Goal: Task Accomplishment & Management: Manage account settings

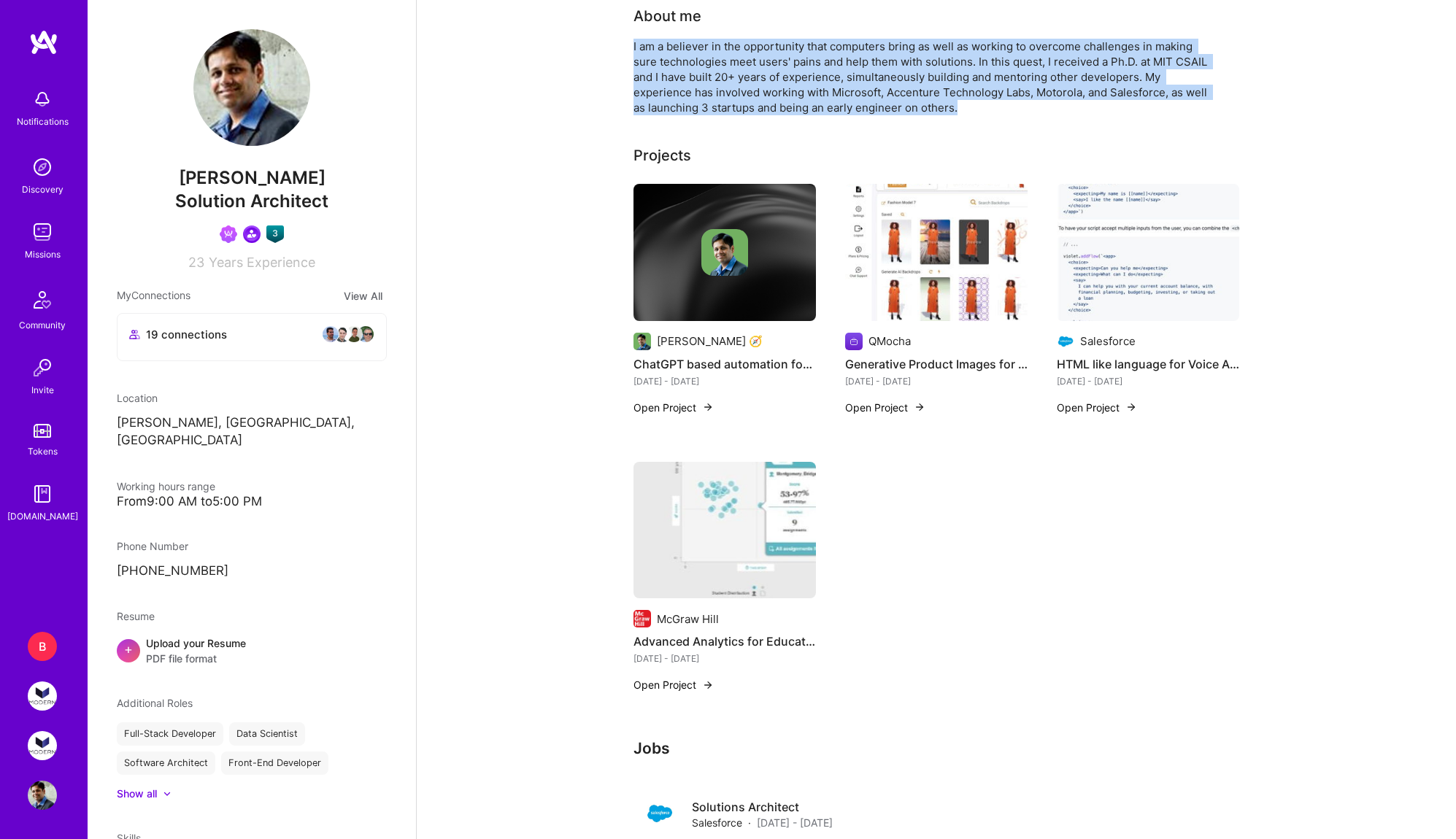
scroll to position [372, 0]
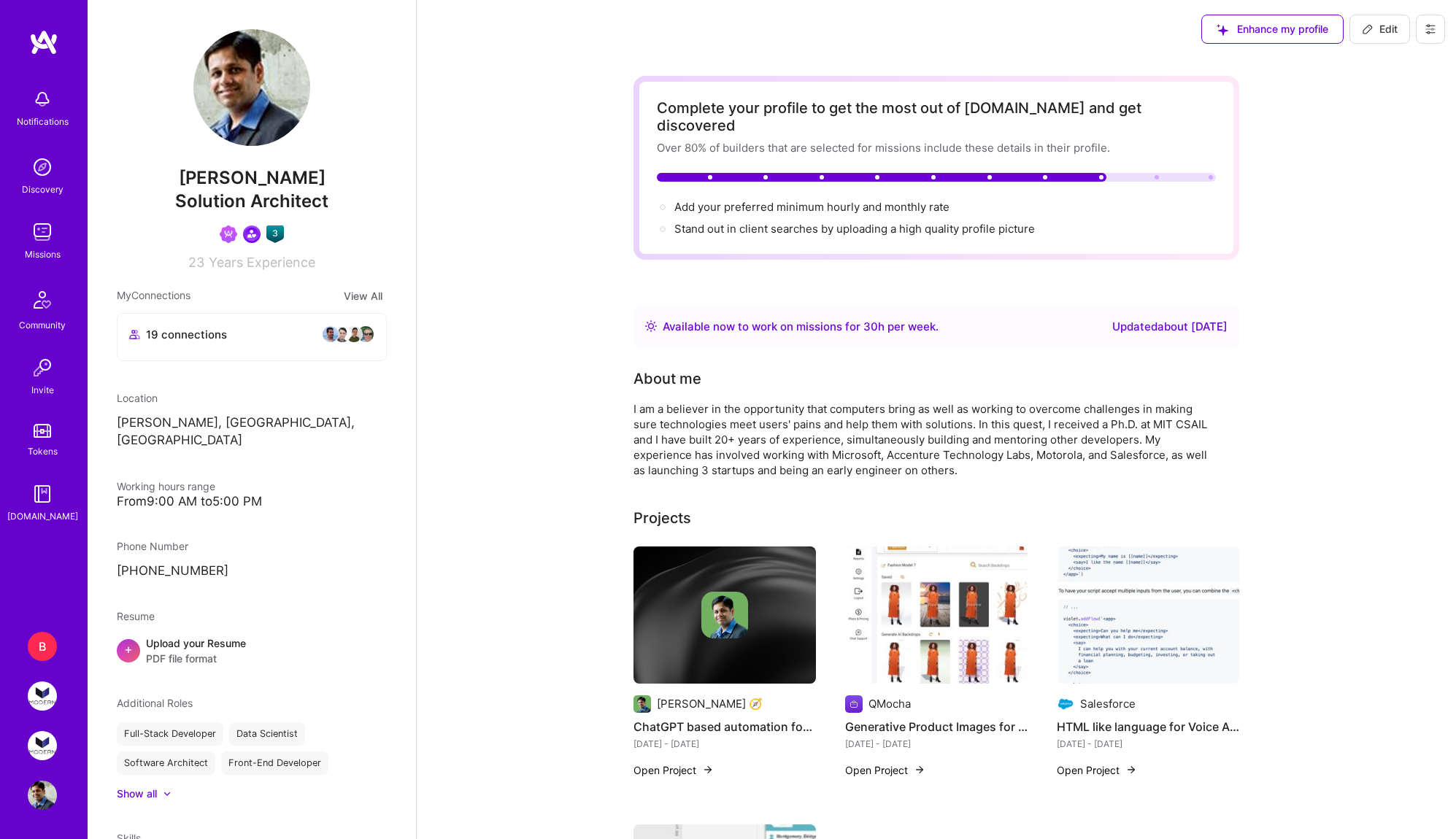
scroll to position [372, 0]
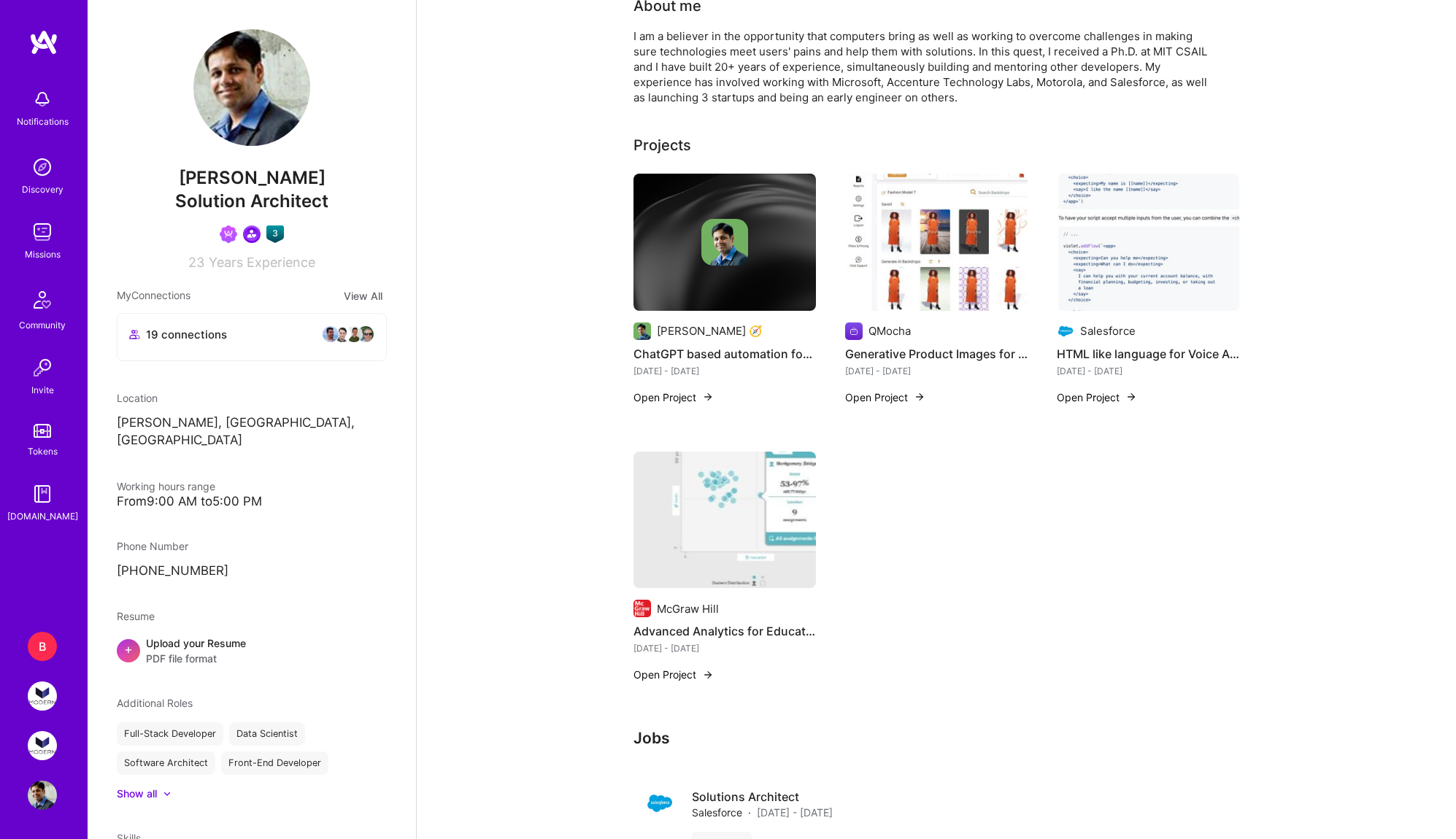
click at [40, 683] on img at bounding box center [42, 695] width 29 height 29
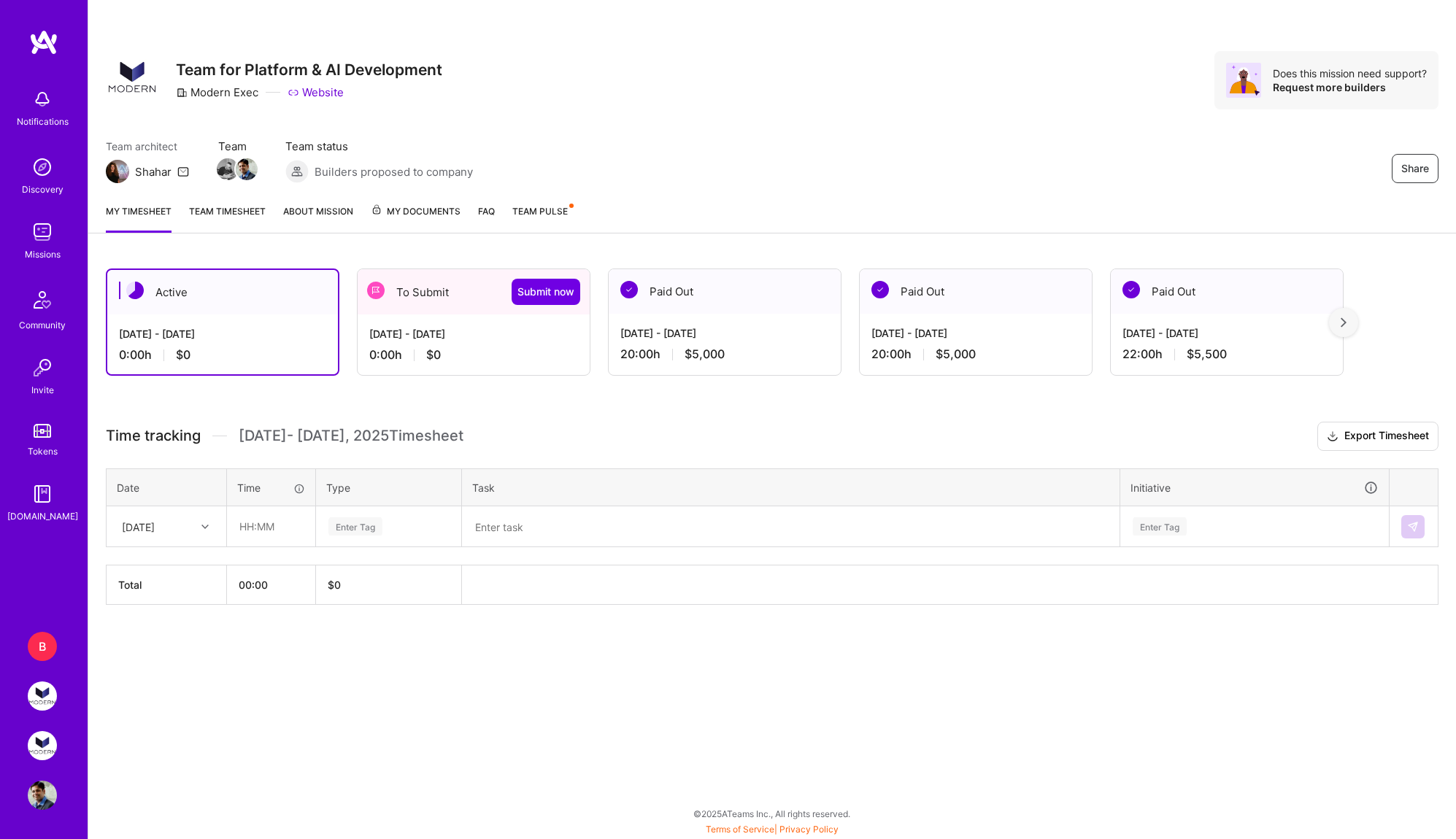
click at [445, 350] on div "0:00 h $0" at bounding box center [473, 355] width 209 height 16
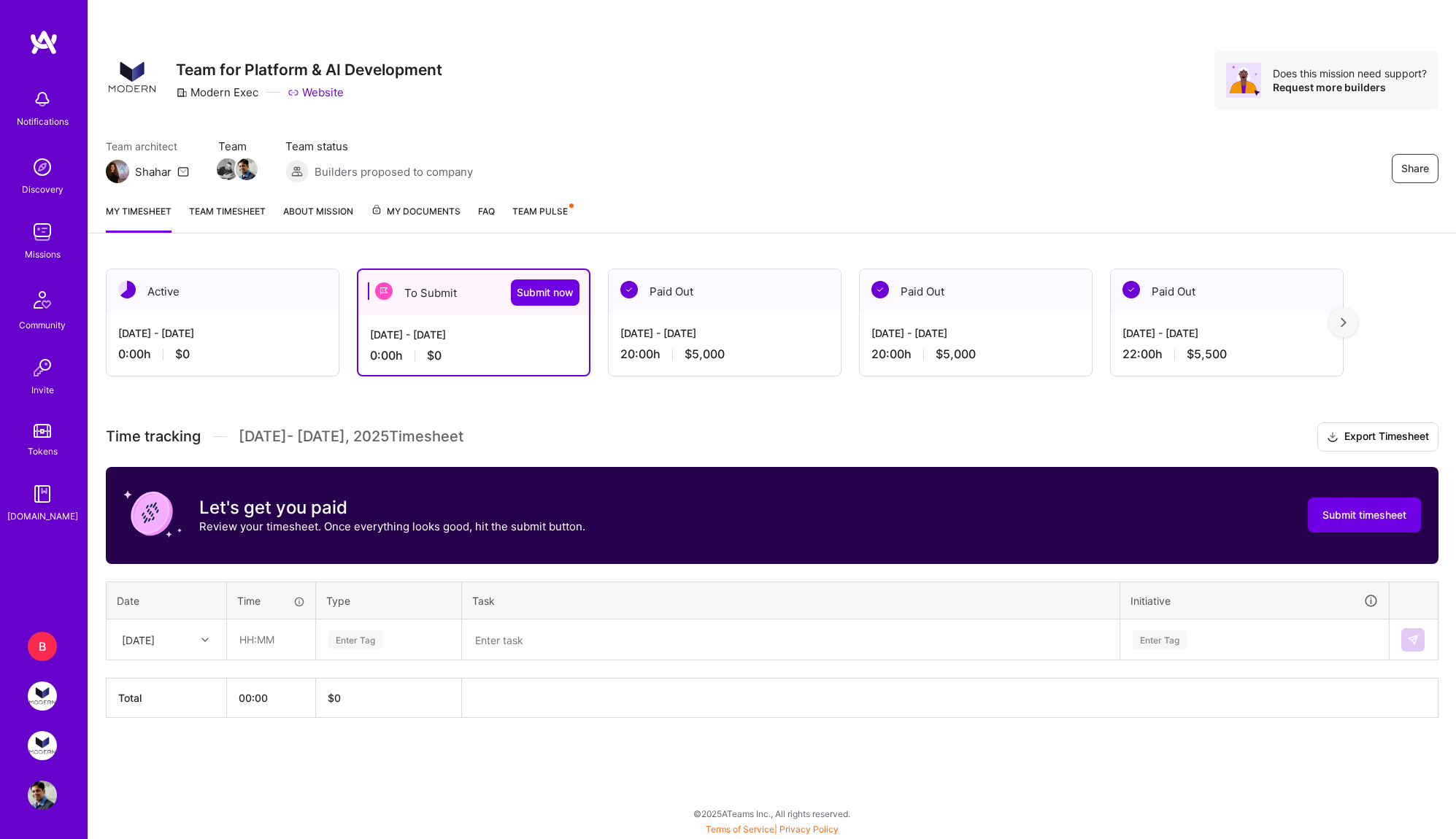
click at [155, 637] on div "[DATE]" at bounding box center [138, 640] width 33 height 16
click at [687, 327] on div "[DATE] - [DATE]" at bounding box center [724, 333] width 209 height 16
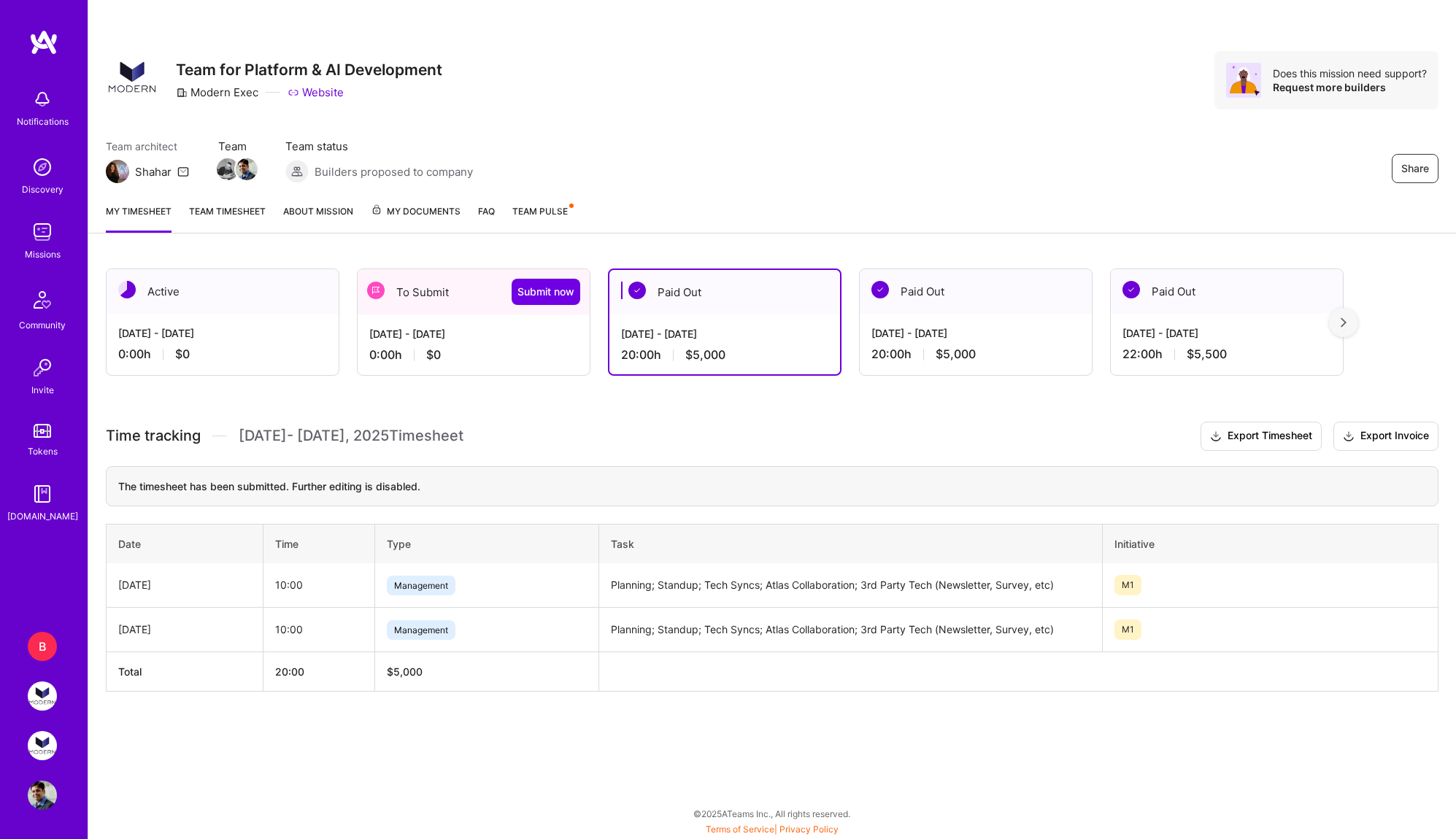
click at [502, 350] on div "0:00 h $0" at bounding box center [473, 355] width 209 height 16
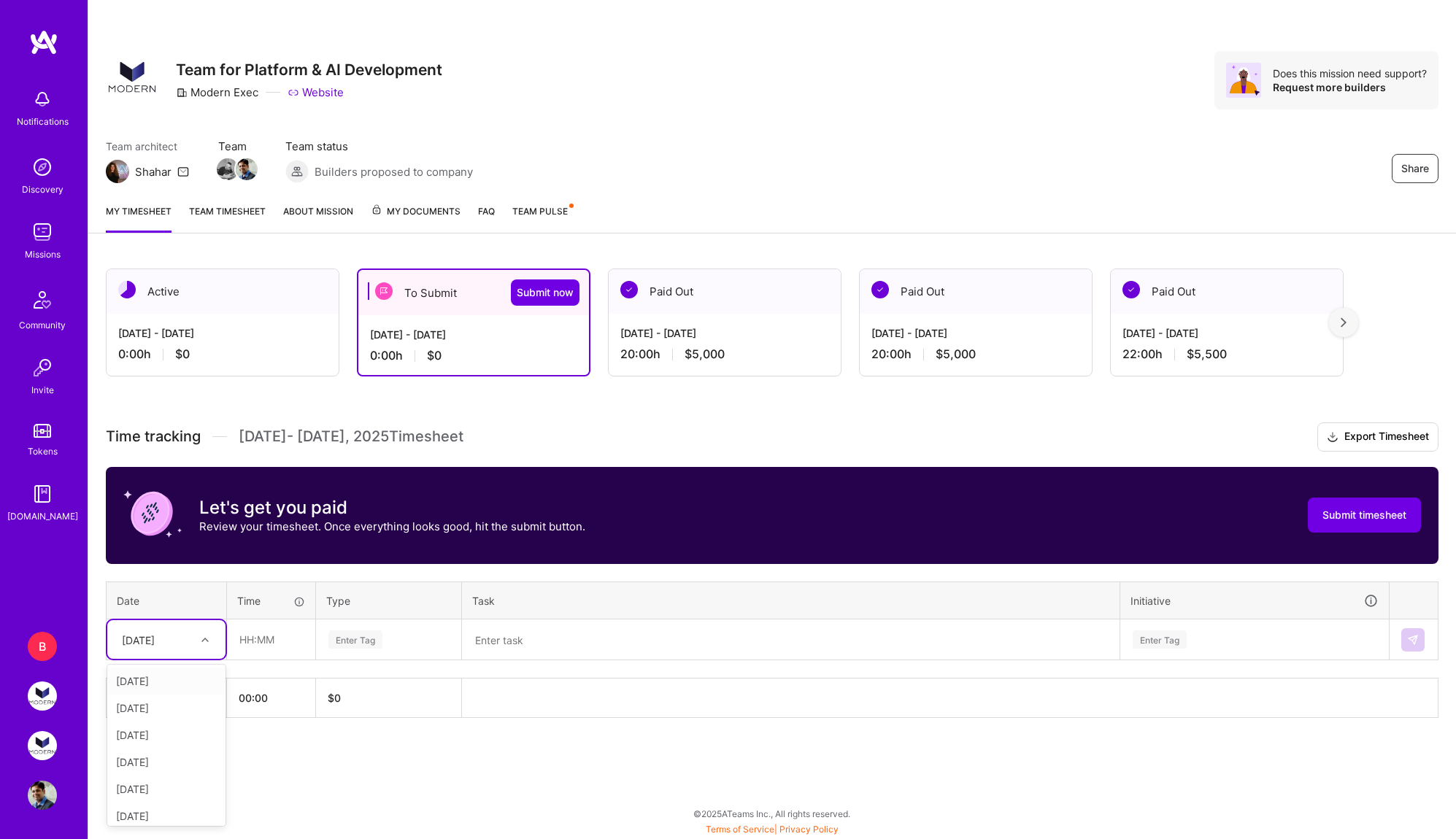
click at [174, 628] on div "[DATE]" at bounding box center [155, 640] width 81 height 24
click at [162, 734] on div "[DATE]" at bounding box center [166, 734] width 118 height 27
click at [259, 632] on input "text" at bounding box center [270, 639] width 87 height 38
type input "0"
click at [422, 643] on div "Enter Tag" at bounding box center [388, 639] width 123 height 18
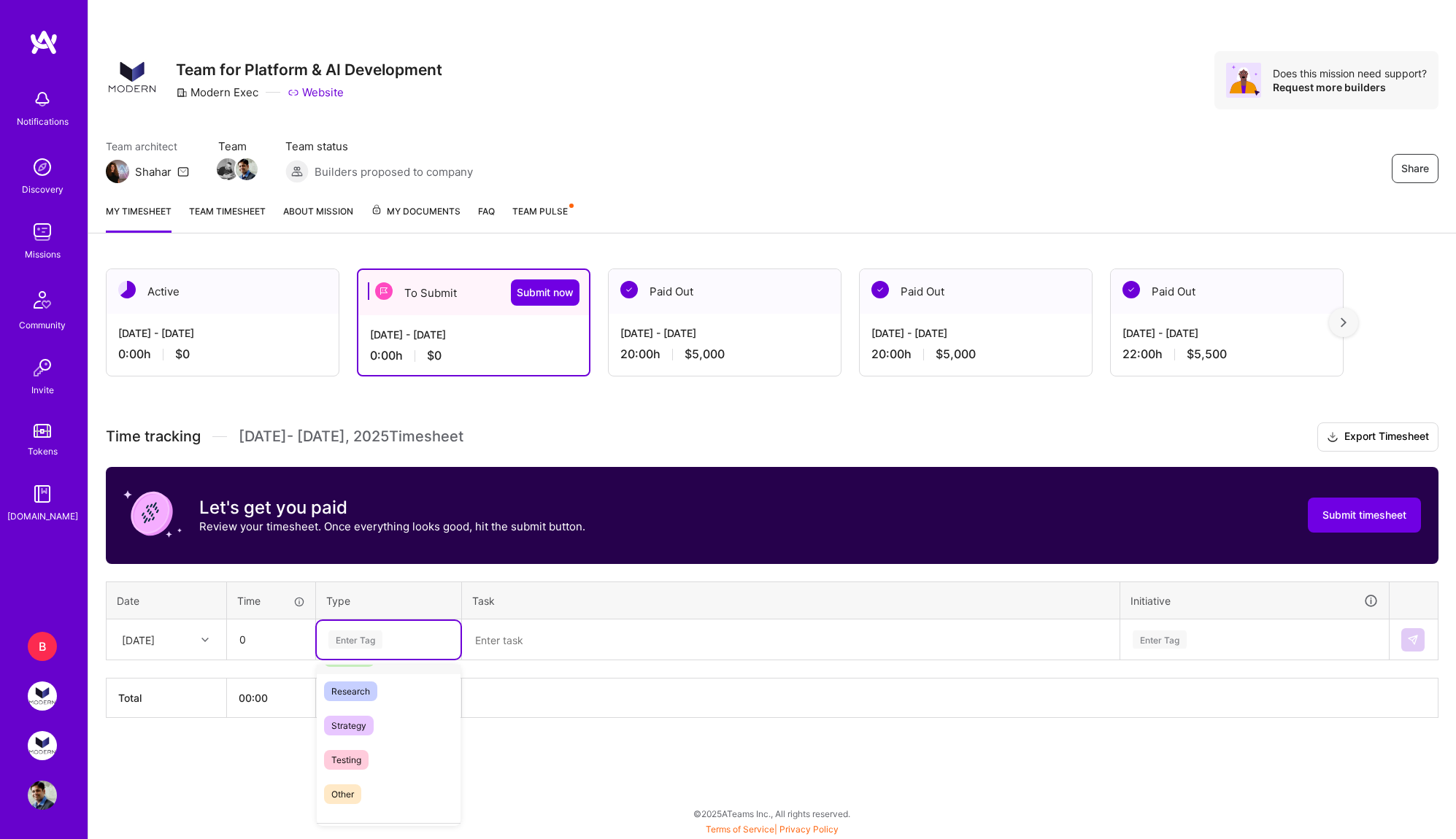
scroll to position [344, 0]
click at [397, 794] on div "Other" at bounding box center [388, 788] width 143 height 34
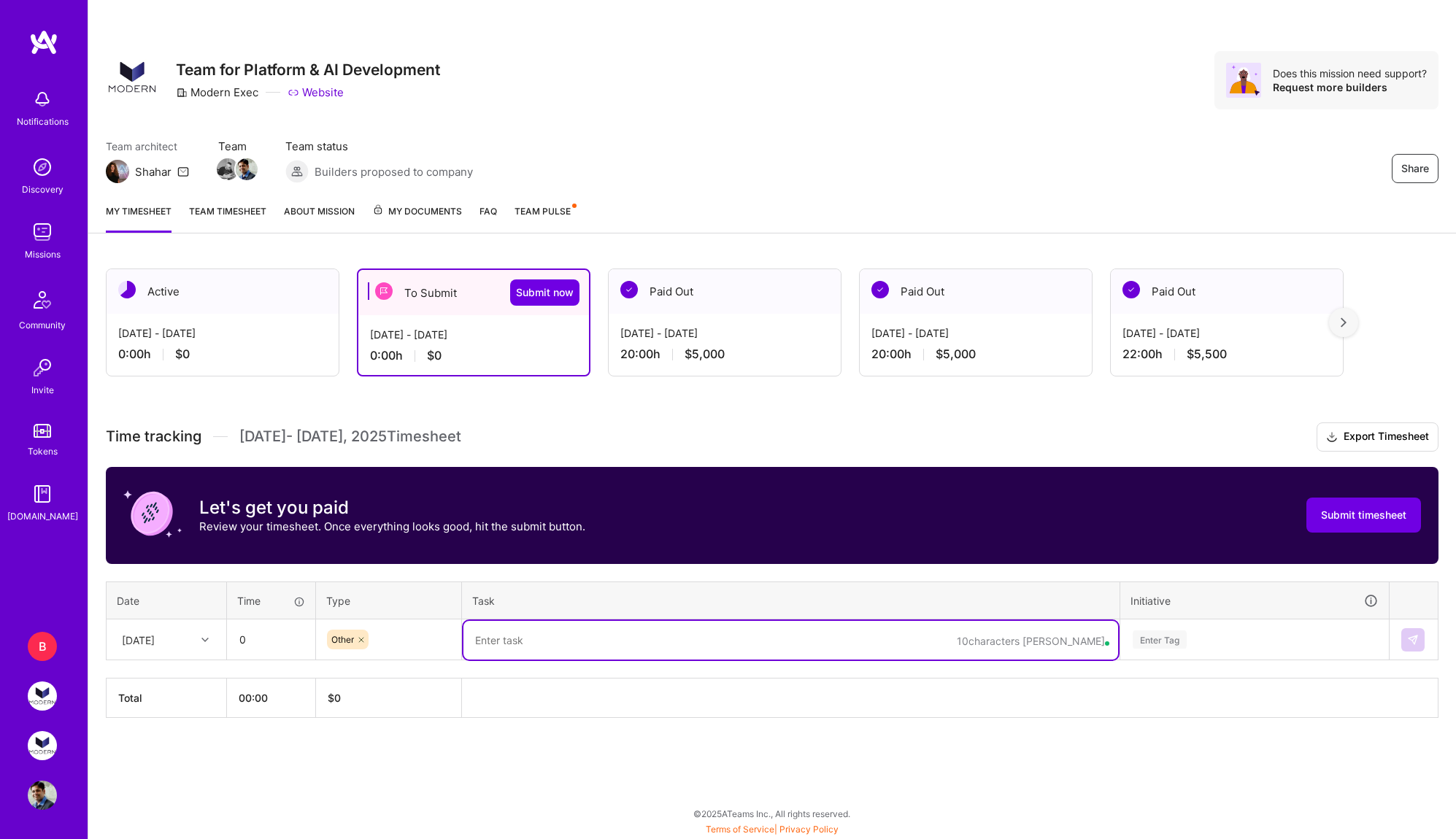
click at [595, 647] on textarea at bounding box center [791, 640] width 654 height 38
type textarea "On Pause while [PERSON_NAME] worked on the website"
click at [1215, 639] on div "Enter Tag" at bounding box center [1254, 639] width 247 height 18
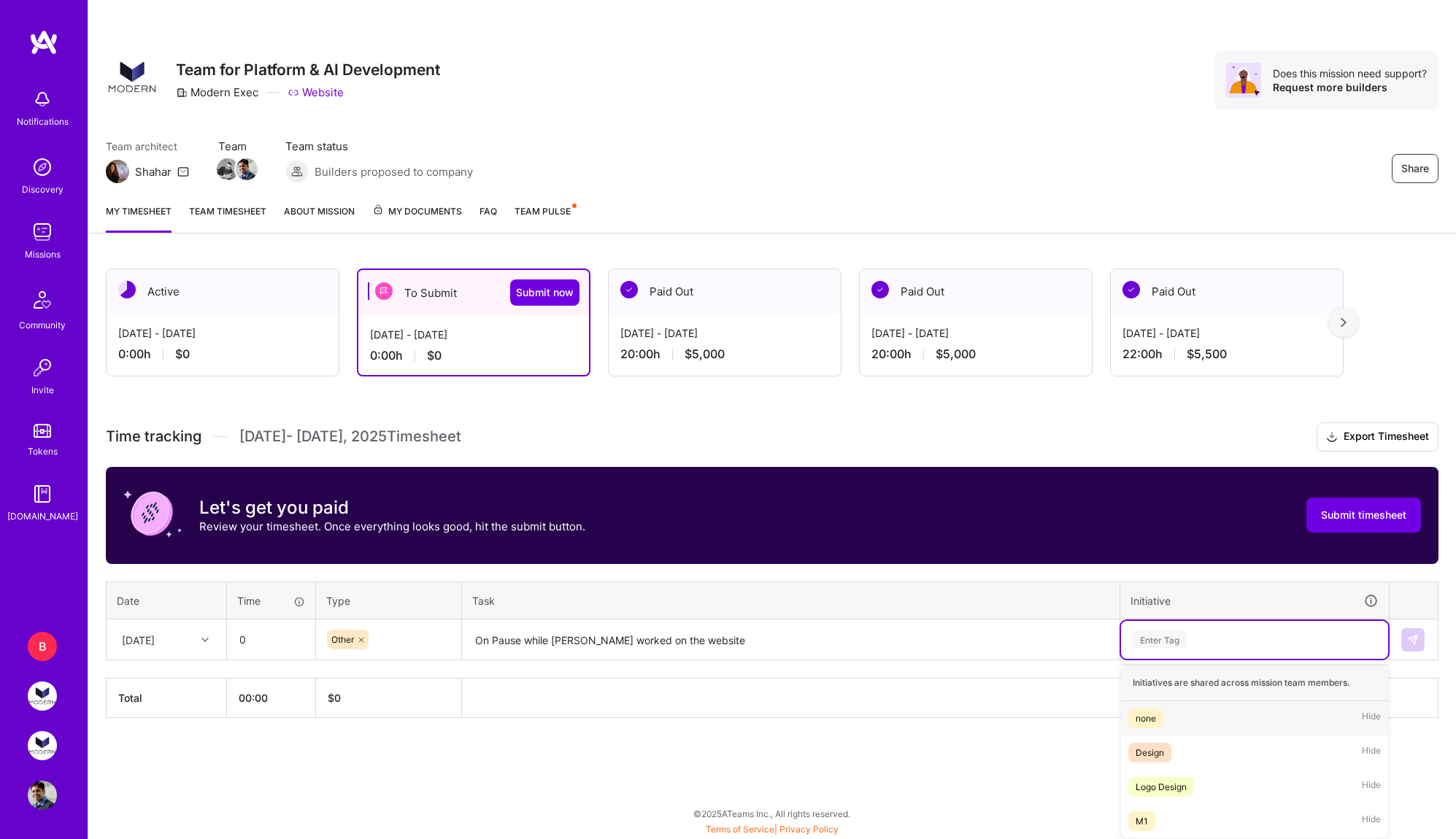
click at [1208, 724] on div "none Hide" at bounding box center [1254, 718] width 267 height 34
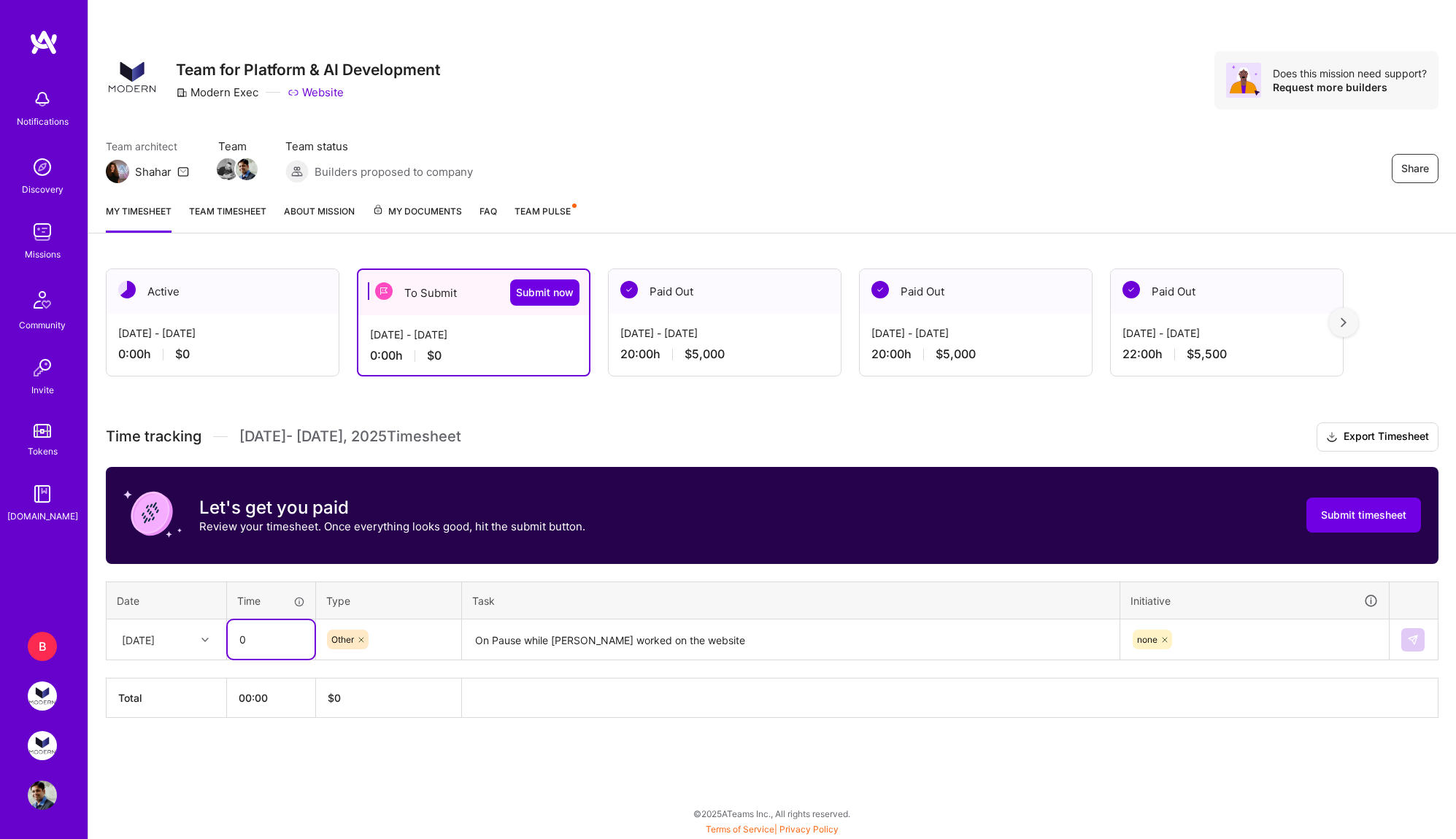
click at [274, 645] on input "0" at bounding box center [270, 639] width 87 height 38
type input "0"
click at [155, 634] on div "[DATE]" at bounding box center [138, 640] width 33 height 16
click at [158, 699] on div "[DATE]" at bounding box center [166, 701] width 118 height 27
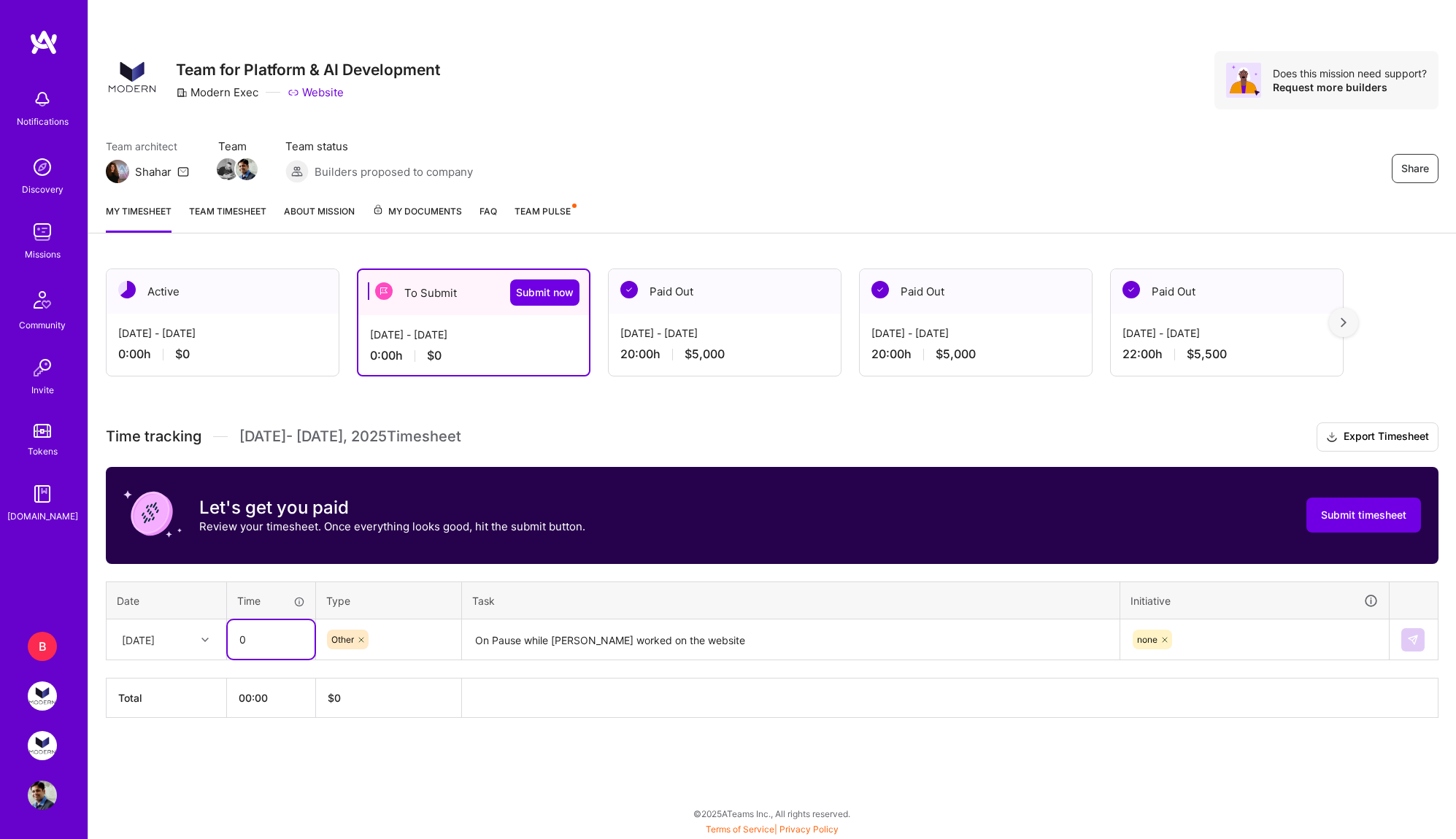
click at [266, 641] on input "0" at bounding box center [270, 639] width 87 height 38
click at [243, 644] on input "2:00" at bounding box center [270, 639] width 87 height 38
click at [361, 642] on icon at bounding box center [361, 640] width 9 height 9
type input "05:00"
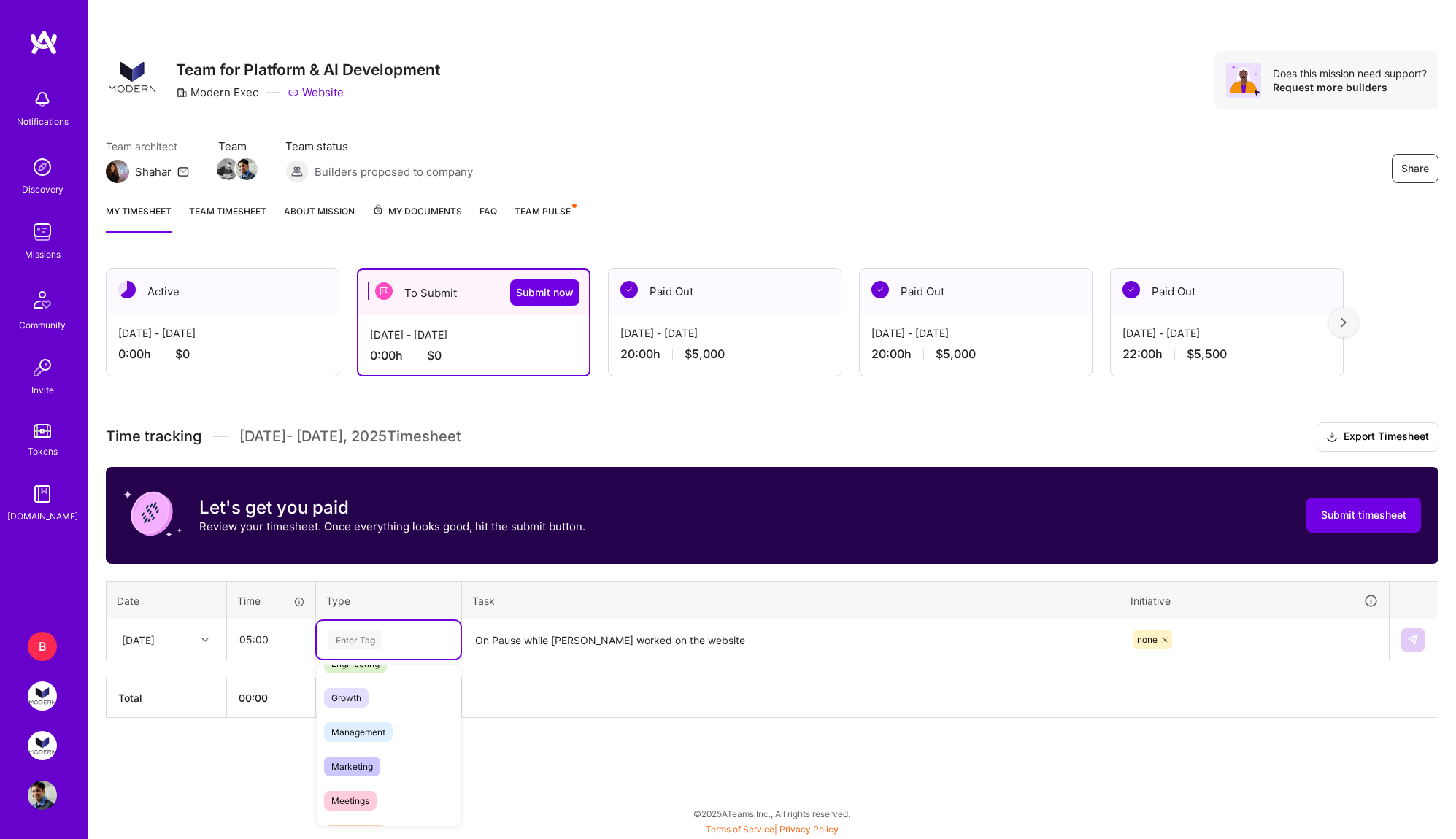
scroll to position [139, 0]
click at [370, 721] on span "Management" at bounding box center [358, 720] width 68 height 20
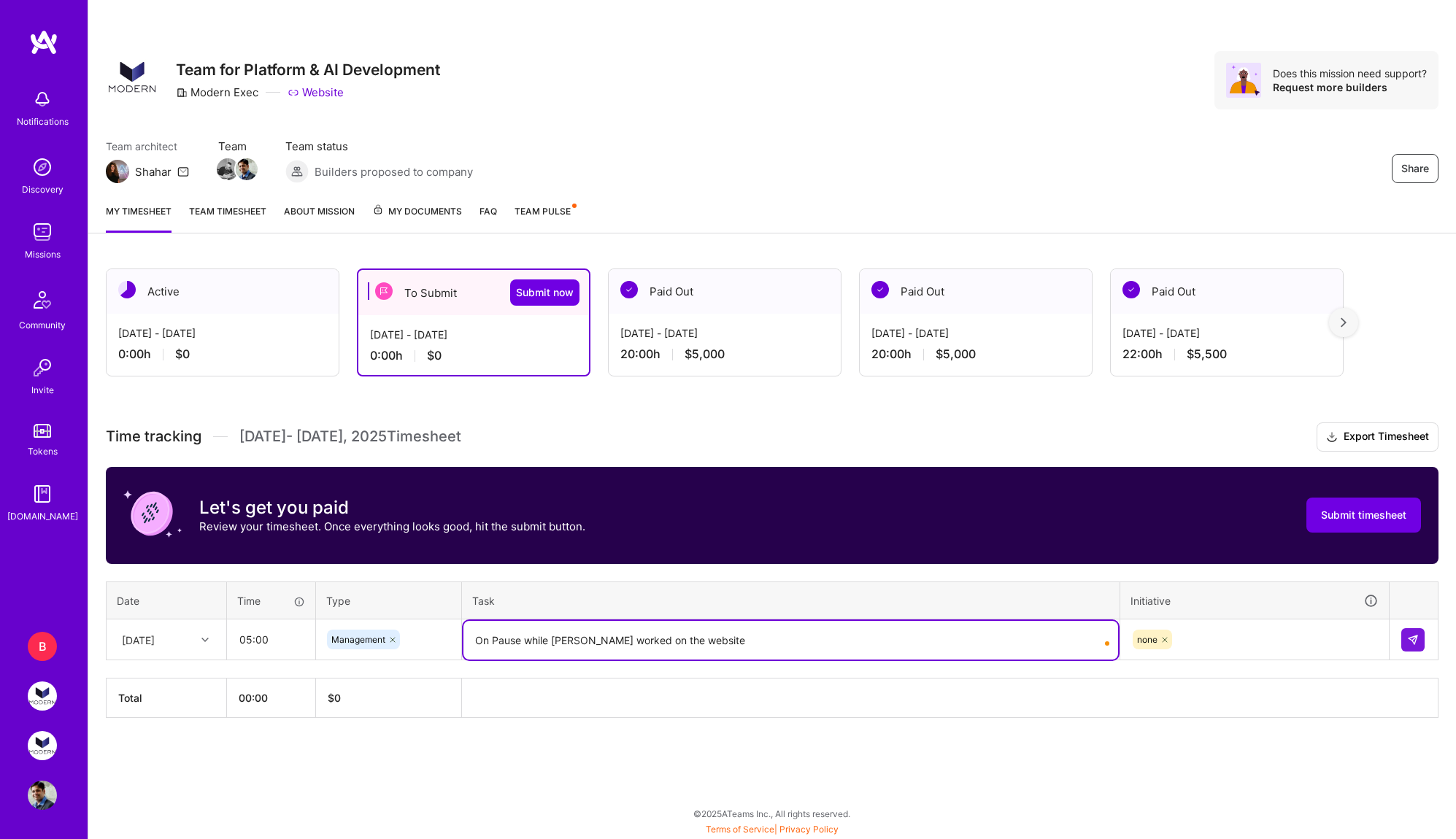
click at [496, 638] on textarea "On Pause while [PERSON_NAME] worked on the website" at bounding box center [791, 640] width 654 height 38
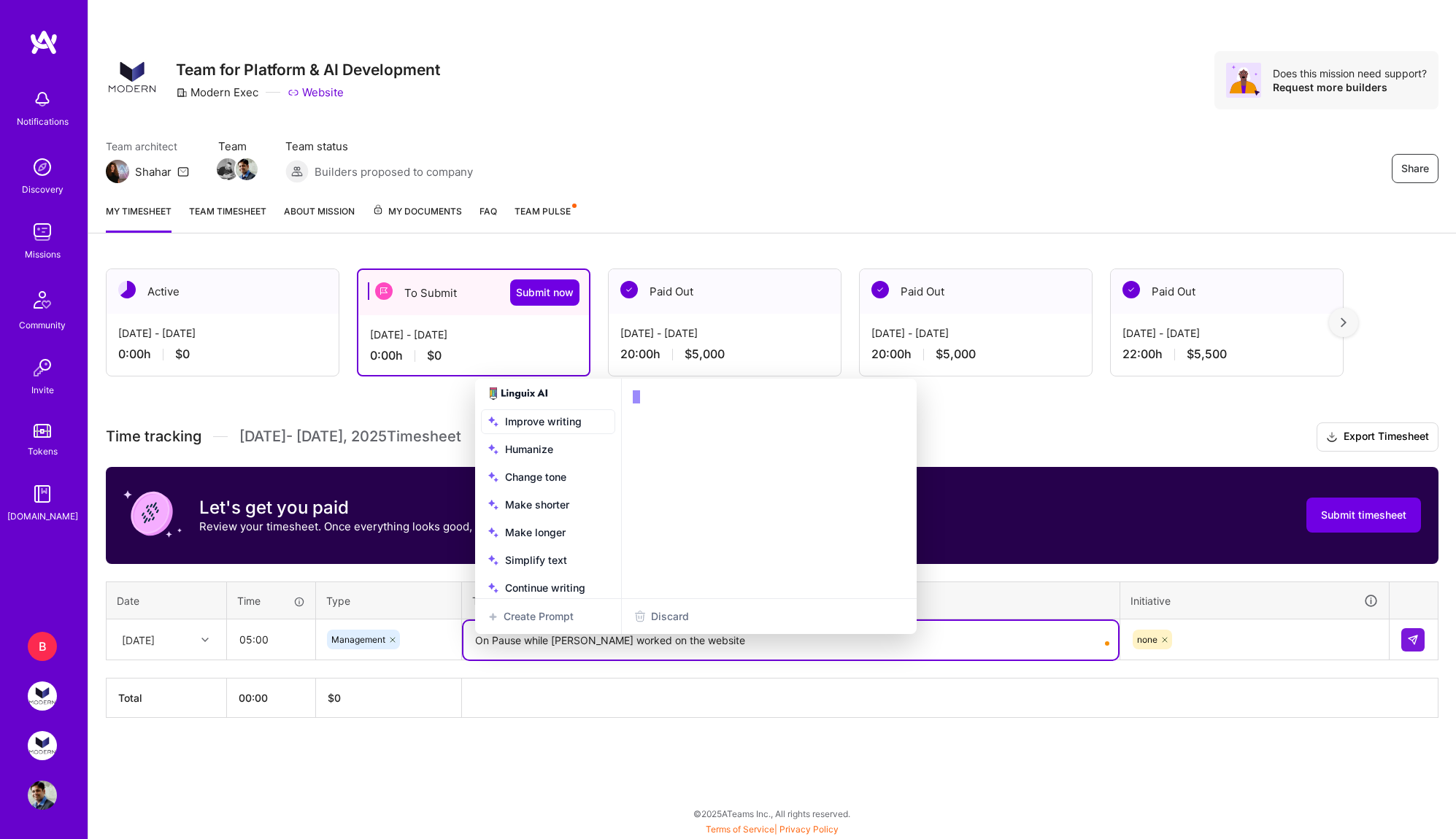
click at [496, 638] on textarea "On Pause while [PERSON_NAME] worked on the website" at bounding box center [791, 640] width 654 height 38
click at [673, 205] on div "My timesheet Team timesheet About Mission My Documents FAQ Team Pulse" at bounding box center [772, 212] width 1368 height 42
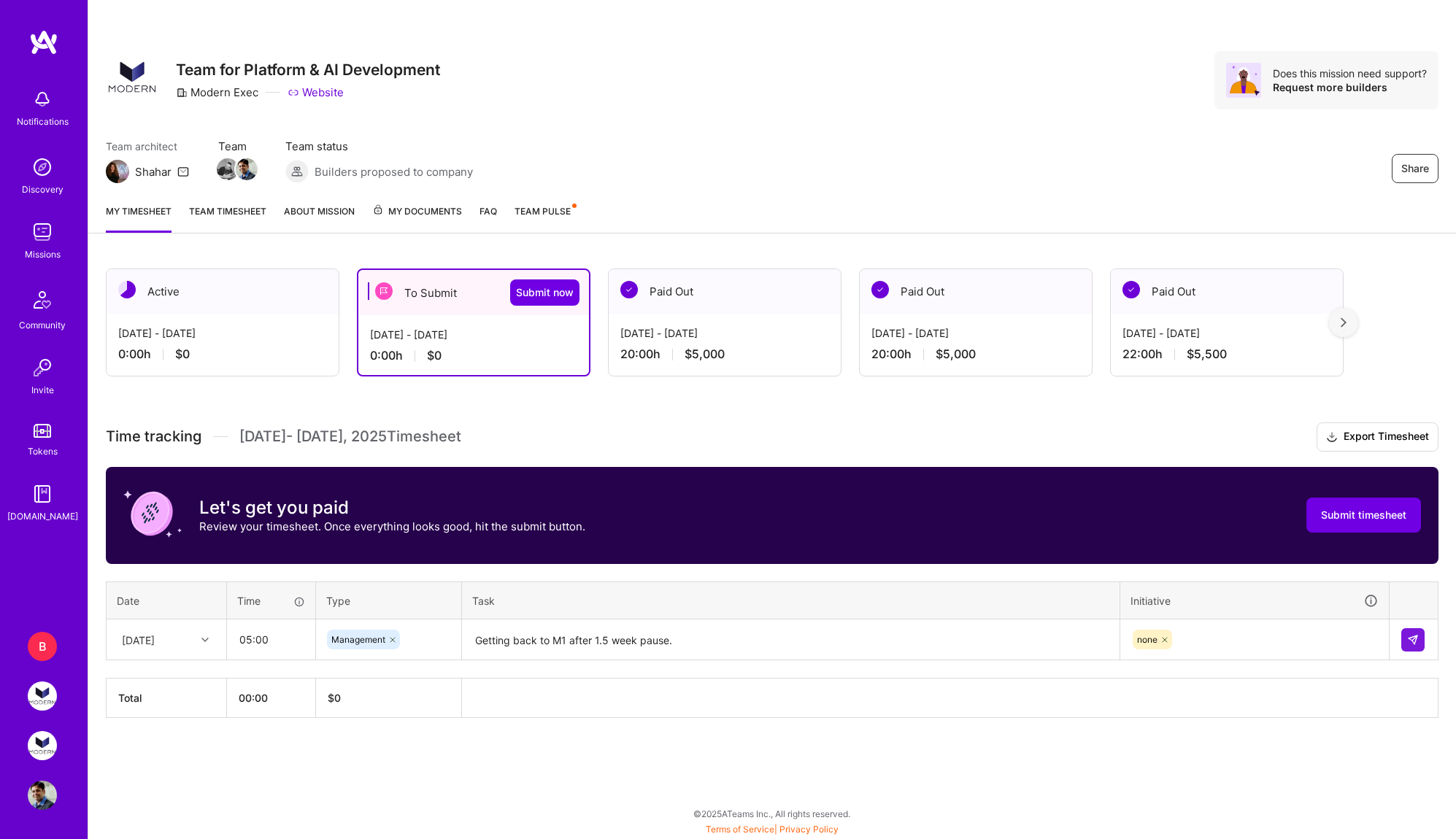
click at [834, 643] on textarea "Getting back to M1 after 1.5 week pause." at bounding box center [791, 640] width 654 height 38
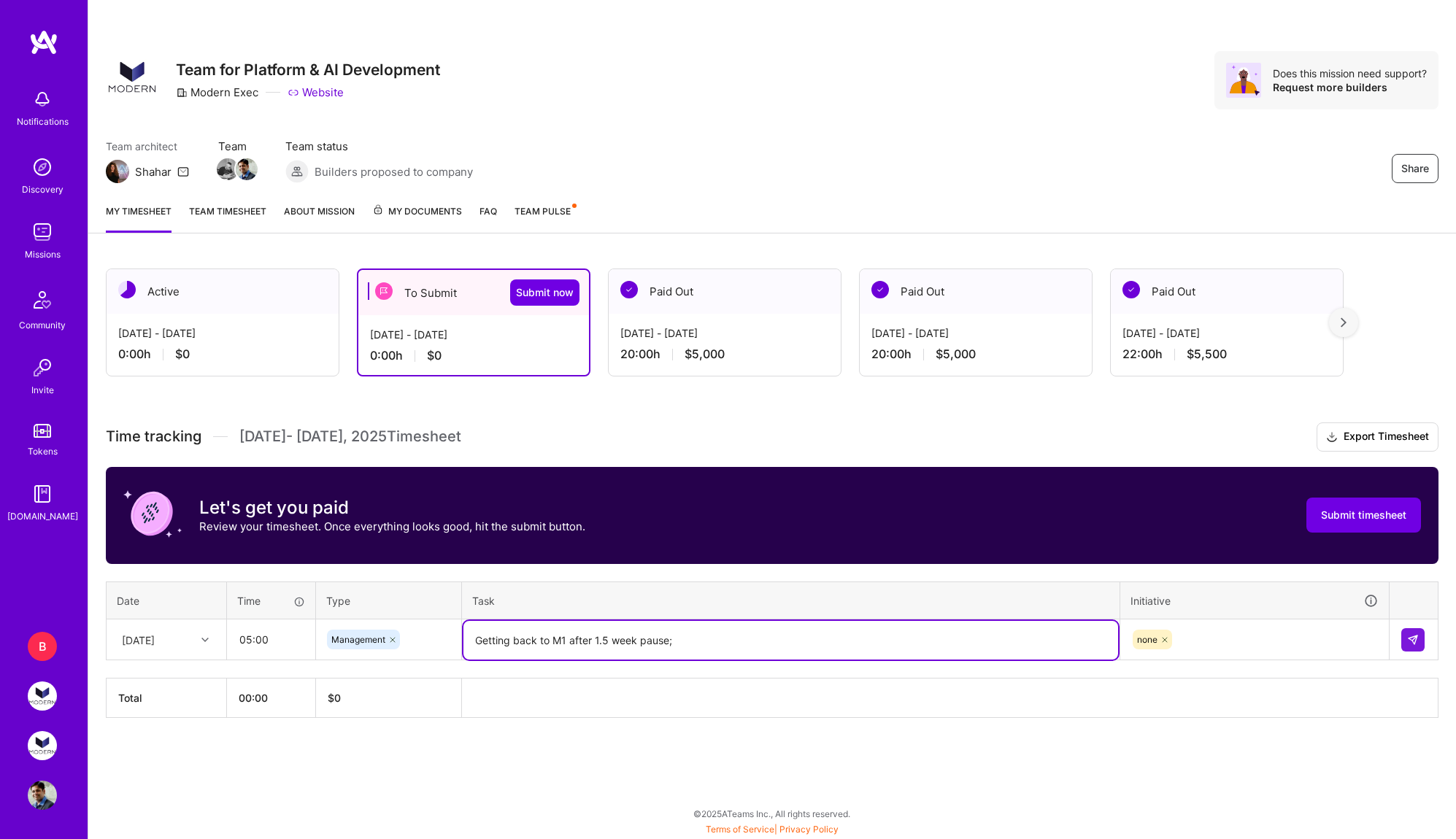
paste textarea "Standup; Tech Syncs; Atlas Collaboration"
type textarea "Getting back to M1 after 1.5 week pause; Standup; Tech Syncs; Atlas Collaborati…"
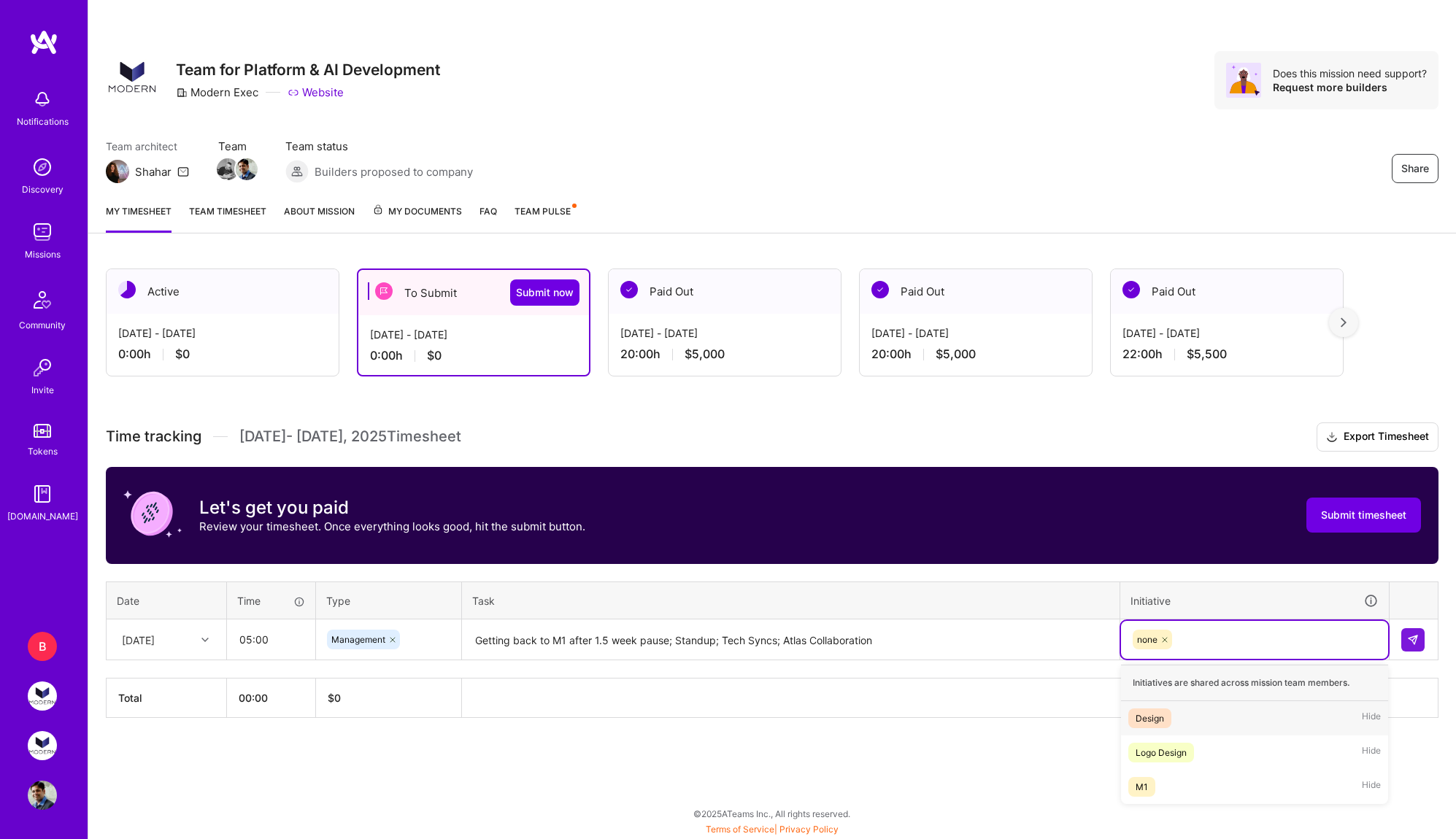
click at [1287, 644] on div "none" at bounding box center [1254, 639] width 247 height 23
click at [1241, 789] on div "M1 Hide" at bounding box center [1254, 786] width 267 height 34
click at [1167, 640] on icon at bounding box center [1165, 640] width 9 height 9
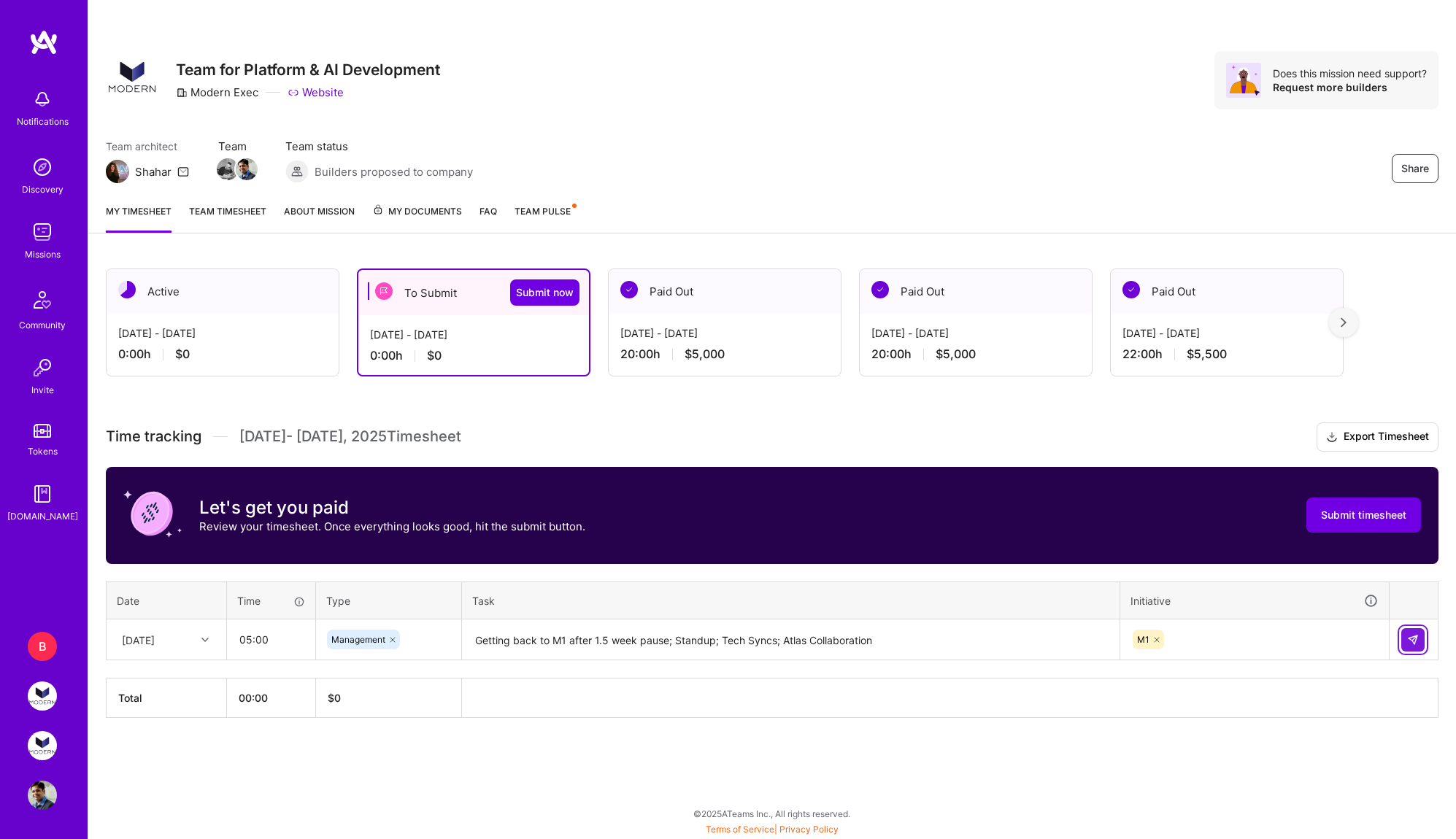
click at [1424, 638] on button at bounding box center [1412, 639] width 24 height 24
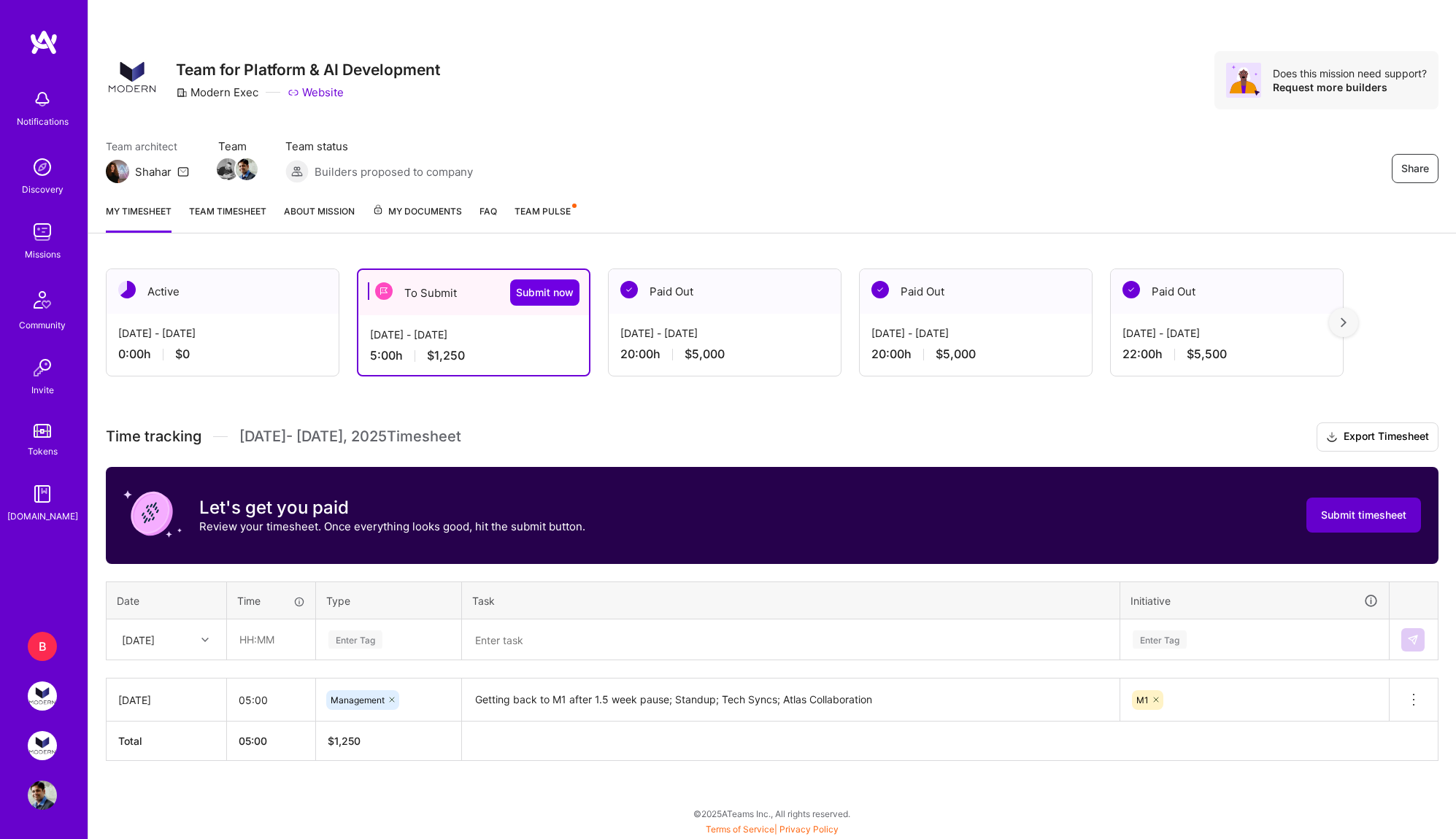
click at [1356, 512] on span "Submit timesheet" at bounding box center [1363, 515] width 86 height 15
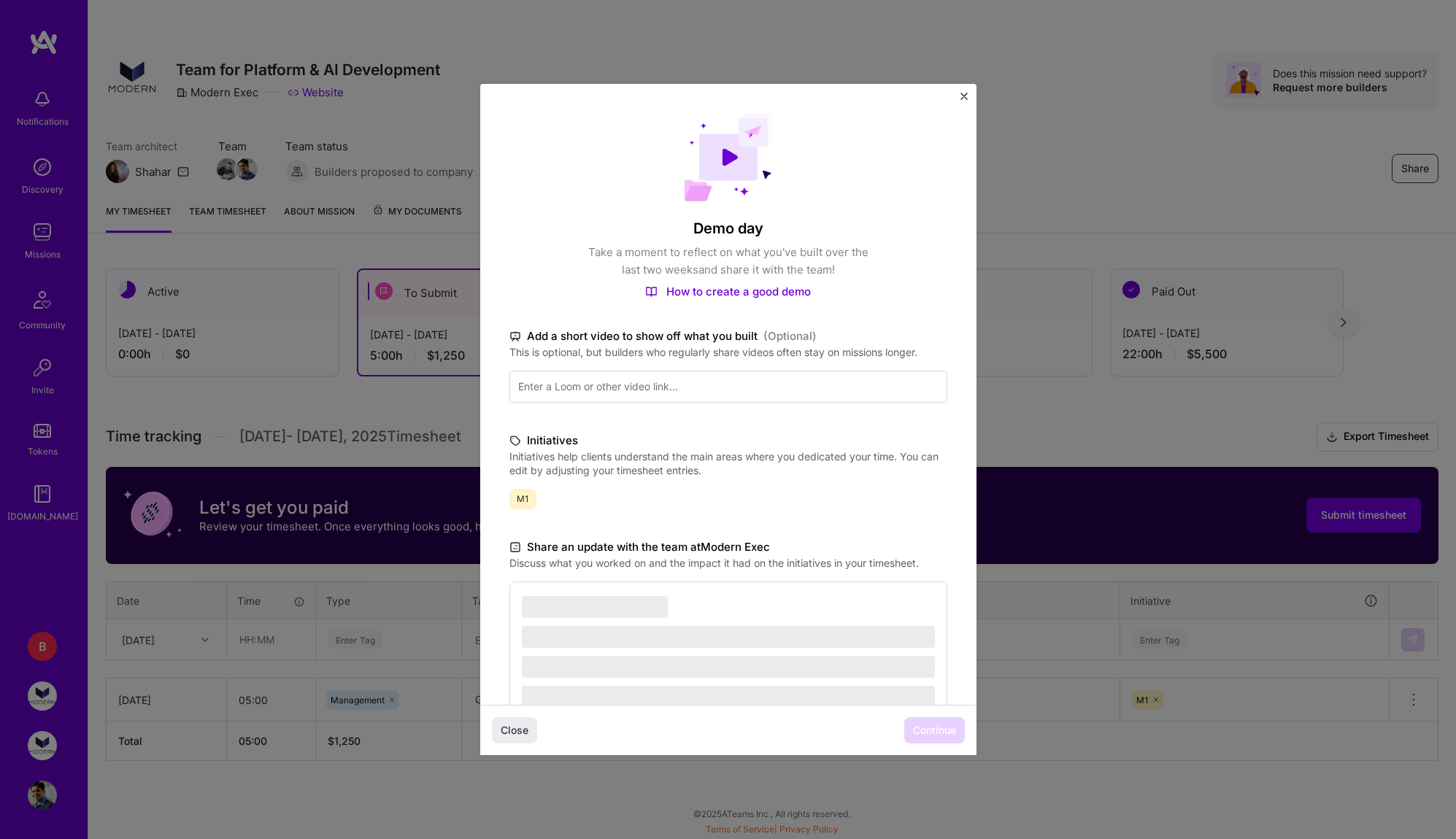
scroll to position [105, 0]
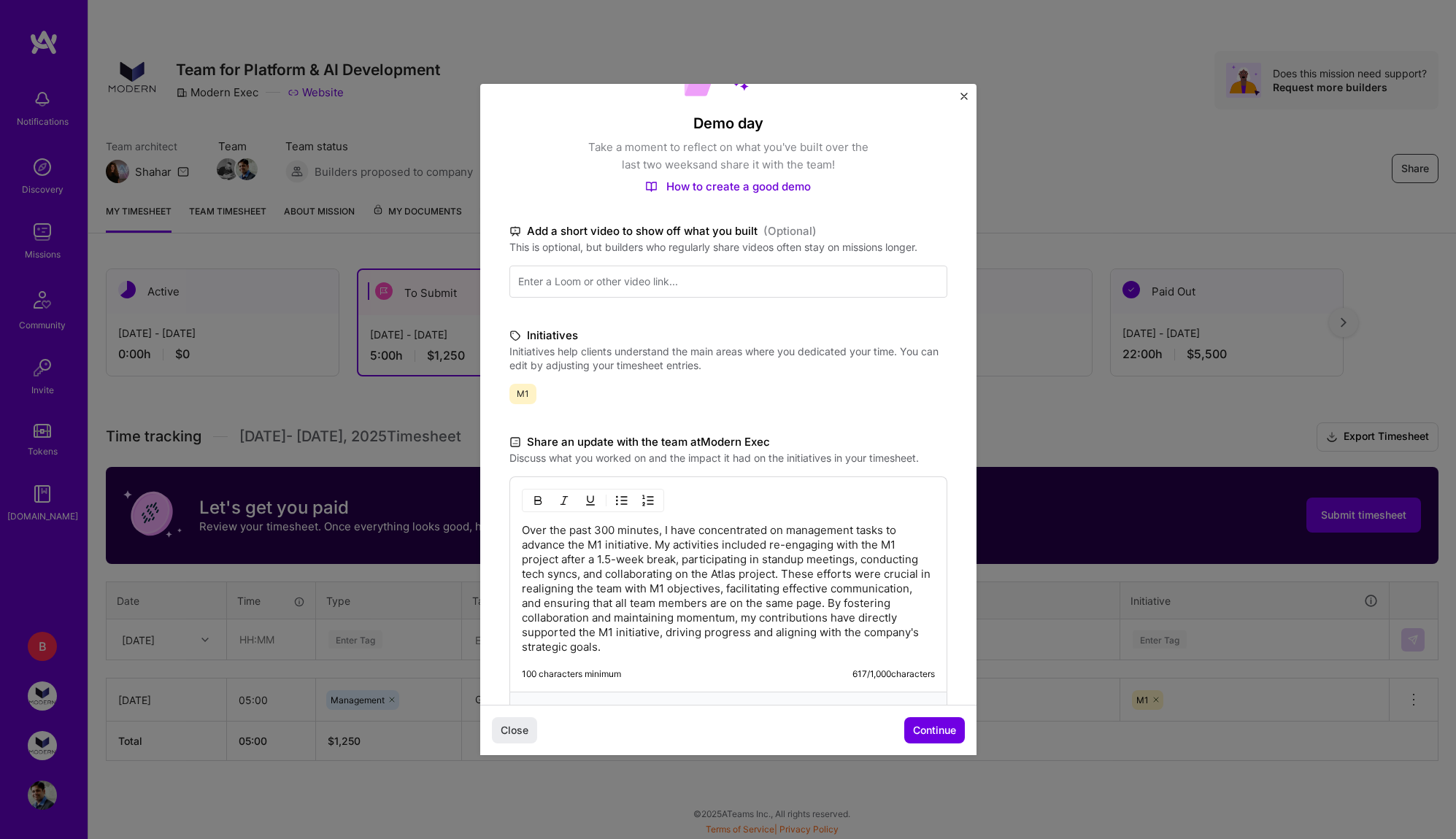
click at [710, 658] on div "Over the past 300 minutes, I have concentrated on management tasks to advance t…" at bounding box center [728, 584] width 438 height 215
click at [714, 641] on p "Over the past 300 minutes, I have concentrated on management tasks to advance t…" at bounding box center [728, 588] width 413 height 131
click at [659, 543] on p "Over the past 300 minutes, I have concentrated on management tasks to advance t…" at bounding box center [728, 588] width 413 height 131
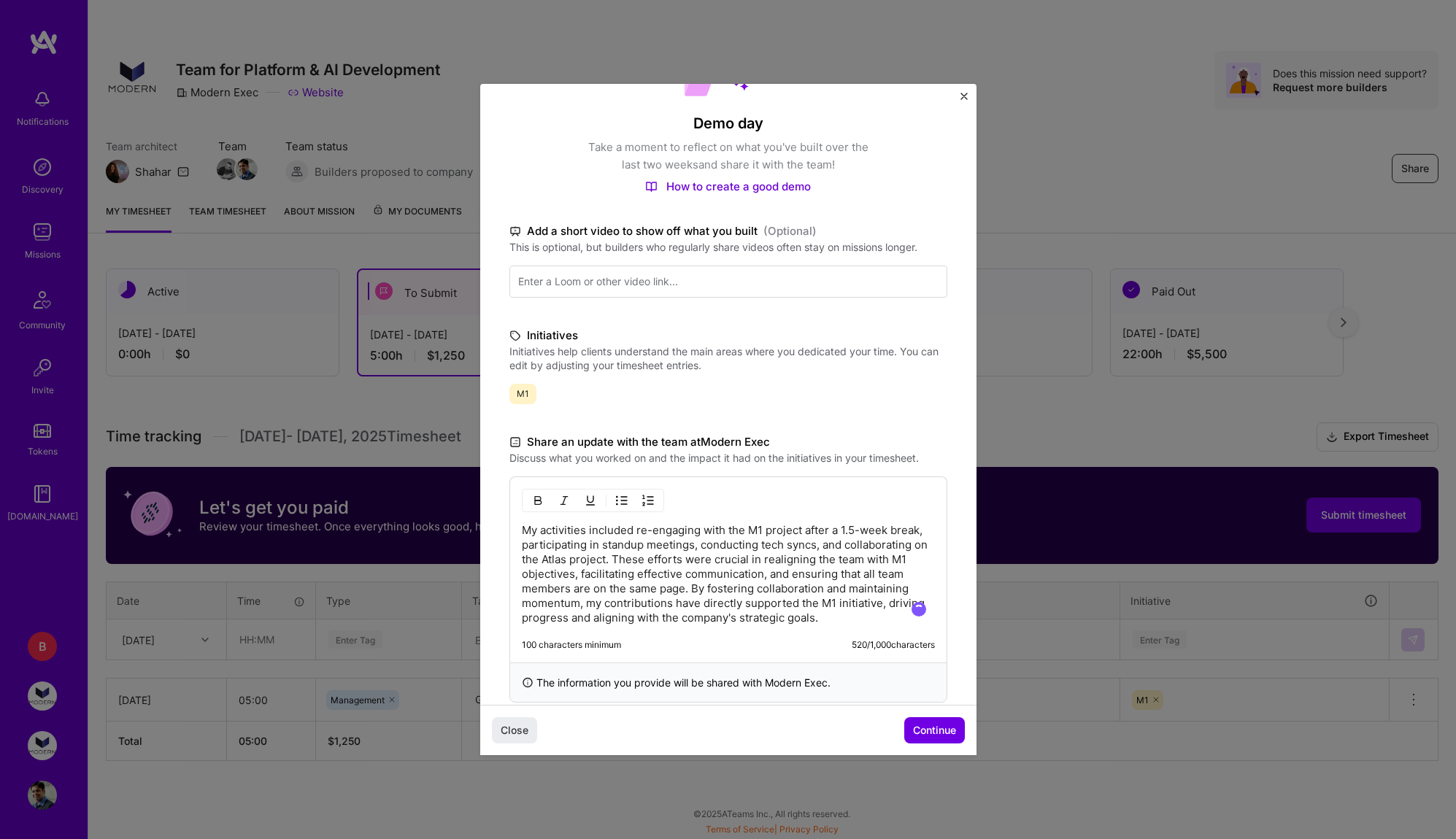
click at [621, 558] on p "My activities included re-engaging with the M1 project after a 1.5-week break, …" at bounding box center [728, 573] width 413 height 102
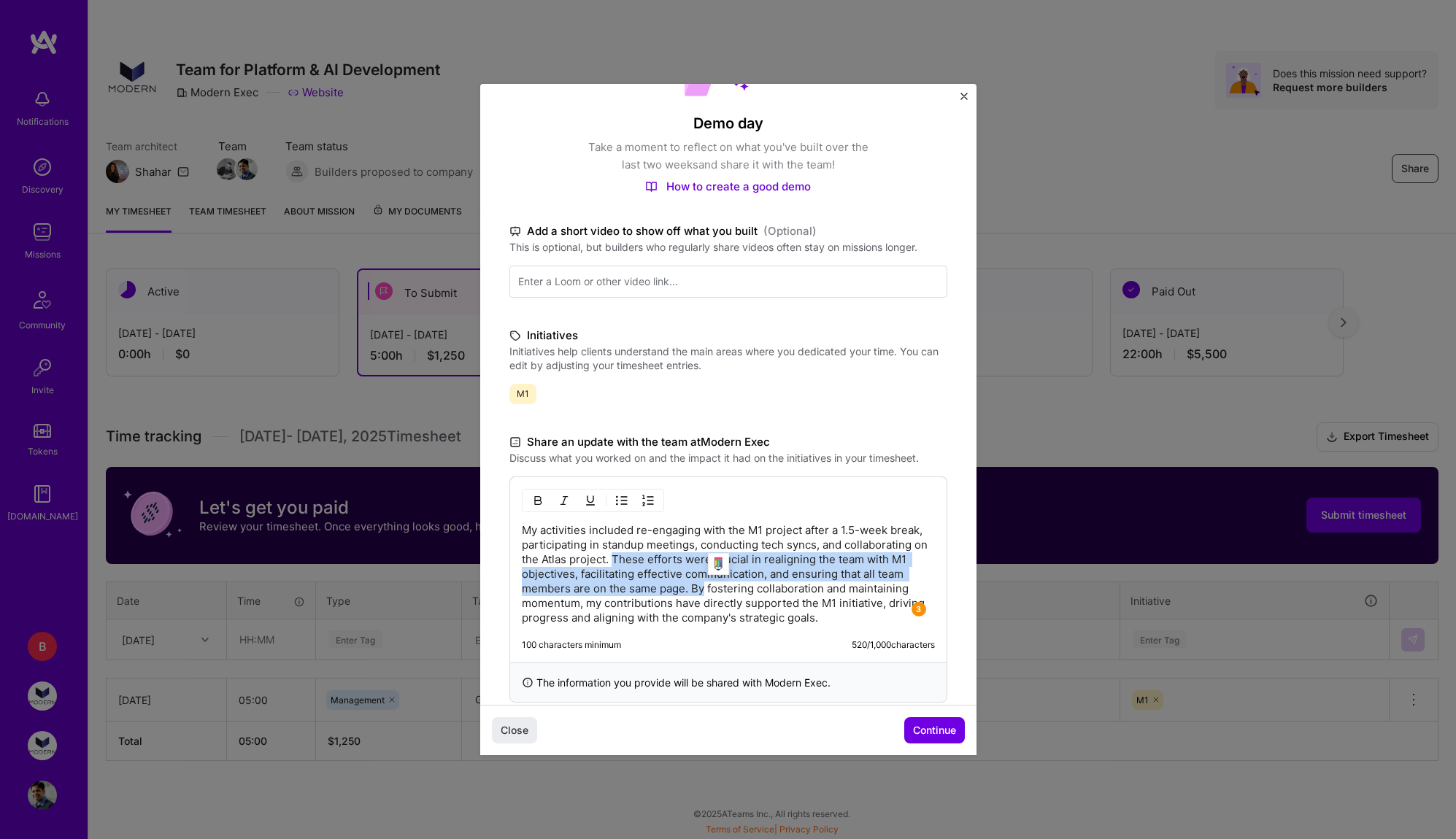
drag, startPoint x: 621, startPoint y: 558, endPoint x: 691, endPoint y: 583, distance: 74.3
click at [691, 583] on p "My activities included re-engaging with the M1 project after a 1.5-week break, …" at bounding box center [728, 573] width 413 height 102
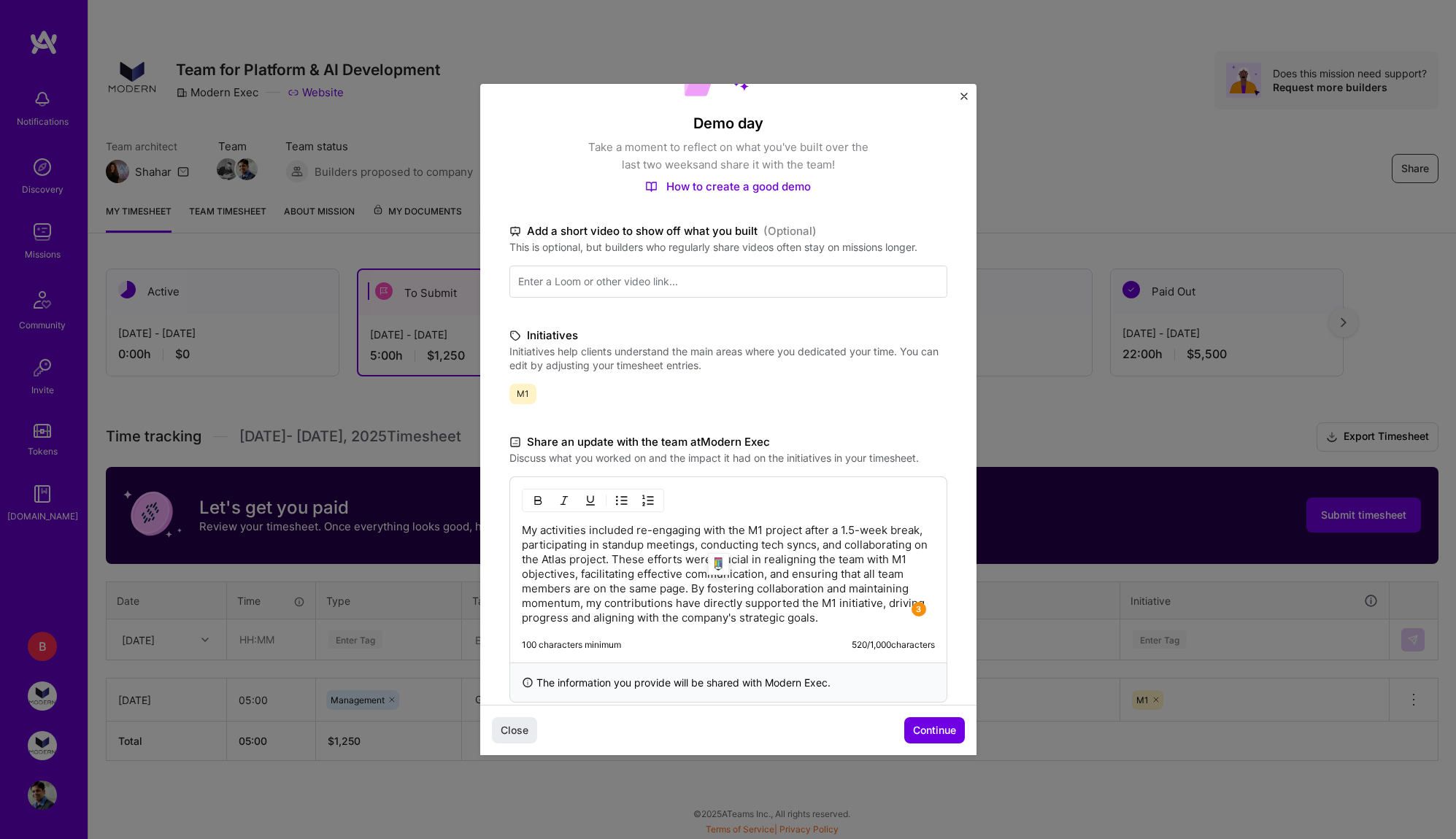
click at [700, 622] on p "My activities included re-engaging with the M1 project after a 1.5-week break, …" at bounding box center [728, 573] width 413 height 102
click at [941, 742] on button "Continue" at bounding box center [934, 730] width 60 height 26
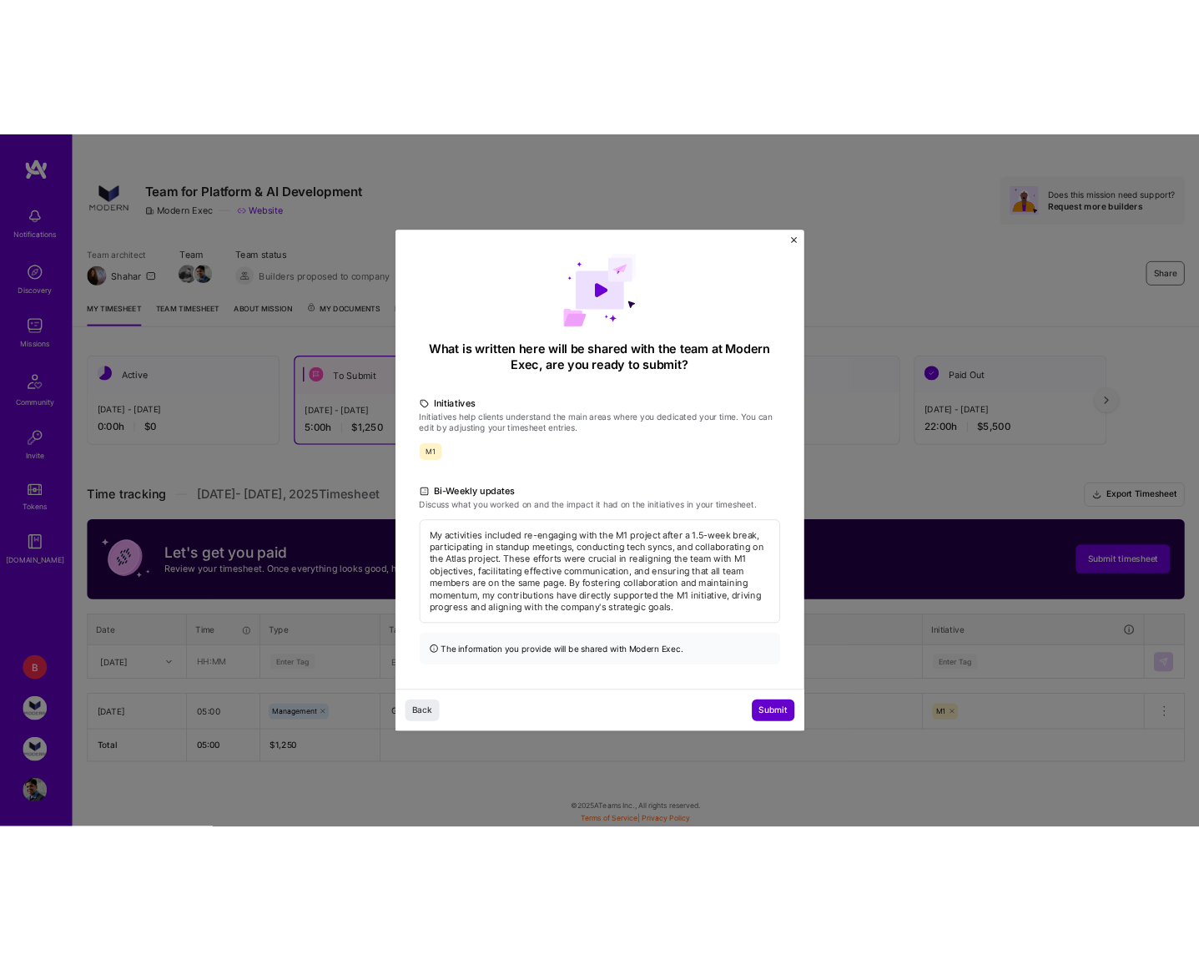
scroll to position [0, 0]
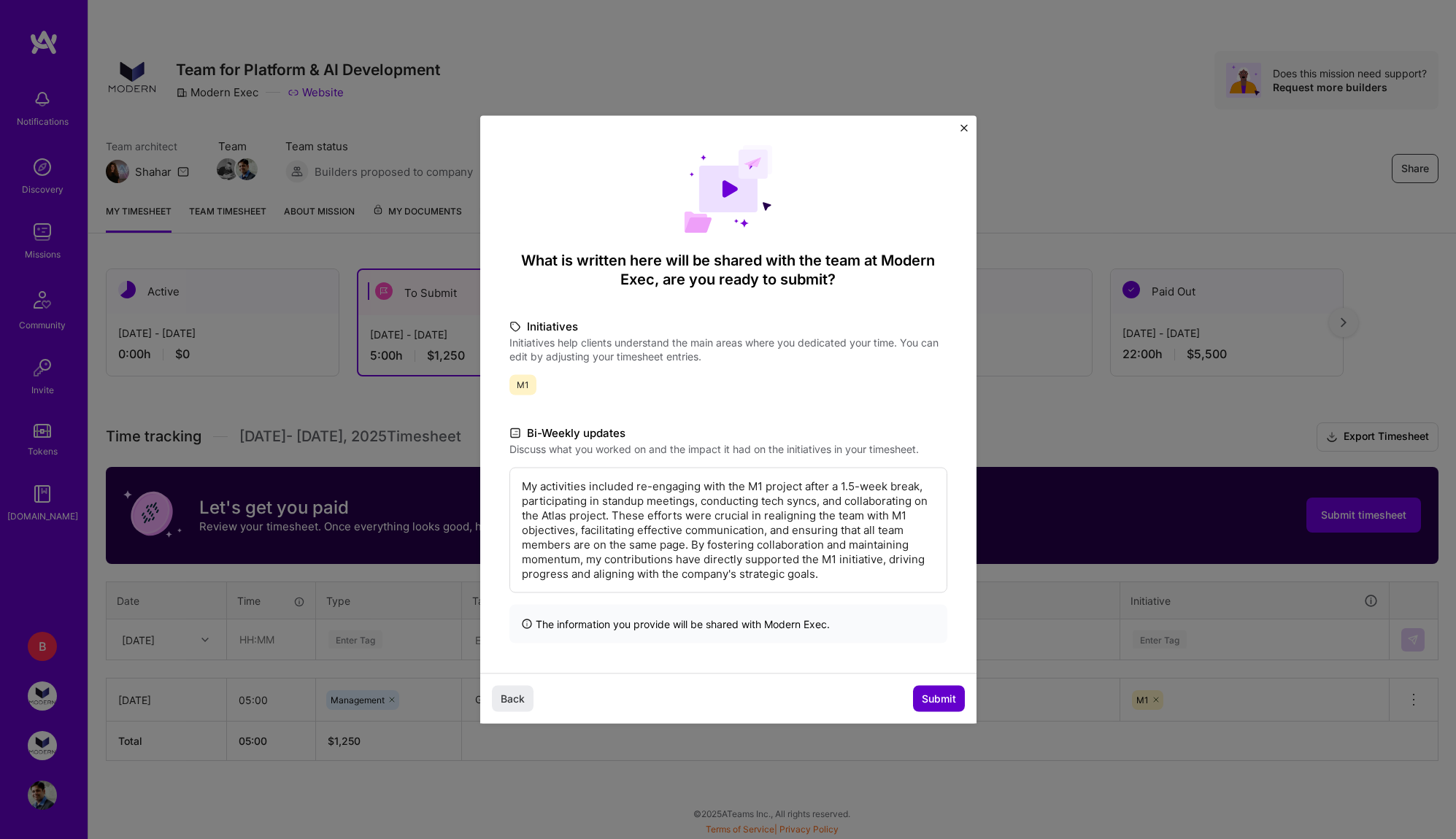
click at [944, 686] on button "Submit" at bounding box center [938, 698] width 52 height 26
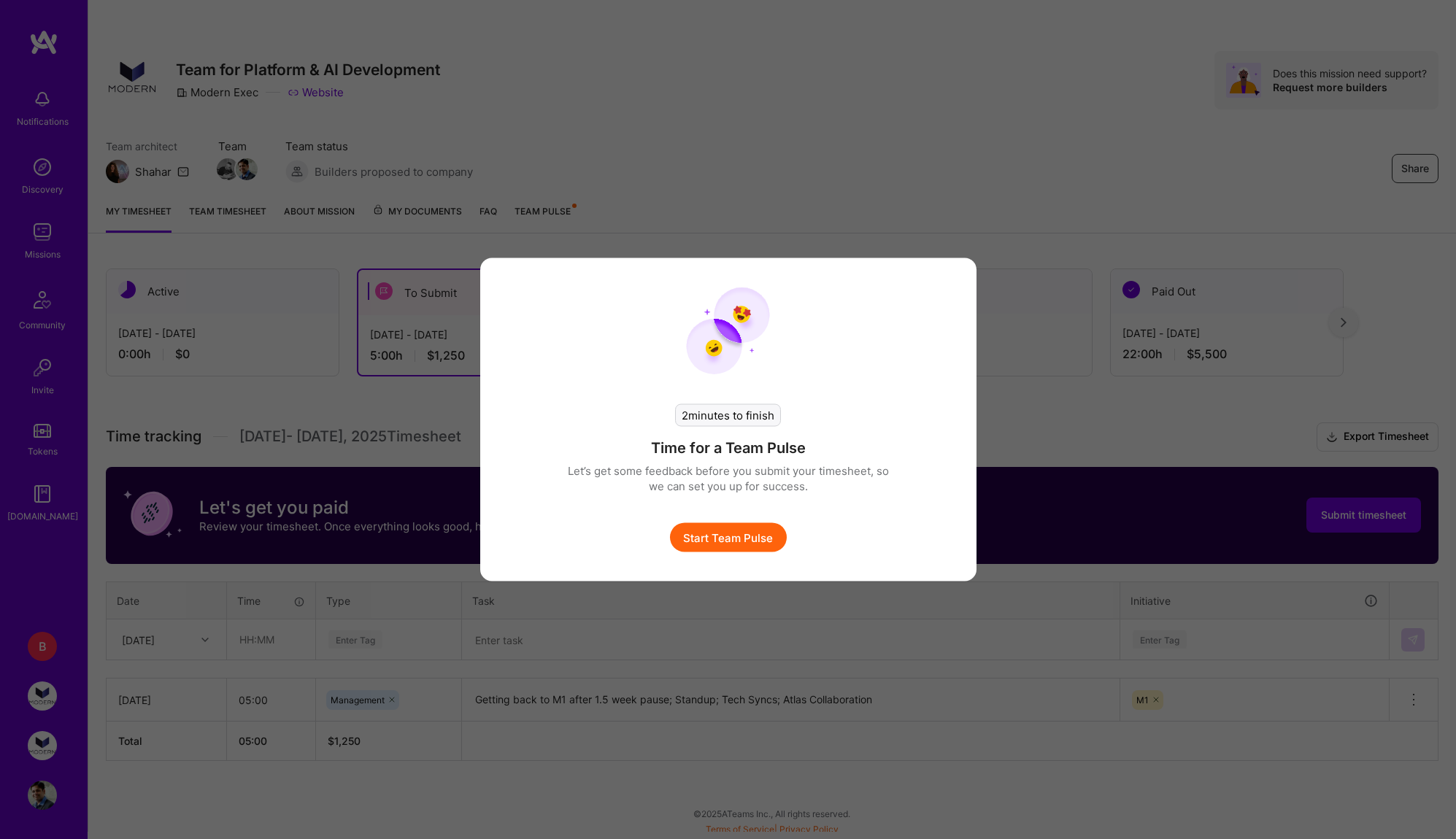
click at [761, 537] on button "Start Team Pulse" at bounding box center [728, 537] width 117 height 29
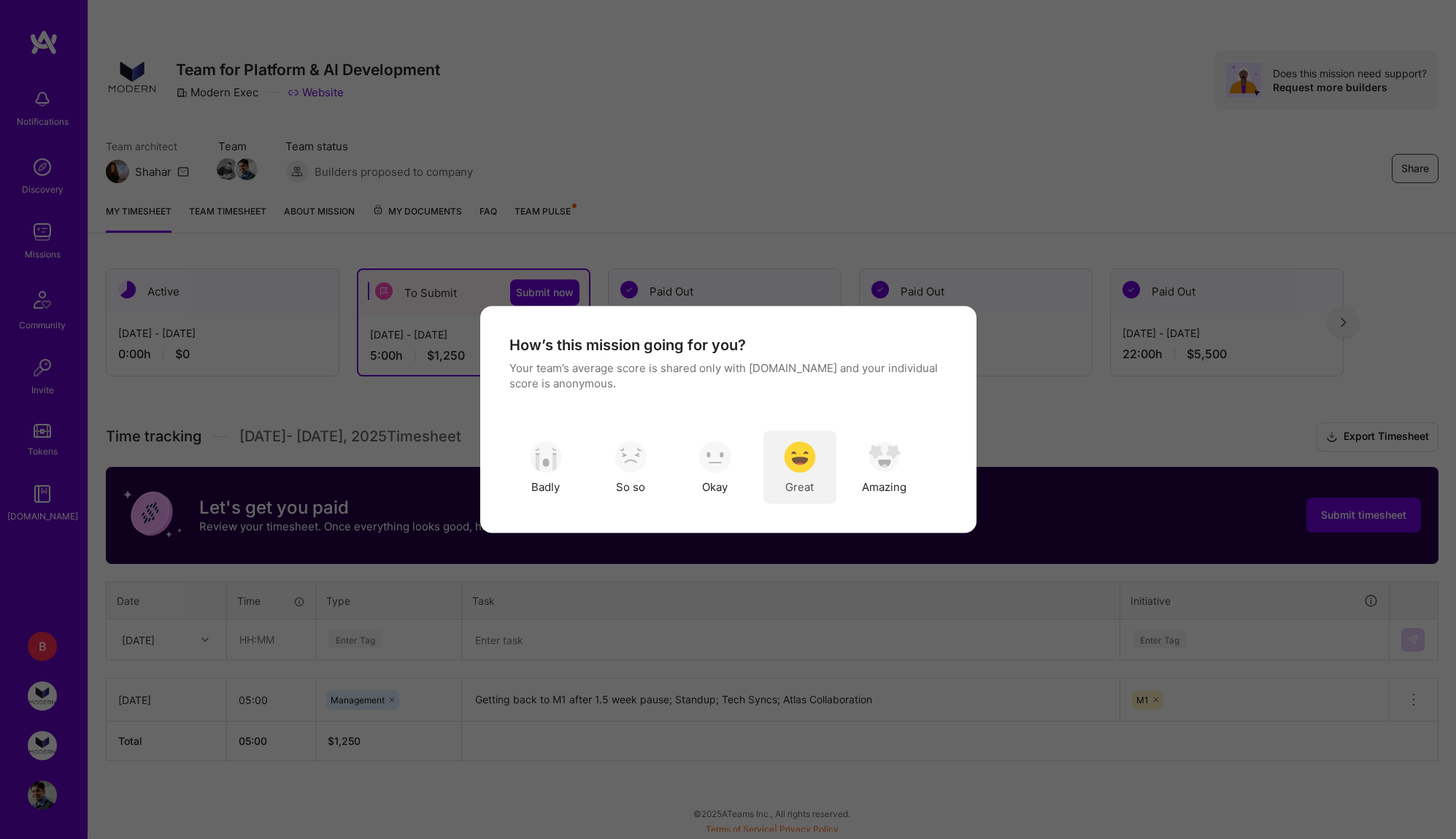
click at [806, 452] on img "modal" at bounding box center [799, 456] width 32 height 32
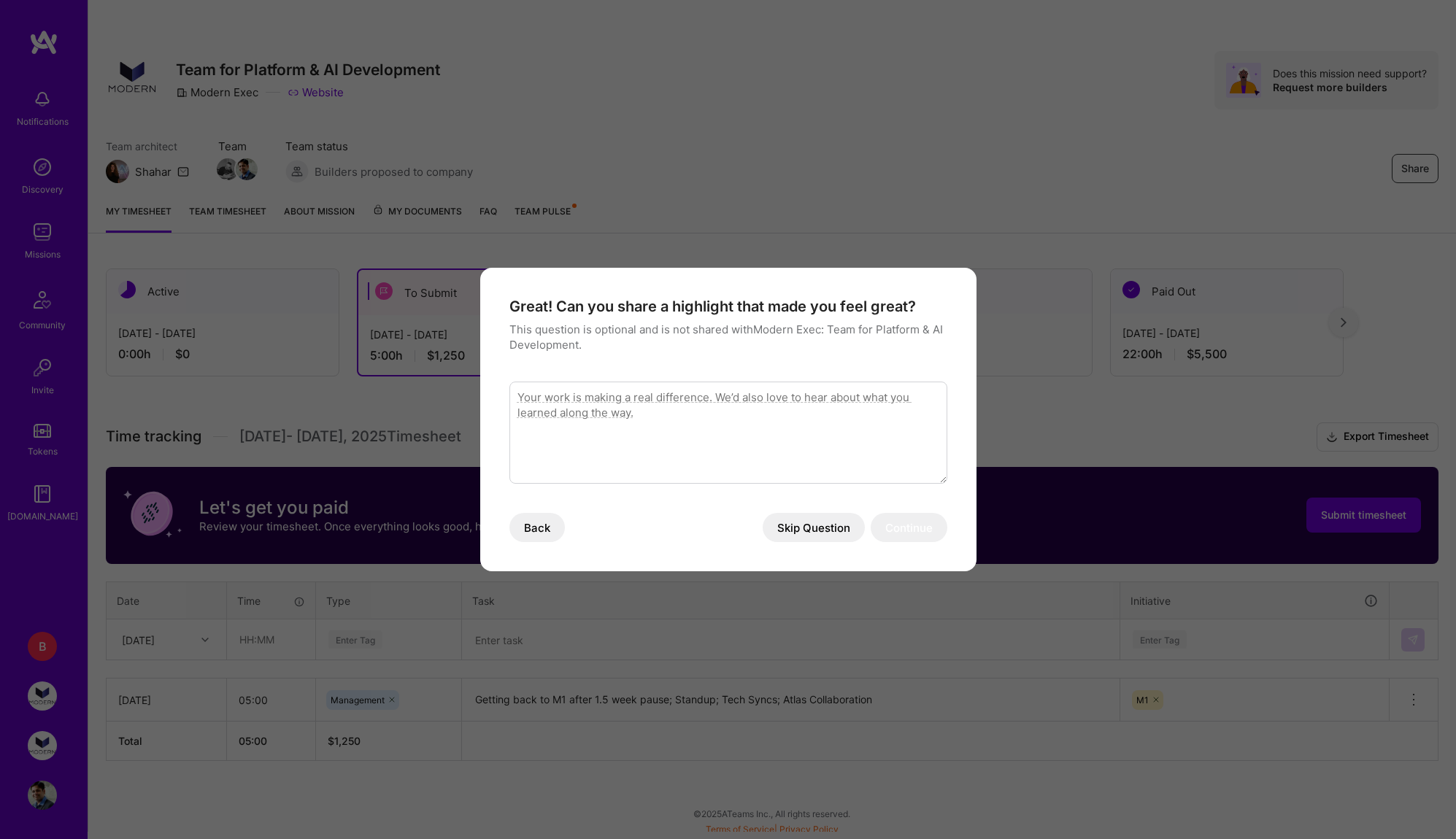
click at [797, 515] on button "Skip Question" at bounding box center [813, 527] width 102 height 29
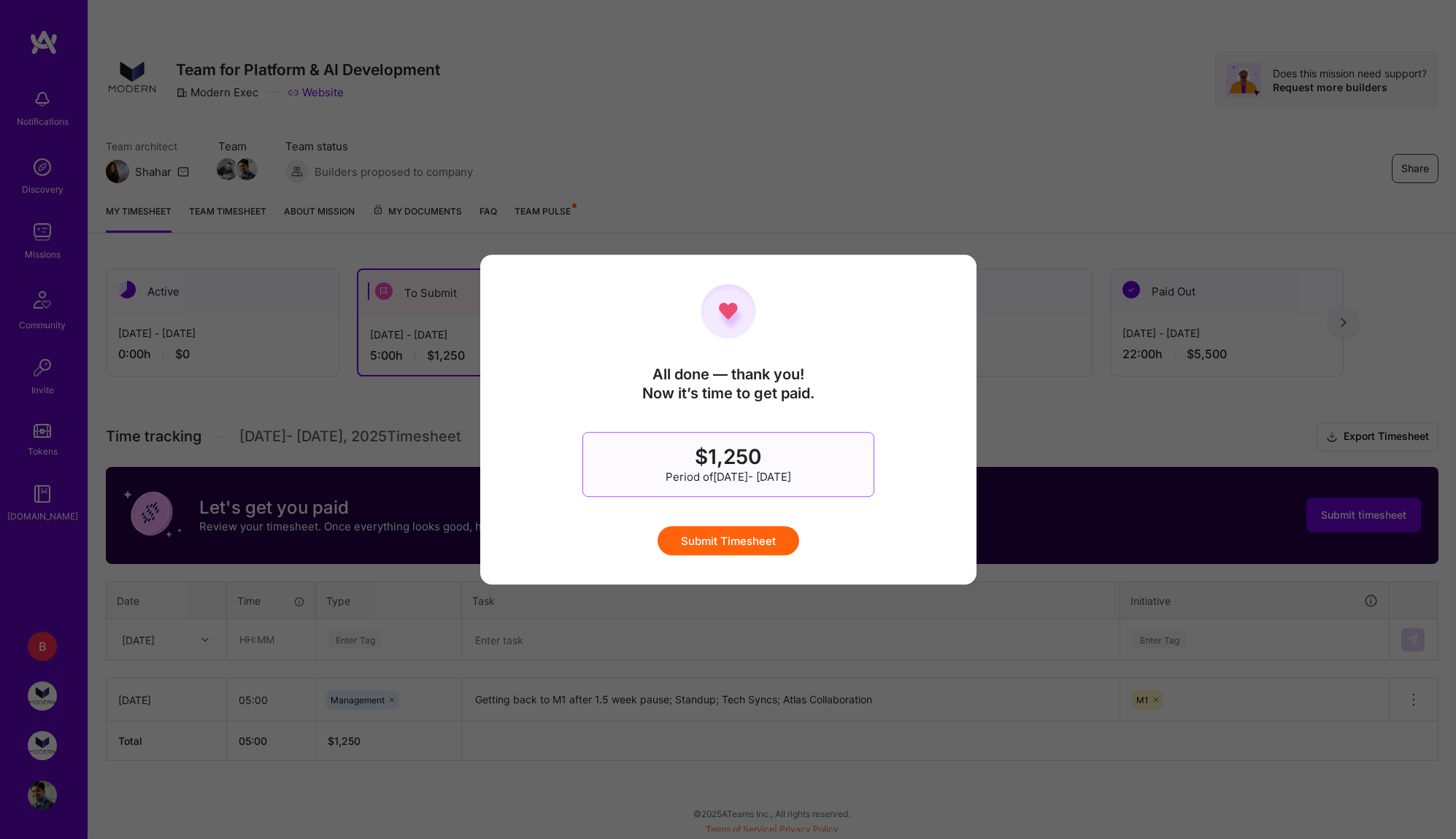
click at [765, 538] on button "Submit Timesheet" at bounding box center [728, 540] width 142 height 29
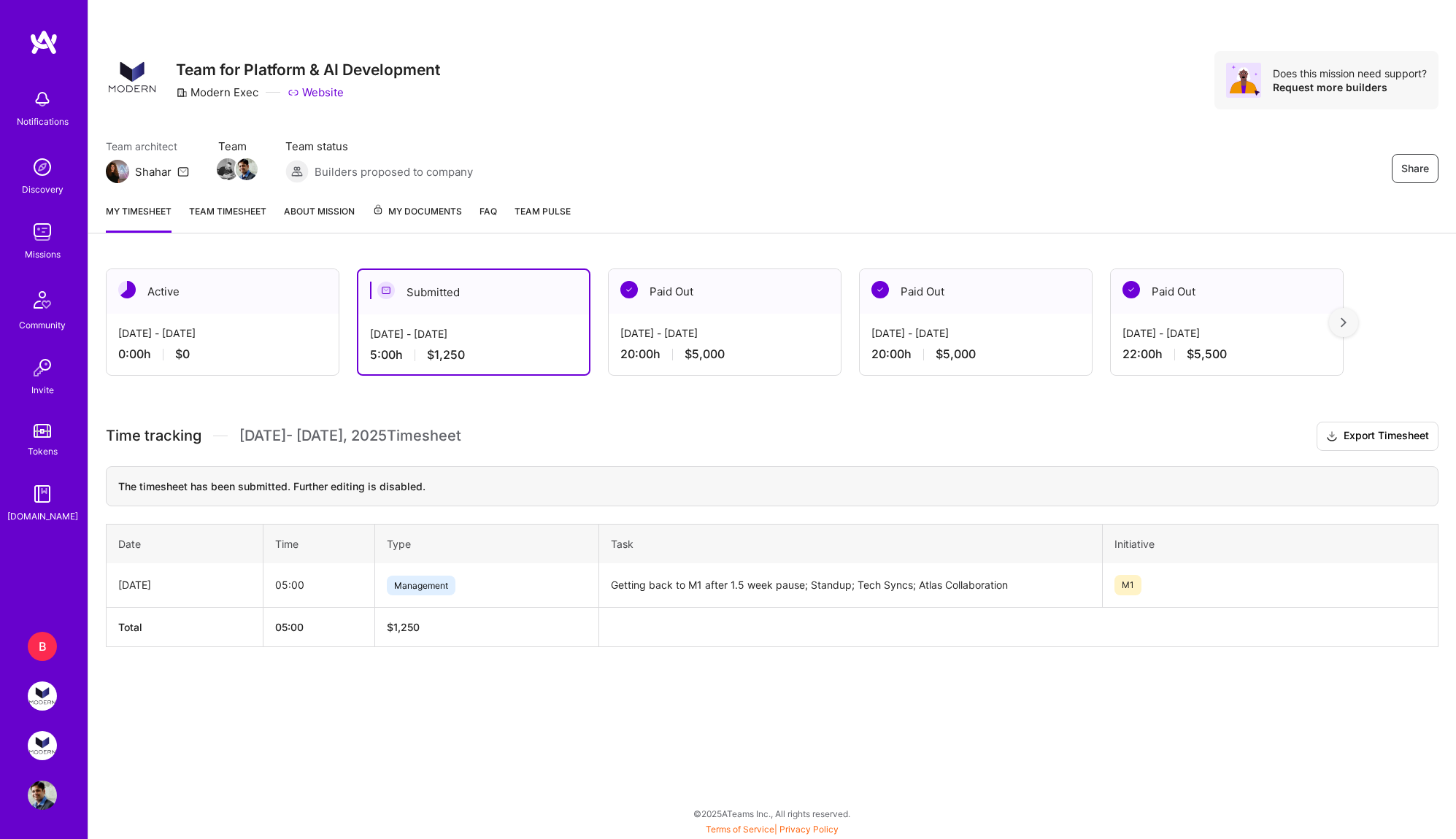
click at [42, 644] on div "B" at bounding box center [42, 646] width 29 height 29
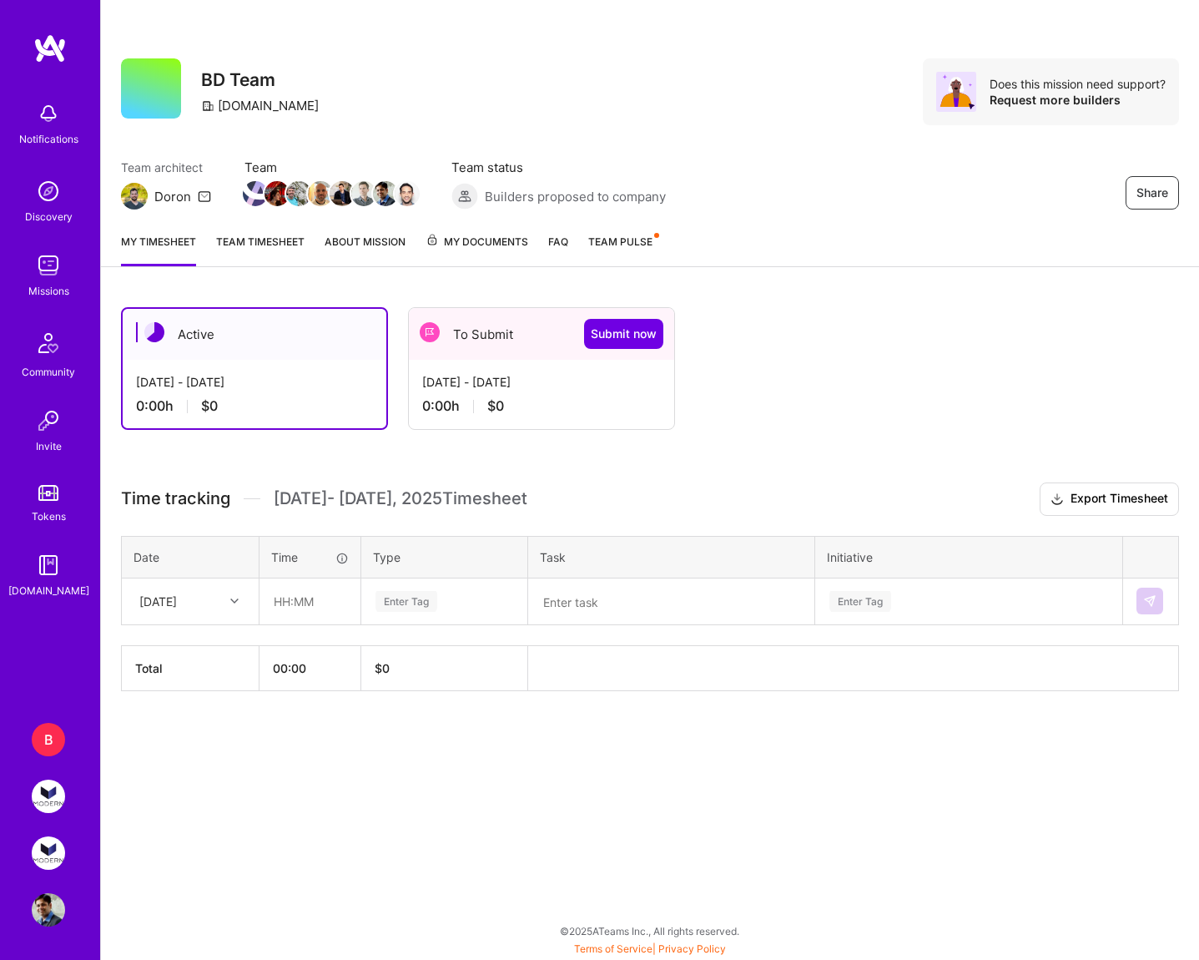
scroll to position [12, 0]
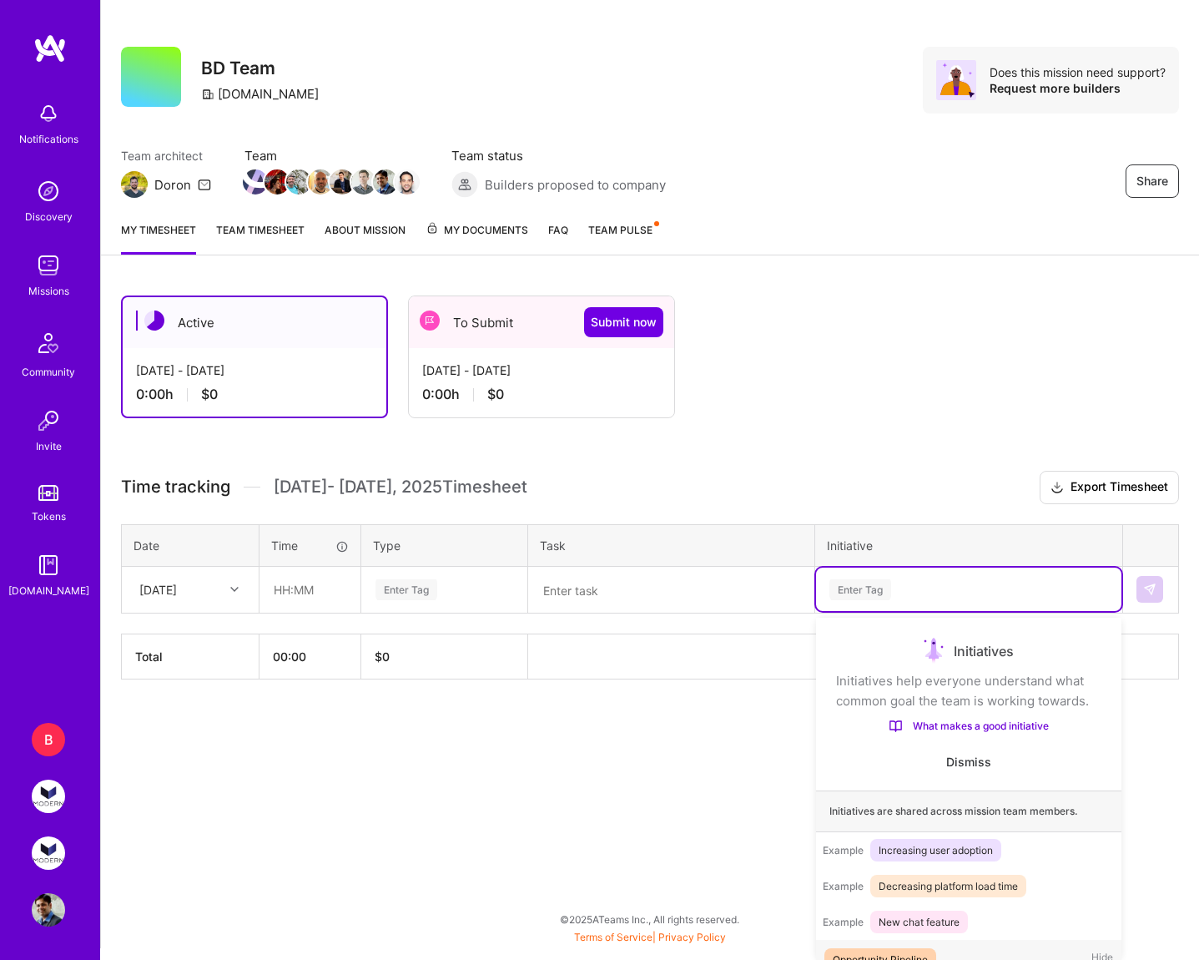
click at [1053, 607] on div "Enter Tag" at bounding box center [968, 588] width 305 height 43
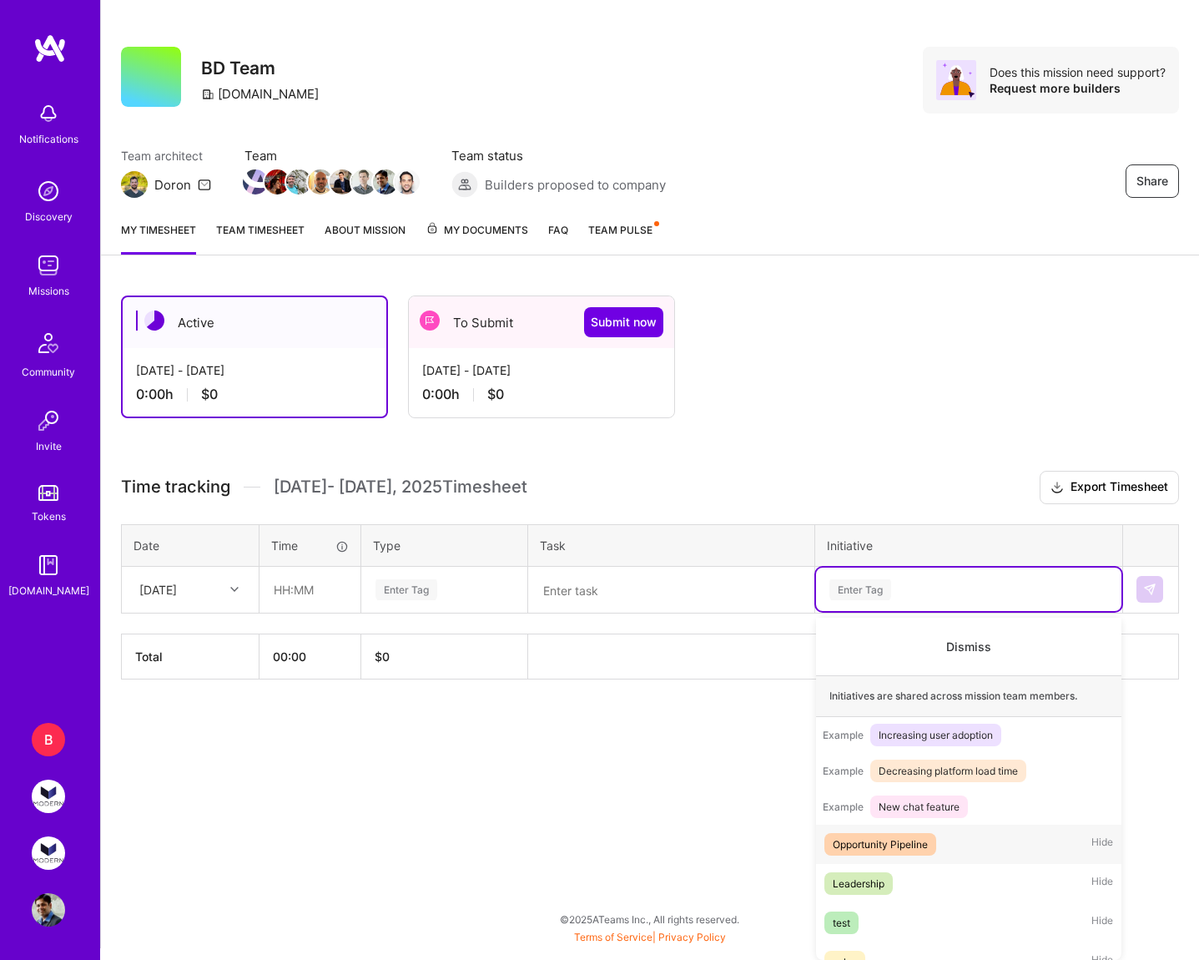
scroll to position [176, 0]
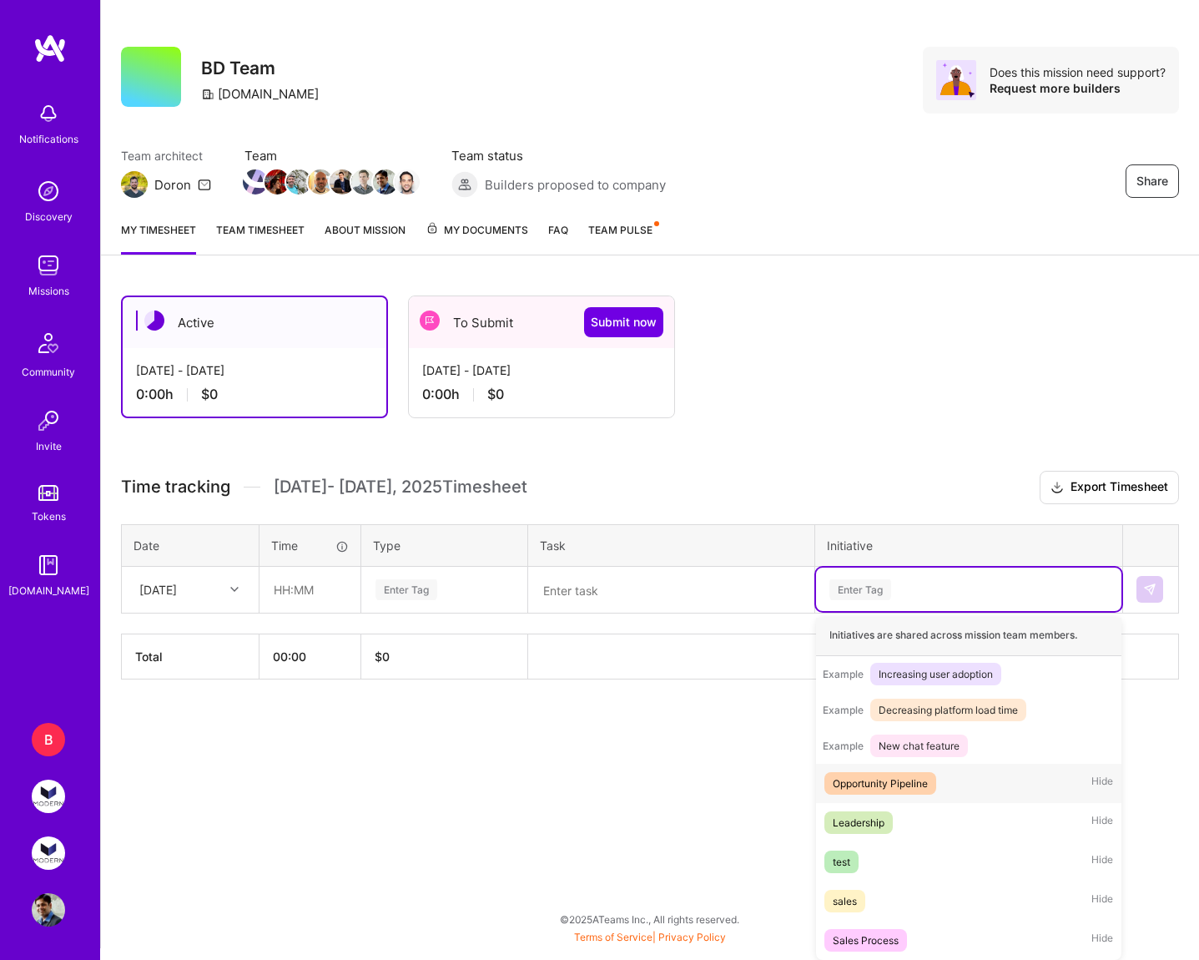
click at [1006, 784] on div "Opportunity Pipeline Hide" at bounding box center [968, 782] width 305 height 39
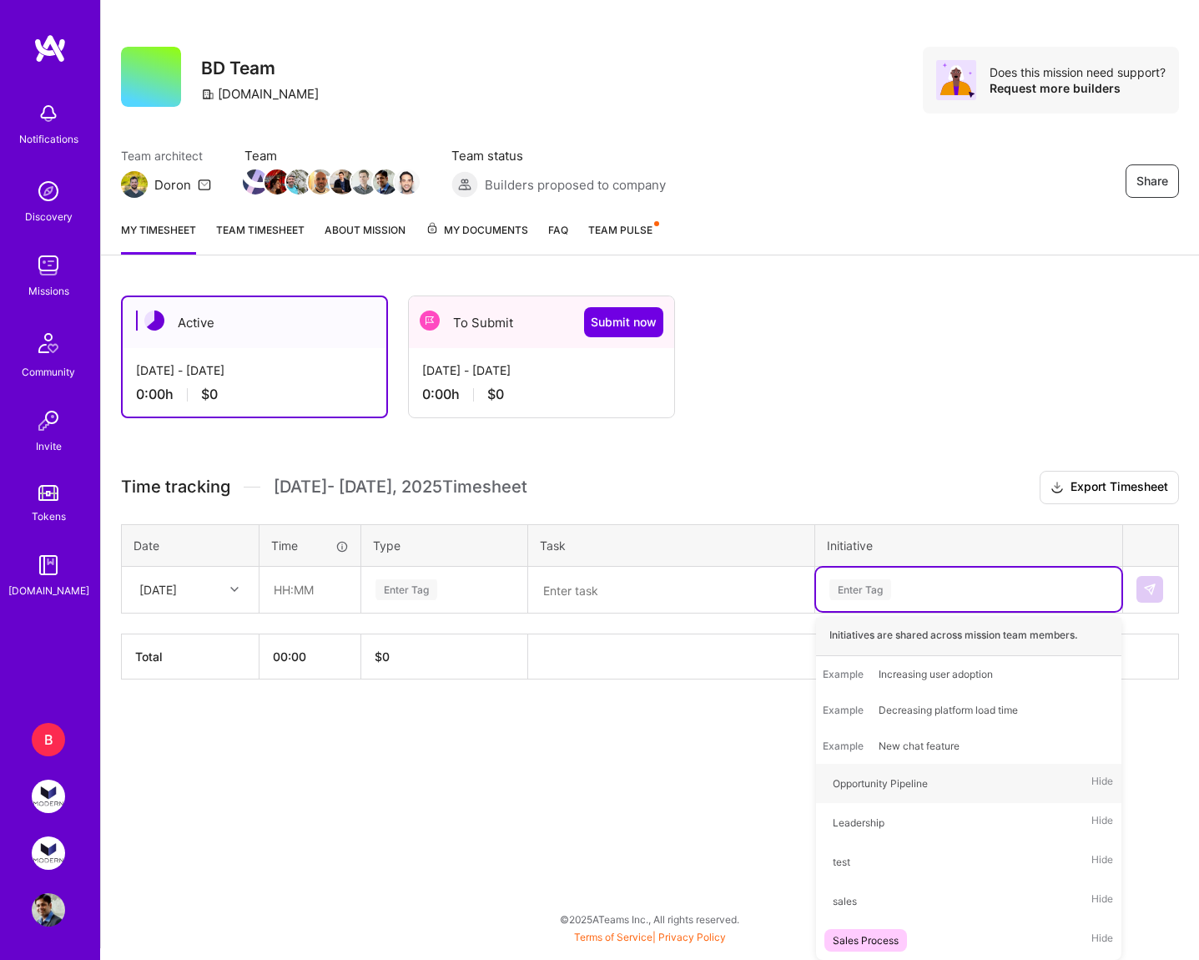
scroll to position [0, 0]
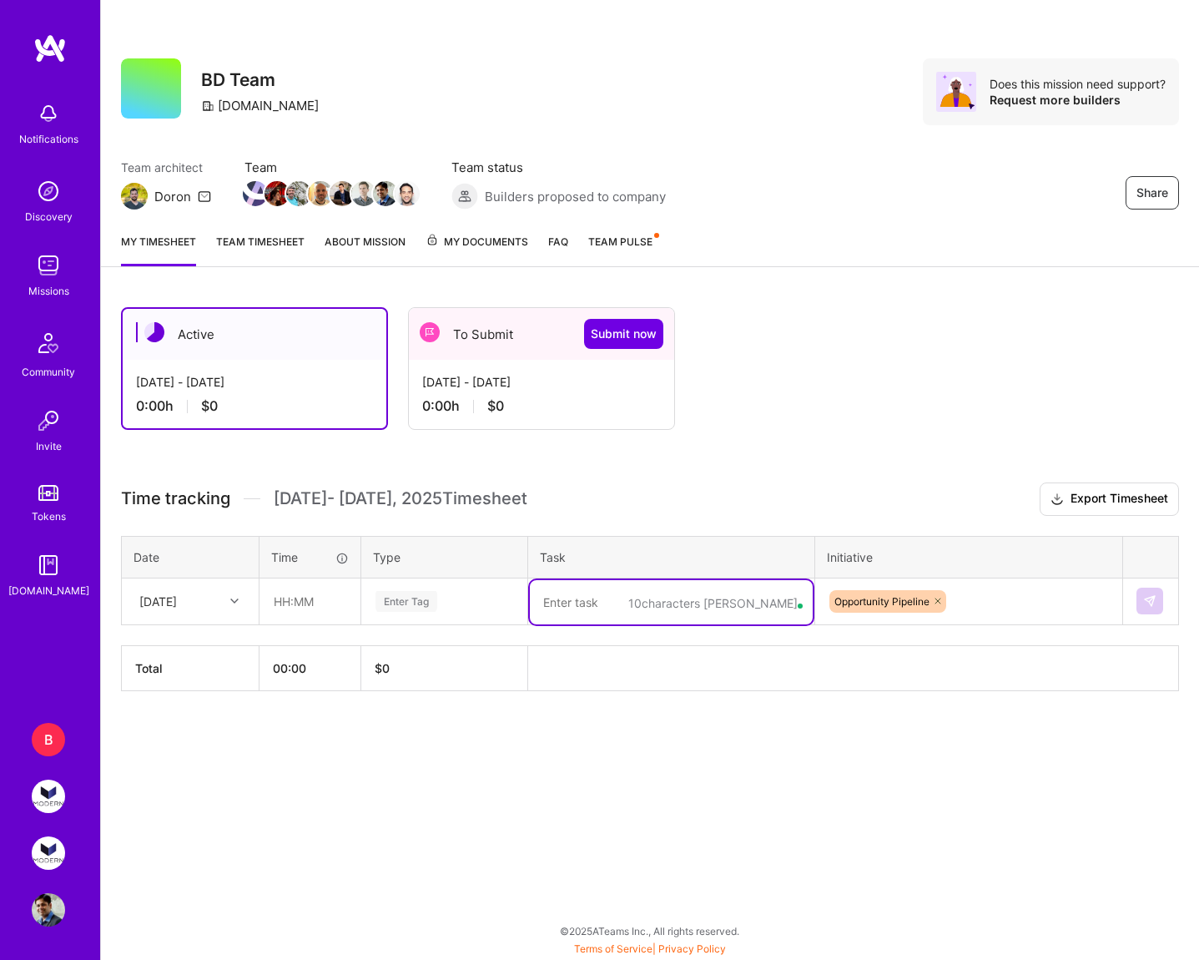
click at [632, 601] on textarea at bounding box center [671, 602] width 283 height 44
type textarea "Sync with [PERSON_NAME] on Taulia"
click at [305, 604] on input "text" at bounding box center [309, 601] width 99 height 44
type input "01:00"
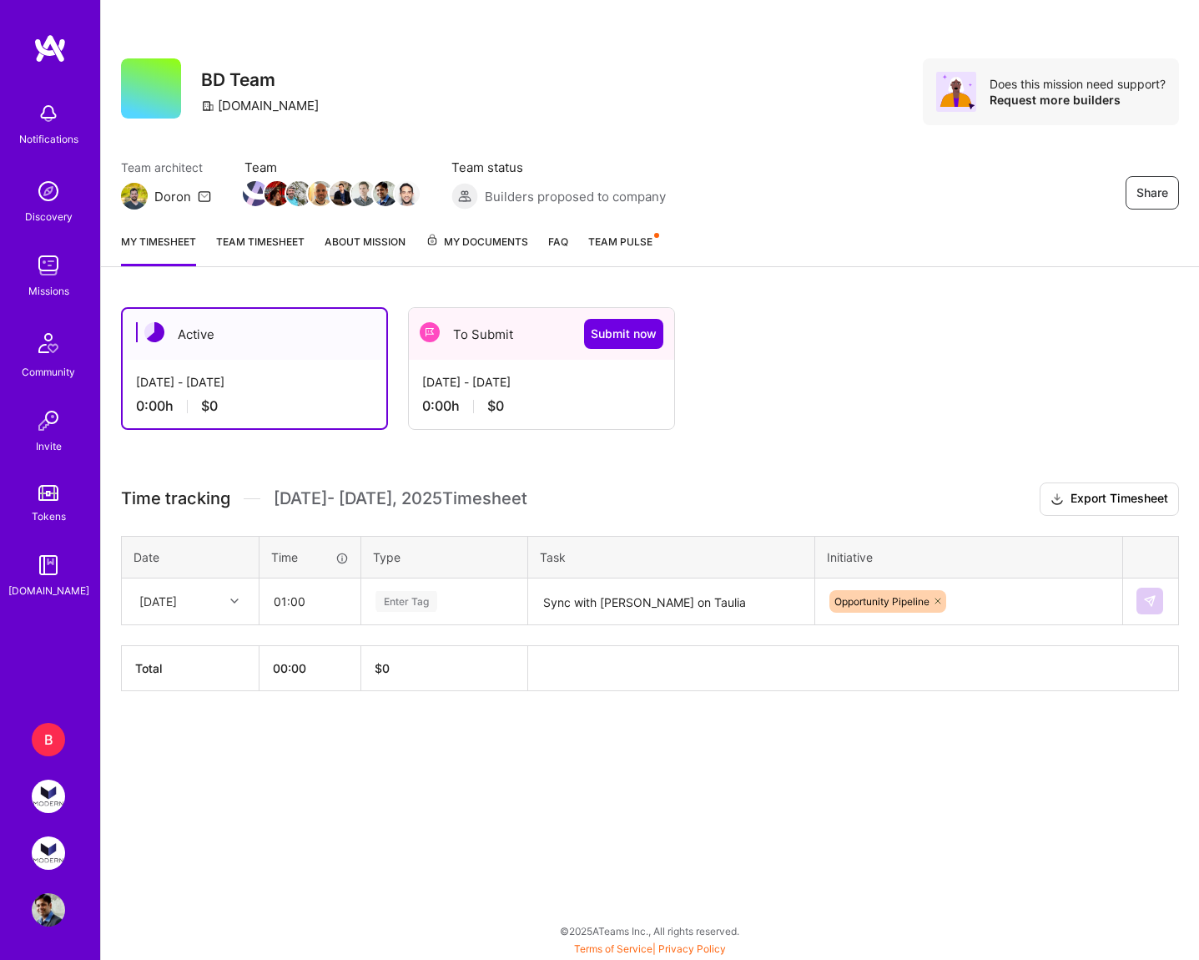
click at [434, 614] on div "Enter Tag" at bounding box center [444, 600] width 164 height 43
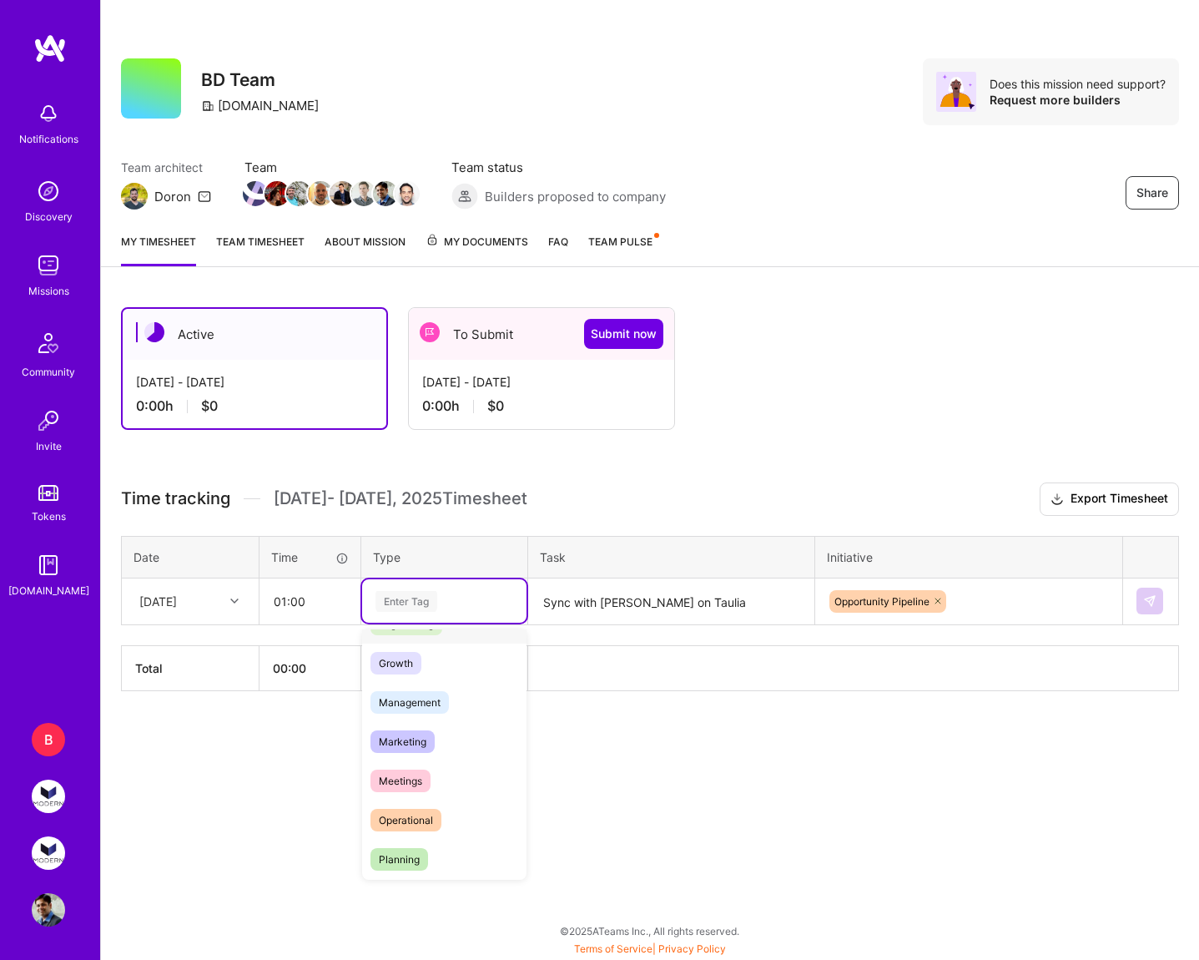
scroll to position [154, 0]
click at [459, 786] on div "Meetings" at bounding box center [444, 775] width 164 height 39
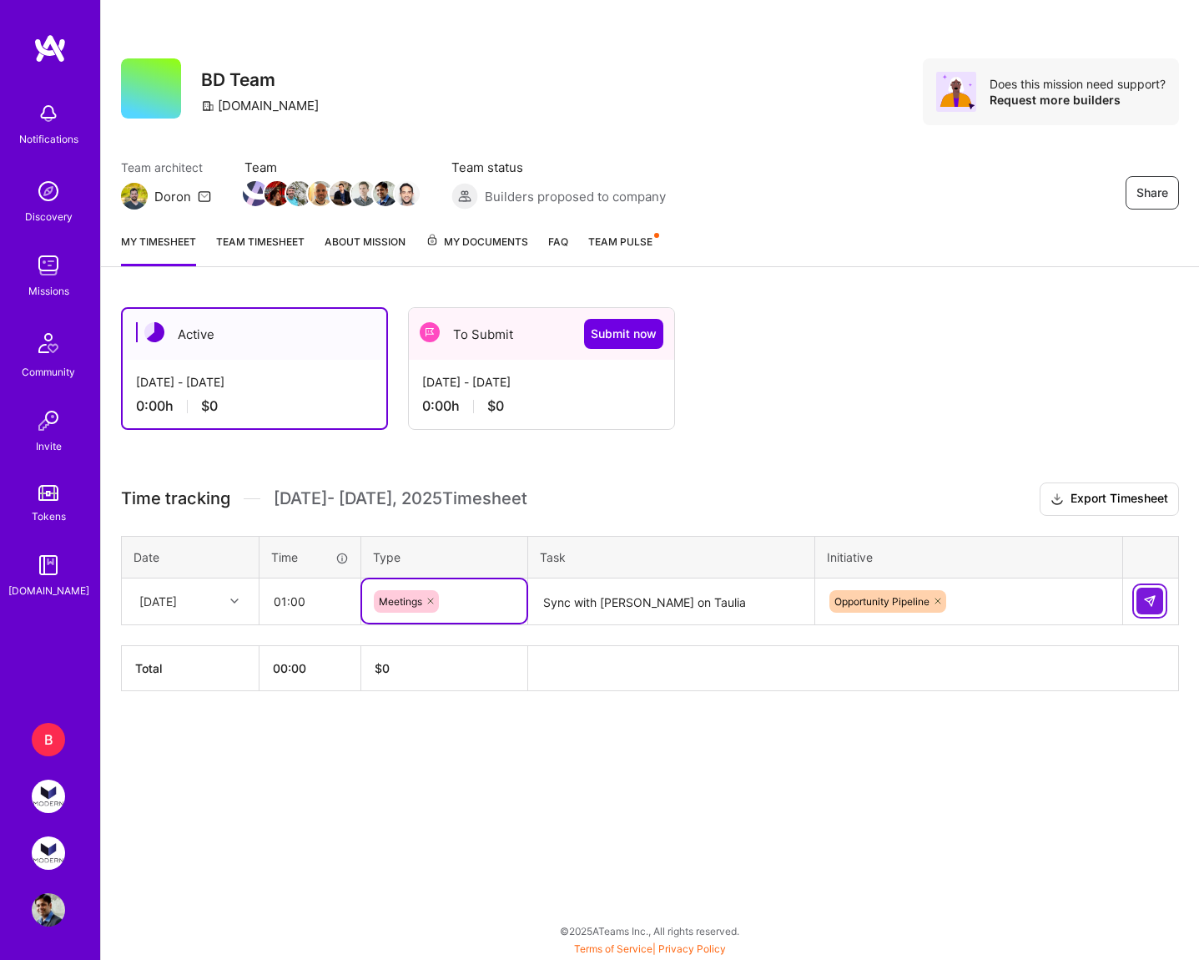
click at [1153, 603] on img at bounding box center [1149, 600] width 13 height 13
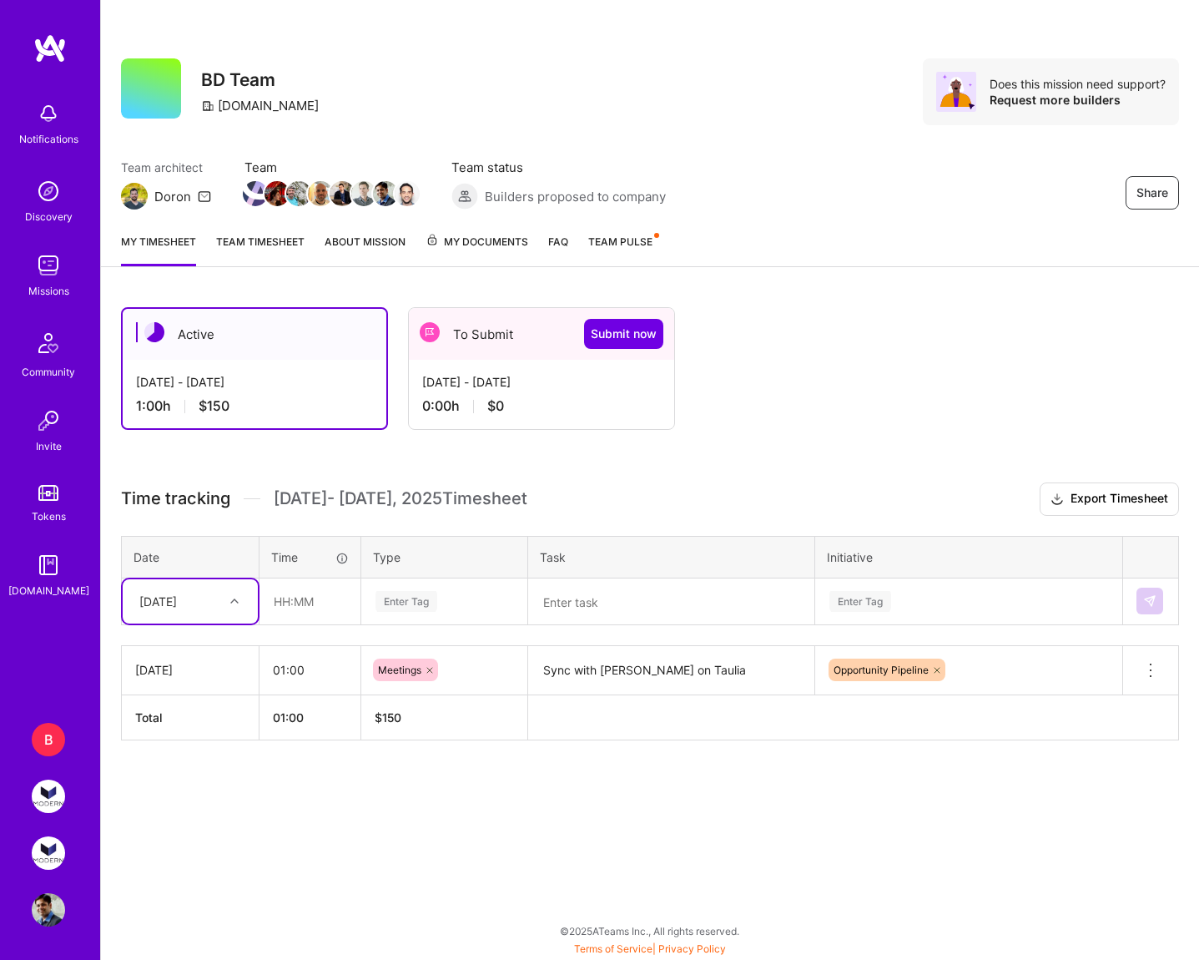
click at [221, 597] on div "[DATE]" at bounding box center [177, 601] width 93 height 28
click at [217, 599] on div "[DATE]" at bounding box center [177, 601] width 93 height 28
click at [164, 592] on div "[DATE]" at bounding box center [158, 601] width 38 height 18
click at [163, 600] on div "[DATE]" at bounding box center [158, 601] width 38 height 18
click at [166, 652] on td "[DATE]" at bounding box center [191, 669] width 138 height 49
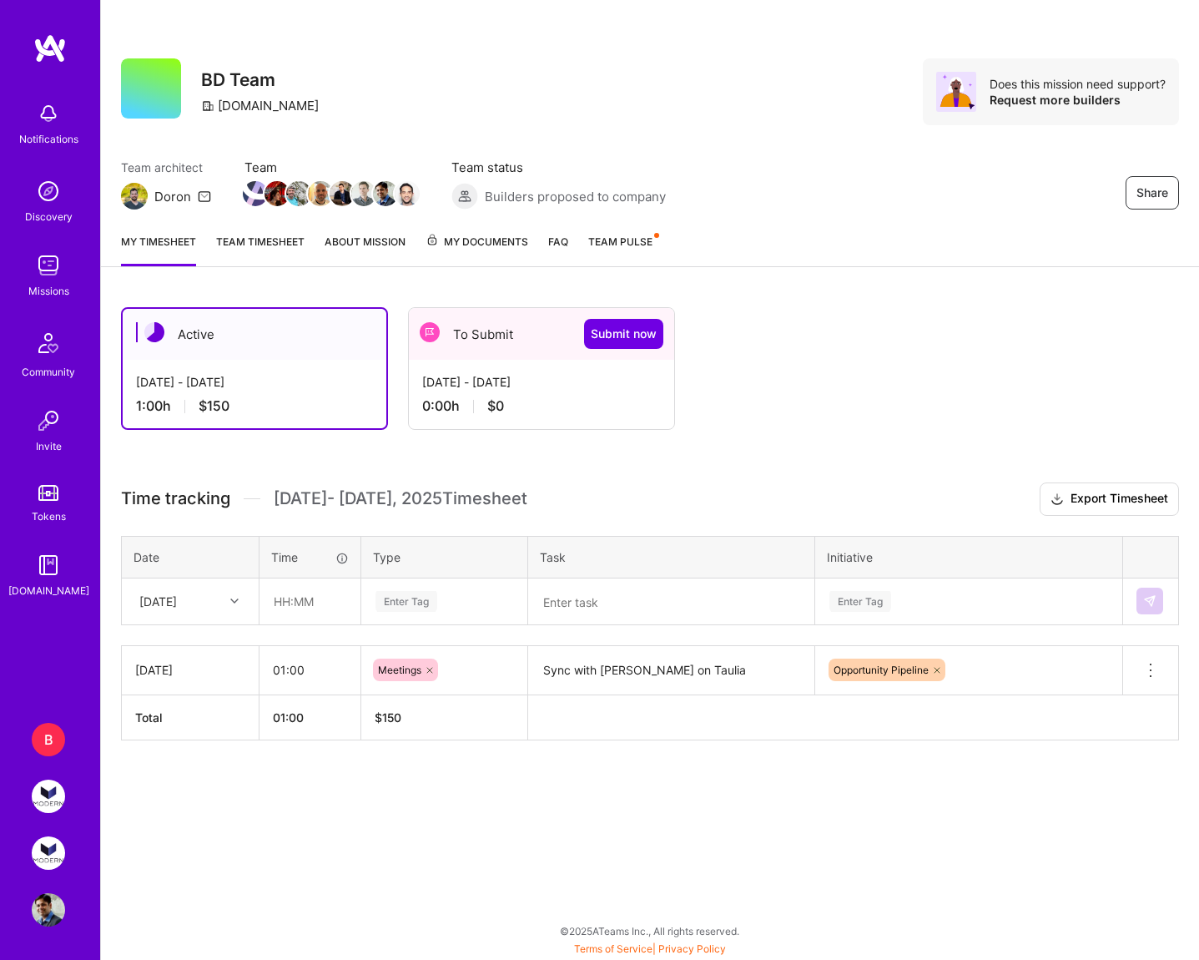
click at [169, 678] on div "[DATE]" at bounding box center [190, 670] width 110 height 18
click at [467, 363] on div "[DATE] - [DATE] 0:00 h $0" at bounding box center [541, 394] width 265 height 68
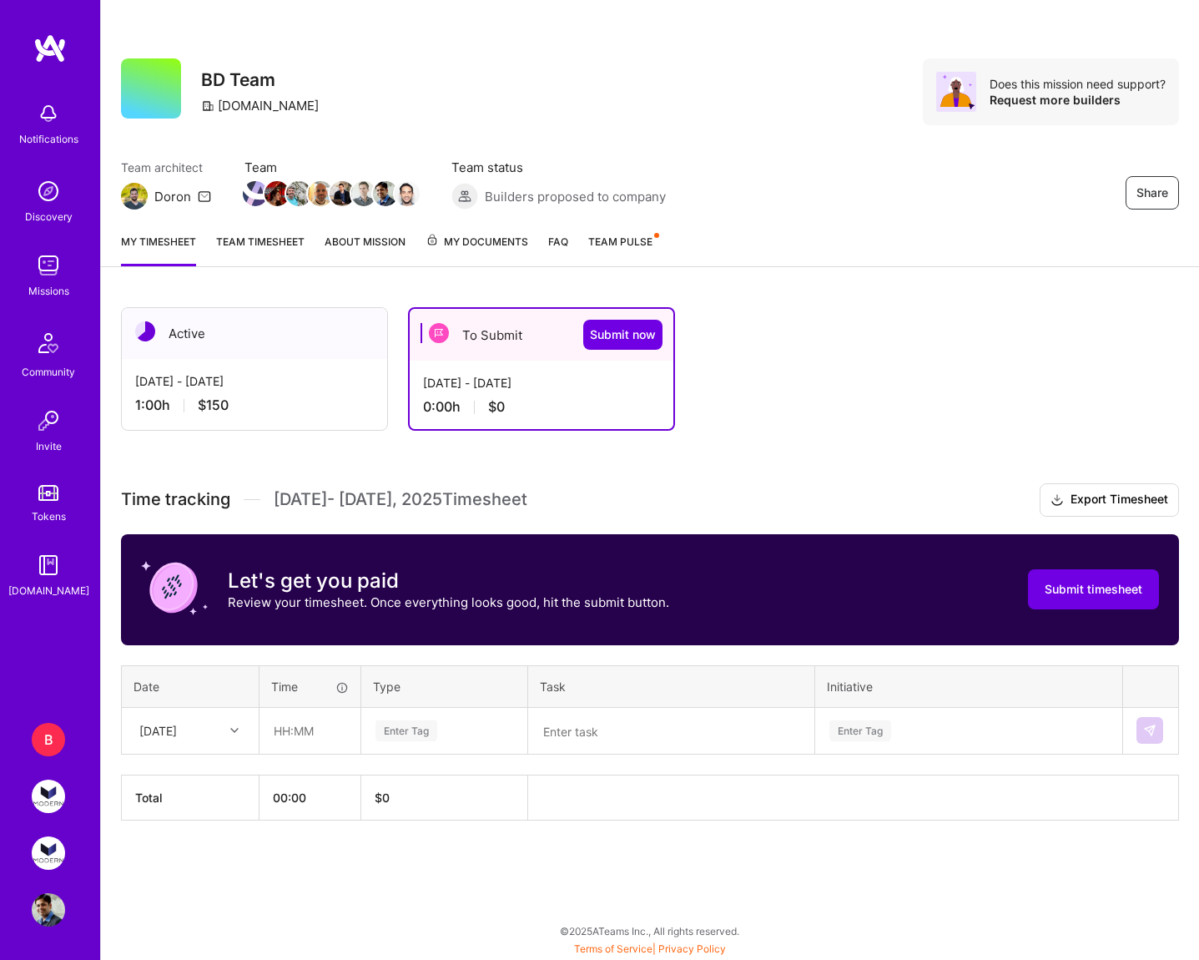
click at [309, 388] on div "[DATE] - [DATE]" at bounding box center [254, 381] width 239 height 18
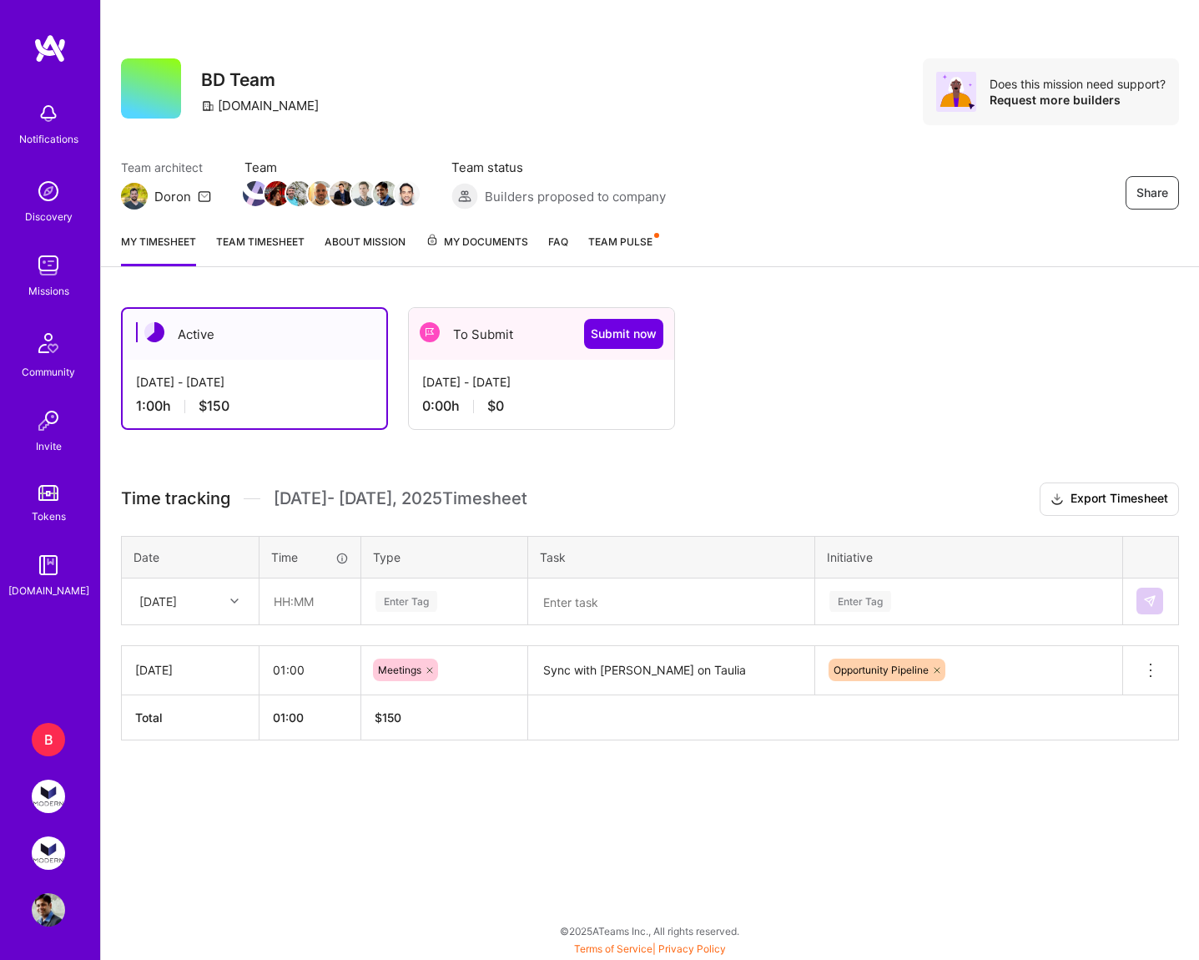
click at [476, 383] on div "[DATE] - [DATE]" at bounding box center [541, 382] width 239 height 18
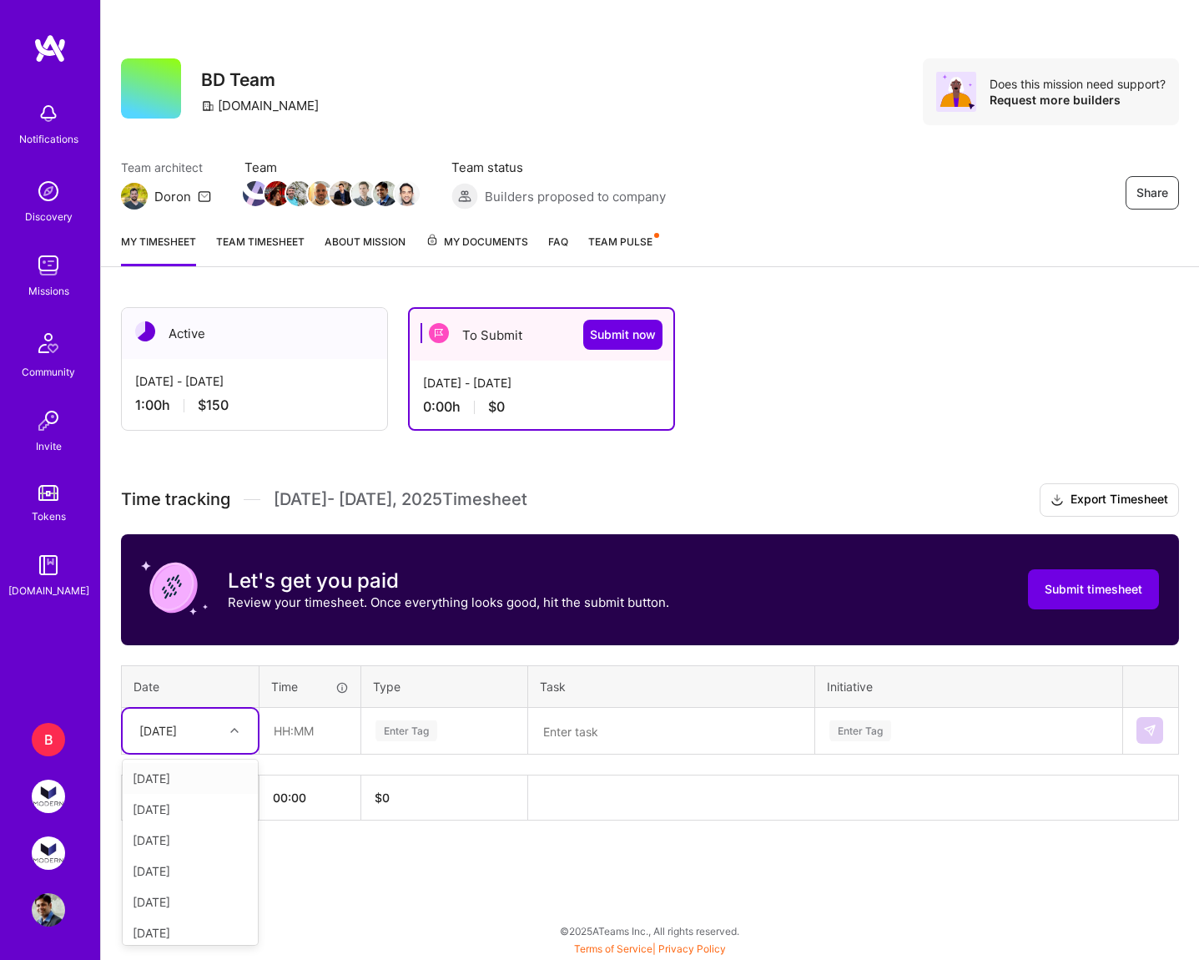
click at [204, 740] on div "[DATE]" at bounding box center [177, 731] width 93 height 28
click at [296, 728] on input "text" at bounding box center [309, 730] width 99 height 44
type input "01:00"
click at [457, 733] on div "Enter Tag" at bounding box center [444, 730] width 141 height 21
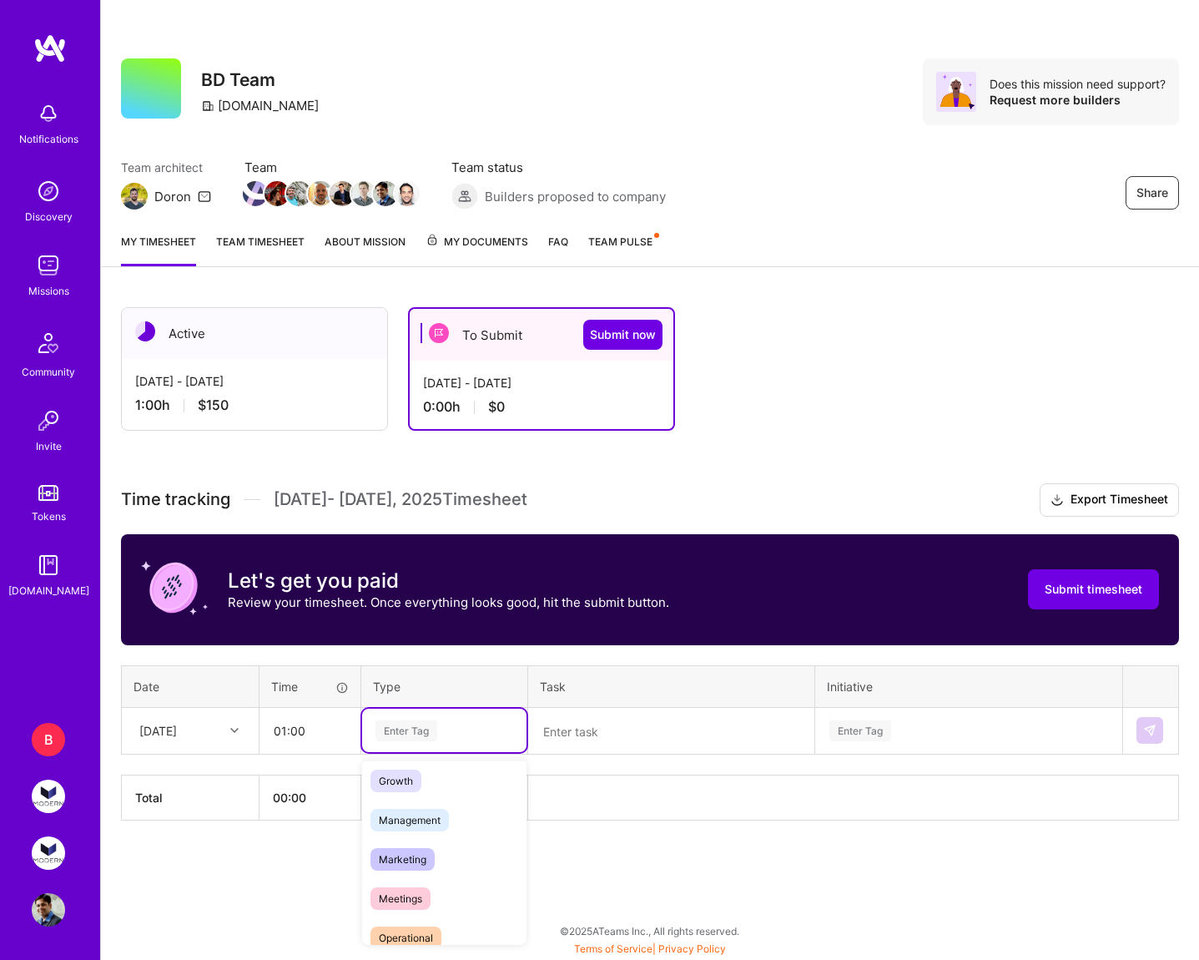
scroll to position [196, 0]
click at [446, 869] on div "Meetings" at bounding box center [444, 863] width 164 height 39
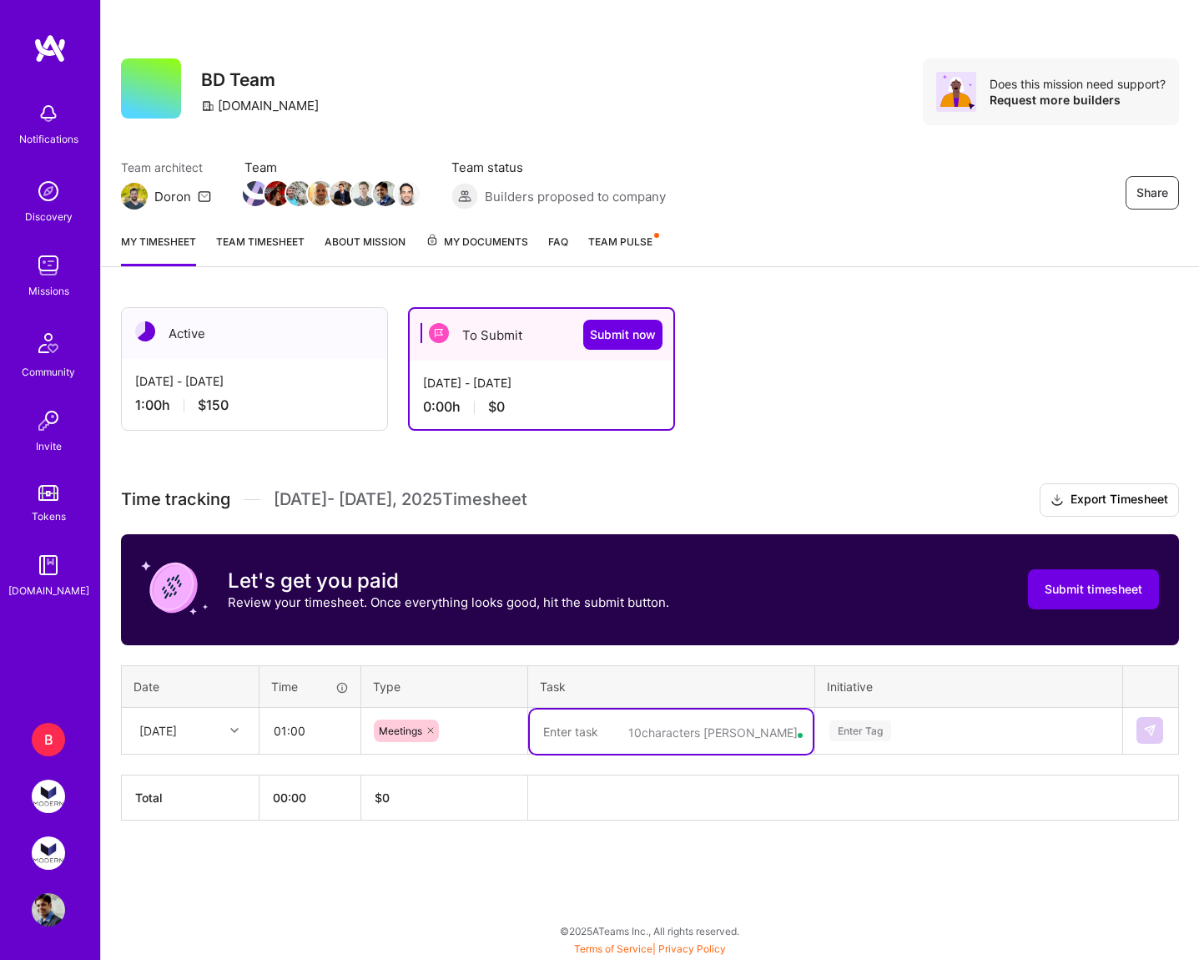
click at [647, 725] on textarea at bounding box center [671, 731] width 283 height 44
type textarea "[PERSON_NAME] and Taulia"
click at [942, 734] on div "Enter Tag" at bounding box center [968, 729] width 305 height 43
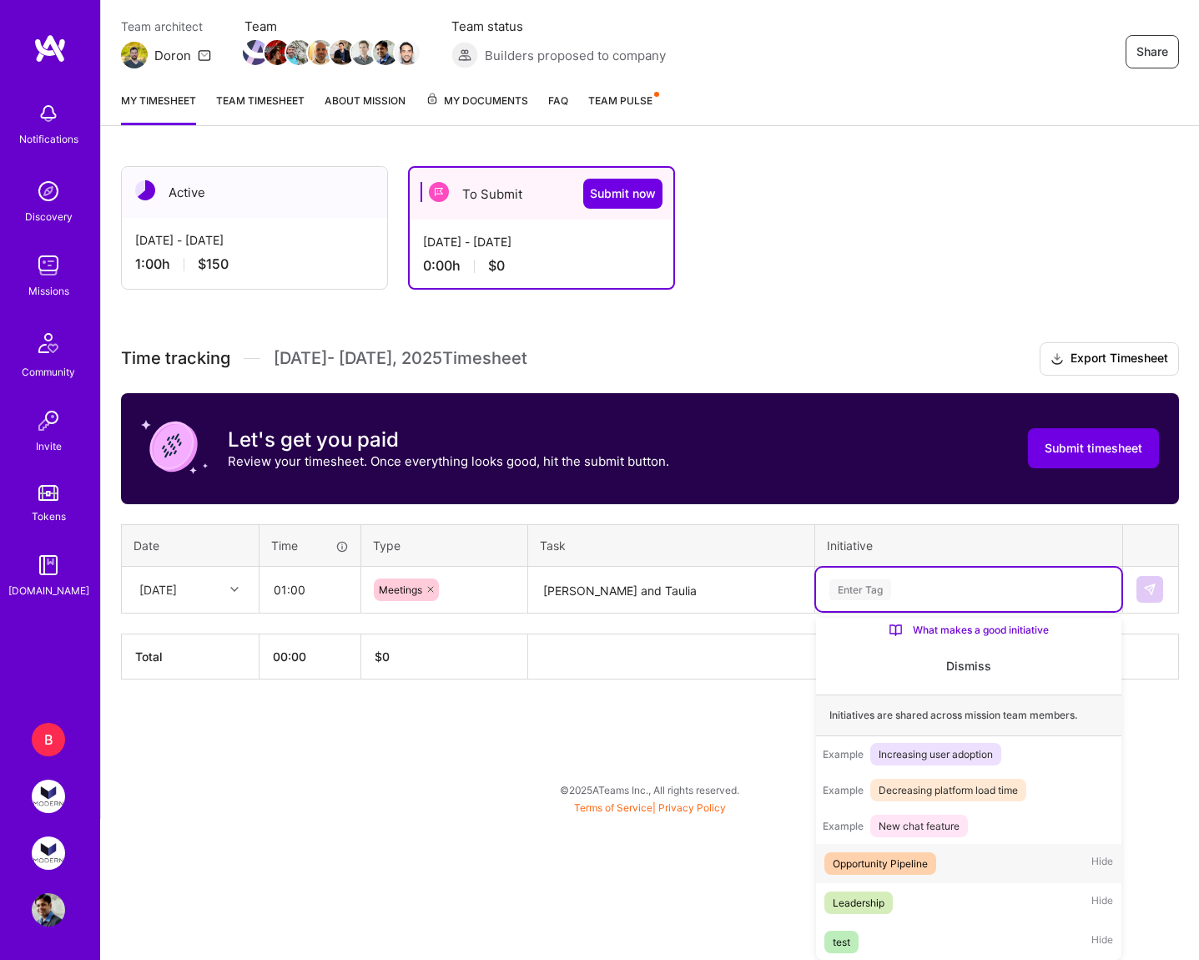
scroll to position [103, 0]
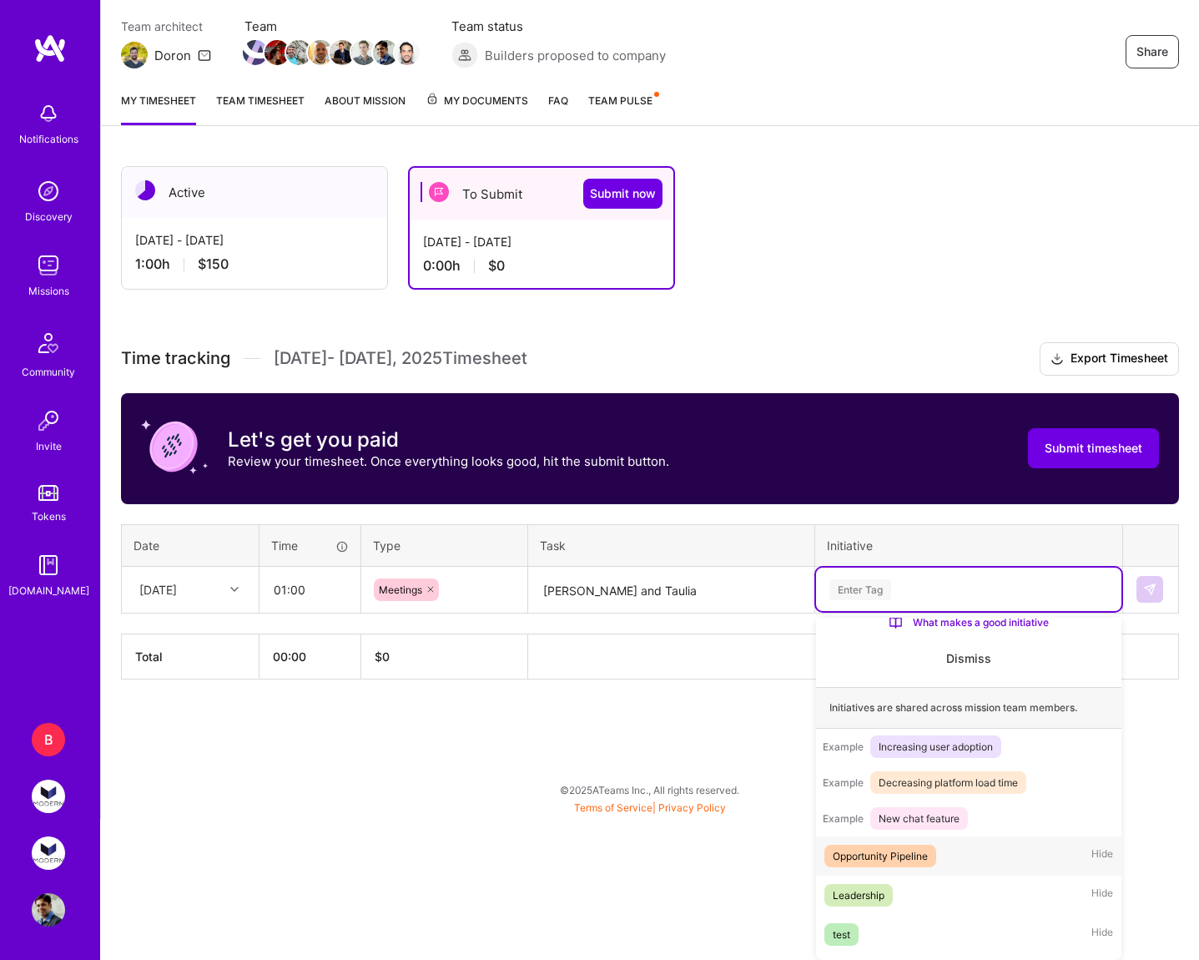
click at [950, 858] on div "Opportunity Pipeline Hide" at bounding box center [968, 855] width 305 height 39
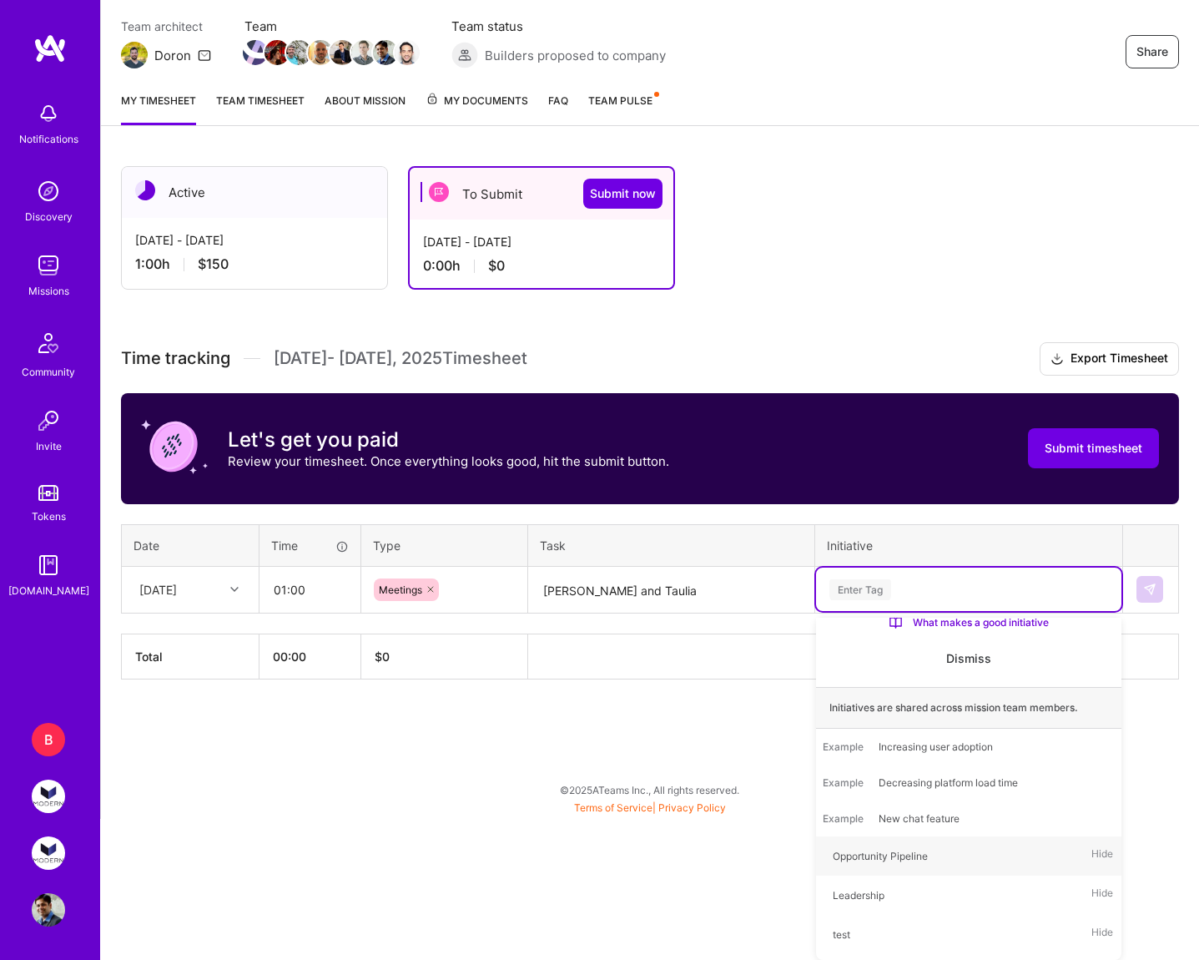
scroll to position [0, 0]
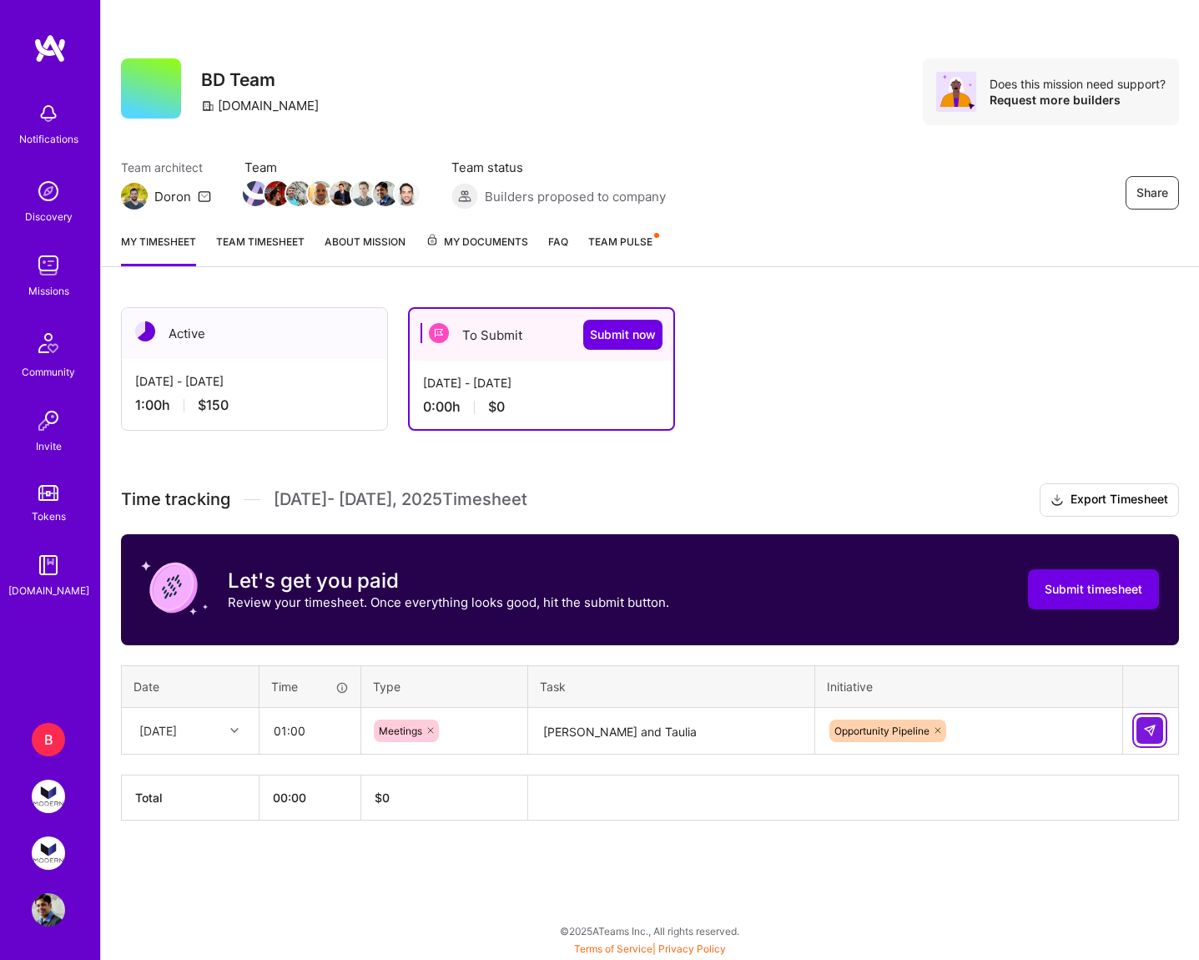
click at [1157, 728] on button at bounding box center [1149, 730] width 27 height 27
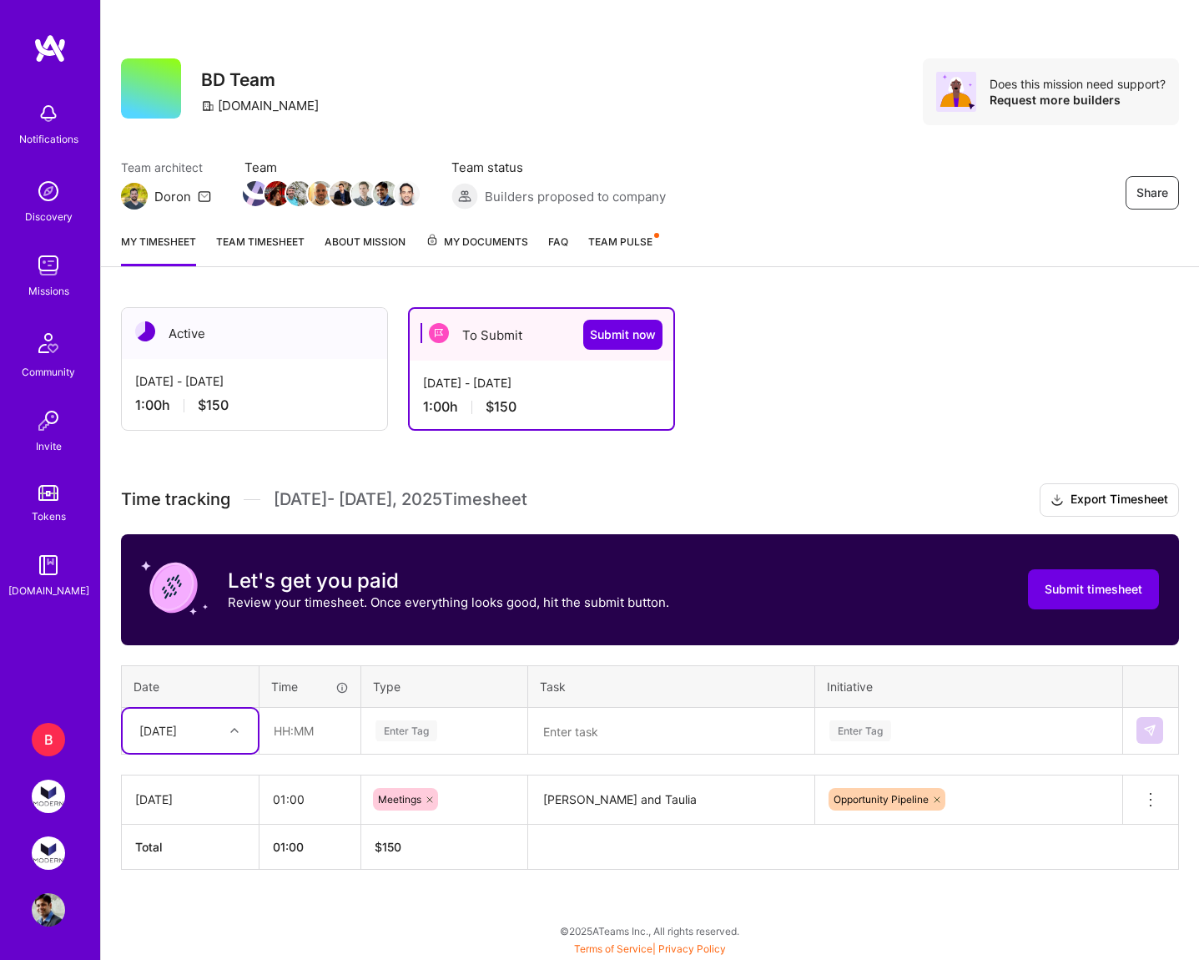
click at [177, 738] on div "[DATE]" at bounding box center [158, 731] width 38 height 18
click at [192, 774] on div "[DATE]" at bounding box center [190, 778] width 135 height 31
click at [329, 733] on input "text" at bounding box center [309, 730] width 99 height 44
type input "01:00"
drag, startPoint x: 414, startPoint y: 753, endPoint x: 452, endPoint y: 736, distance: 41.9
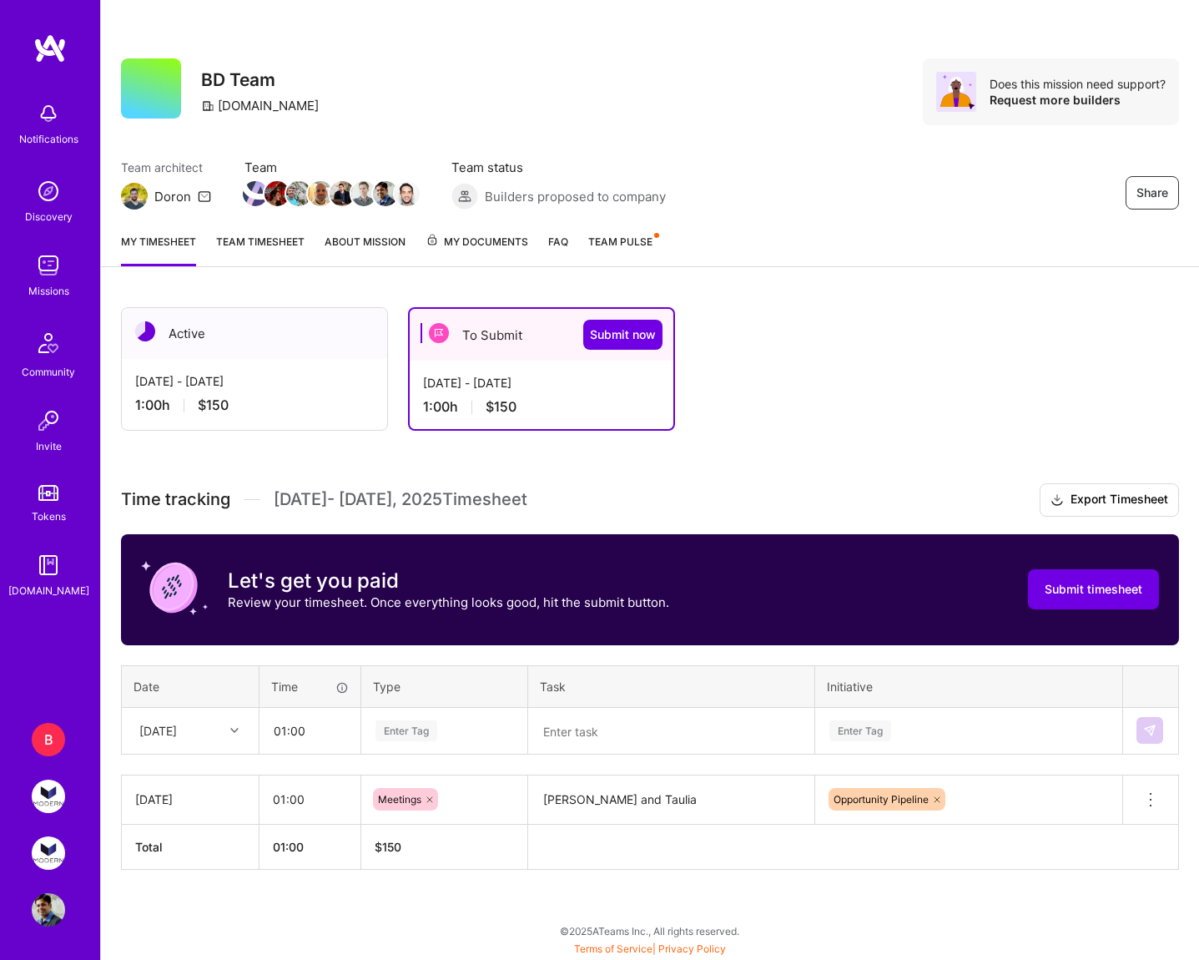
click at [452, 736] on td "Enter Tag" at bounding box center [444, 730] width 167 height 47
click at [452, 736] on div "Enter Tag" at bounding box center [444, 730] width 141 height 21
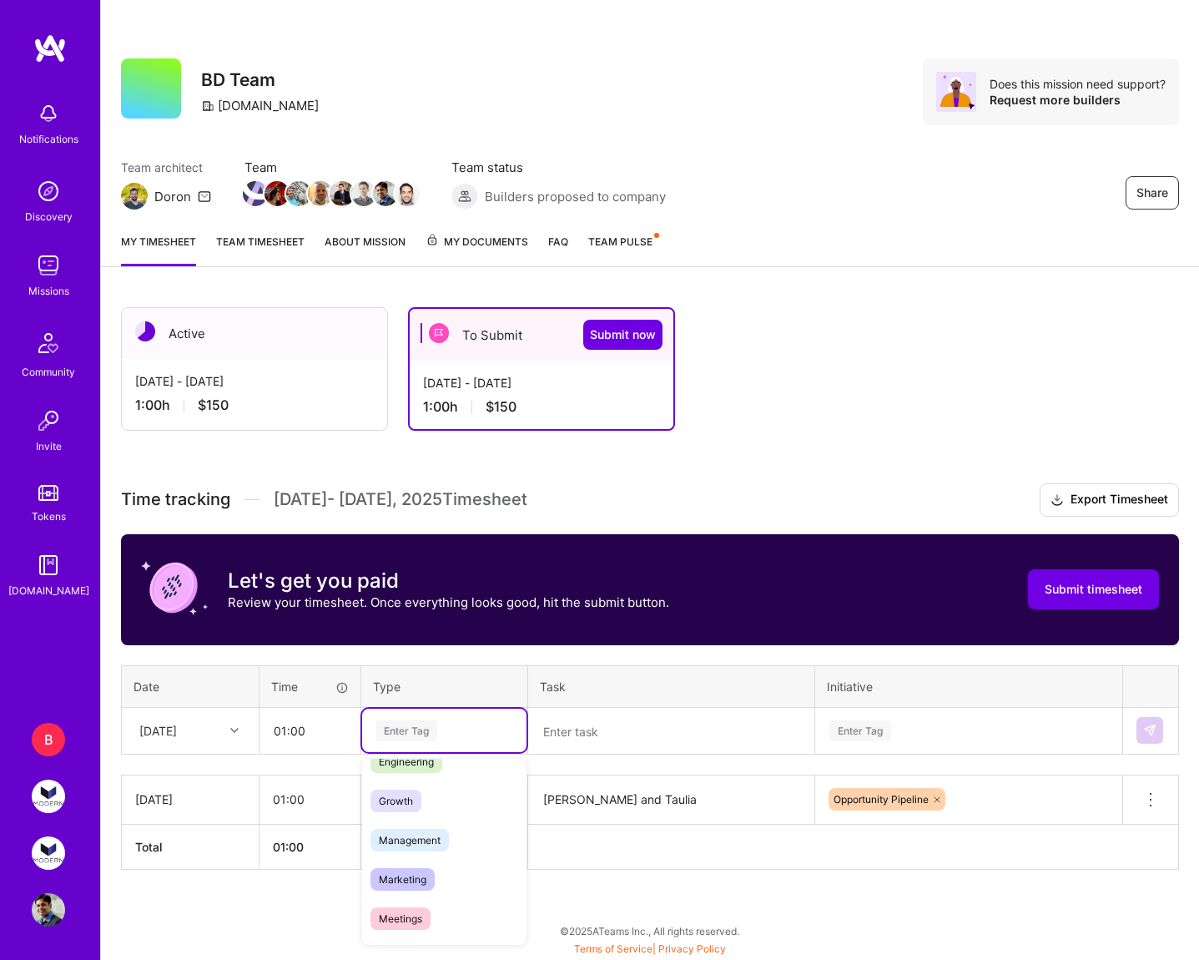
scroll to position [187, 0]
click at [456, 879] on div "Meetings" at bounding box center [444, 872] width 164 height 39
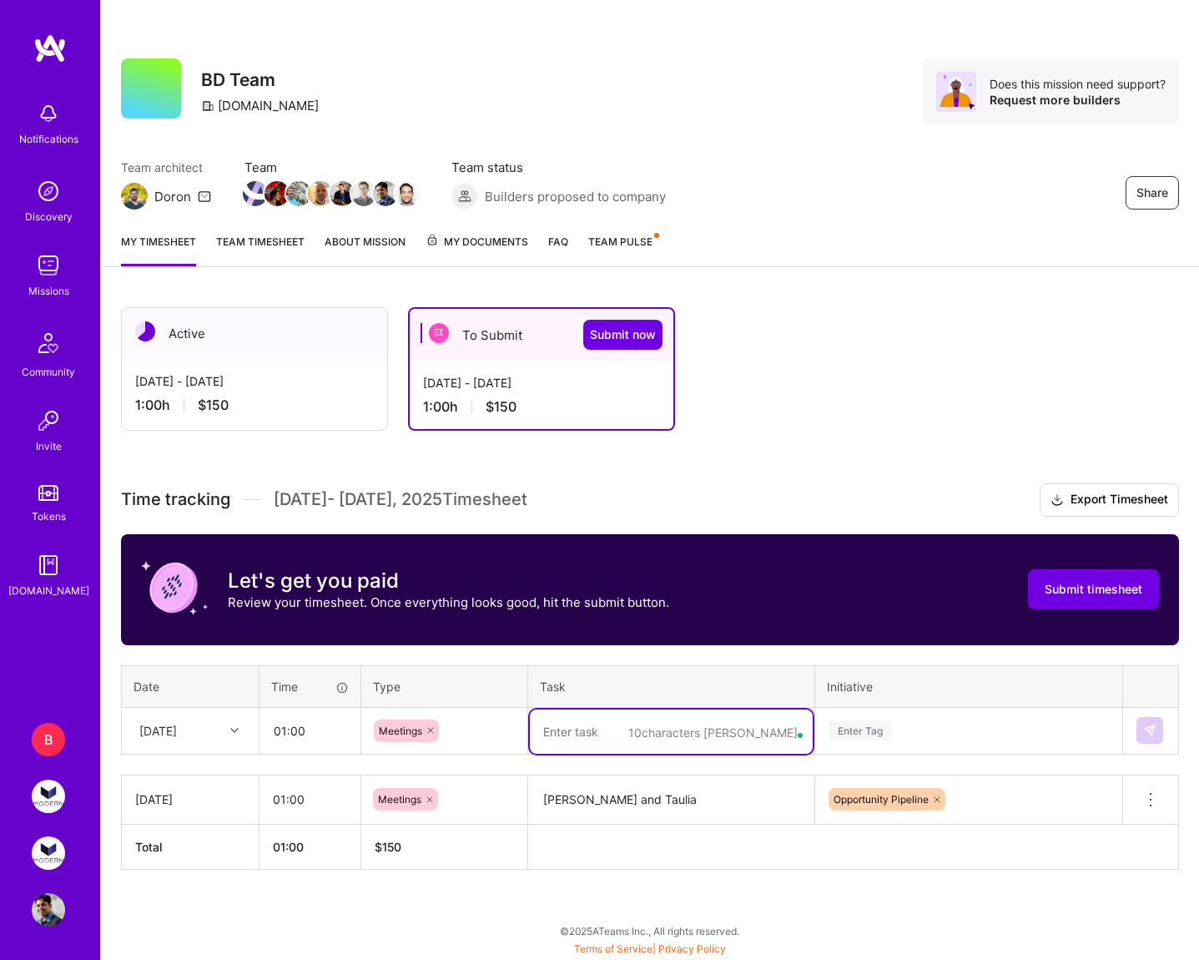
click at [594, 746] on textarea at bounding box center [671, 731] width 283 height 44
type textarea "Linford and SP program basics with Kobi"
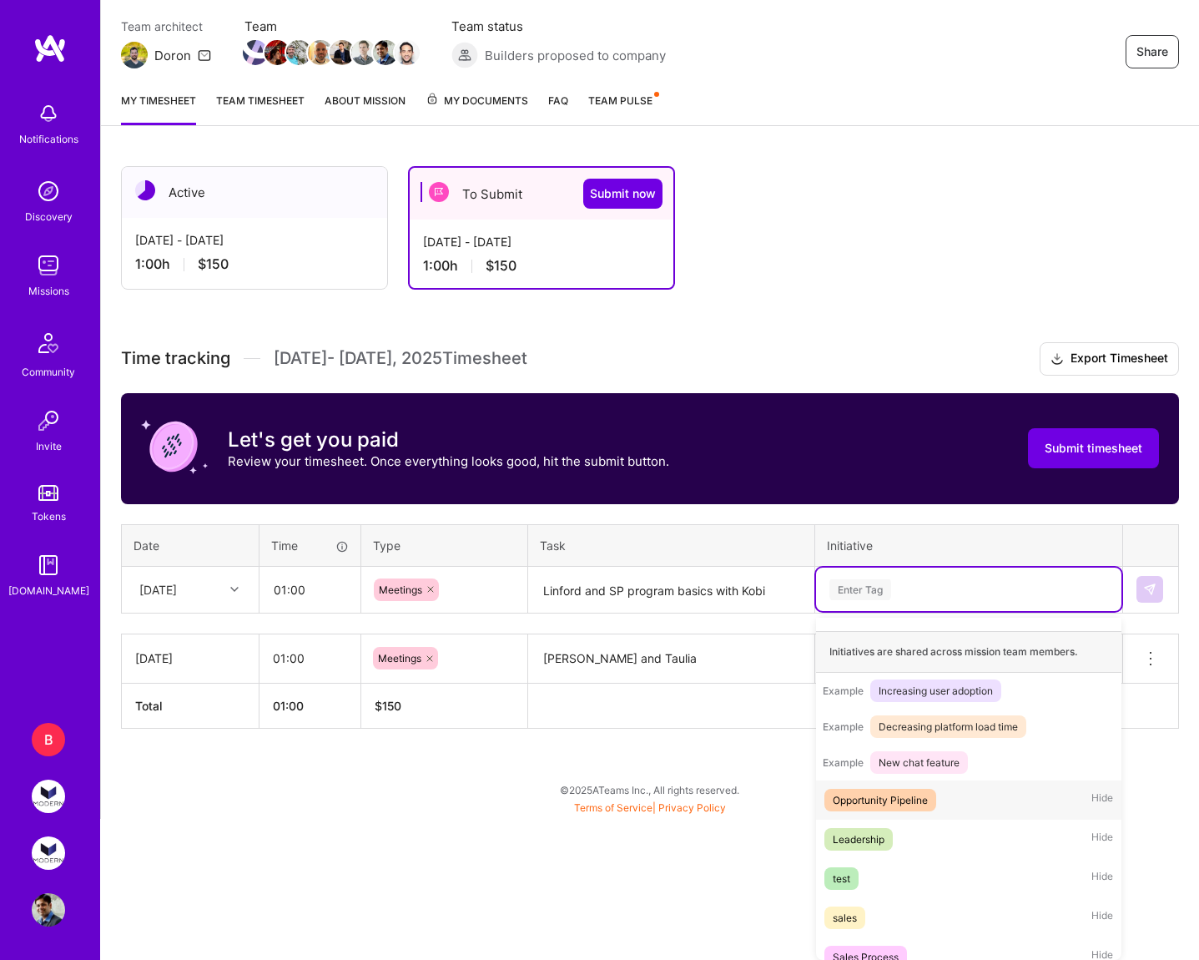
scroll to position [176, 0]
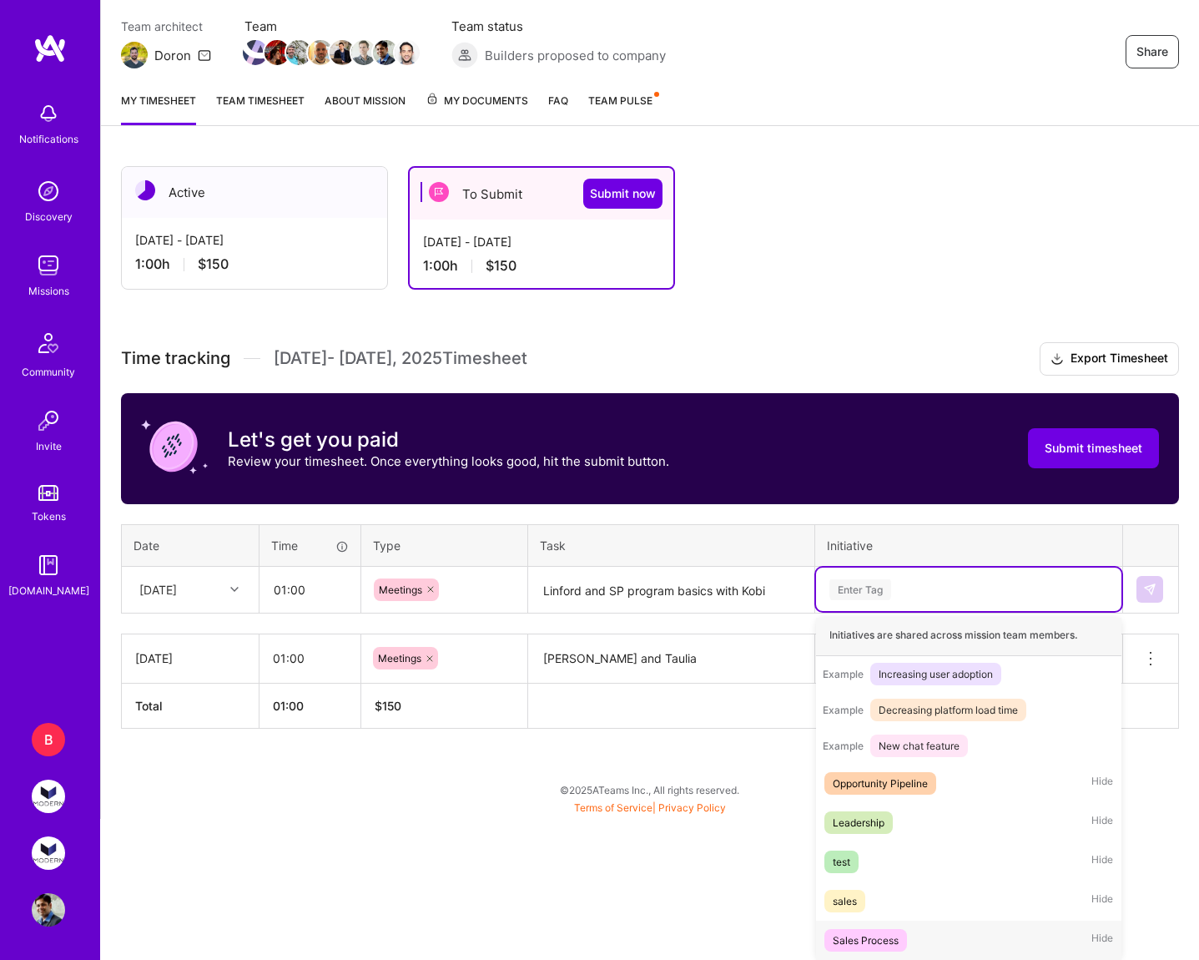
click at [959, 944] on div "Sales Process Hide" at bounding box center [968, 939] width 305 height 39
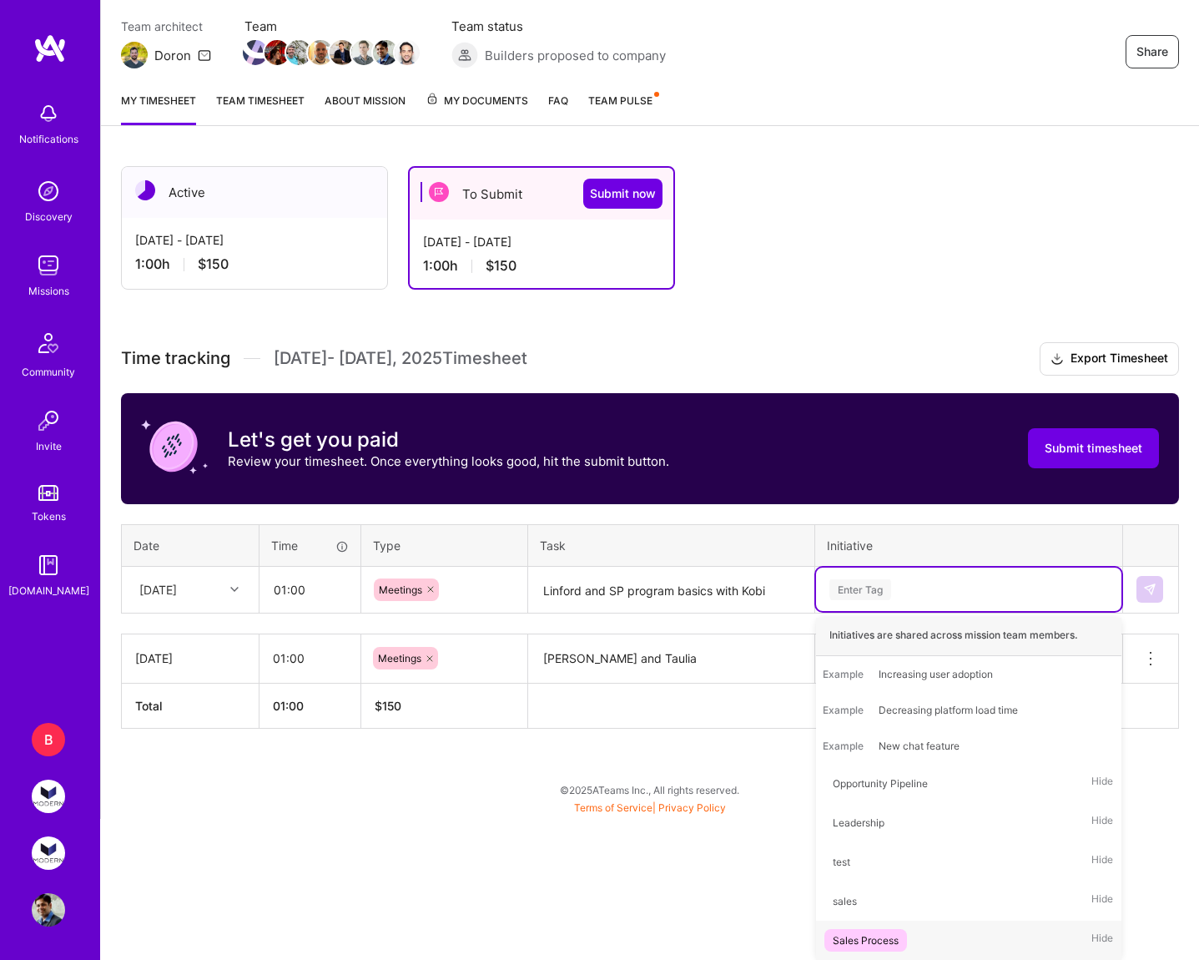
scroll to position [0, 0]
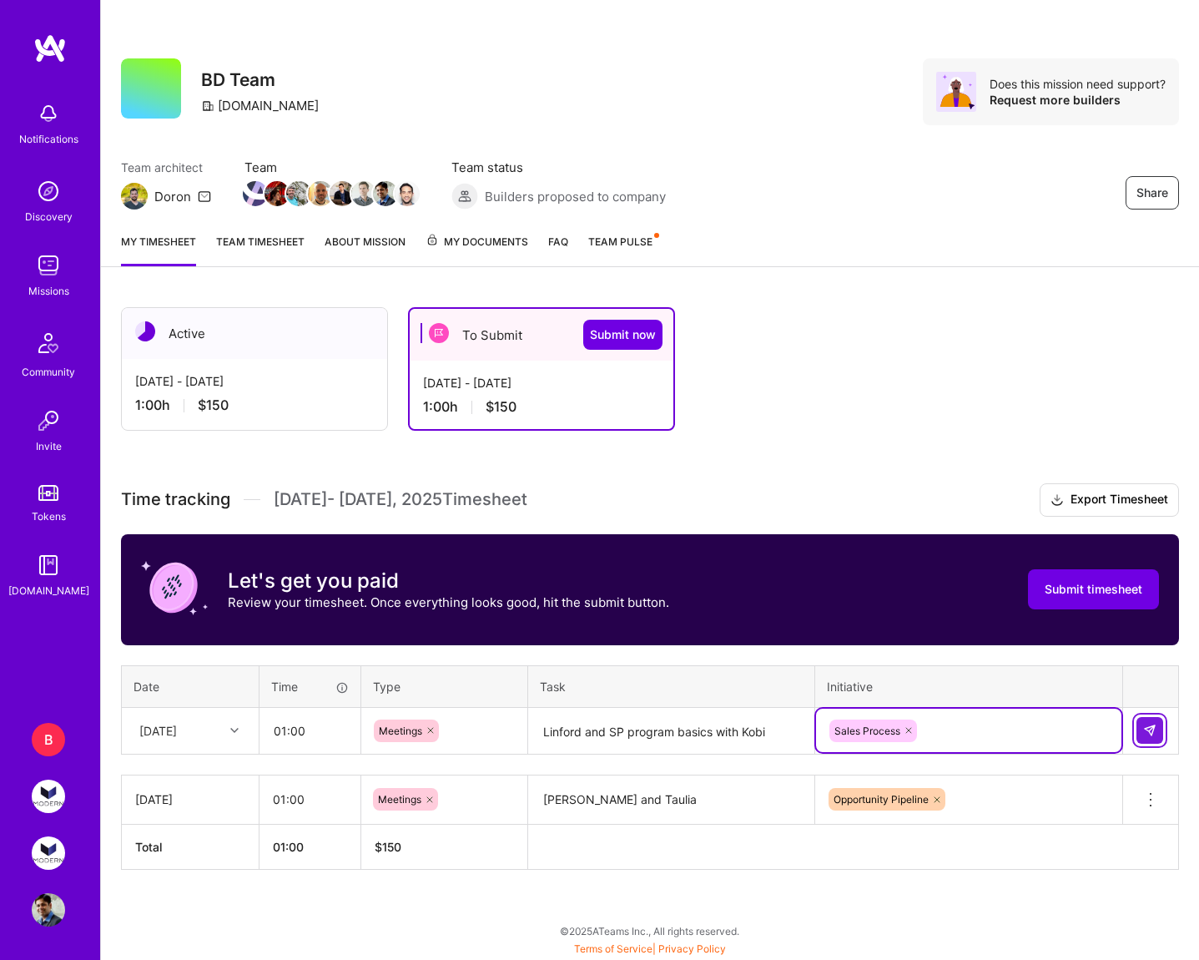
click at [1151, 739] on button at bounding box center [1149, 730] width 27 height 27
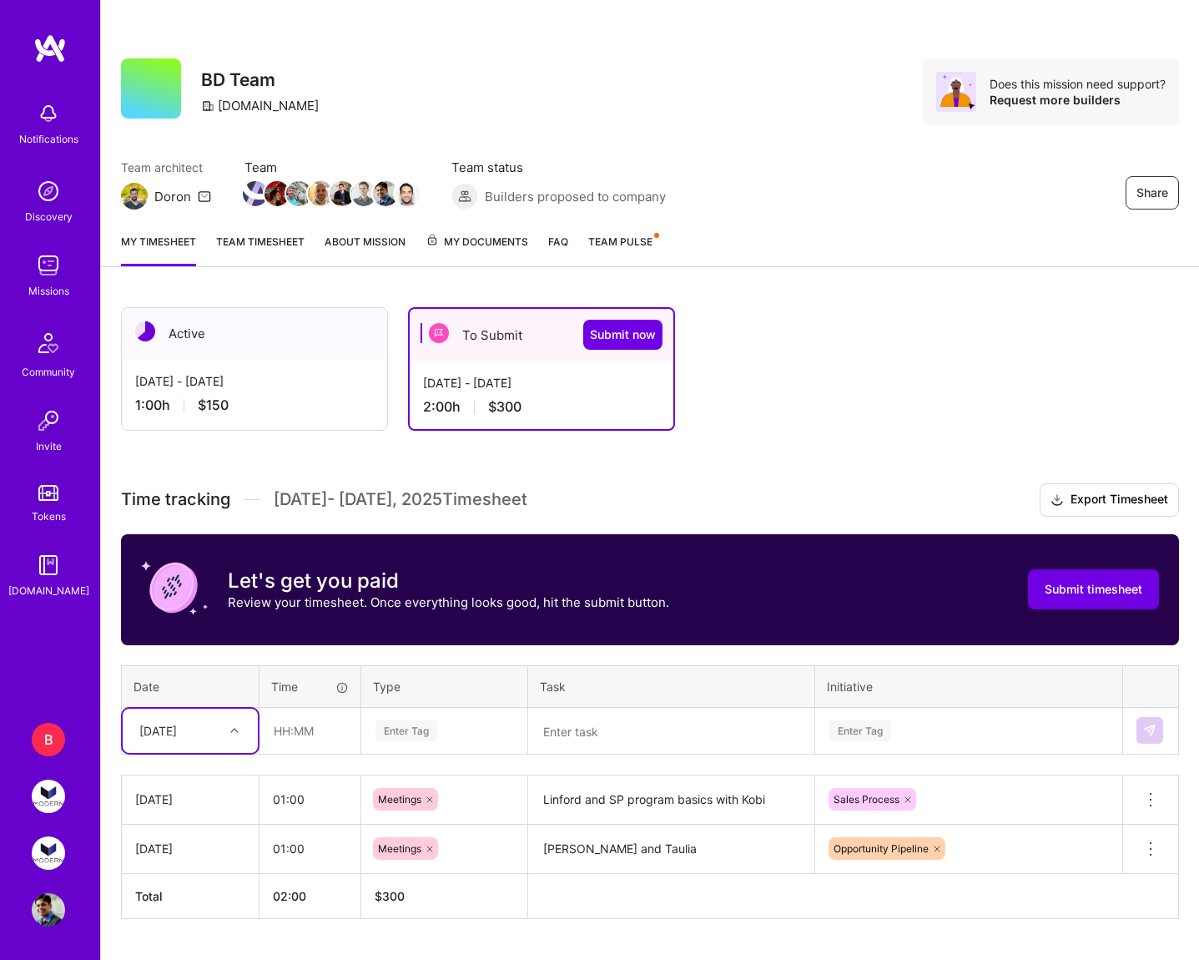
scroll to position [41, 0]
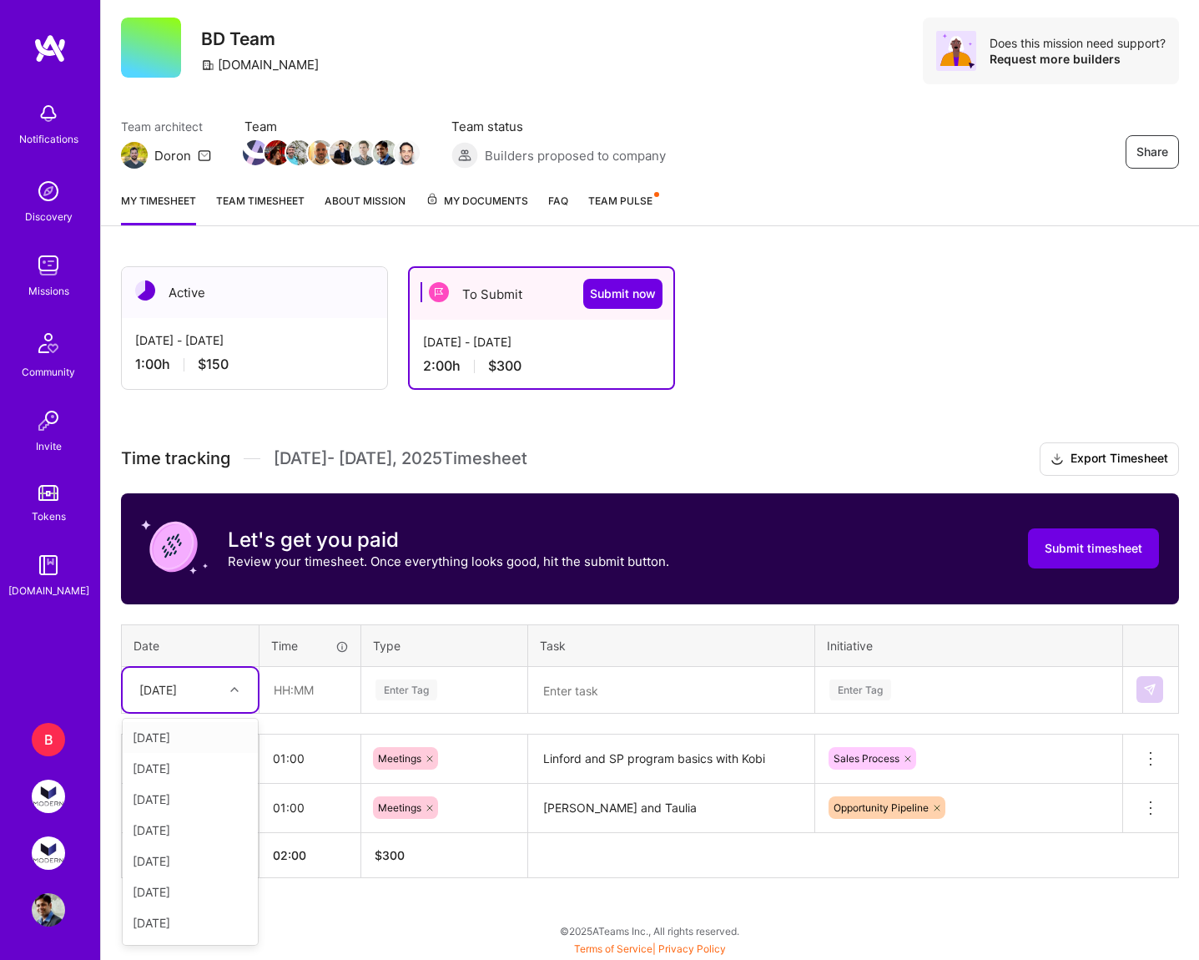
click at [197, 712] on div "option [DATE], selected. option [DATE] focused, 1 of 15. 14 results available. …" at bounding box center [190, 690] width 135 height 44
click at [200, 927] on div "[DATE]" at bounding box center [190, 922] width 135 height 31
click at [305, 691] on input "text" at bounding box center [309, 690] width 99 height 44
type input "01:00"
click at [401, 679] on div "Enter Tag" at bounding box center [406, 690] width 62 height 26
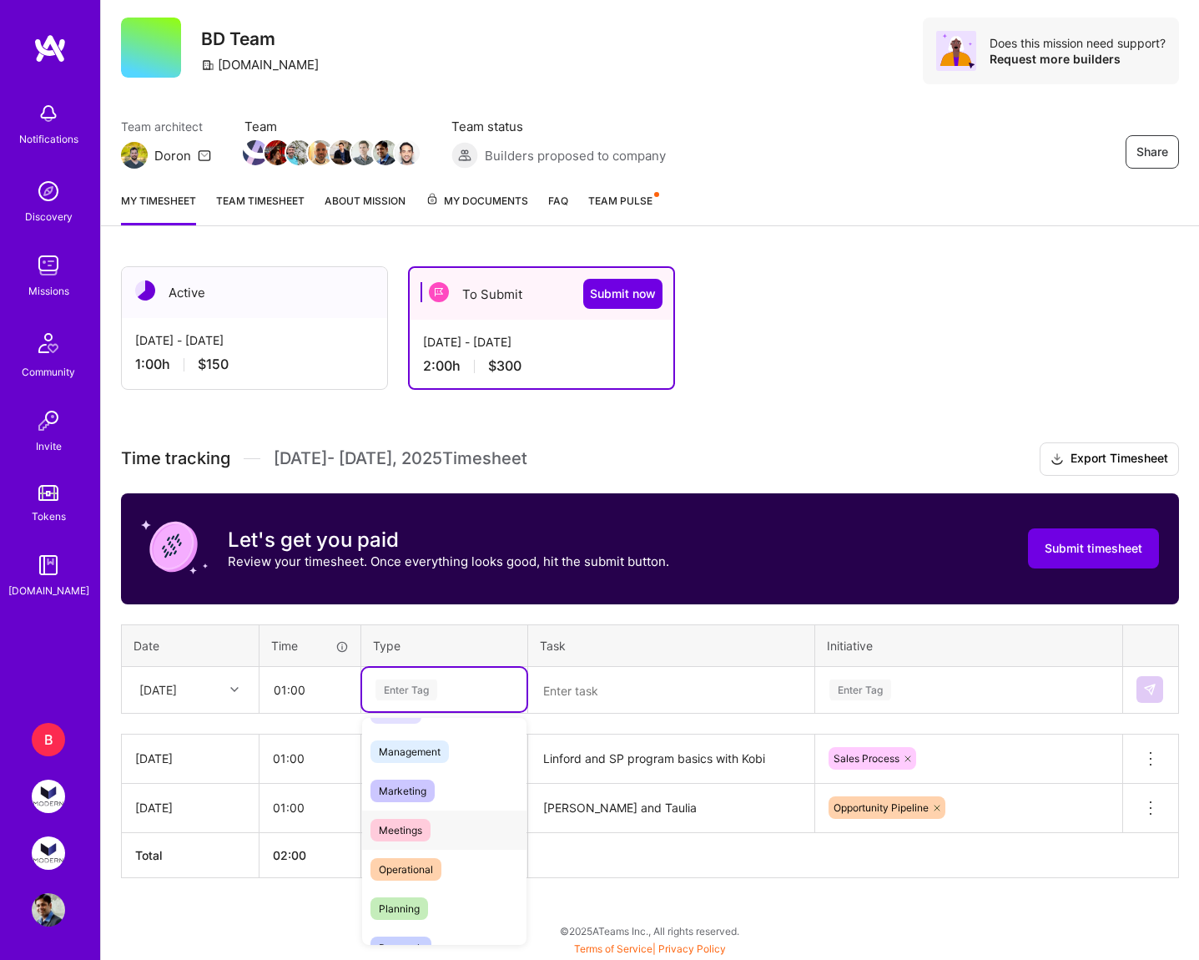
scroll to position [207, 0]
click at [434, 889] on div "Planning" at bounding box center [444, 889] width 164 height 39
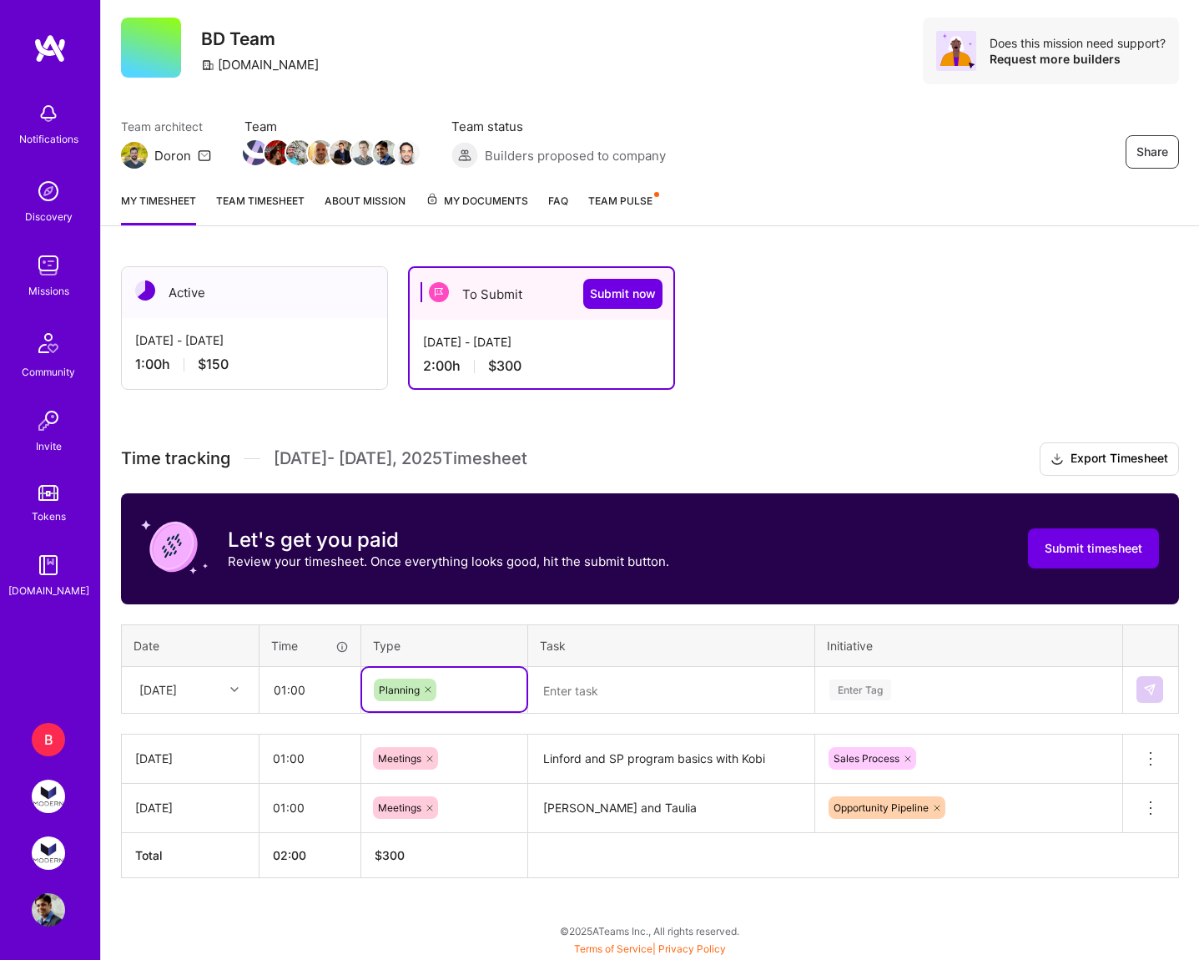
click at [611, 688] on textarea at bounding box center [671, 690] width 283 height 44
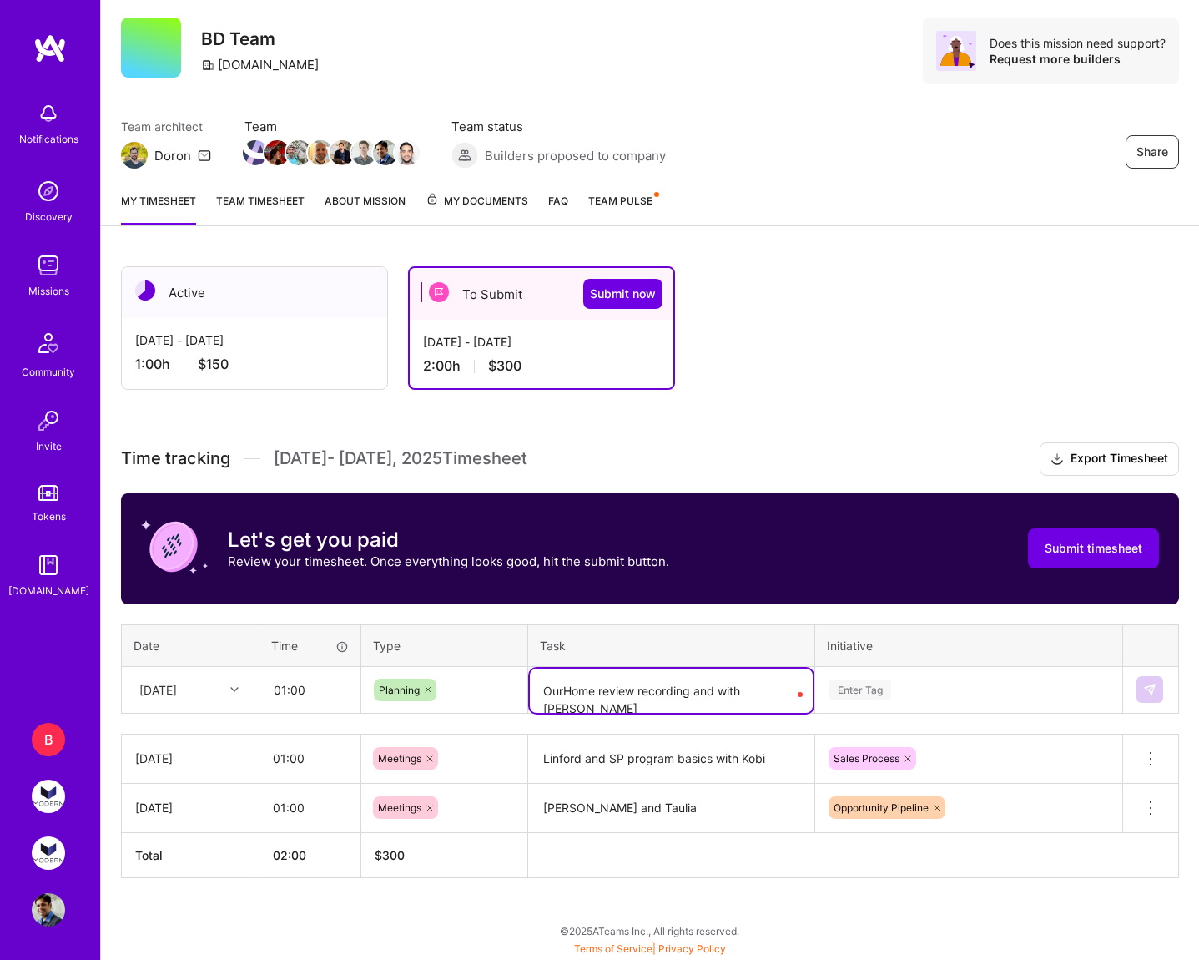
click at [703, 688] on textarea "OurHome review recording and with [PERSON_NAME]" at bounding box center [671, 690] width 283 height 44
drag, startPoint x: 703, startPoint y: 688, endPoint x: 786, endPoint y: 687, distance: 82.6
click at [786, 687] on textarea "OurHome review recording and with [PERSON_NAME]" at bounding box center [671, 690] width 283 height 44
type textarea "OurHome review recording"
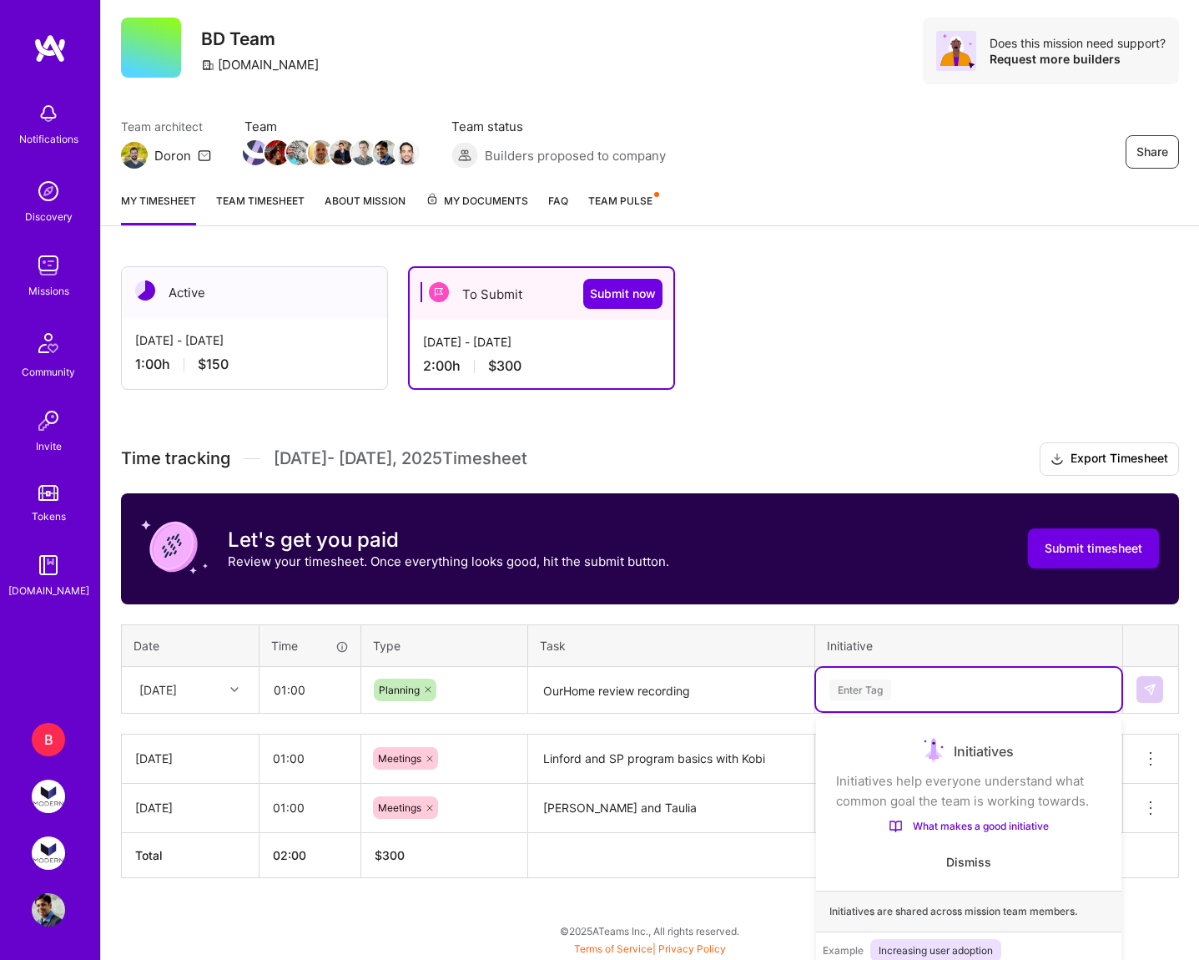
scroll to position [141, 0]
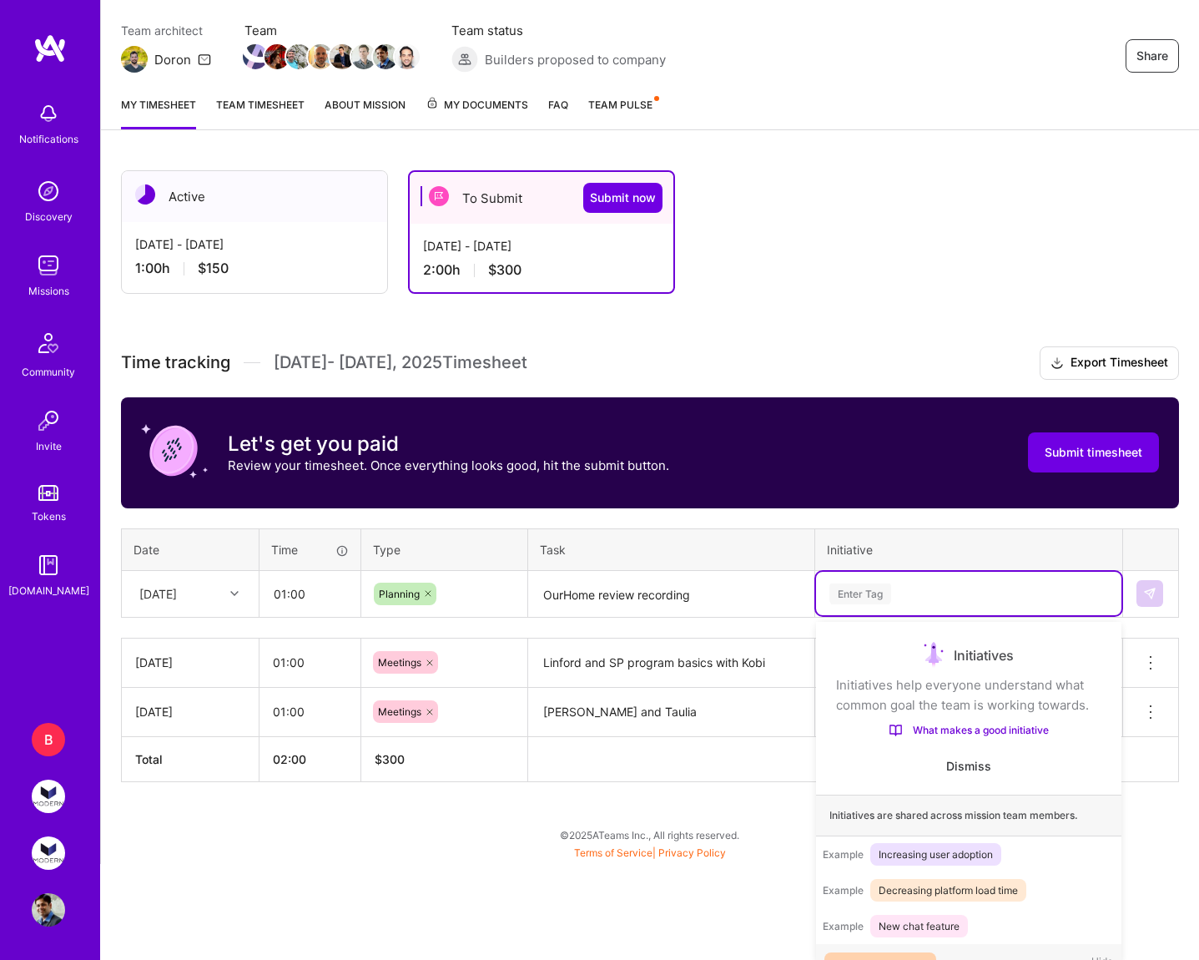
click at [962, 615] on div "option Sales Process, selected. option Opportunity Pipeline focused, 1 of 5. 5 …" at bounding box center [968, 593] width 305 height 43
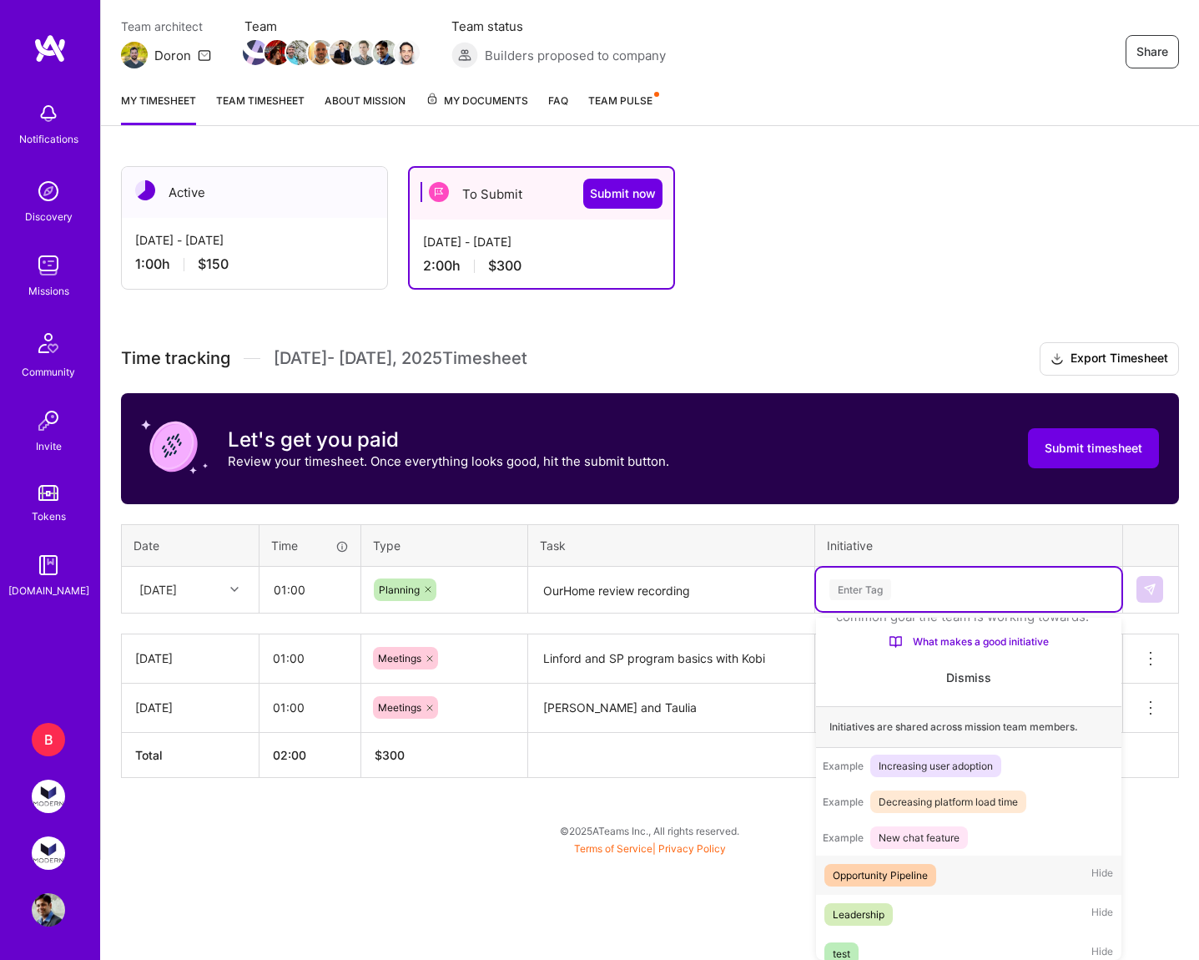
scroll to position [114, 0]
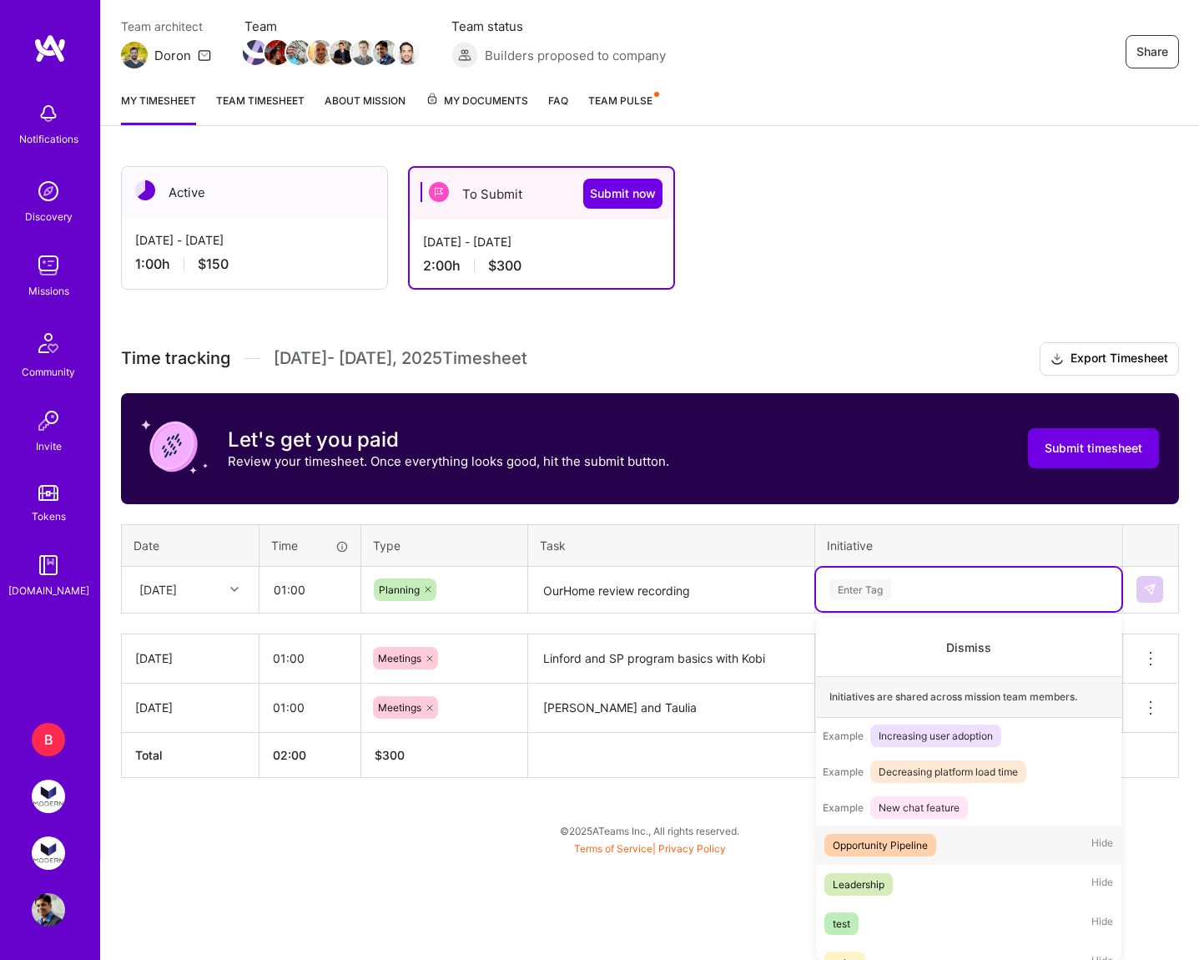
click at [975, 845] on div "Opportunity Pipeline Hide" at bounding box center [968, 844] width 305 height 39
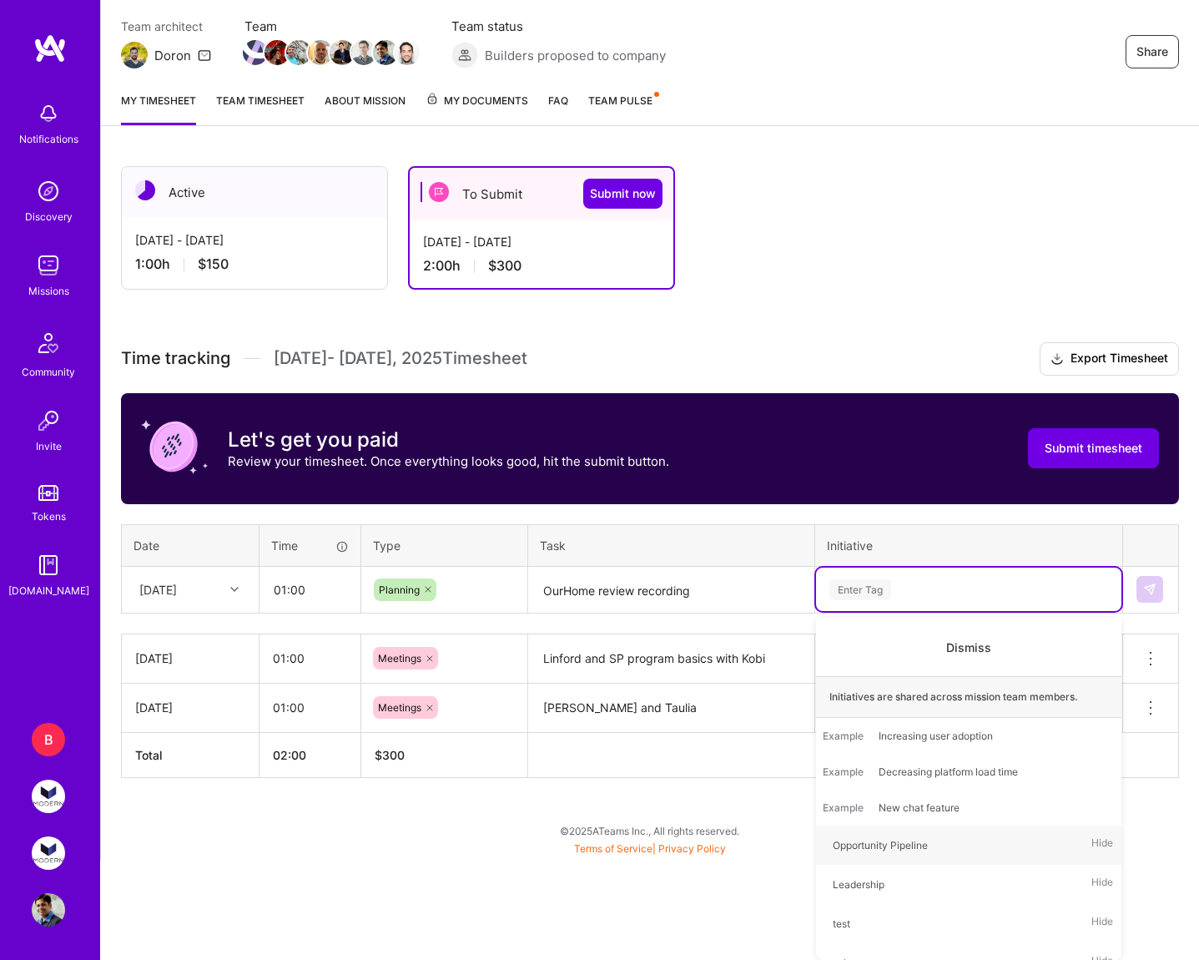
scroll to position [41, 0]
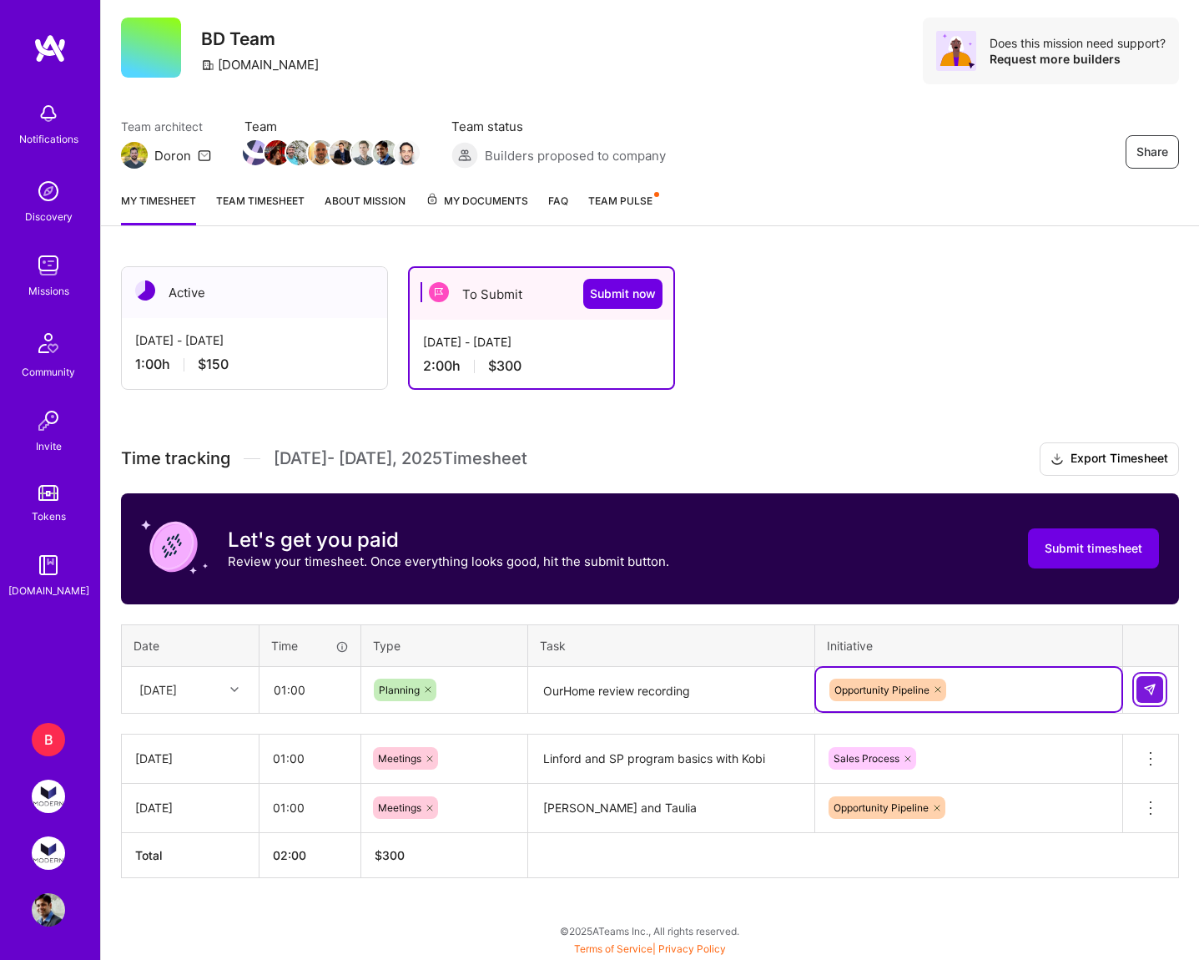
click at [1152, 688] on img at bounding box center [1149, 689] width 13 height 13
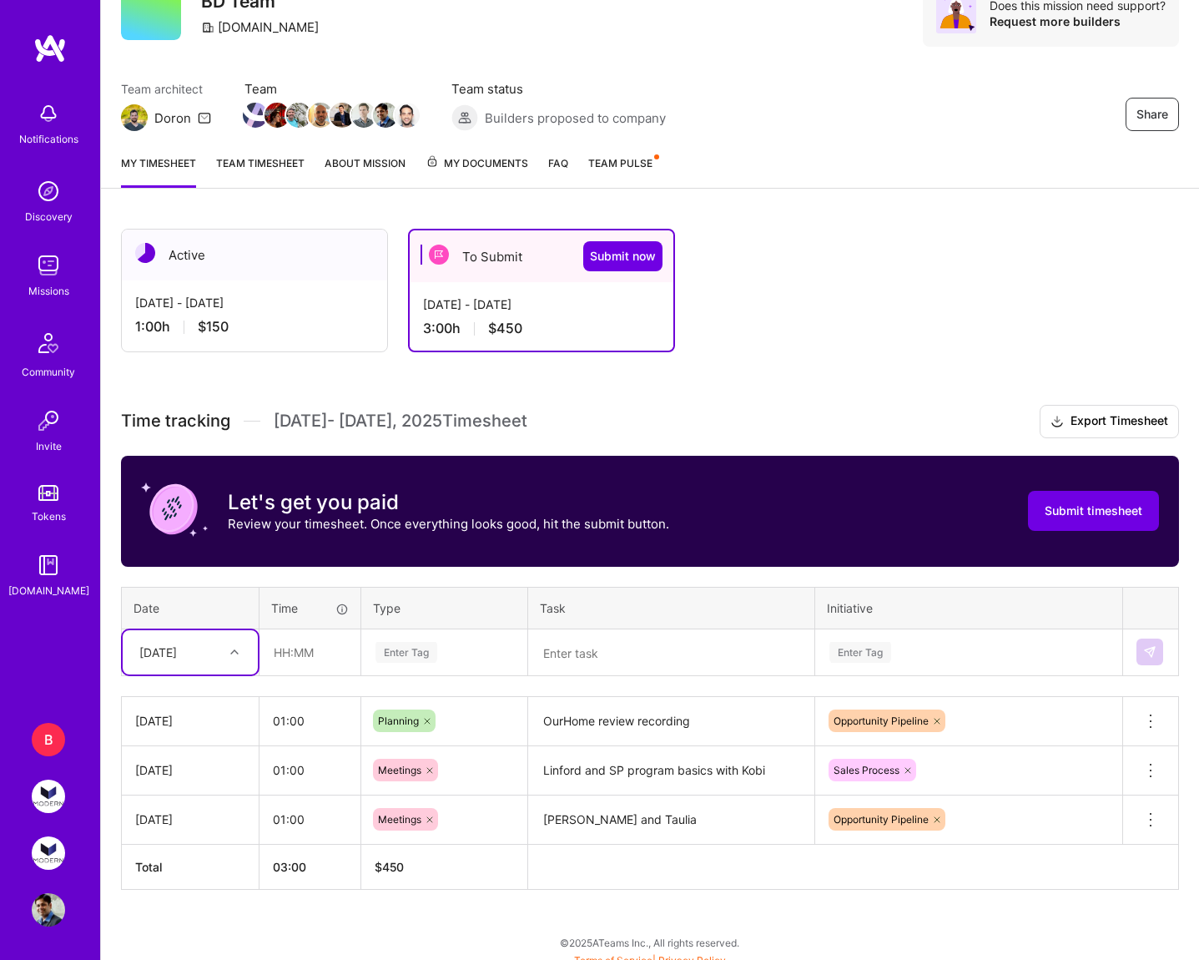
scroll to position [90, 0]
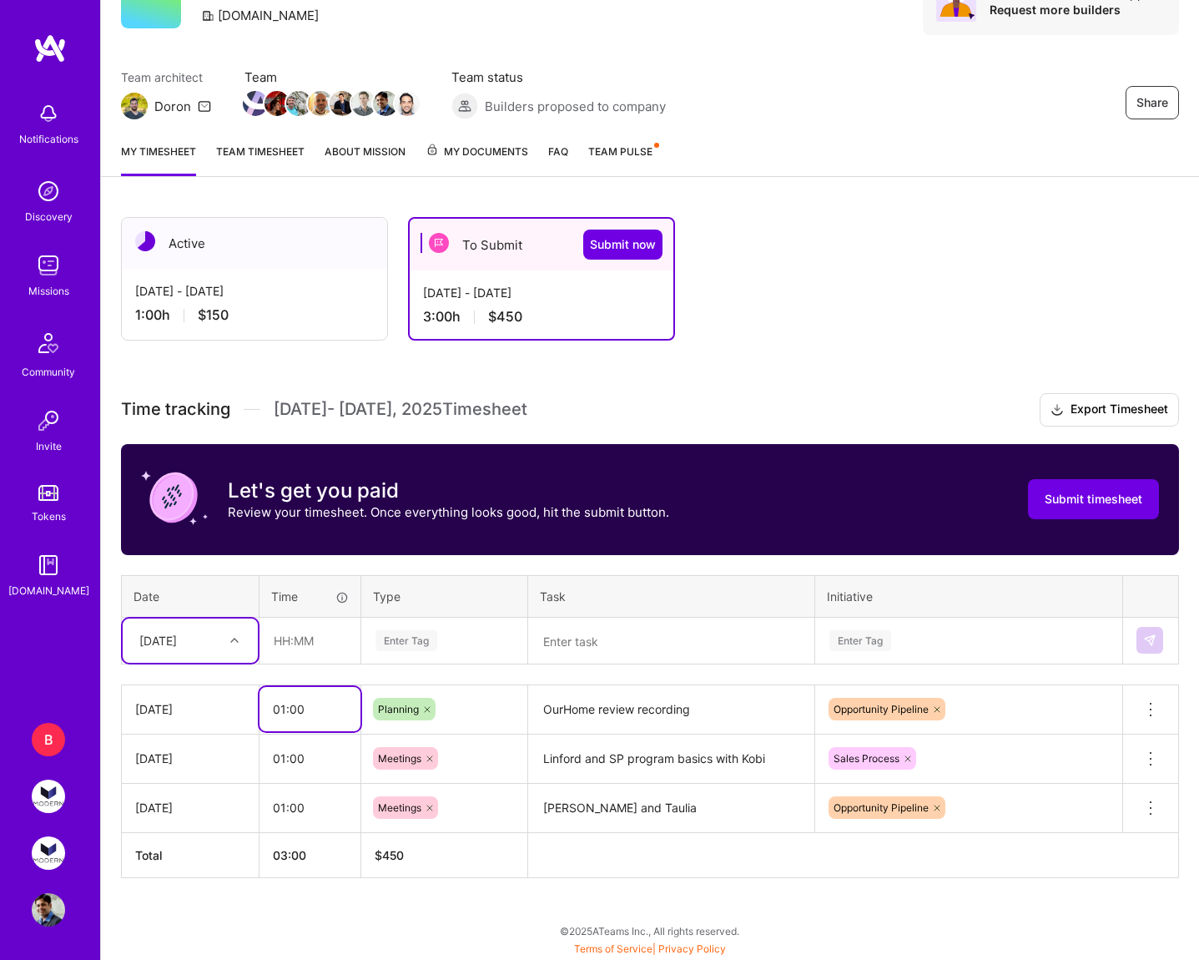
click at [282, 711] on input "01:00" at bounding box center [309, 709] width 101 height 44
click at [425, 713] on icon at bounding box center [427, 709] width 10 height 10
type input "02:00"
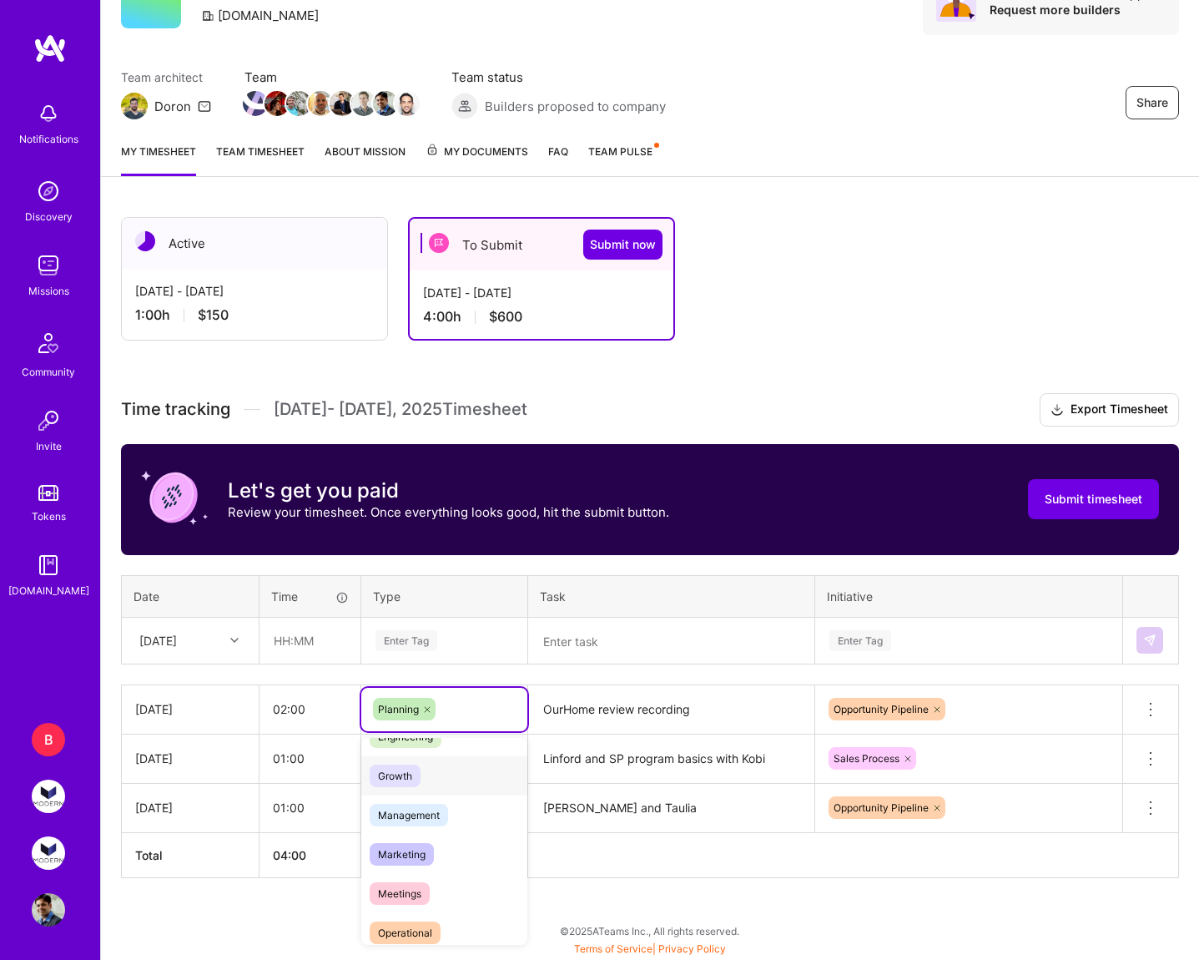
scroll to position [153, 0]
click at [433, 889] on div "Meetings" at bounding box center [444, 885] width 166 height 39
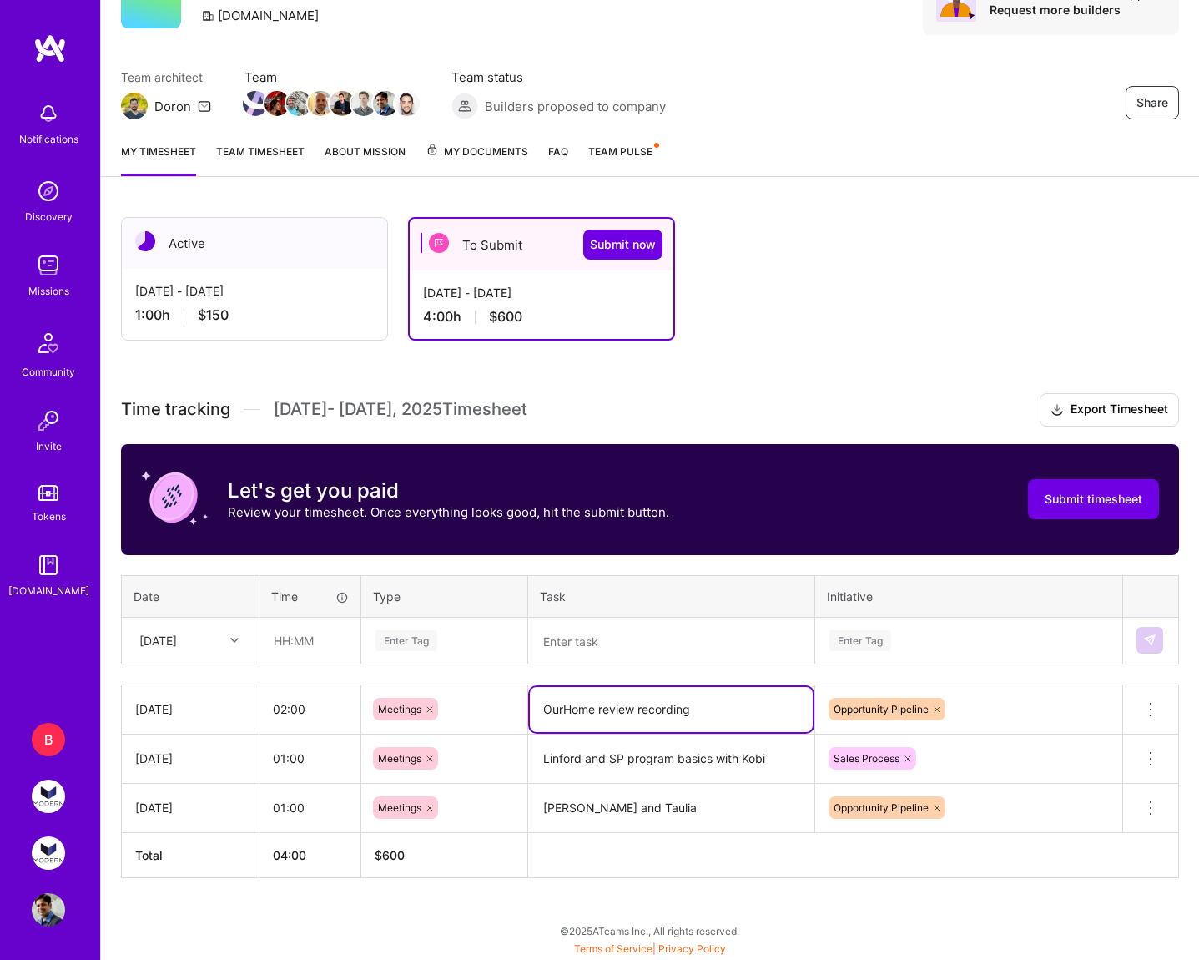
click at [713, 708] on textarea "OurHome review recording" at bounding box center [671, 709] width 283 height 45
type textarea "OurHome review recording, sync with [PERSON_NAME], diving into Glean and Assemb…"
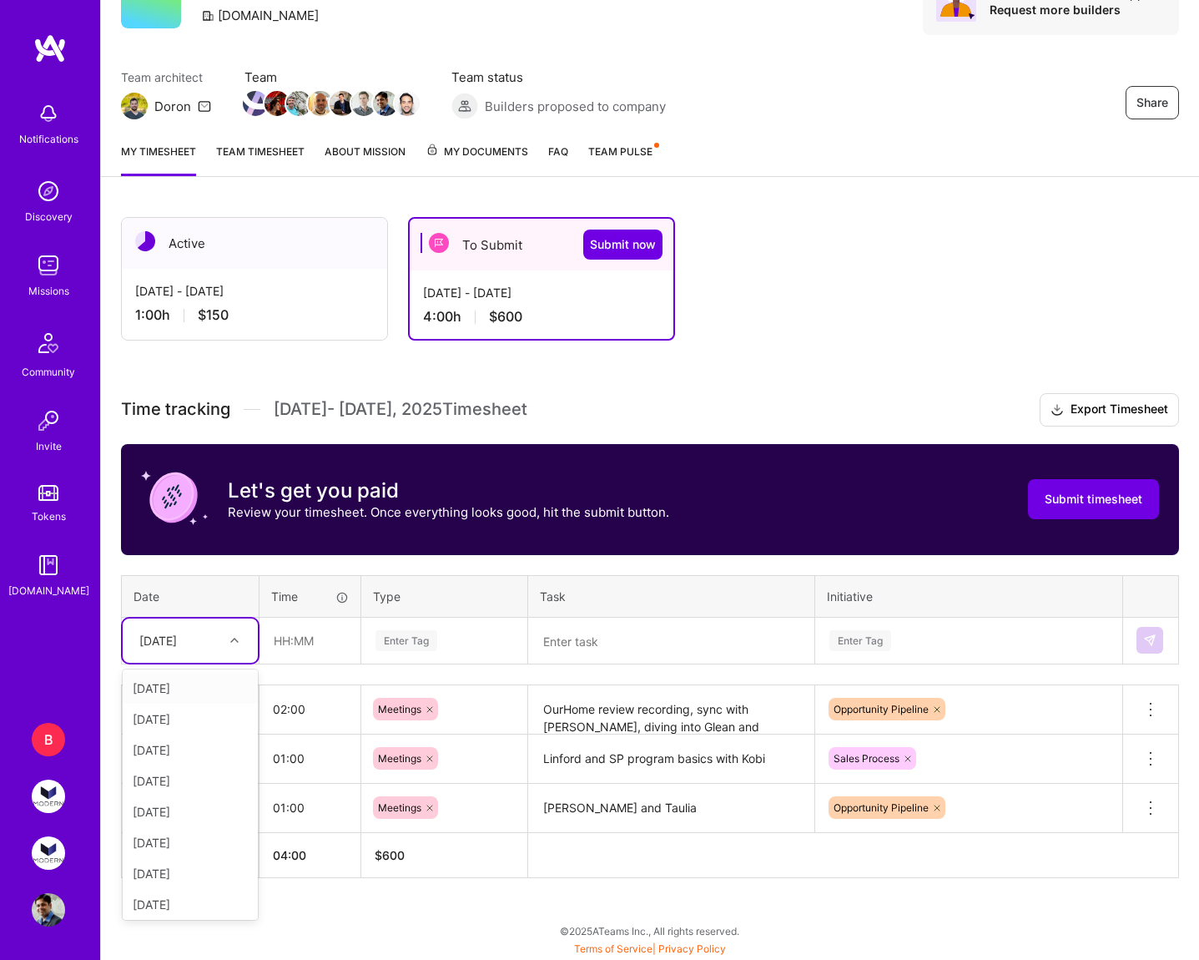
click at [227, 642] on div at bounding box center [237, 640] width 26 height 22
click at [213, 895] on div "[DATE]" at bounding box center [190, 897] width 135 height 31
click at [315, 646] on input "text" at bounding box center [309, 640] width 99 height 44
type input "01:00"
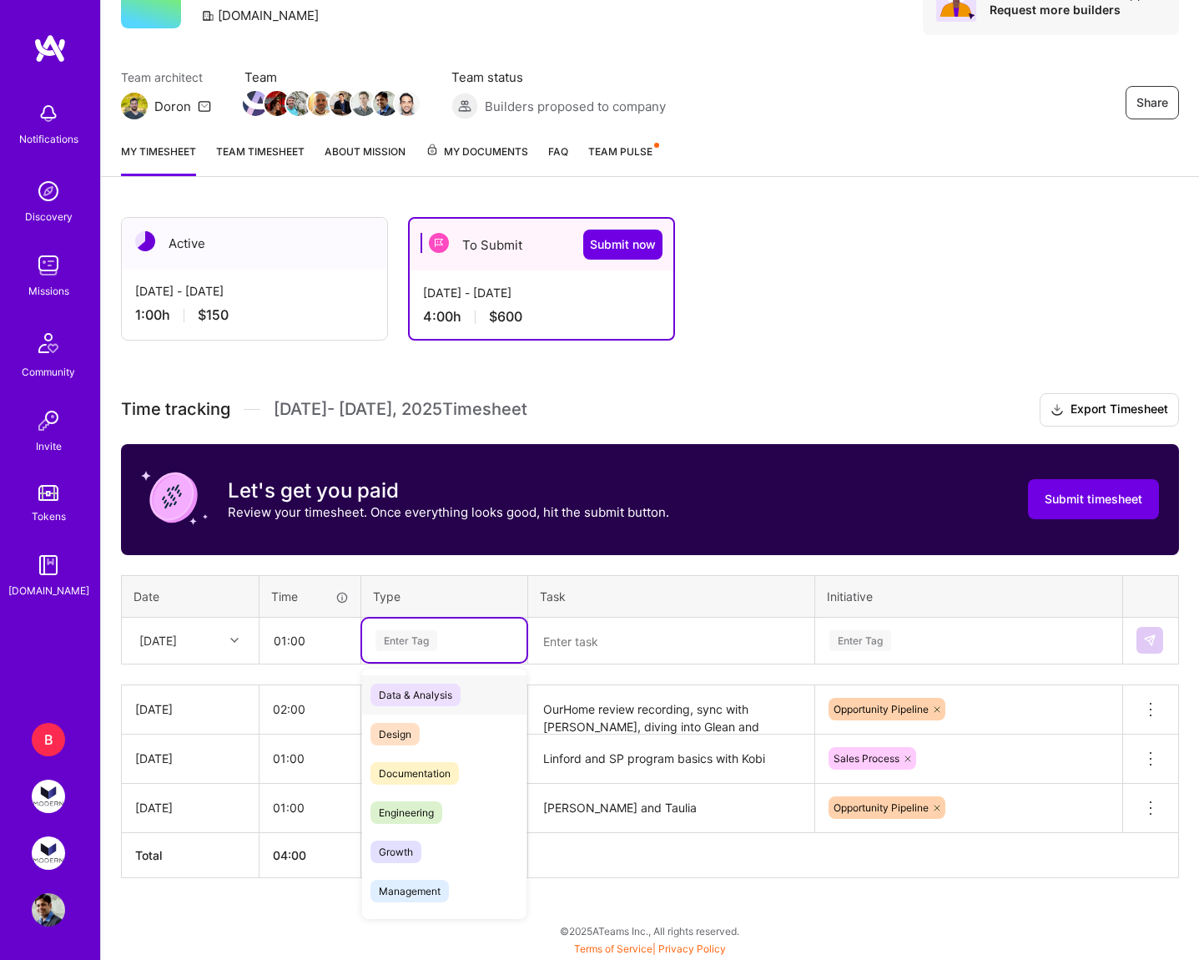
click at [408, 638] on div "Enter Tag" at bounding box center [406, 640] width 62 height 26
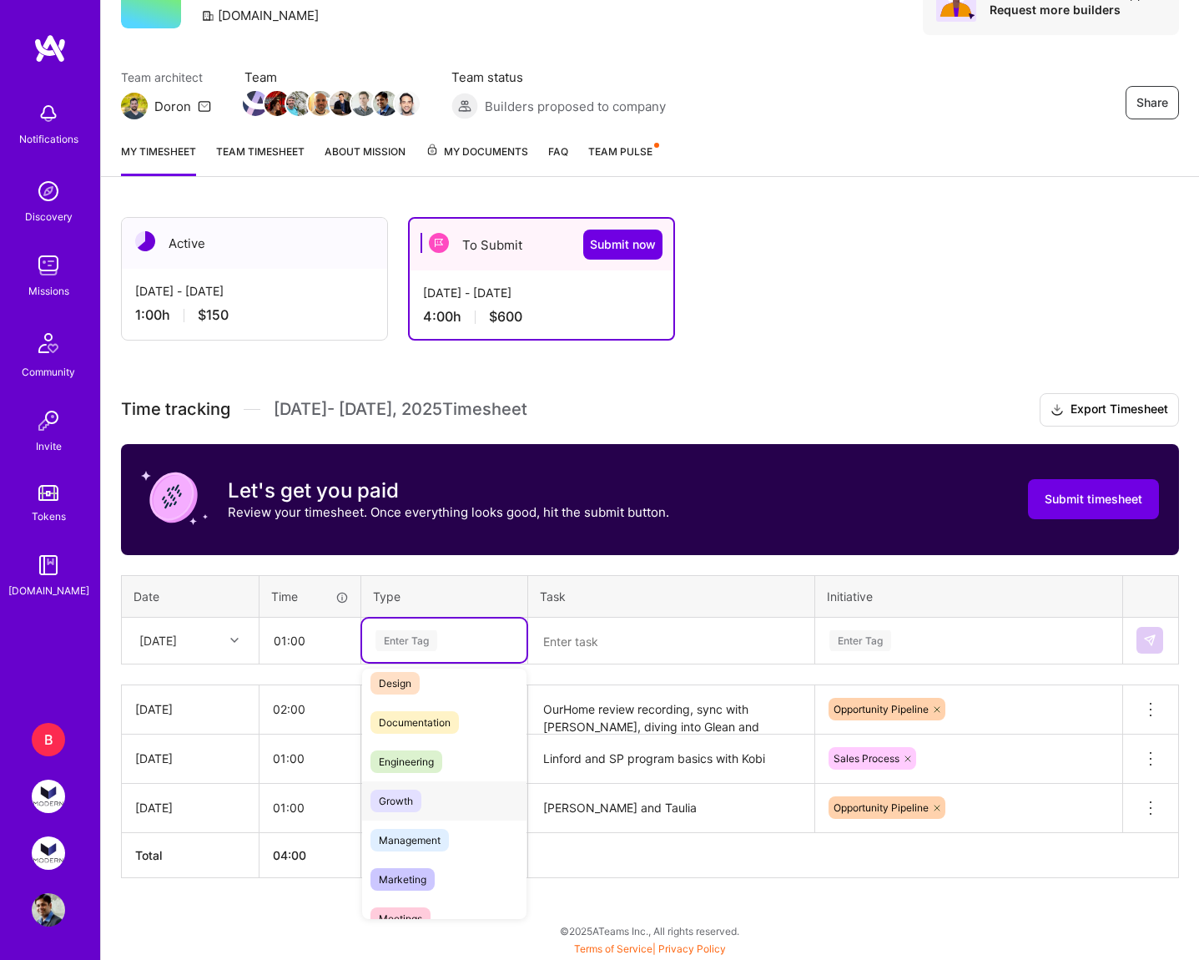
scroll to position [80, 0]
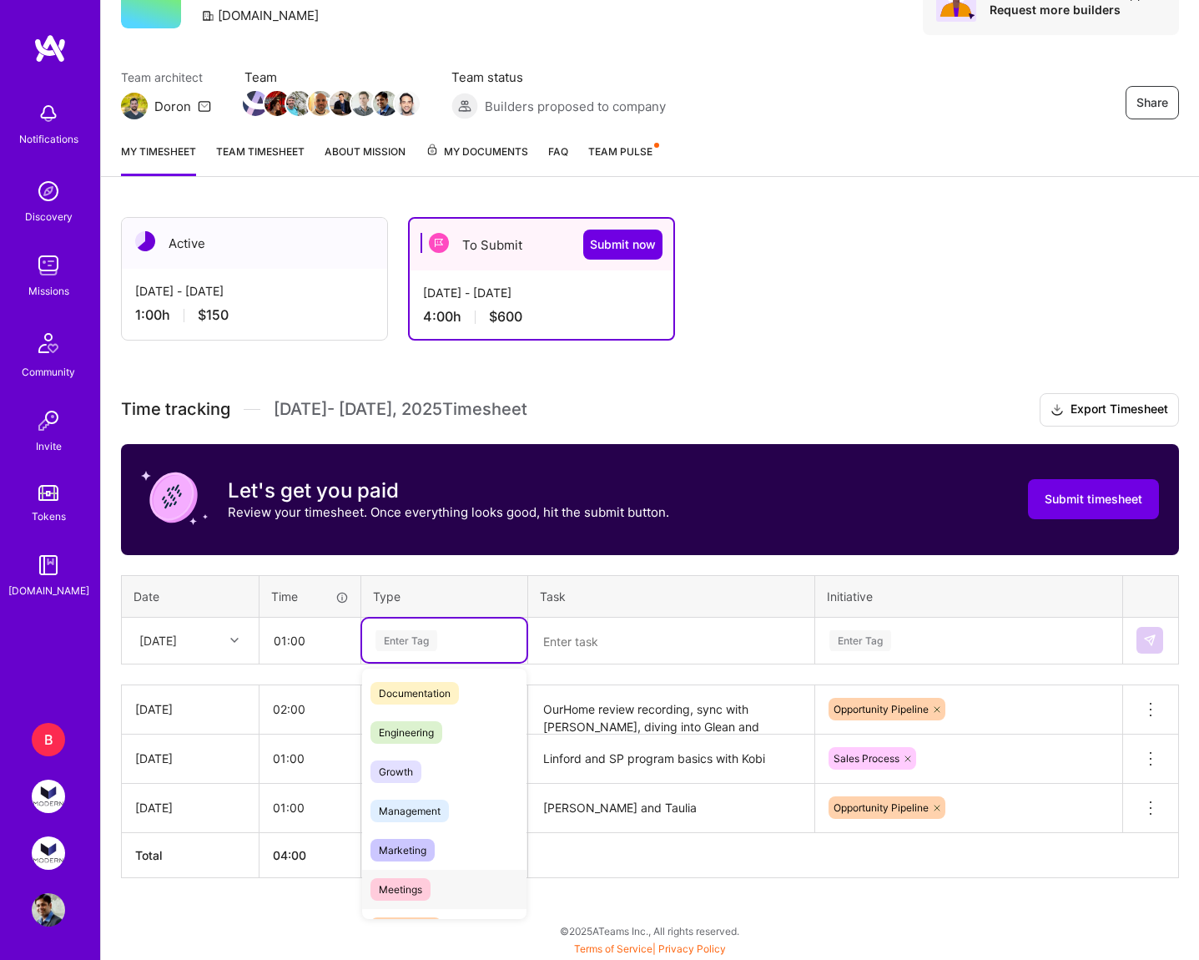
click at [433, 892] on div "Meetings" at bounding box center [444, 888] width 164 height 39
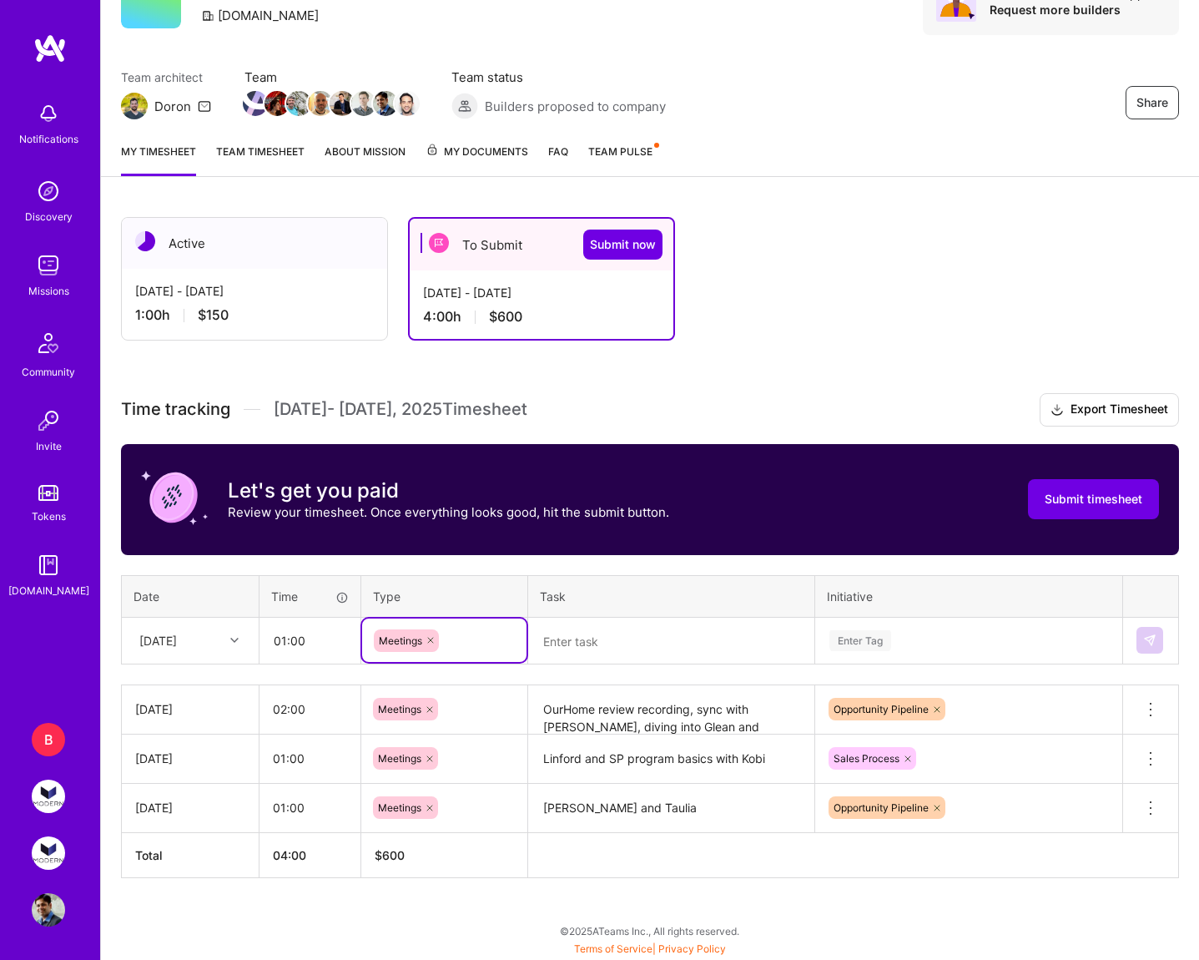
click at [585, 641] on textarea at bounding box center [671, 641] width 283 height 44
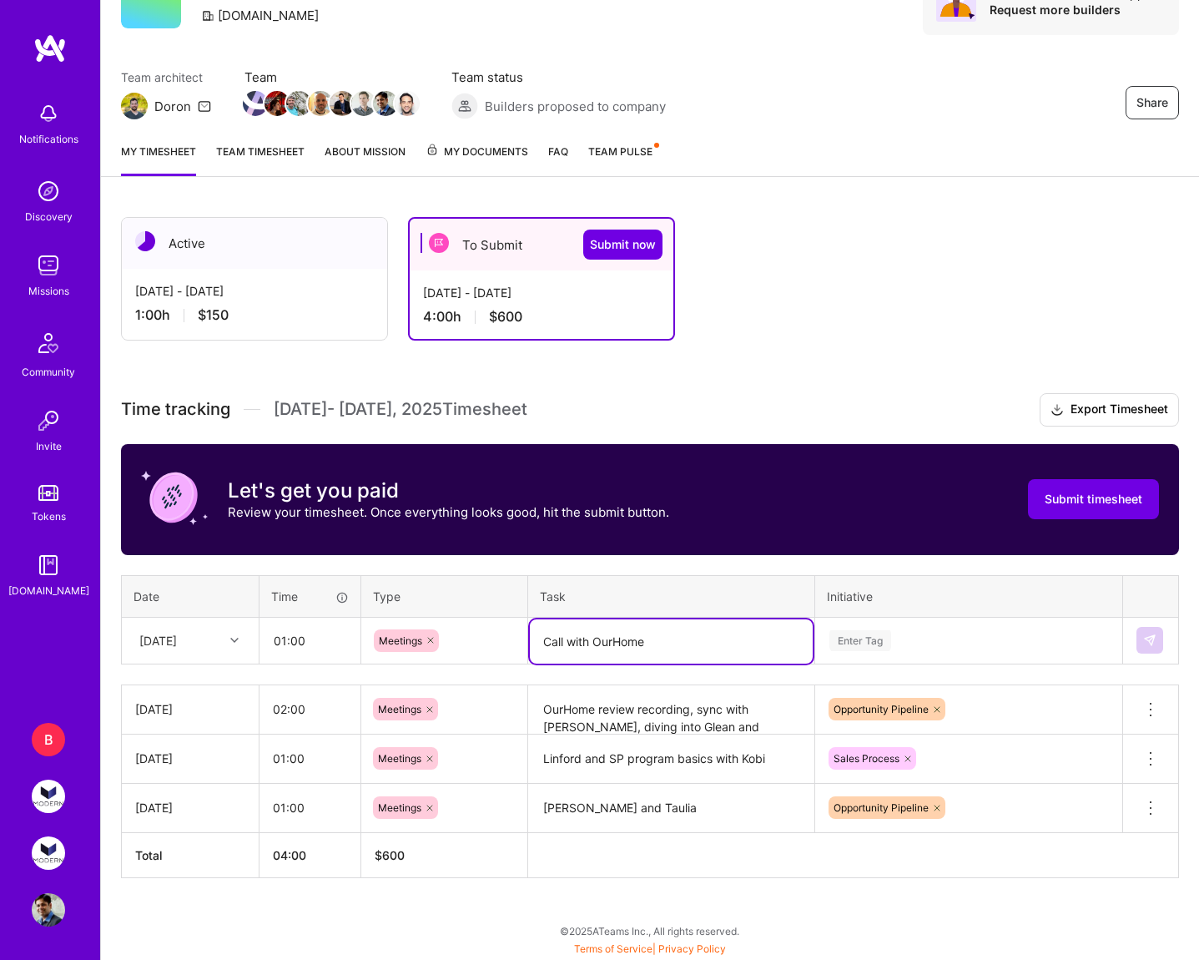
type textarea "Call with OurHome"
click at [894, 631] on div "Enter Tag" at bounding box center [968, 639] width 305 height 43
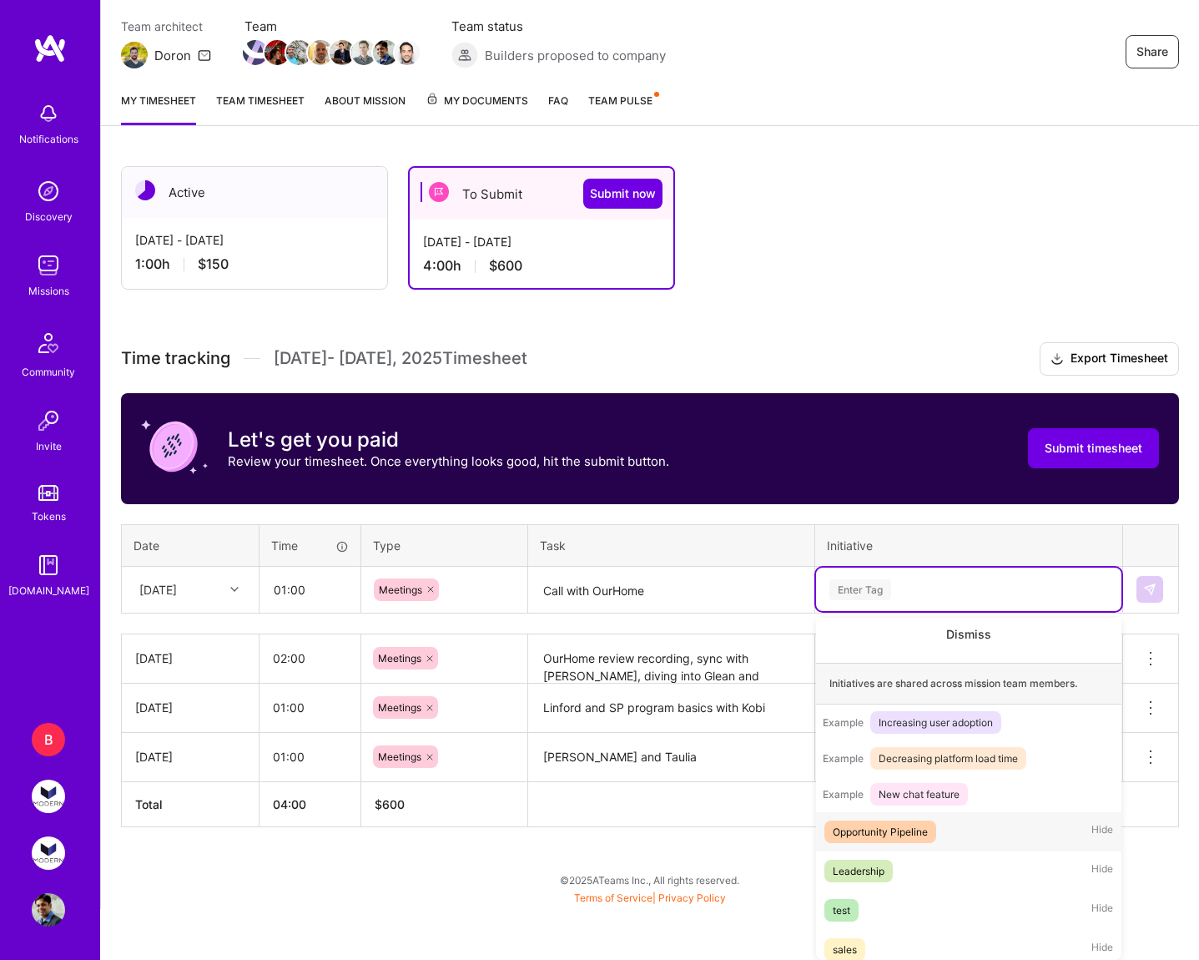
scroll to position [169, 0]
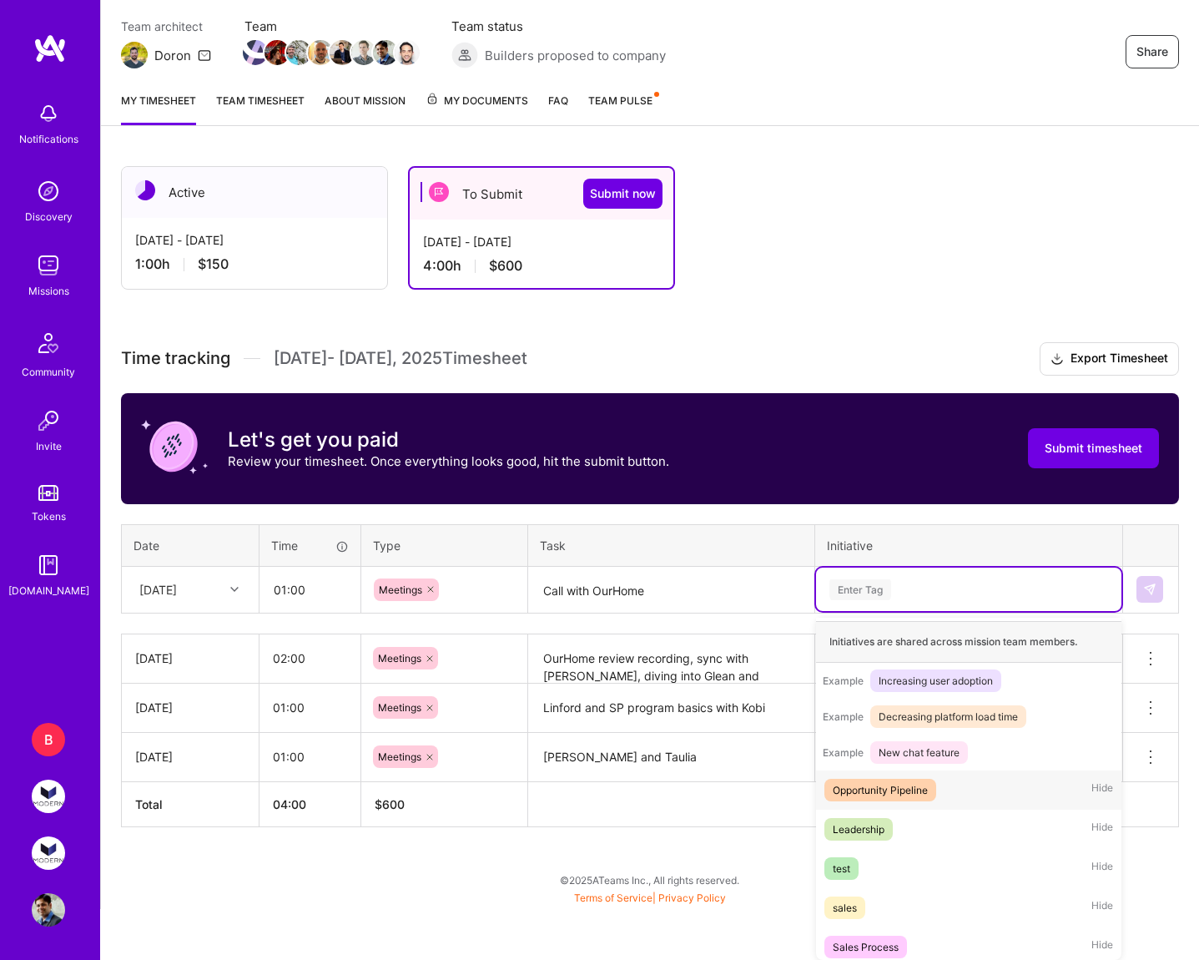
click at [922, 786] on div "Opportunity Pipeline" at bounding box center [880, 790] width 95 height 18
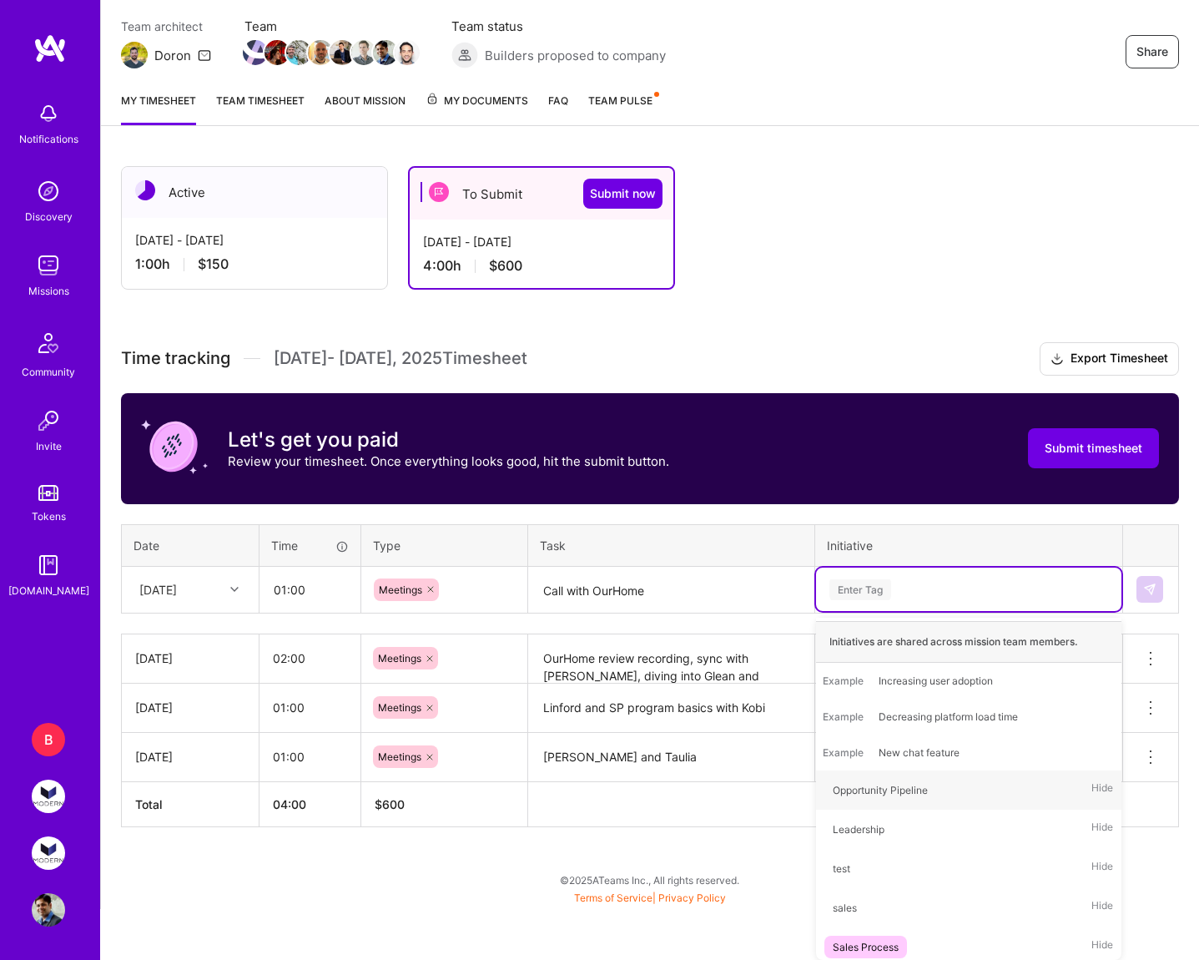
scroll to position [90, 0]
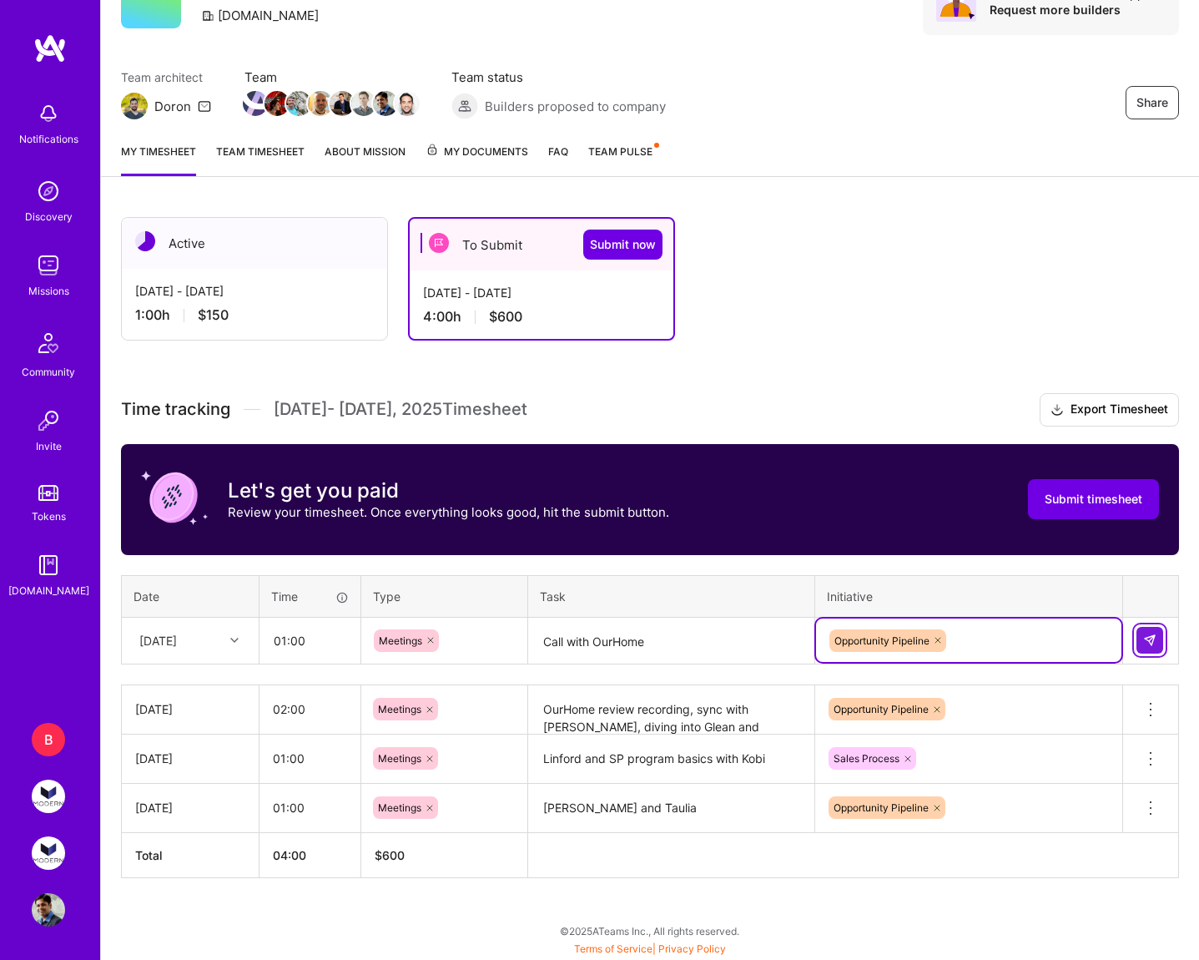
click at [1152, 636] on img at bounding box center [1149, 639] width 13 height 13
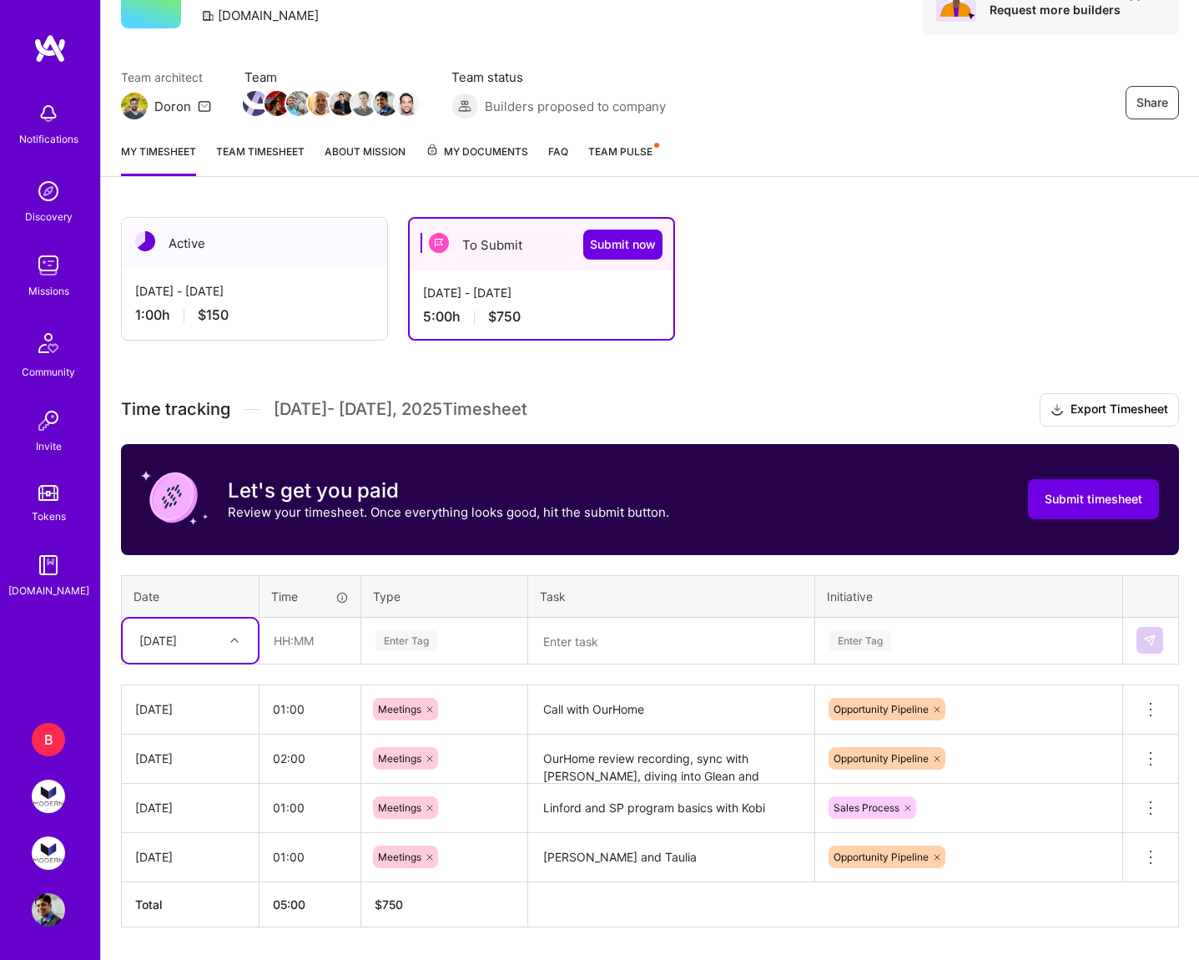
click at [199, 649] on div "[DATE]" at bounding box center [177, 641] width 93 height 28
click at [194, 906] on div "[DATE]" at bounding box center [190, 899] width 135 height 31
click at [323, 648] on input "text" at bounding box center [309, 640] width 99 height 44
type input "01:00"
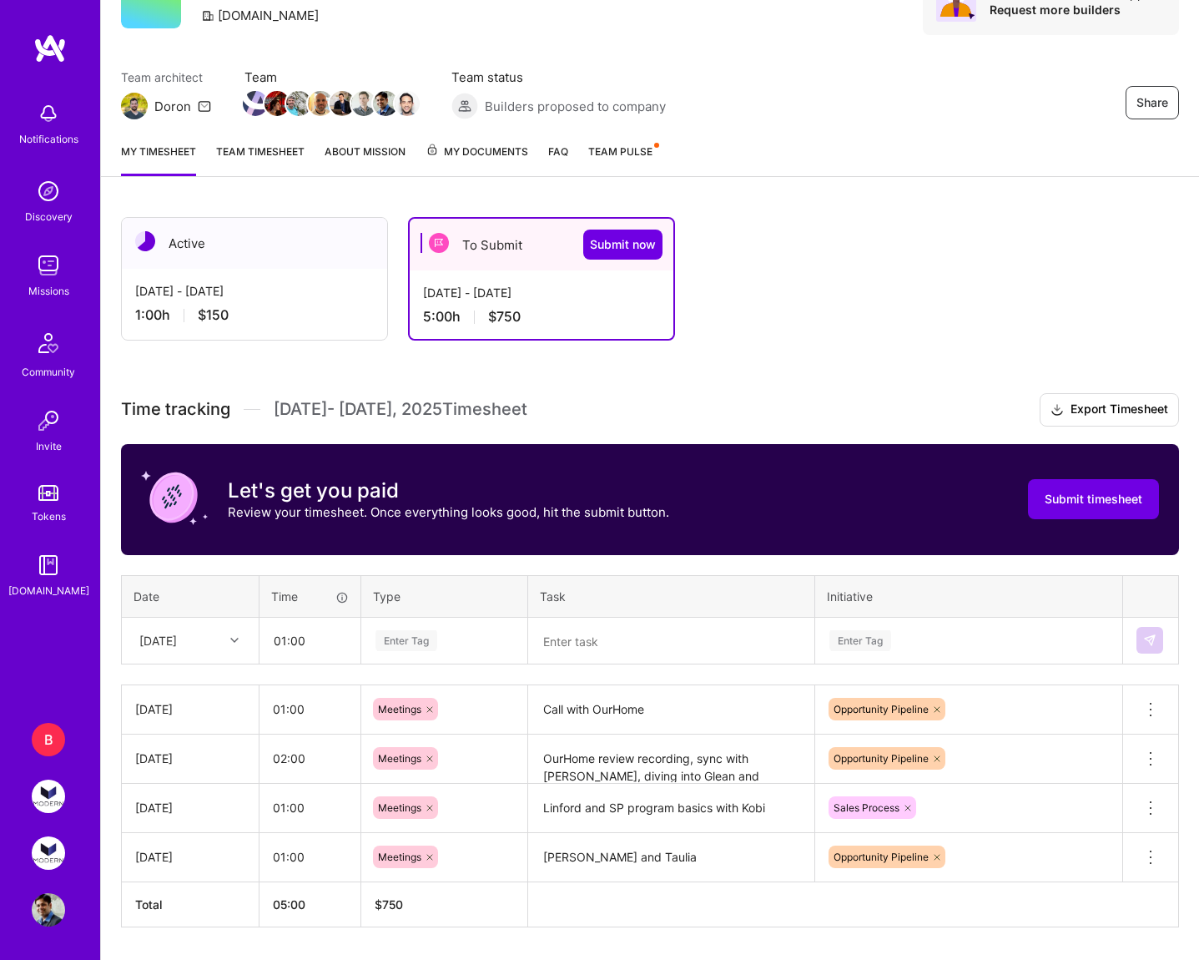
click at [426, 637] on div "Enter Tag" at bounding box center [406, 640] width 62 height 26
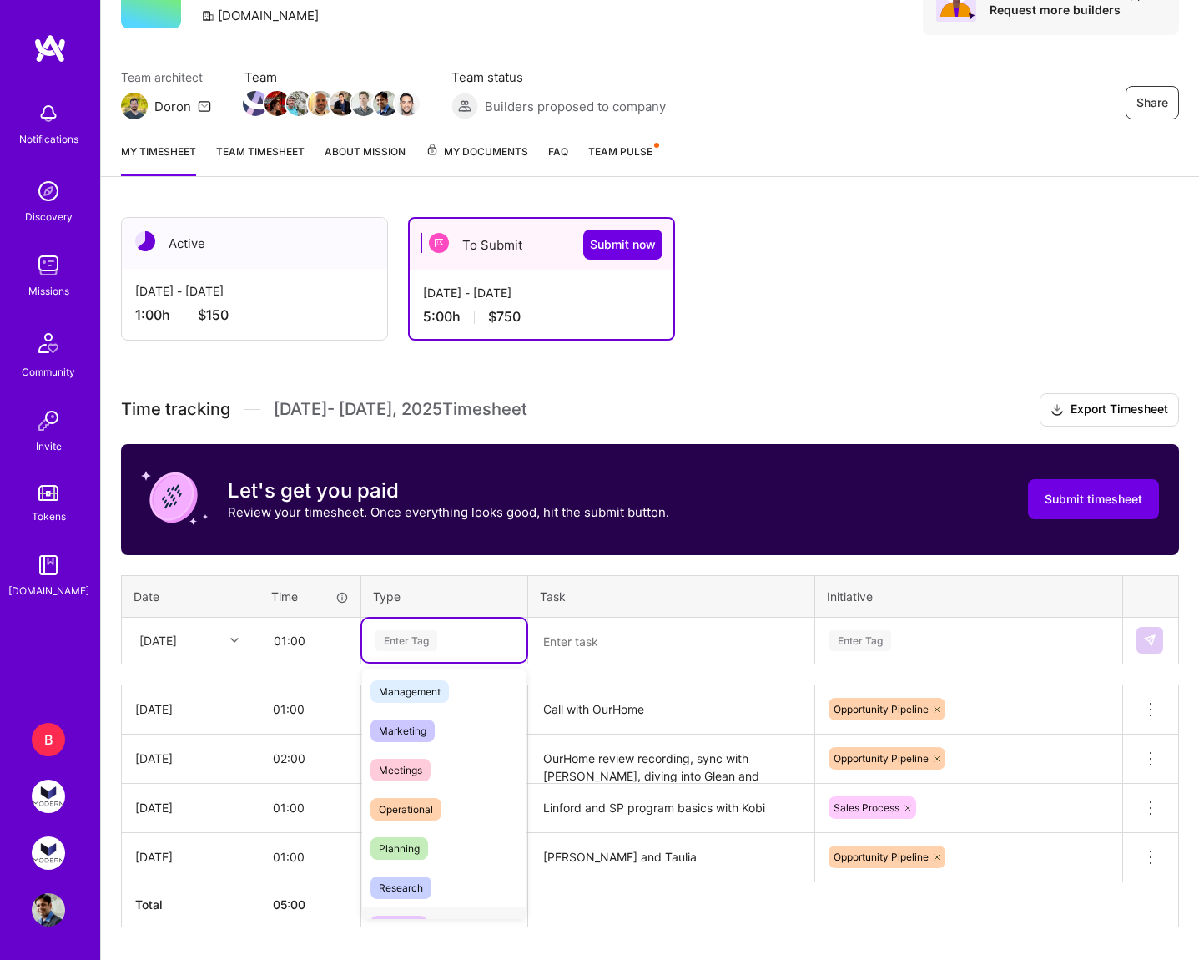
scroll to position [185, 0]
click at [430, 776] on span "Meetings" at bounding box center [400, 784] width 60 height 23
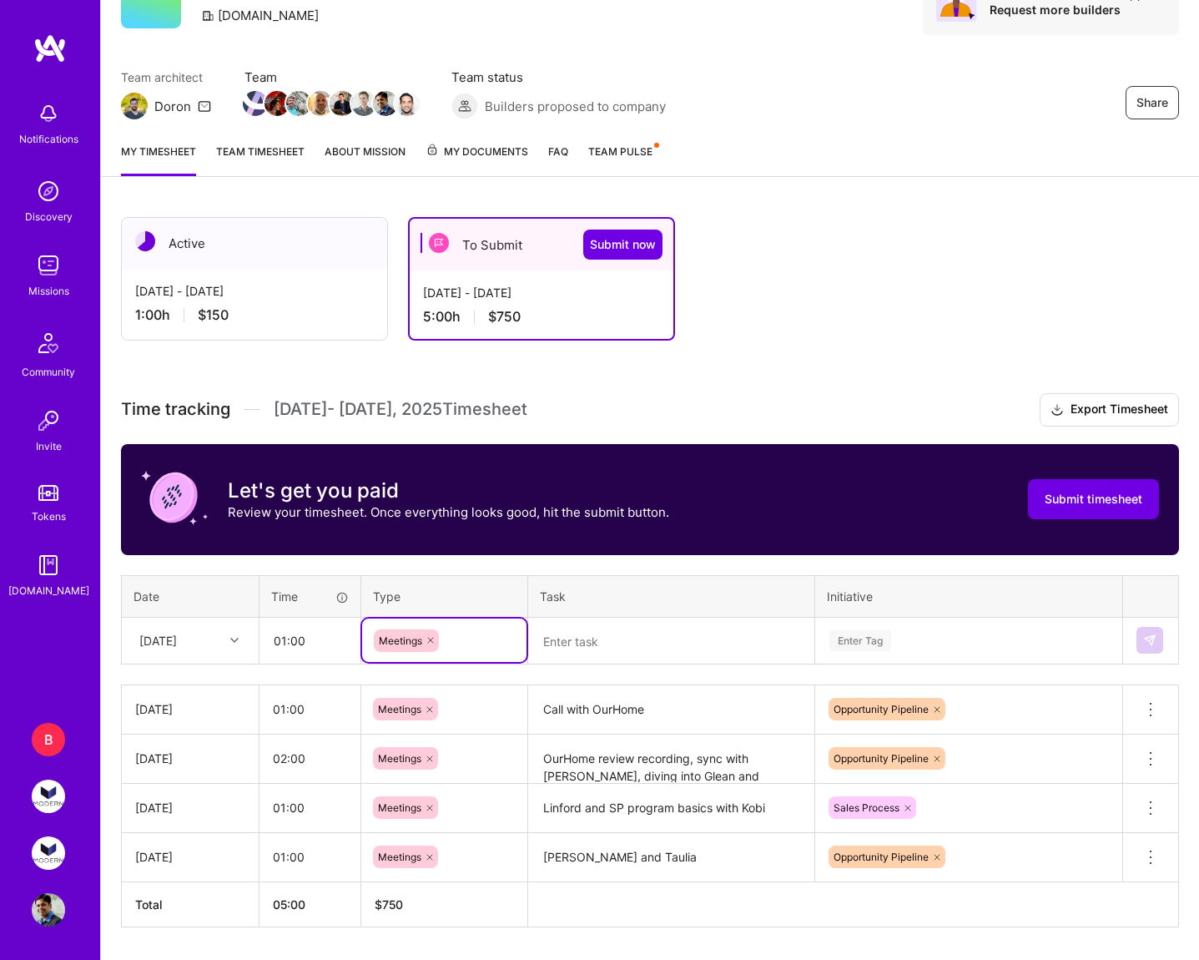
click at [563, 632] on textarea at bounding box center [671, 641] width 283 height 44
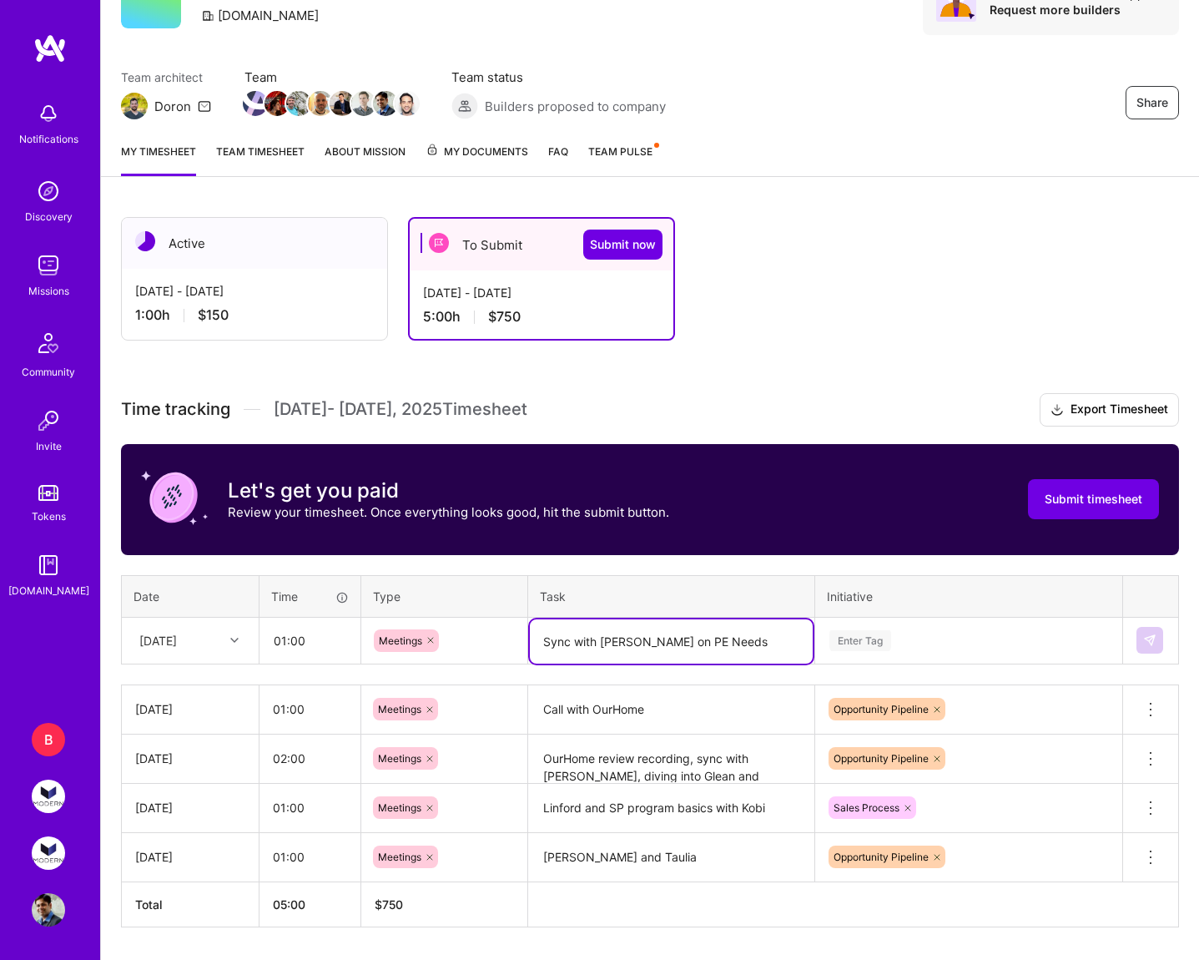
type textarea "Sync with [PERSON_NAME] on PE Needs"
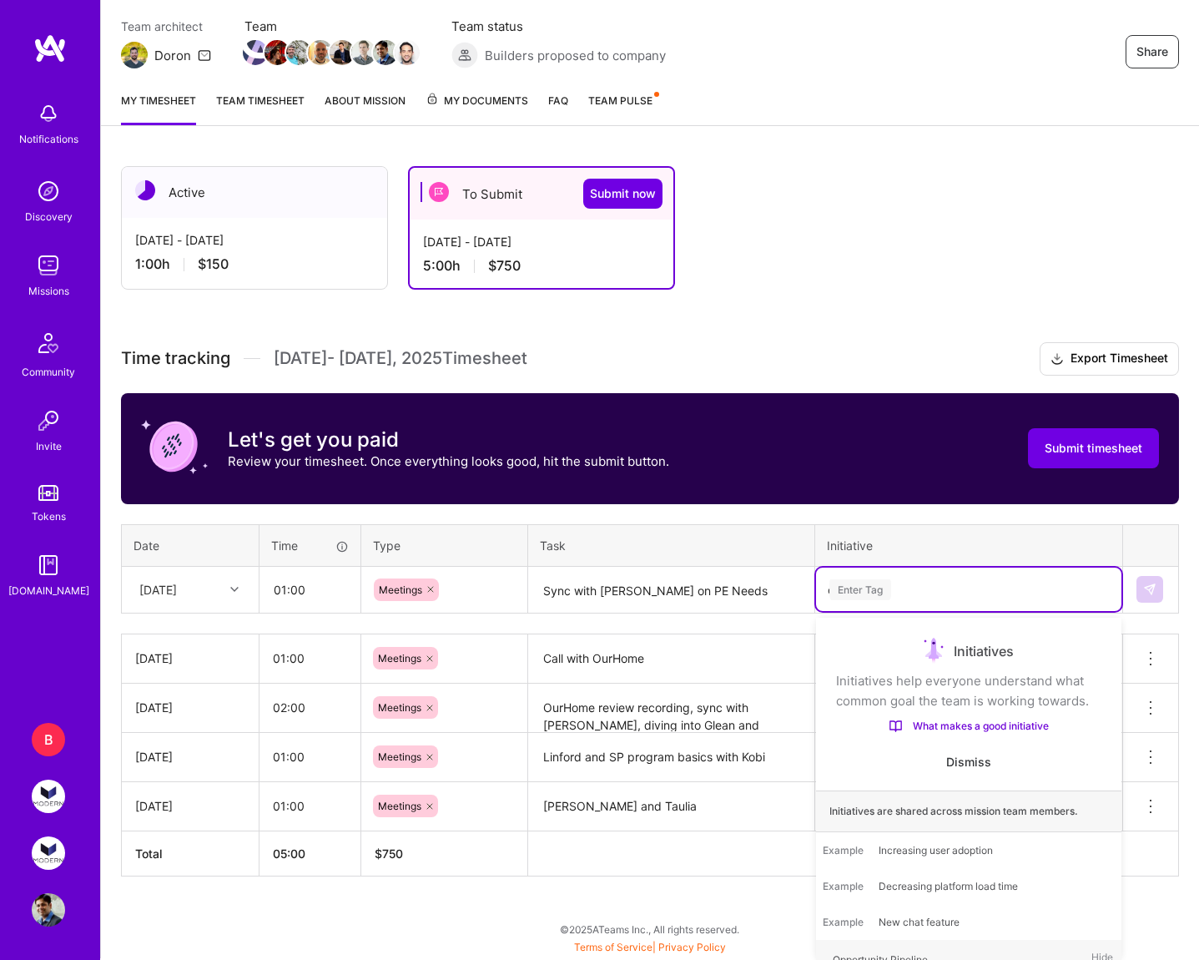
scroll to position [139, 0]
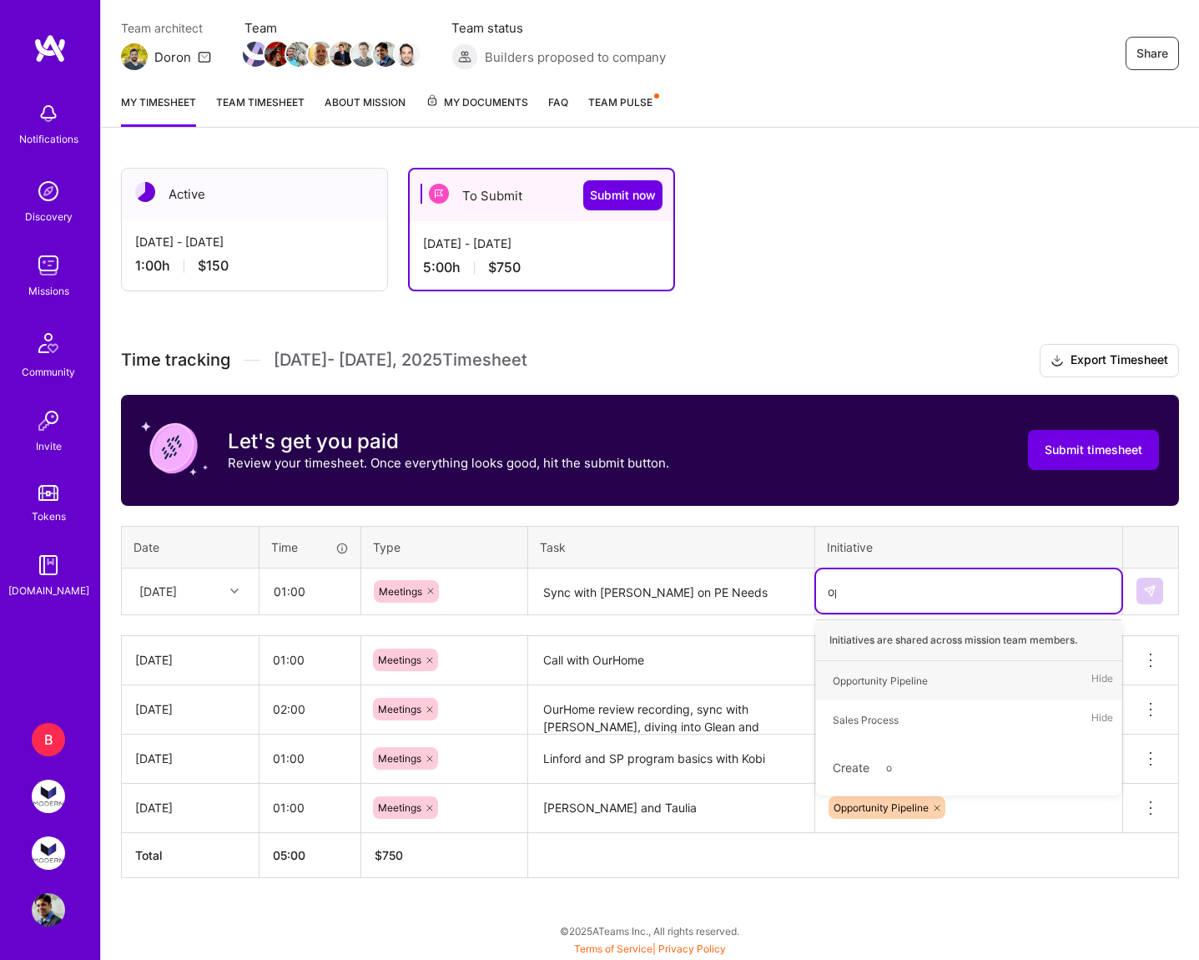
type input "opp"
click at [1020, 676] on div "Opportunity Pipeline Hide" at bounding box center [968, 680] width 305 height 39
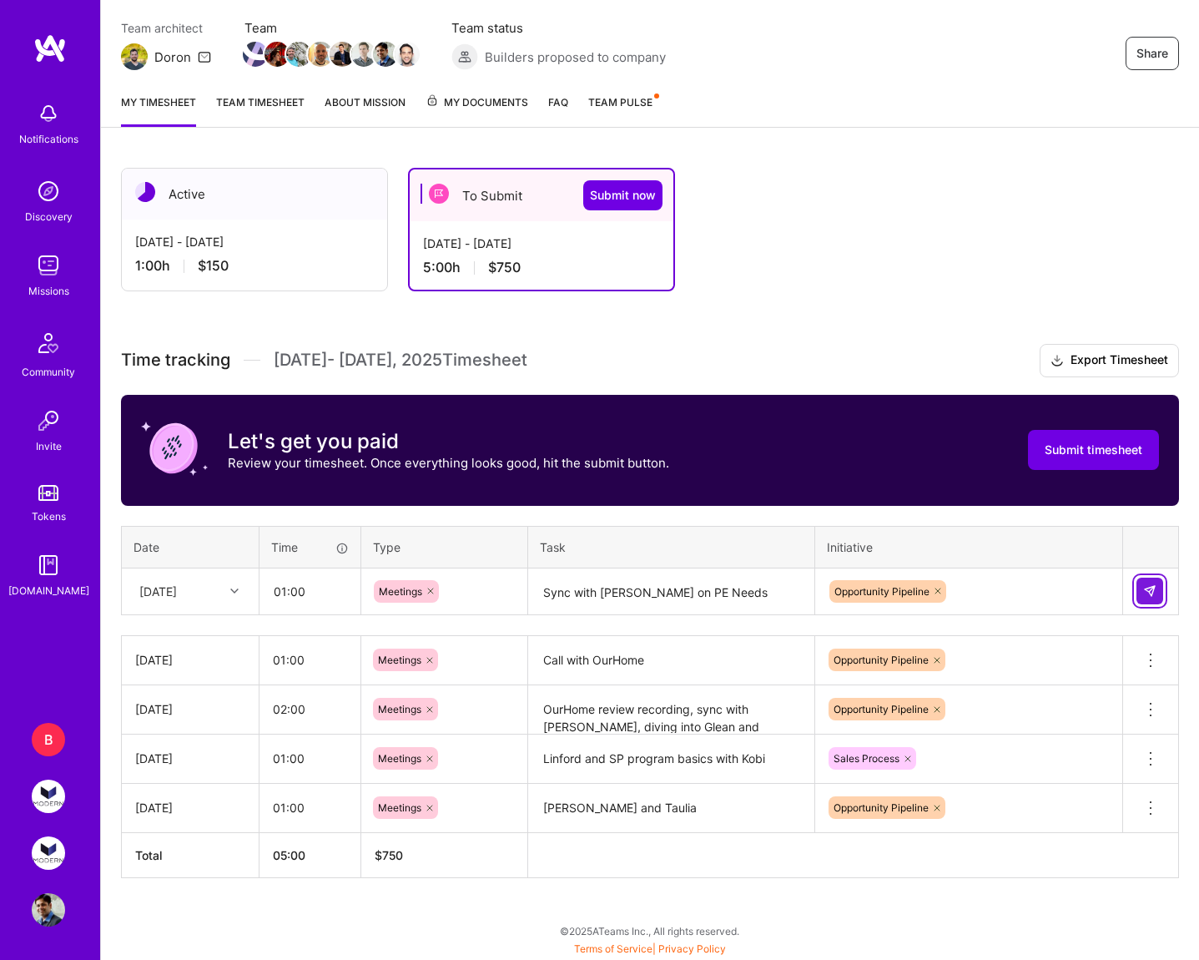
click at [1145, 587] on img at bounding box center [1149, 590] width 13 height 13
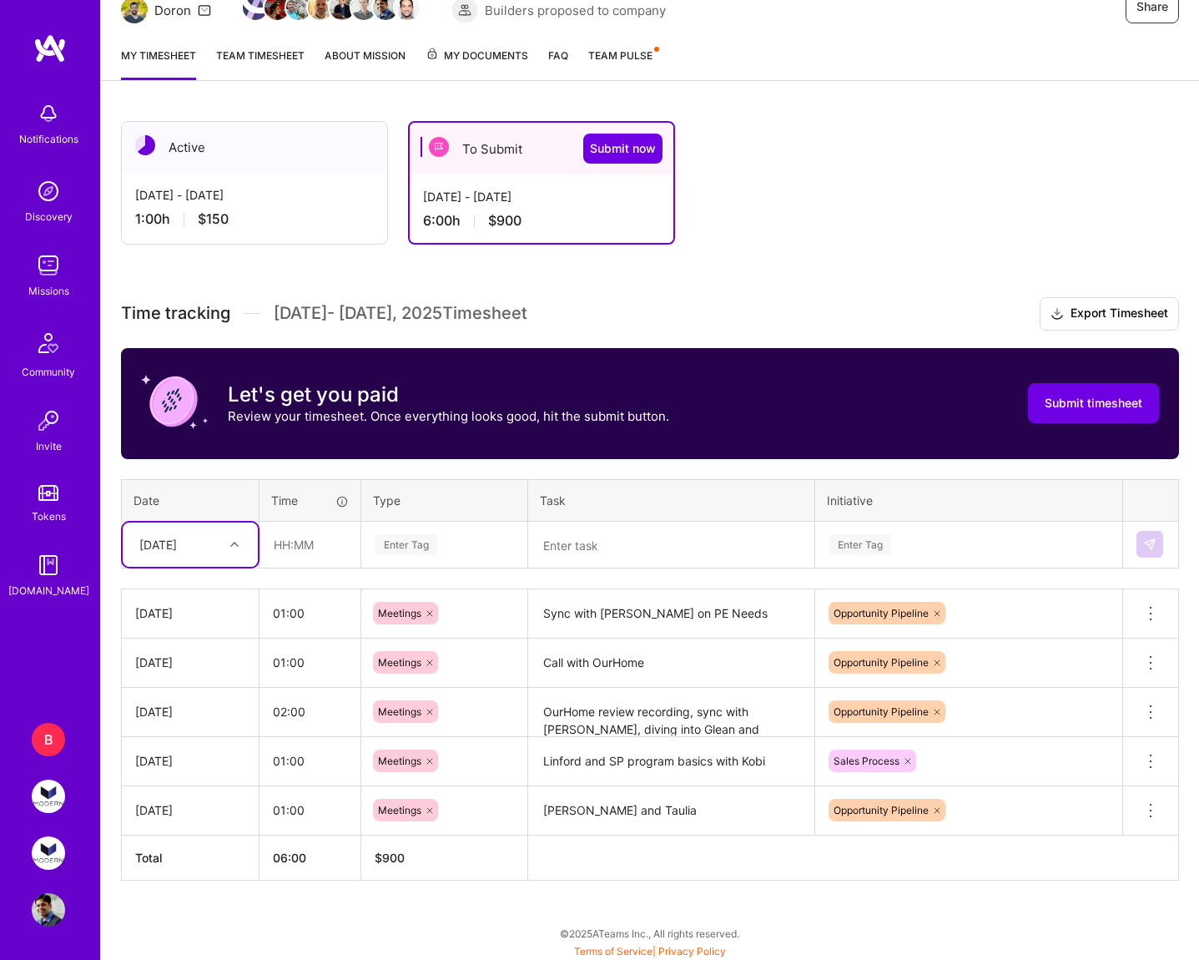
scroll to position [189, 0]
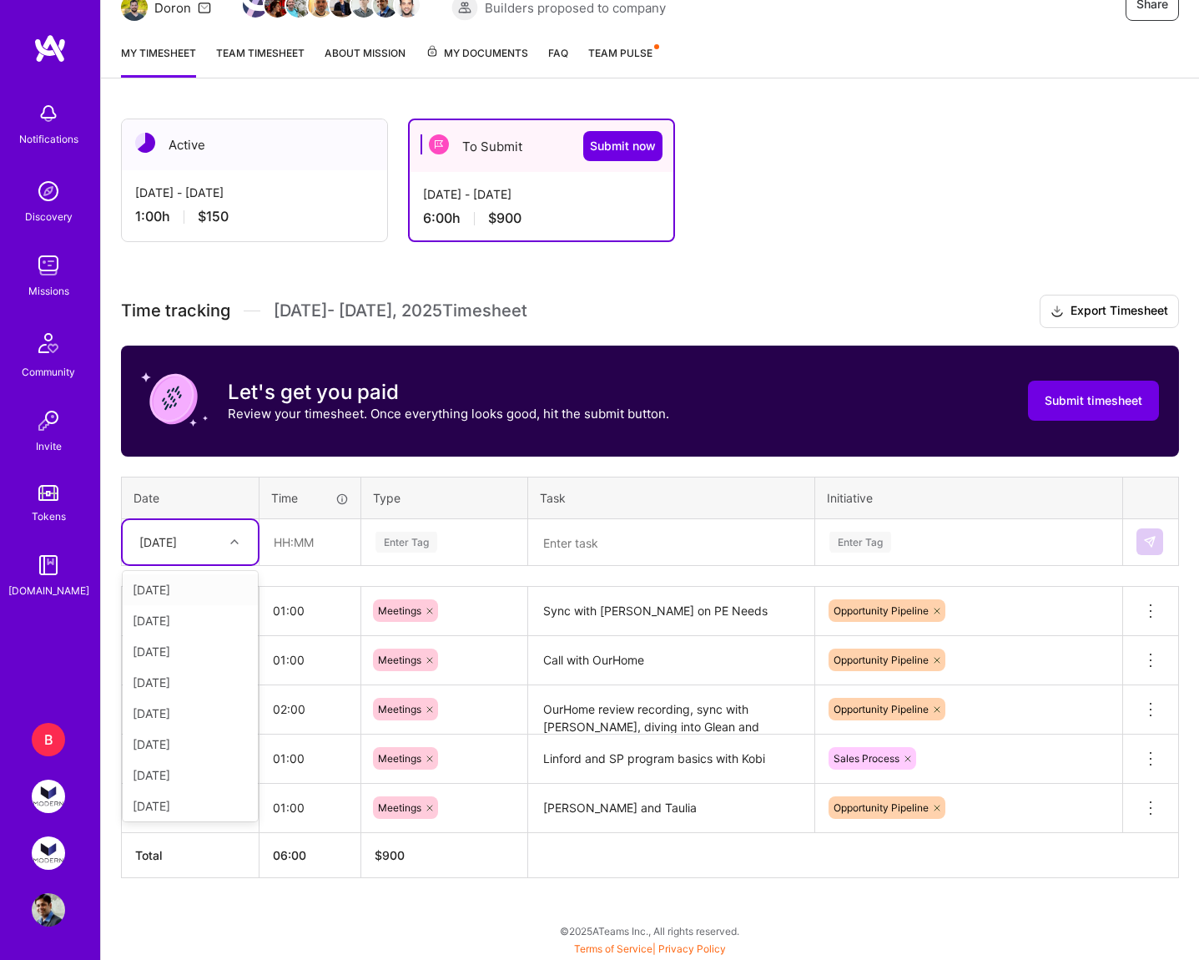
click at [234, 549] on div at bounding box center [237, 542] width 26 height 22
click at [193, 803] on div "[DATE]" at bounding box center [190, 802] width 135 height 31
click at [292, 542] on input "text" at bounding box center [309, 542] width 99 height 44
type input "01:00"
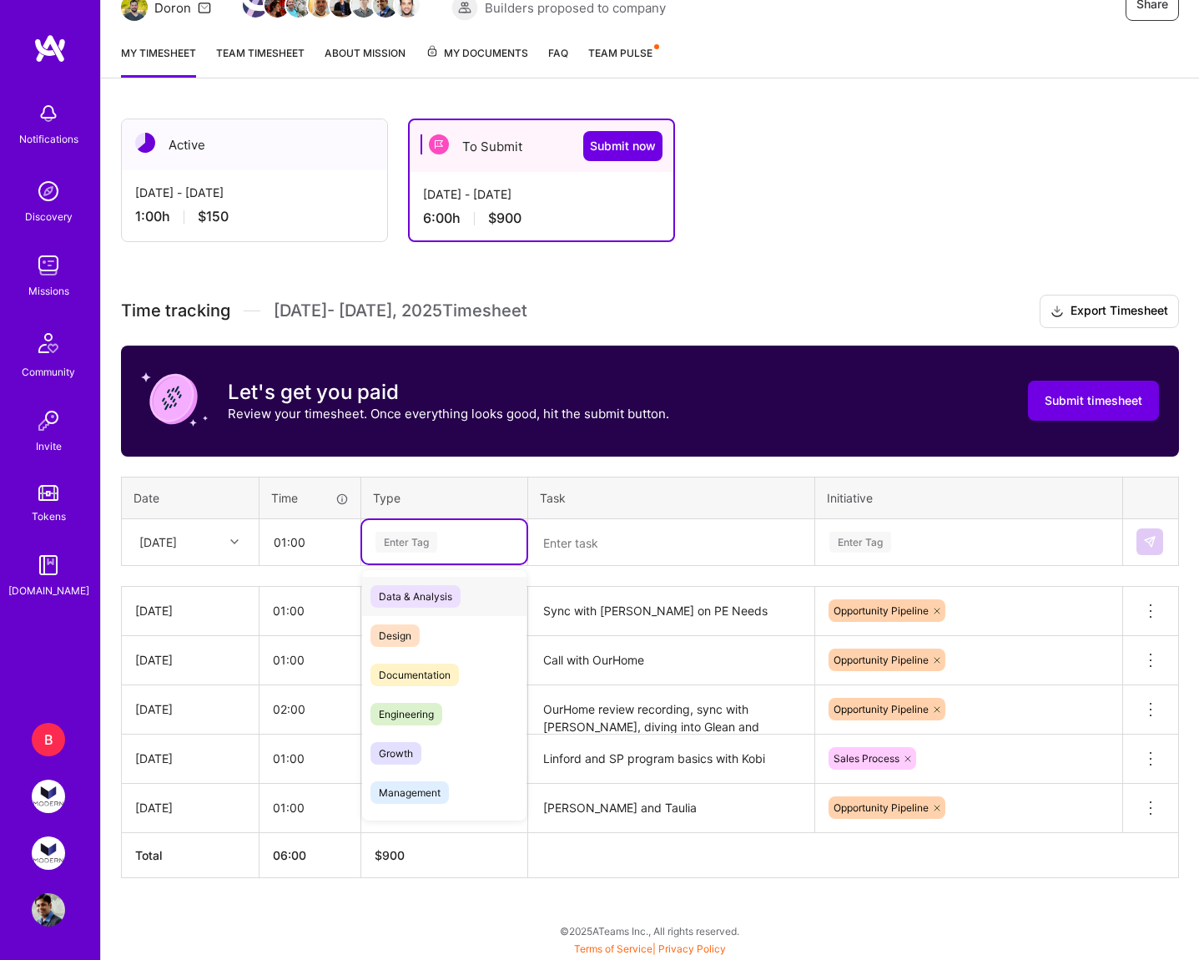
click at [443, 543] on div "Enter Tag" at bounding box center [444, 542] width 141 height 21
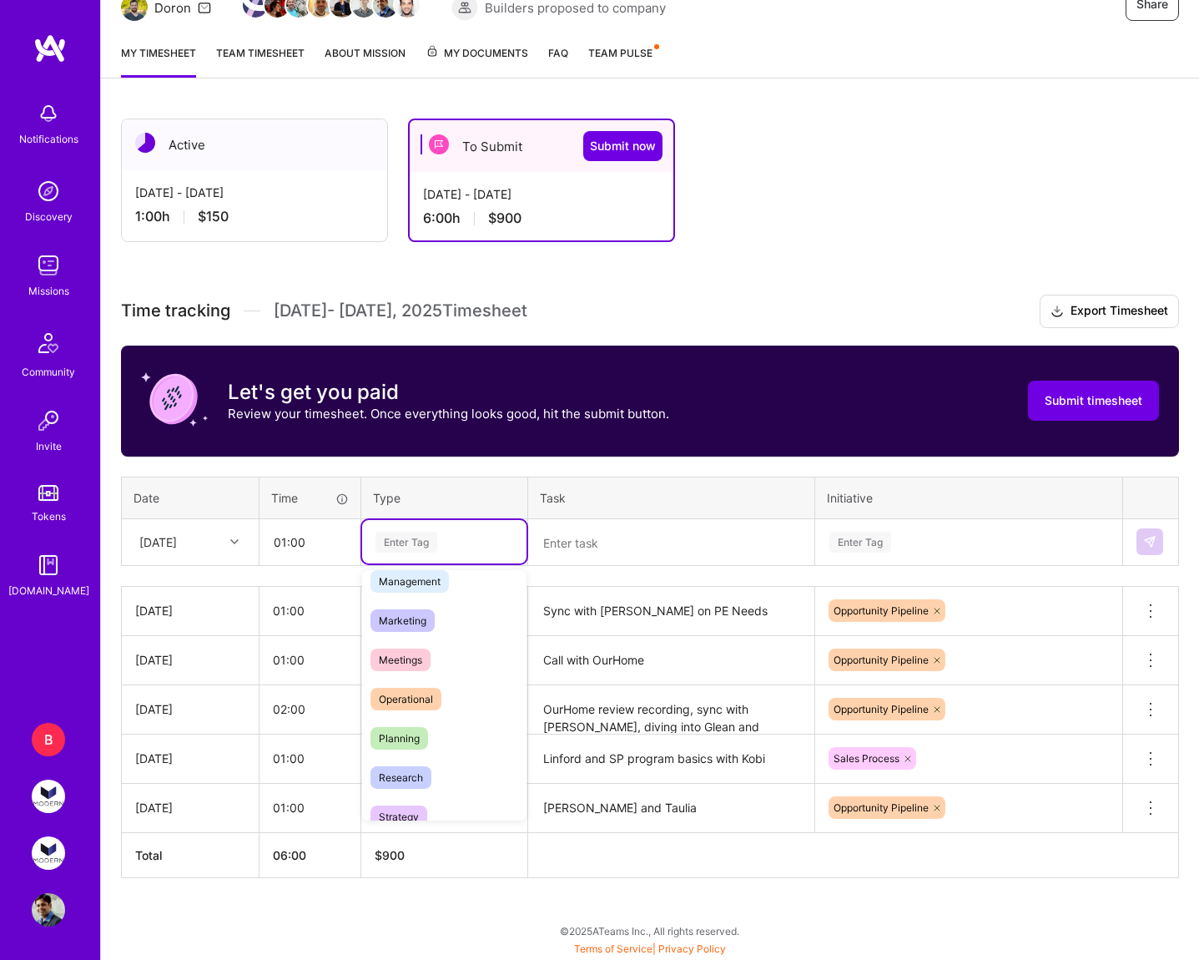
scroll to position [195, 0]
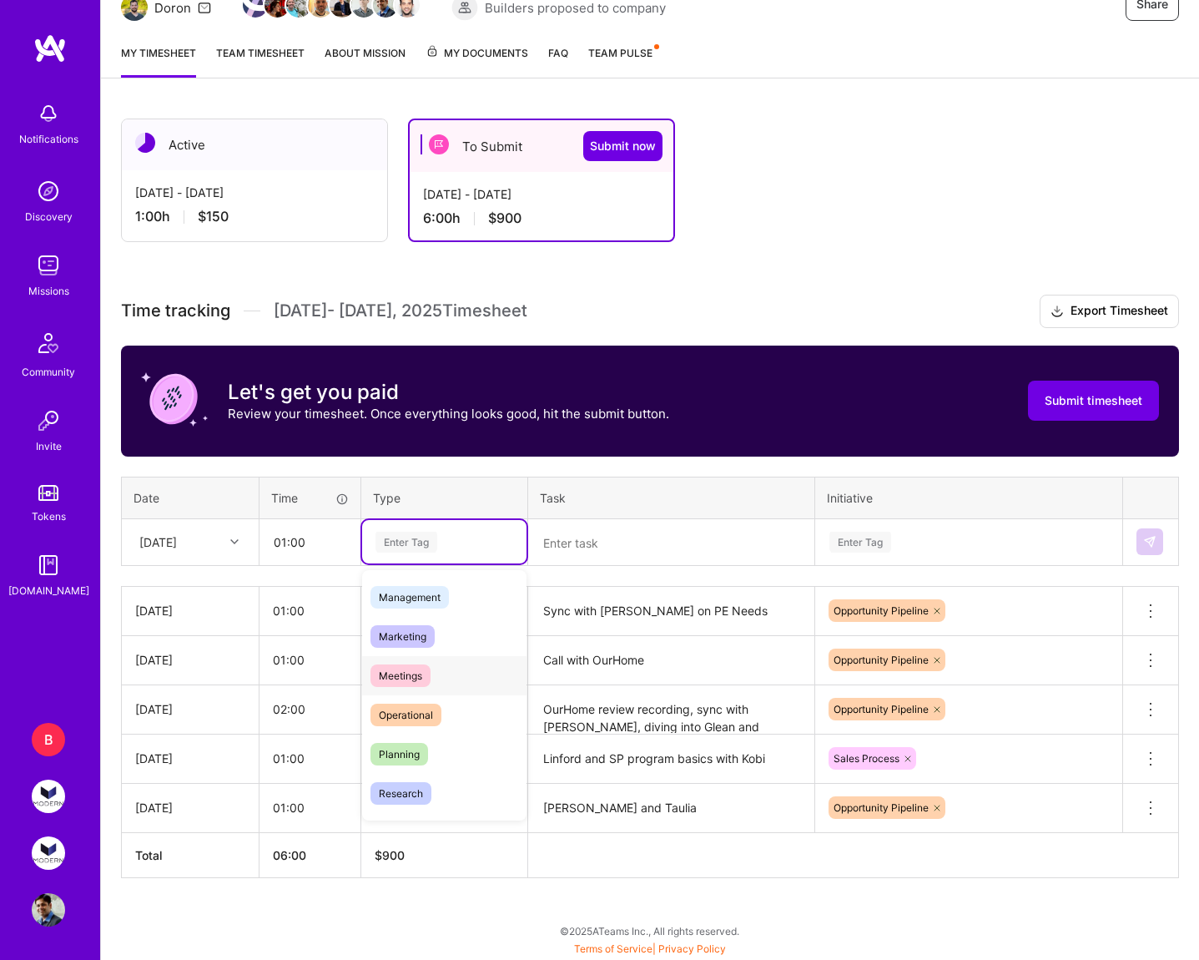
click at [454, 677] on div "Meetings" at bounding box center [444, 675] width 164 height 39
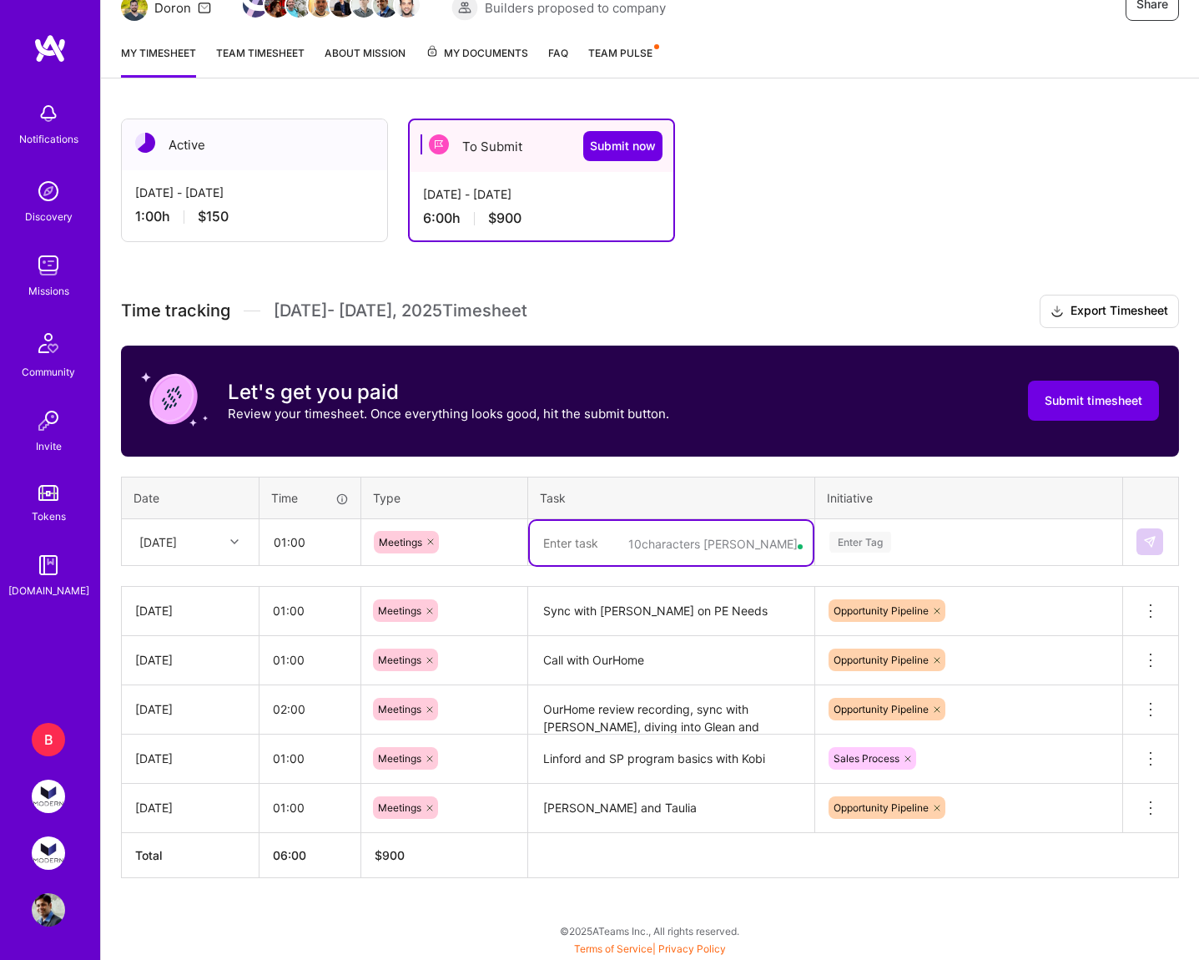
click at [590, 558] on textarea at bounding box center [671, 543] width 283 height 44
type textarea "Linford and SP program details"
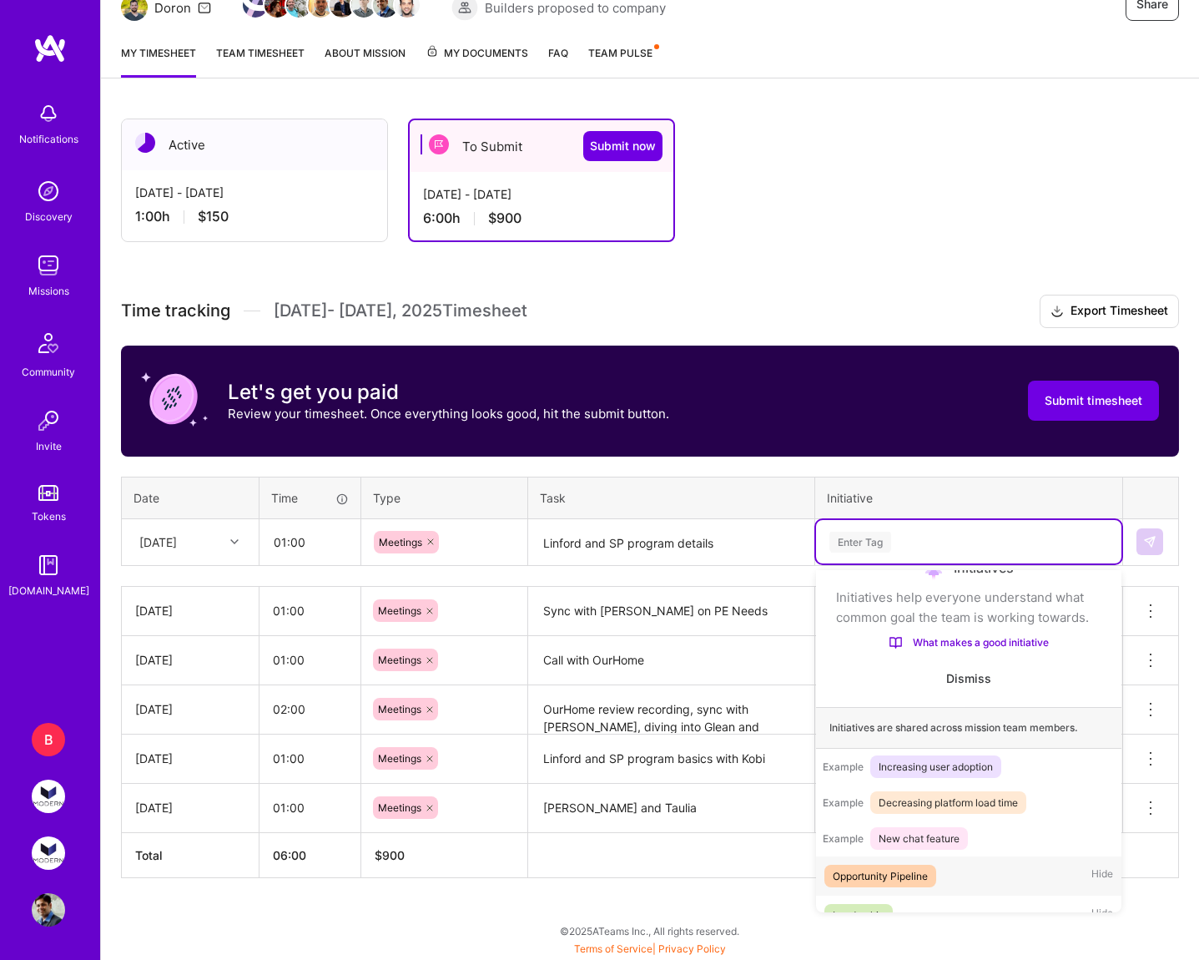
scroll to position [43, 0]
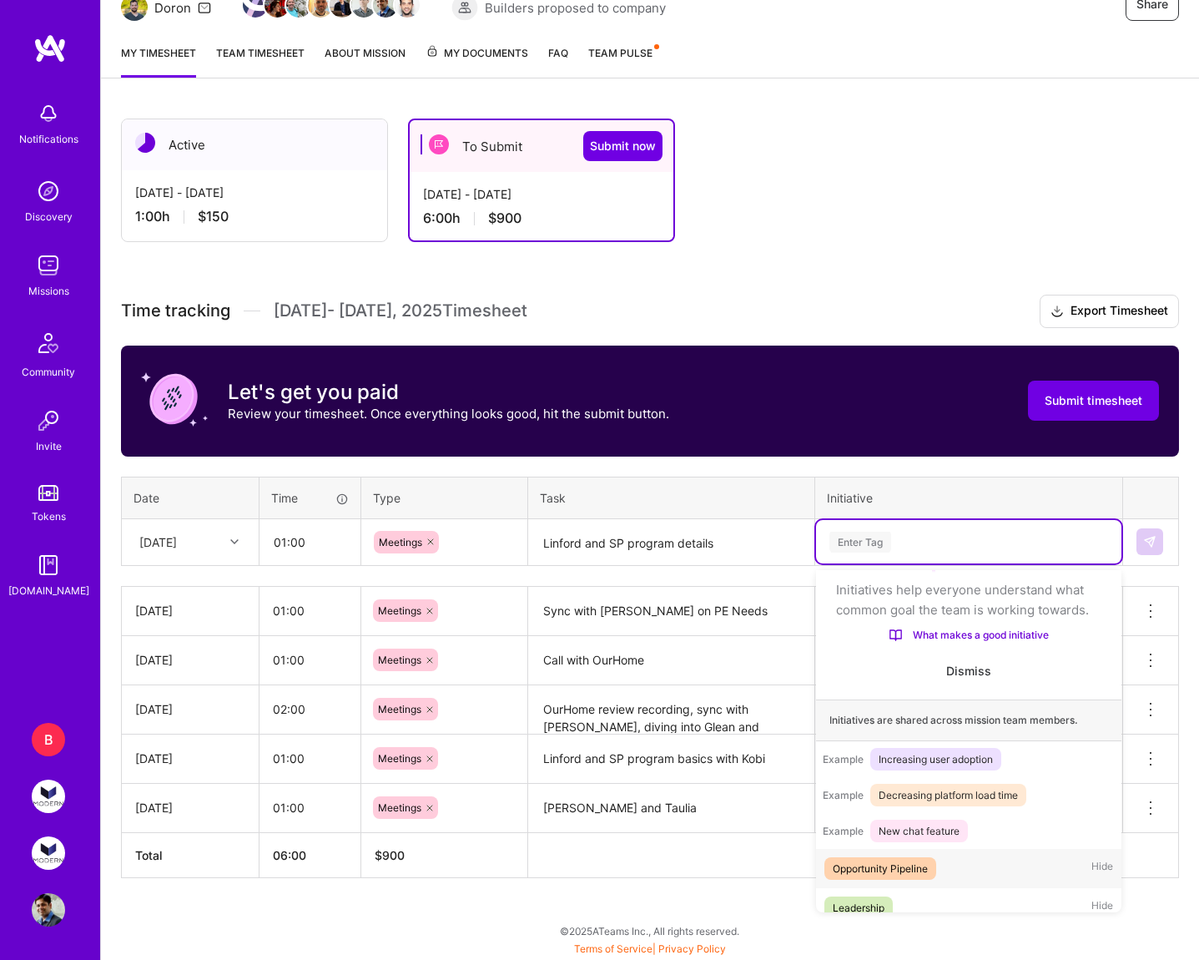
click at [906, 862] on div "Opportunity Pipeline" at bounding box center [880, 868] width 95 height 18
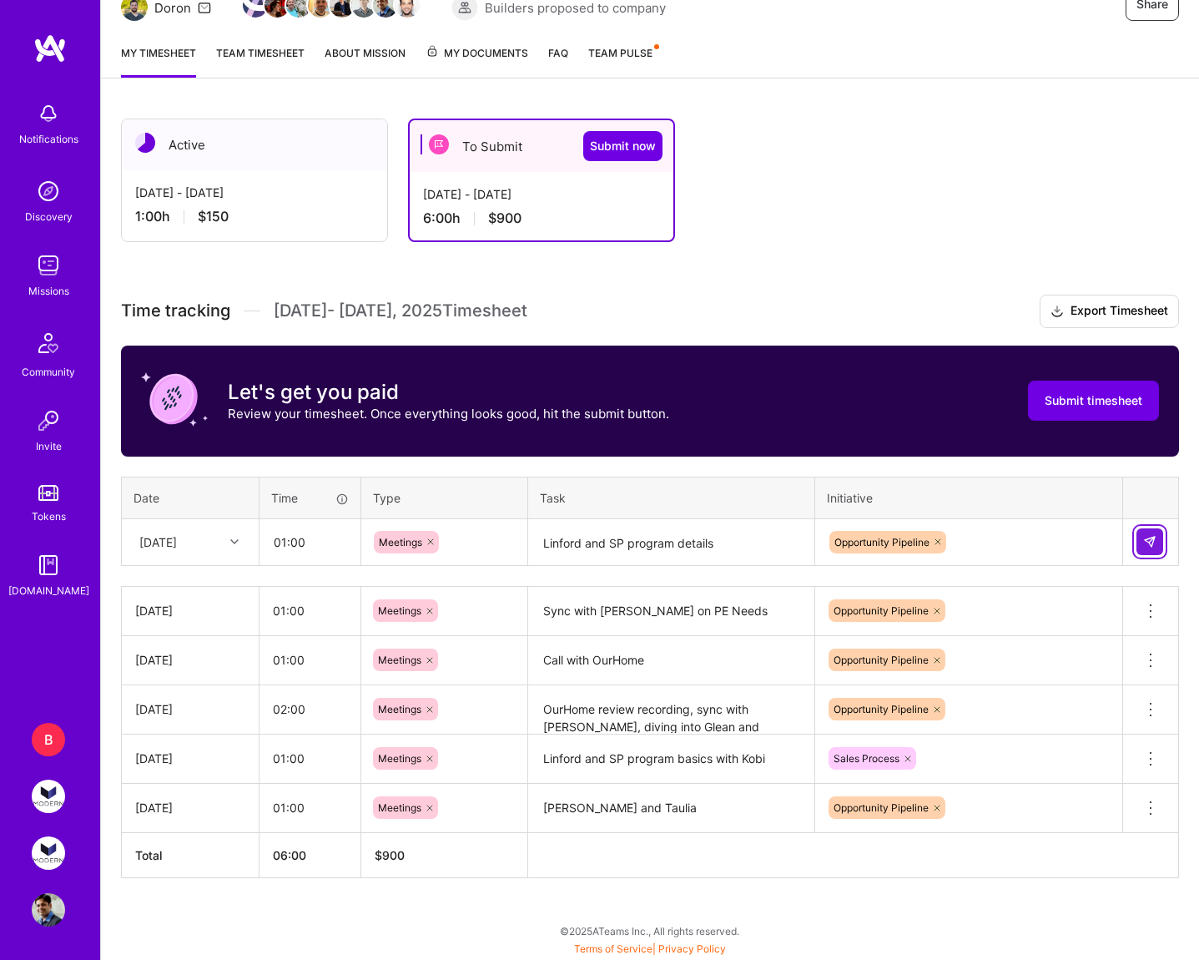
click at [1156, 542] on img at bounding box center [1149, 541] width 13 height 13
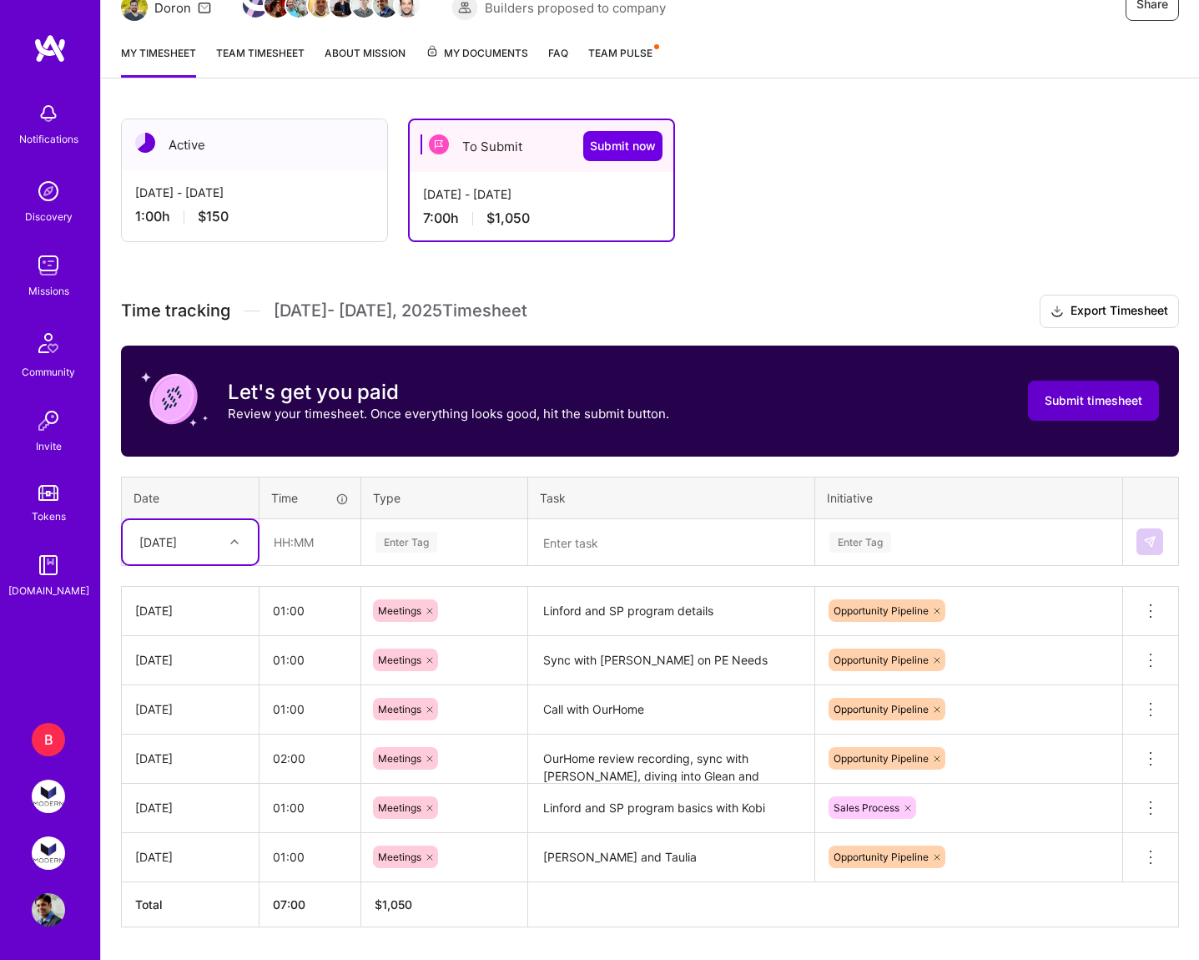
click at [1091, 408] on span "Submit timesheet" at bounding box center [1094, 400] width 98 height 17
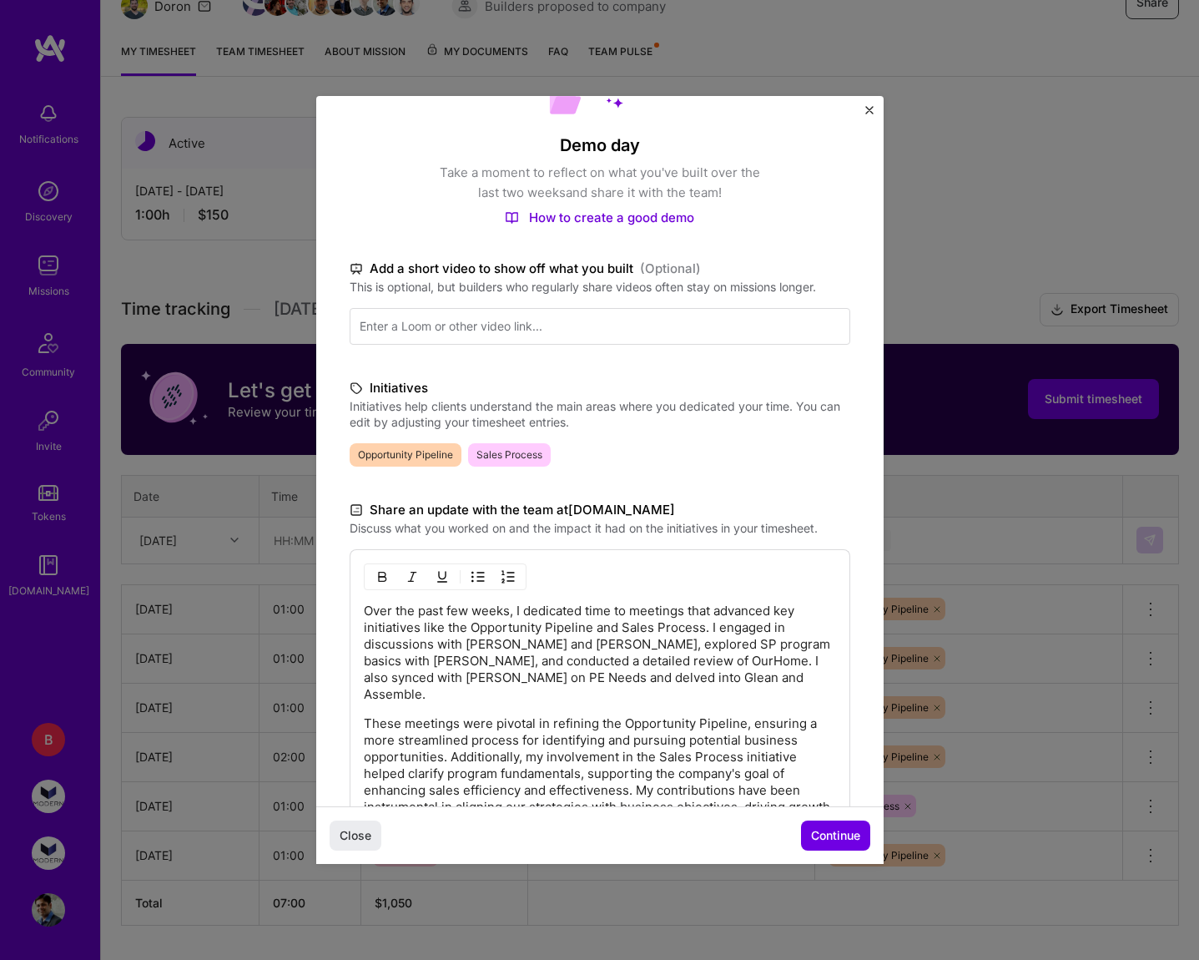
scroll to position [248, 0]
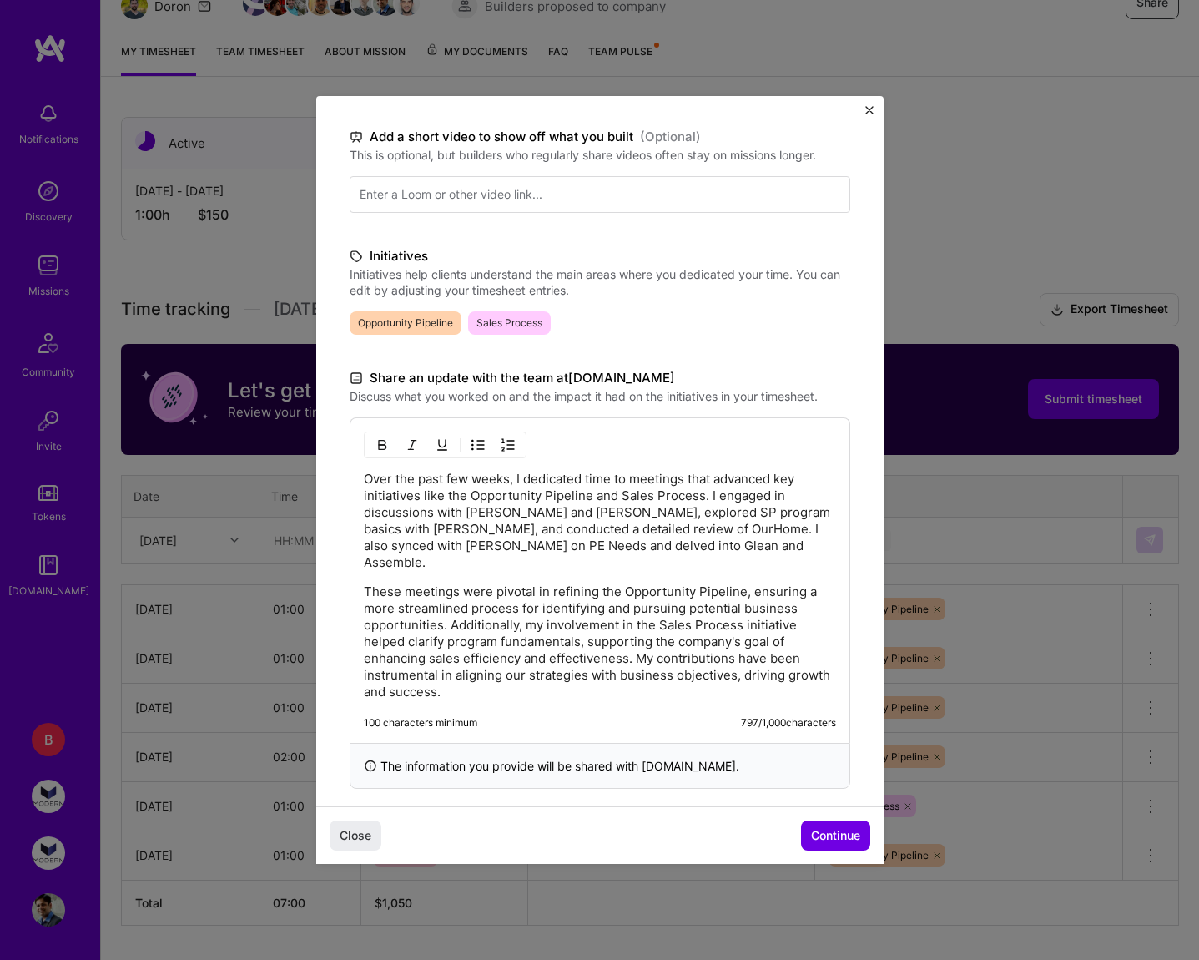
click at [629, 478] on p "Over the past few weeks, I dedicated time to meetings that advanced key initiat…" at bounding box center [600, 521] width 472 height 100
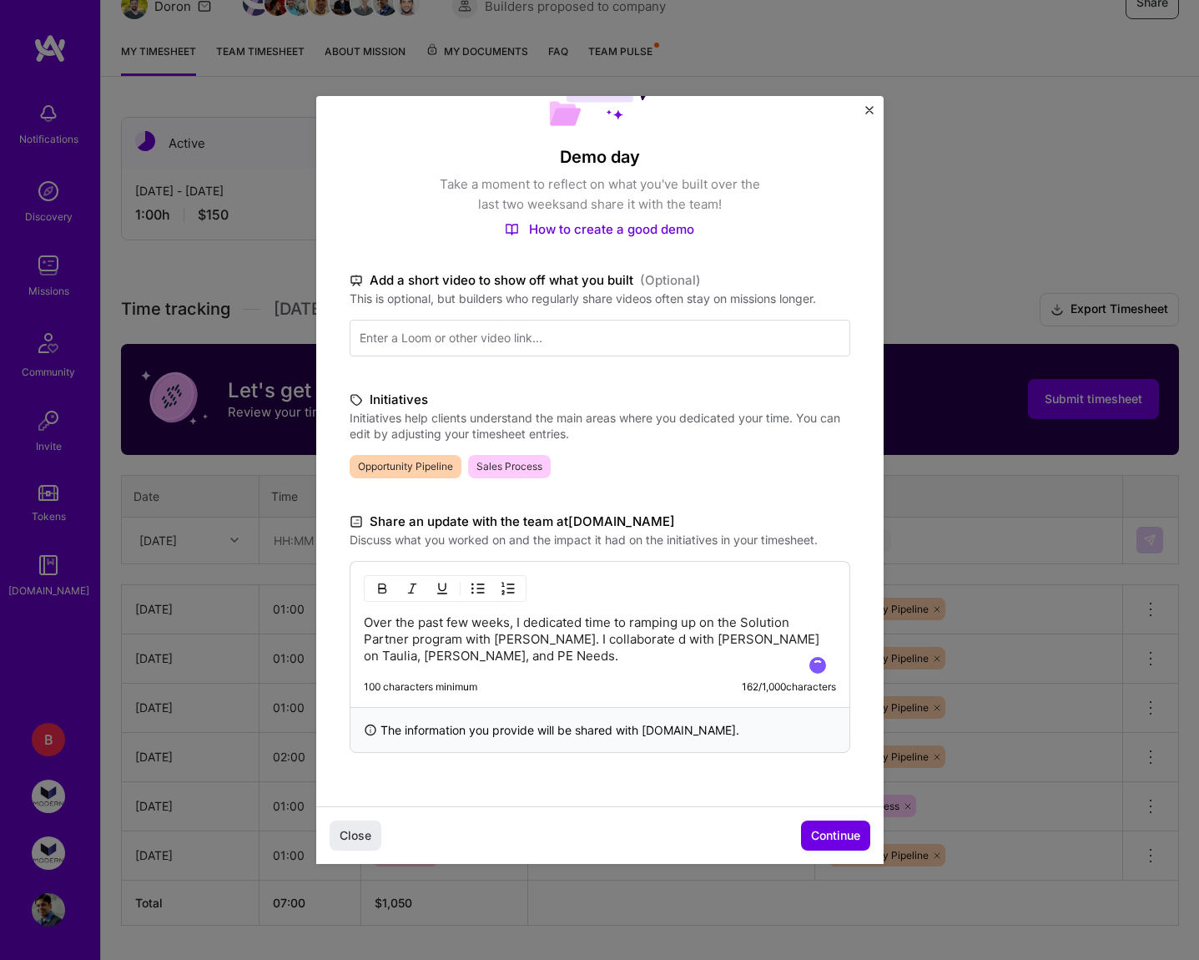
scroll to position [85, 0]
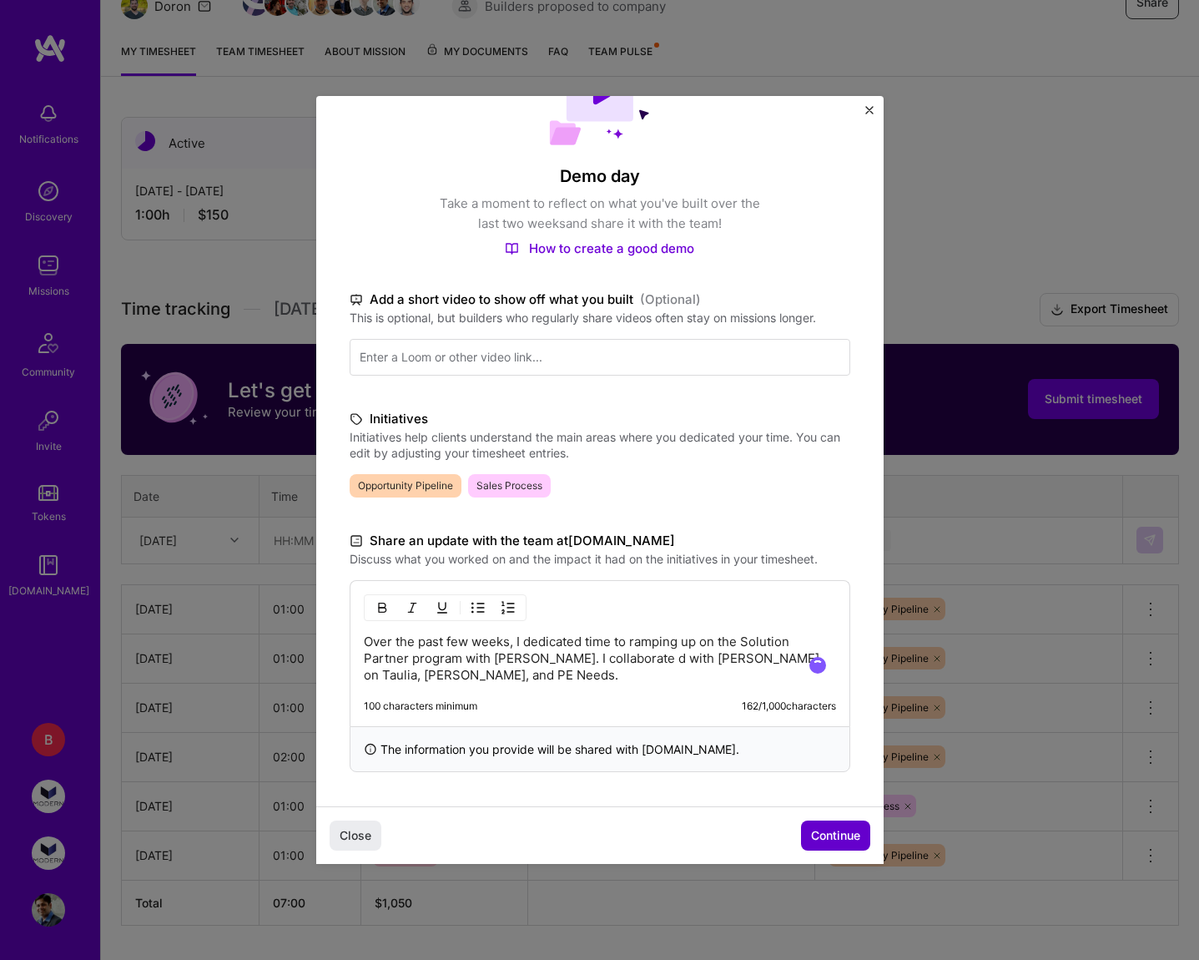
click at [827, 839] on span "Continue" at bounding box center [835, 835] width 49 height 17
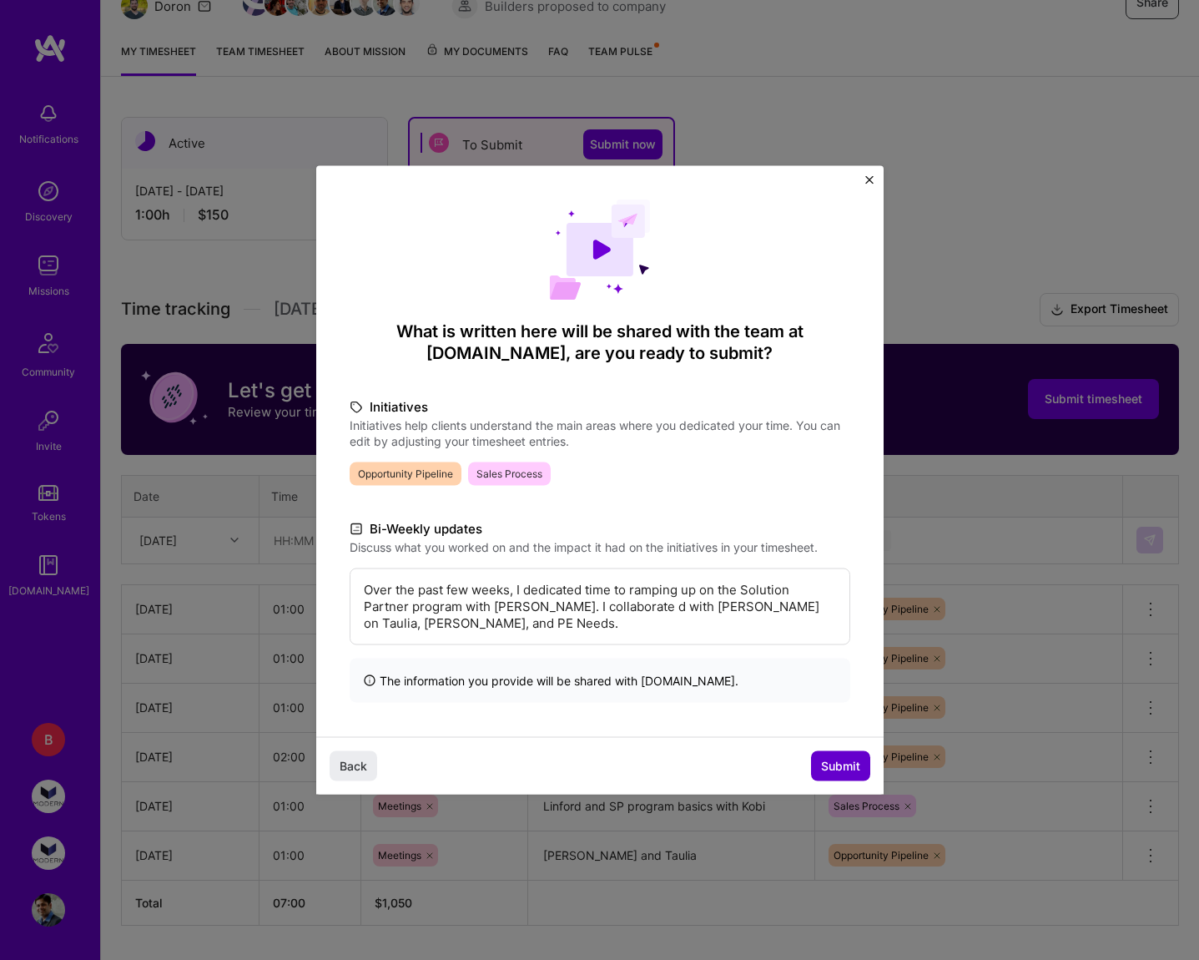
scroll to position [0, 0]
click at [848, 763] on span "Submit" at bounding box center [840, 765] width 39 height 17
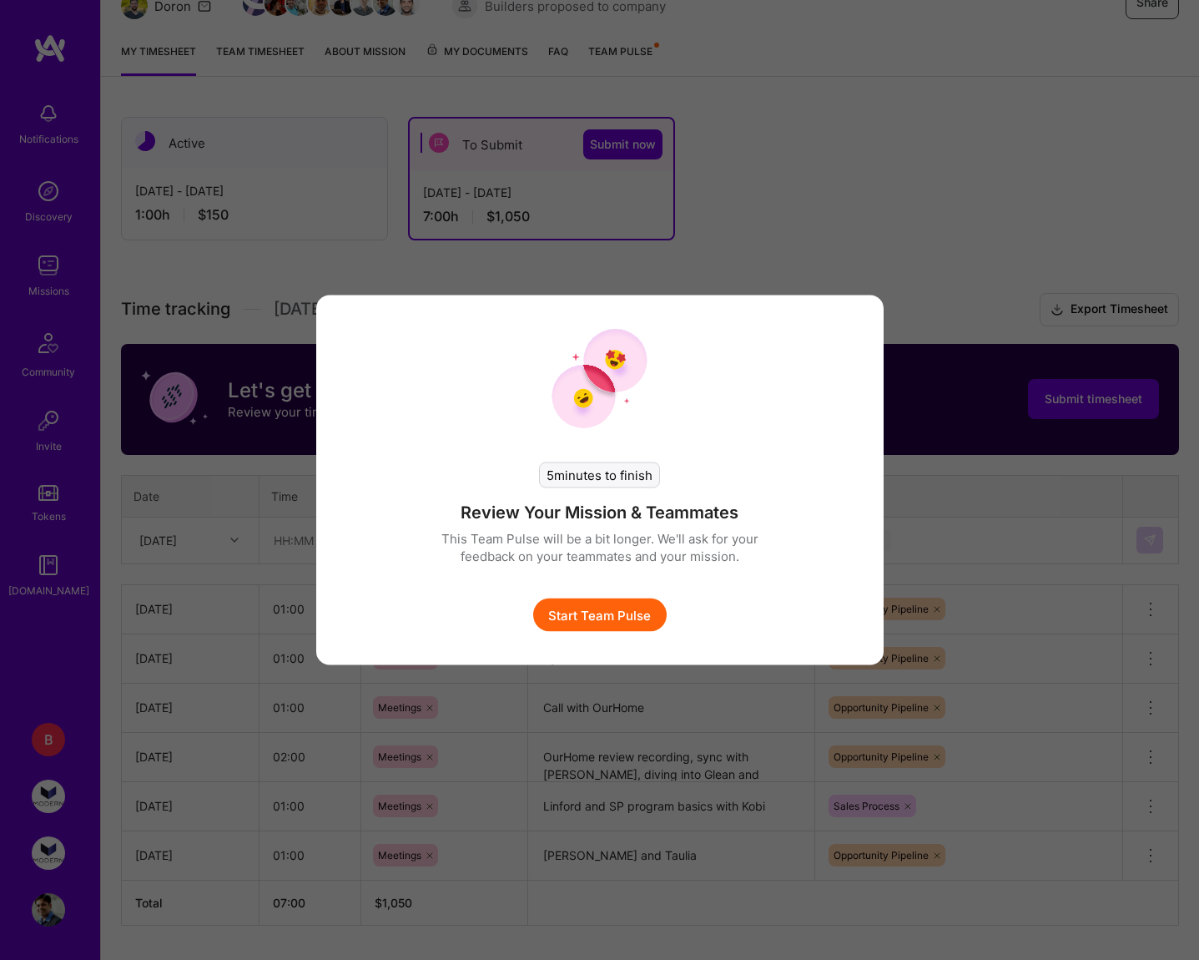
click at [627, 604] on button "Start Team Pulse" at bounding box center [600, 614] width 134 height 33
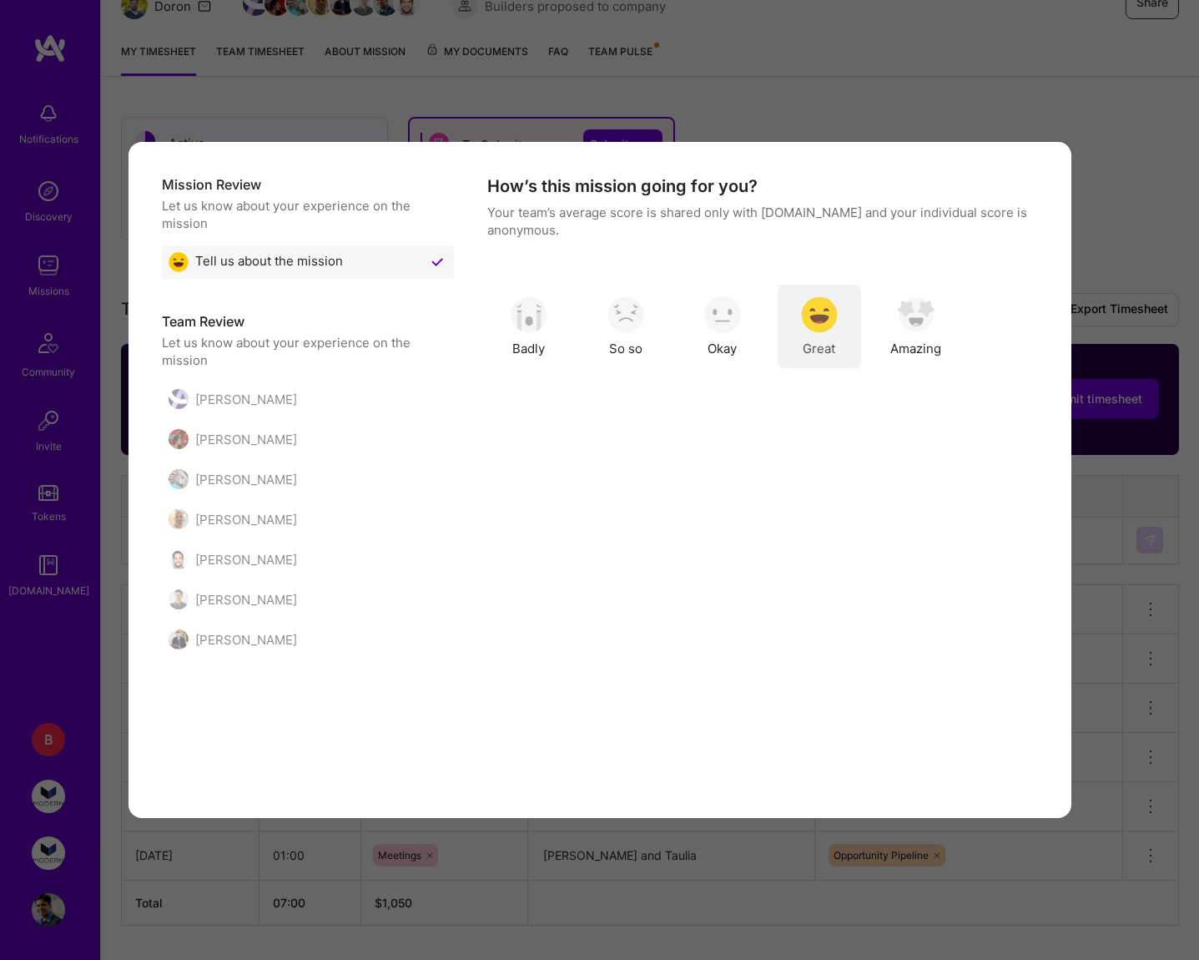
click at [814, 320] on img "modal" at bounding box center [819, 314] width 37 height 37
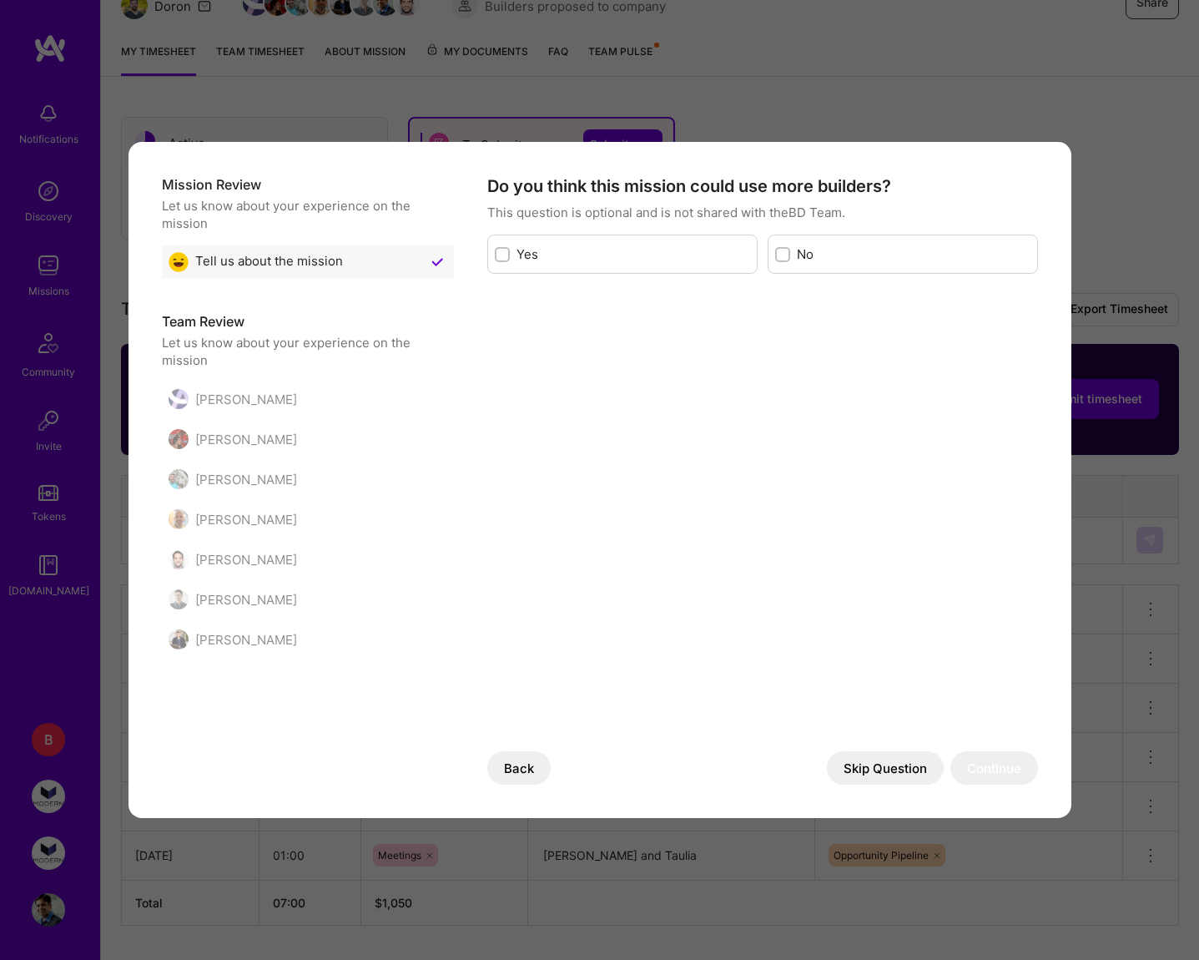
click at [804, 256] on label "No" at bounding box center [914, 254] width 234 height 18
click at [790, 256] on input "modal" at bounding box center [784, 255] width 12 height 12
checkbox input "true"
click at [985, 776] on button "Continue" at bounding box center [994, 767] width 88 height 33
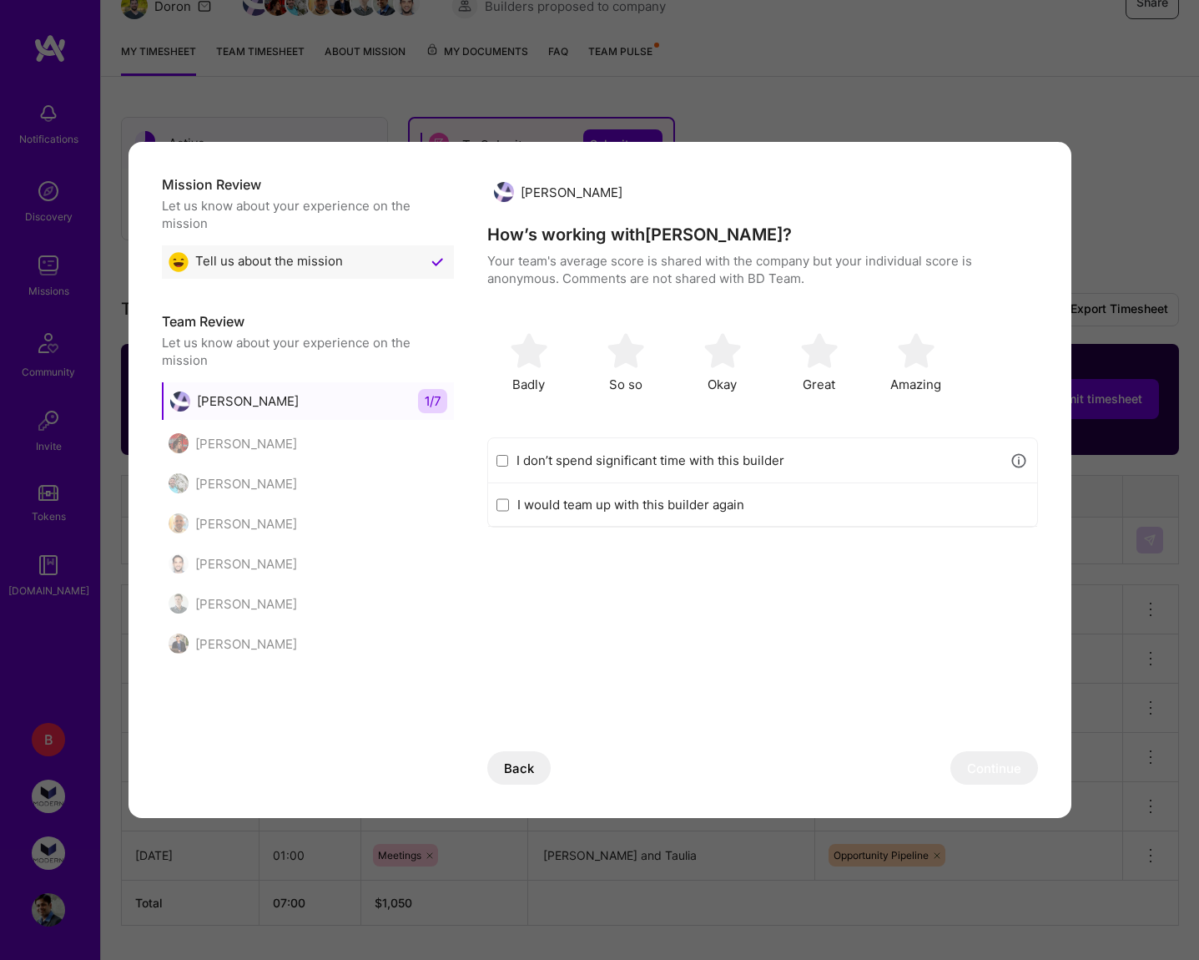
click at [780, 458] on label "I don’t spend significant time with this builder" at bounding box center [758, 460] width 485 height 18
click at [509, 458] on input "I don’t spend significant time with this builder" at bounding box center [502, 460] width 13 height 13
click at [977, 764] on button "Continue" at bounding box center [994, 767] width 88 height 33
click at [694, 459] on label "I don’t spend significant time with this builder" at bounding box center [758, 460] width 485 height 18
click at [509, 459] on input "I don’t spend significant time with this builder" at bounding box center [502, 460] width 13 height 13
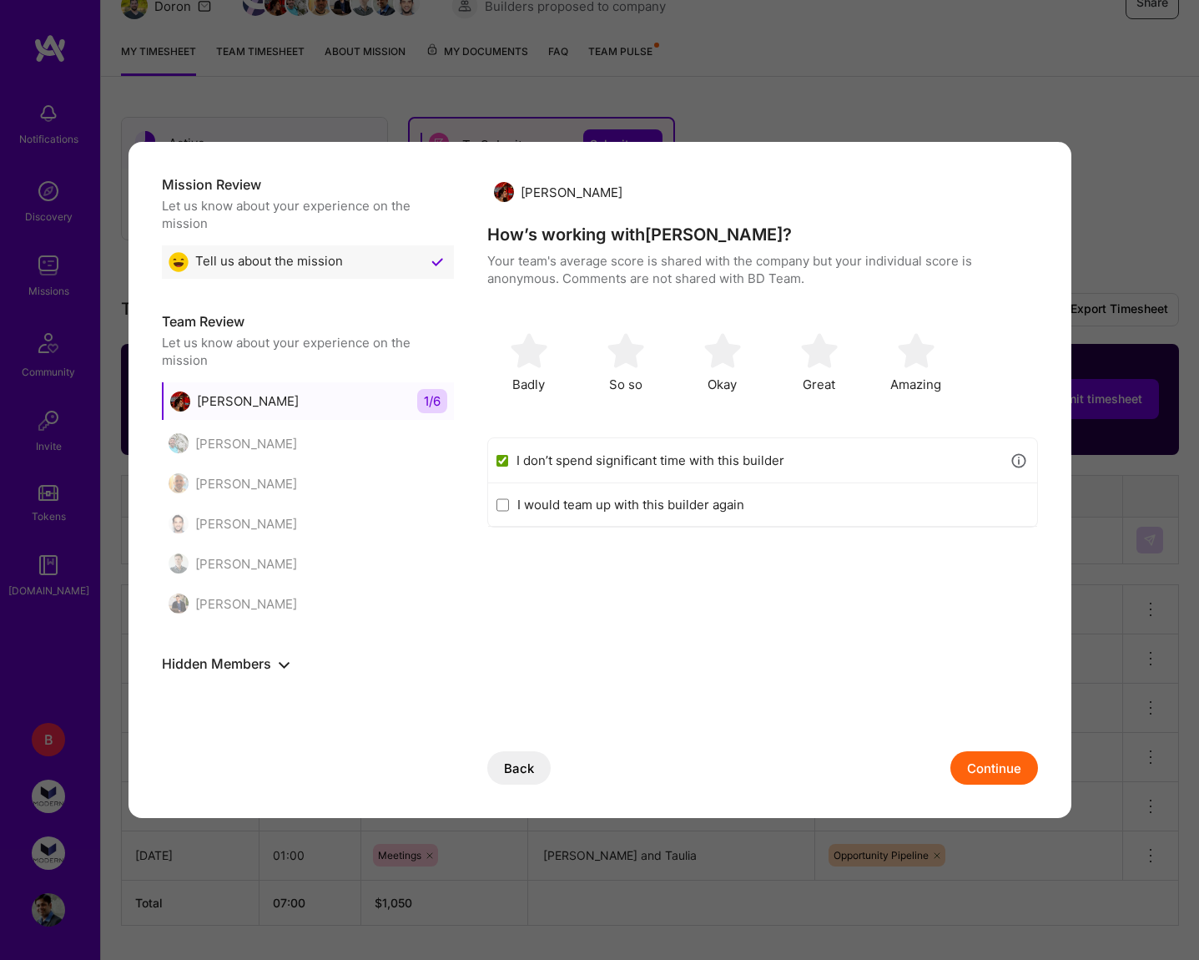
click at [965, 765] on button "Continue" at bounding box center [994, 767] width 88 height 33
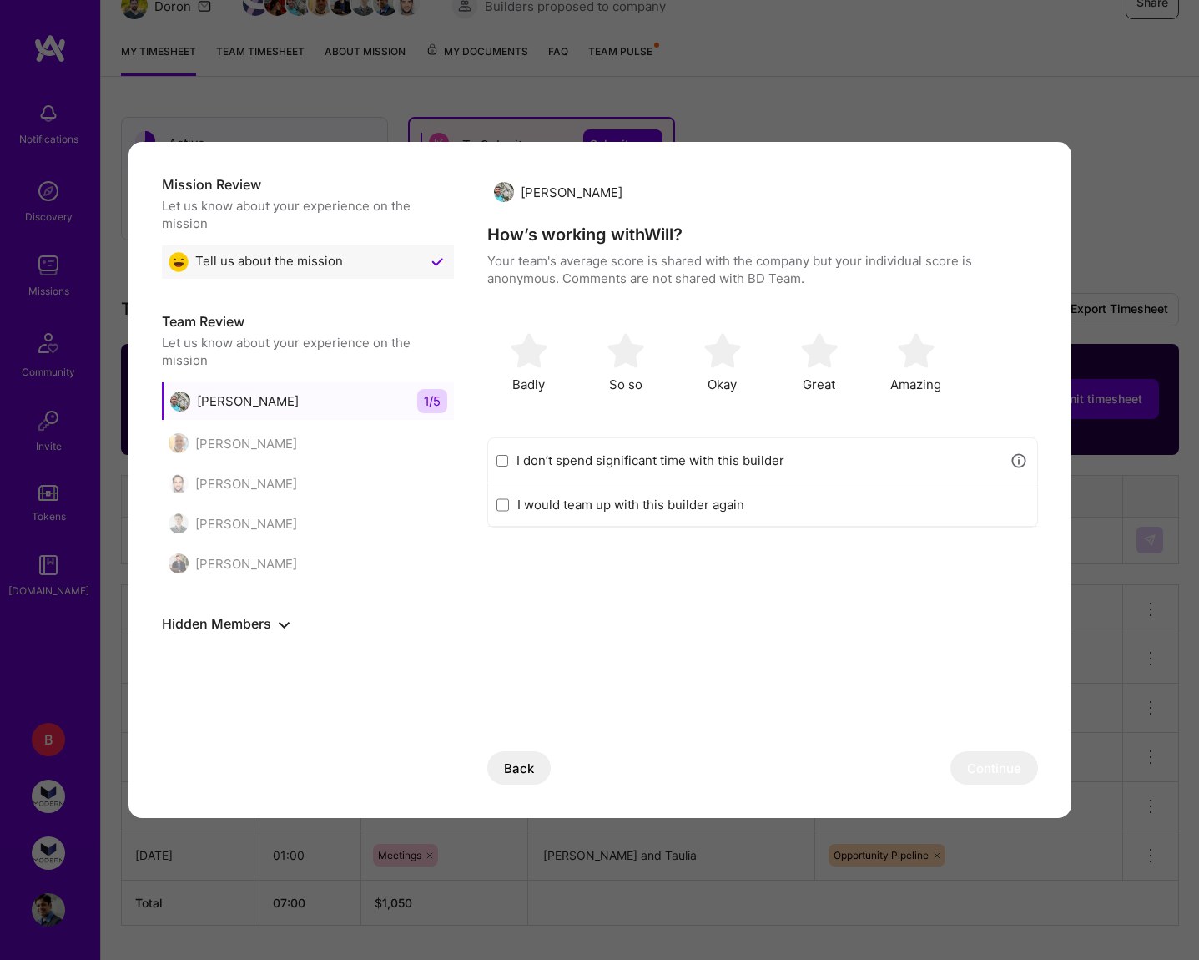
click at [647, 462] on label "I don’t spend significant time with this builder" at bounding box center [758, 460] width 485 height 18
click at [509, 462] on input "I don’t spend significant time with this builder" at bounding box center [502, 460] width 13 height 13
click at [982, 763] on button "Continue" at bounding box center [994, 767] width 88 height 33
checkbox input "false"
click at [672, 501] on label "I would team up with this builder again" at bounding box center [772, 505] width 511 height 18
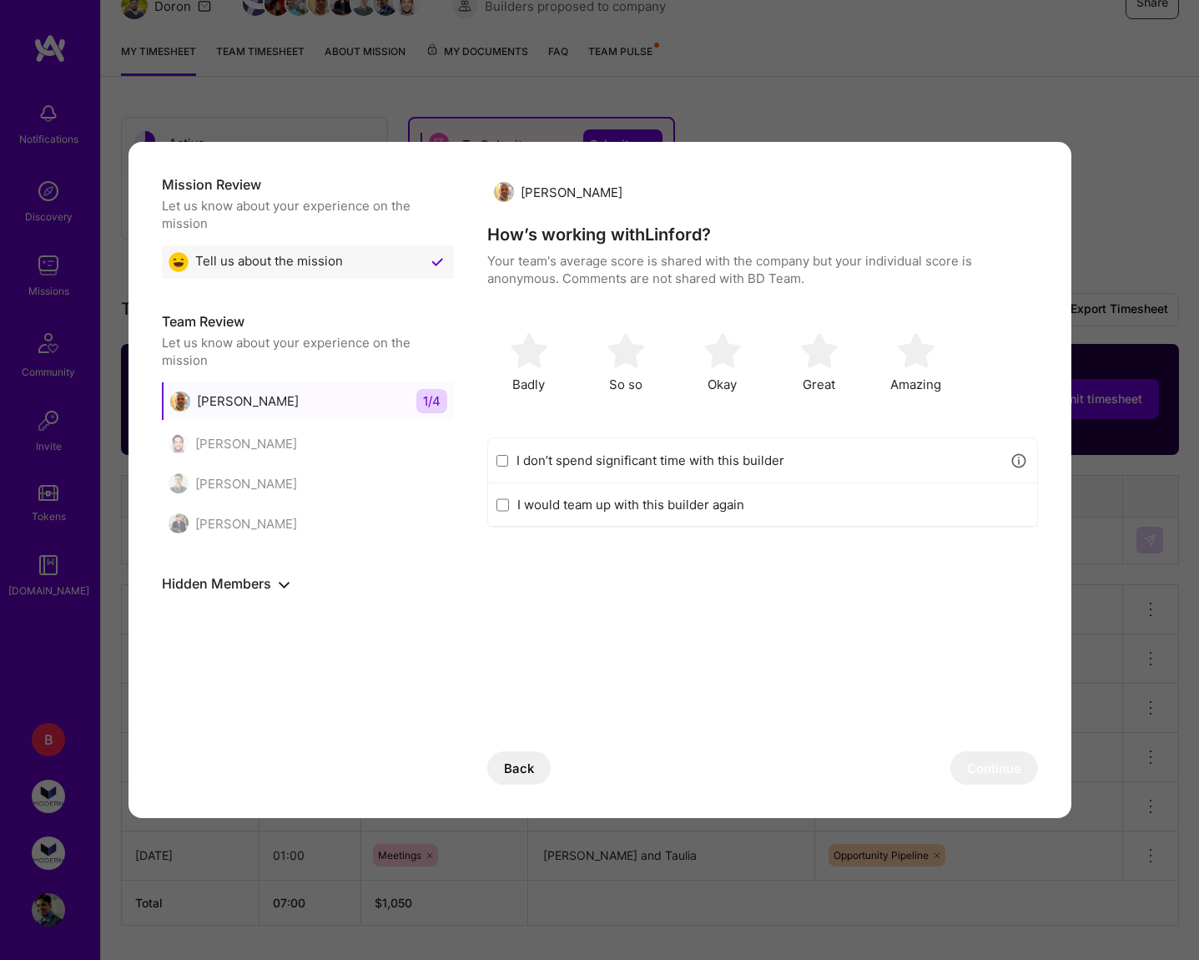
click at [509, 501] on input "I would team up with this builder again" at bounding box center [502, 504] width 13 height 13
checkbox input "true"
click at [824, 366] on img "modal" at bounding box center [819, 350] width 37 height 37
click at [1000, 767] on button "Continue" at bounding box center [994, 767] width 88 height 33
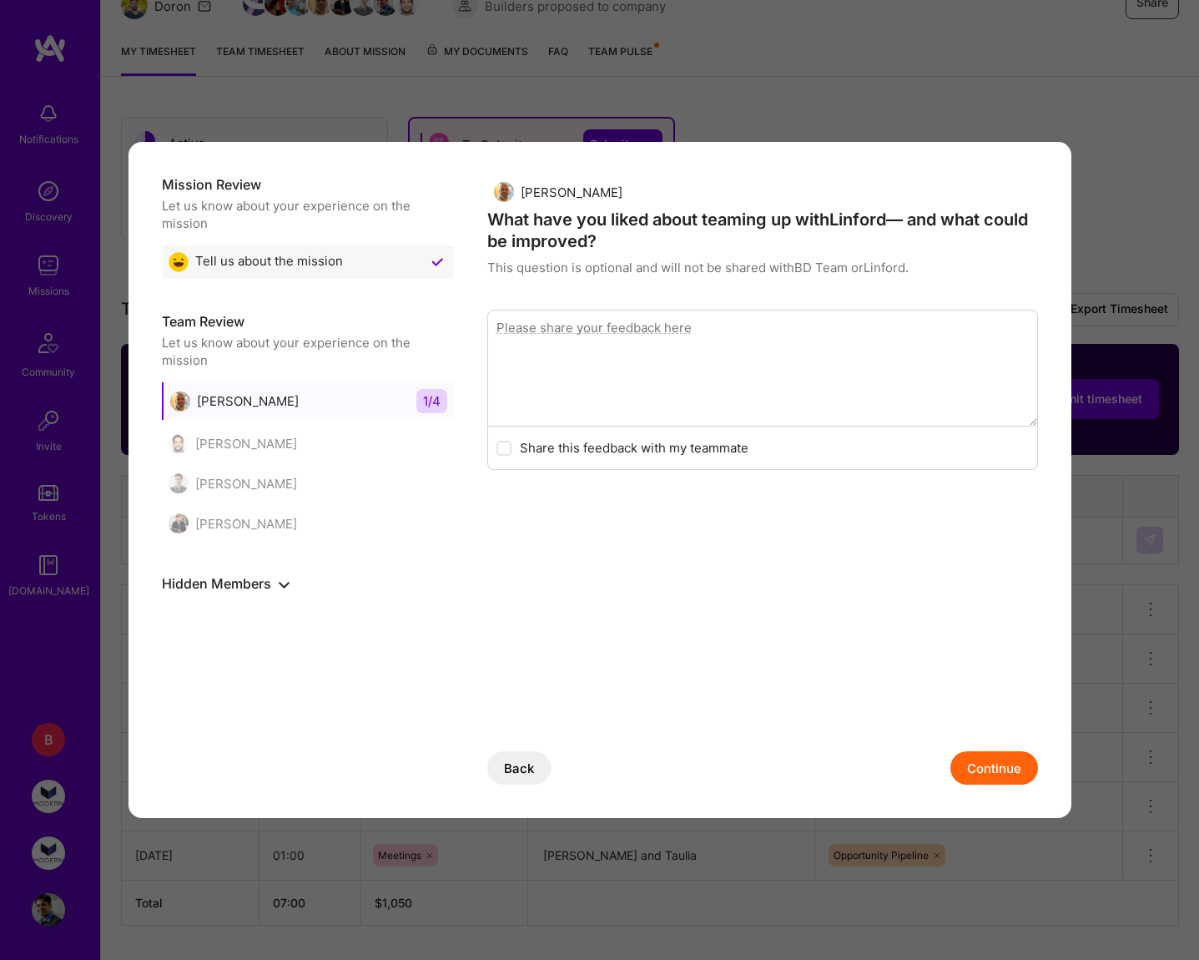
click at [1000, 767] on button "Continue" at bounding box center [994, 767] width 88 height 33
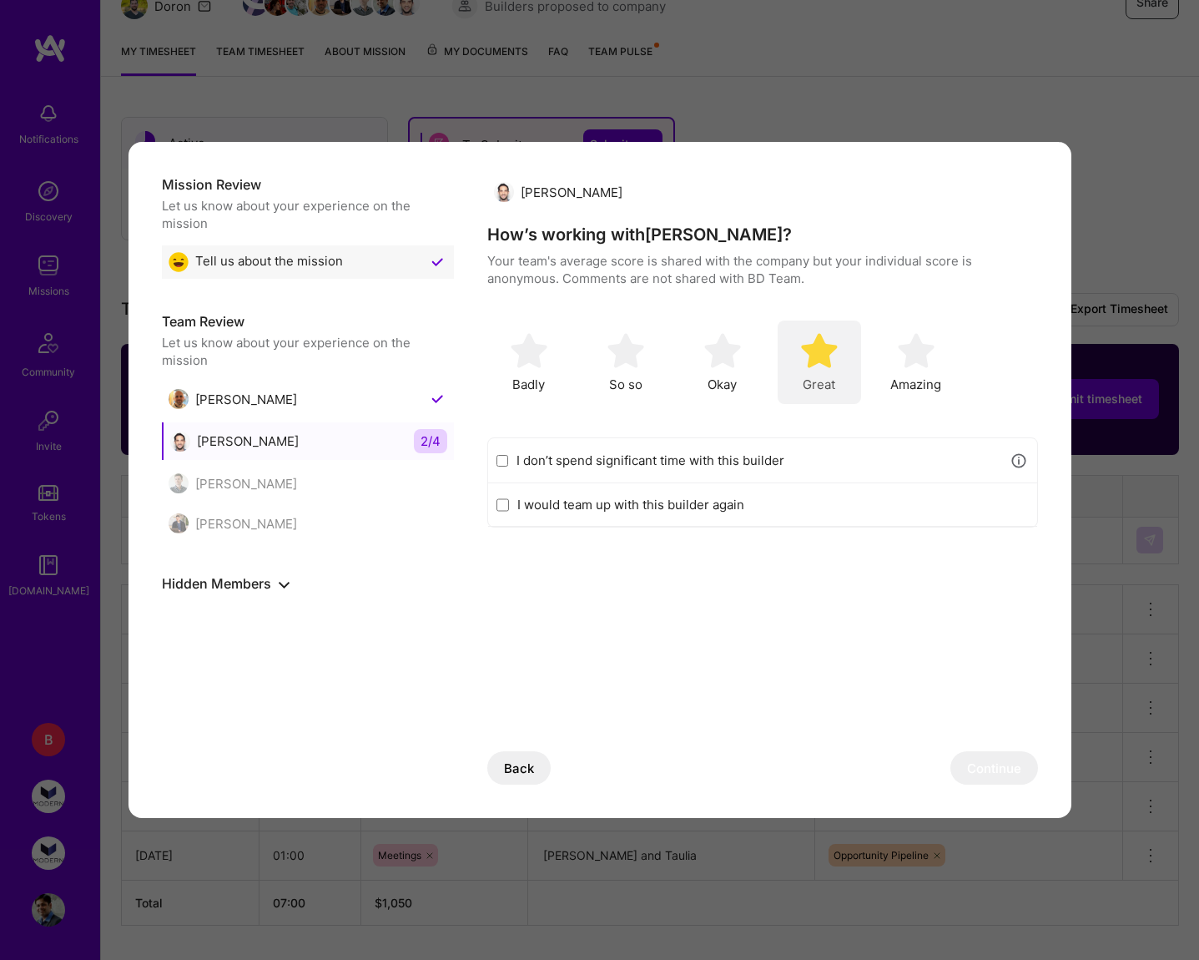
click at [827, 360] on img "modal" at bounding box center [819, 350] width 37 height 37
click at [708, 501] on label "I would team up with this builder again" at bounding box center [772, 505] width 511 height 18
click at [509, 501] on input "I would team up with this builder again" at bounding box center [502, 504] width 13 height 13
checkbox input "true"
click at [985, 760] on button "Continue" at bounding box center [994, 767] width 88 height 33
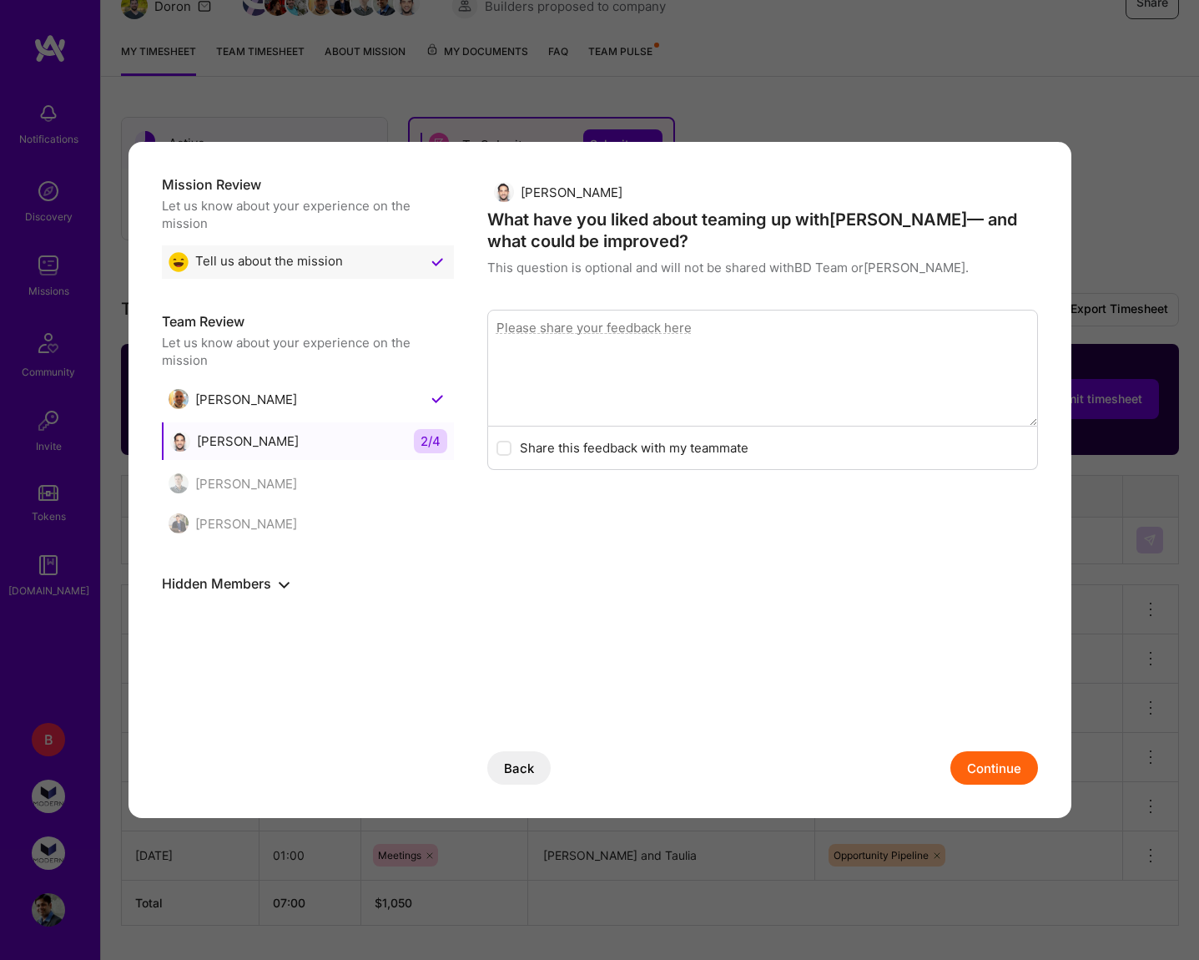
click at [1000, 767] on button "Continue" at bounding box center [994, 767] width 88 height 33
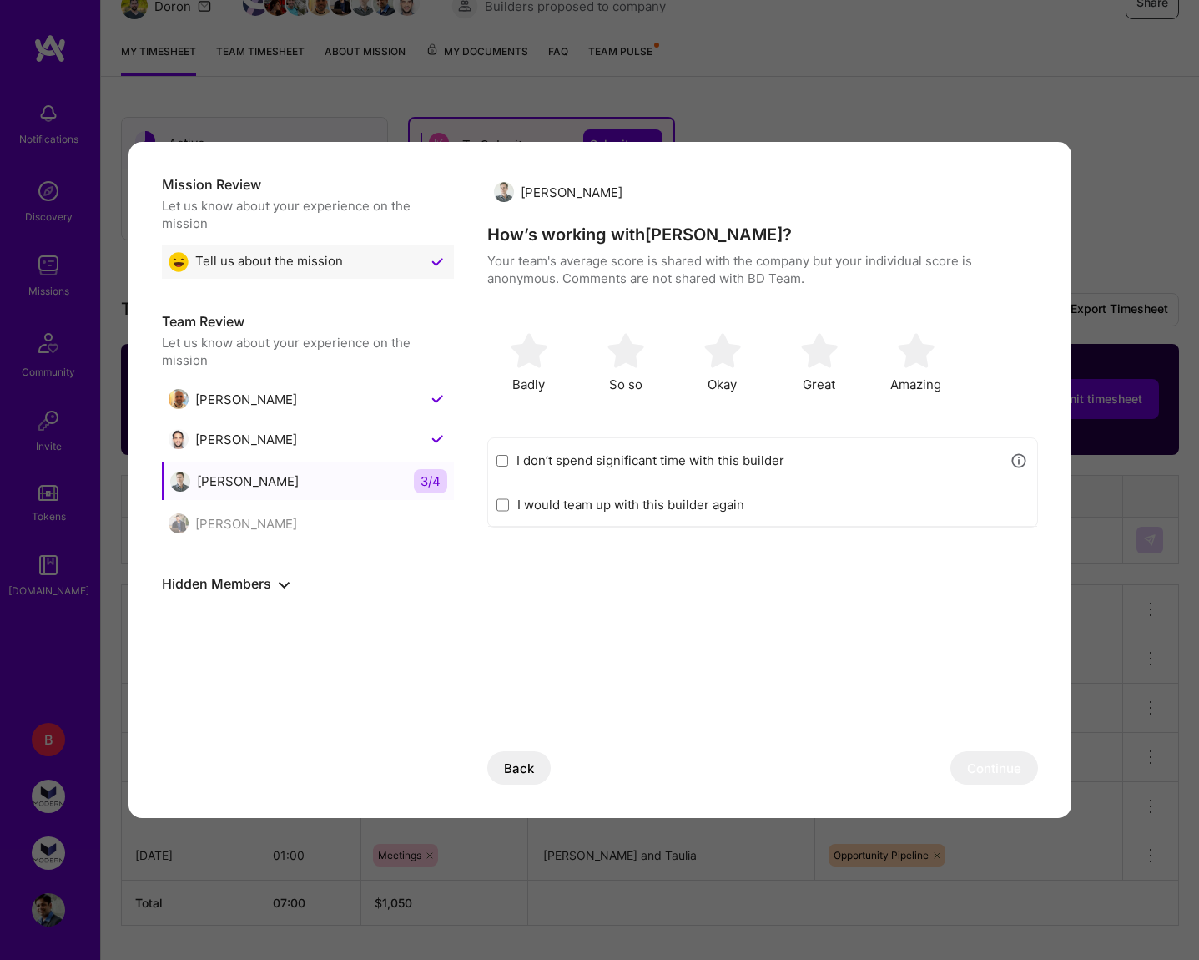
click at [690, 463] on label "I don’t spend significant time with this builder" at bounding box center [758, 460] width 485 height 18
click at [509, 463] on input "I don’t spend significant time with this builder" at bounding box center [502, 460] width 13 height 13
click at [995, 773] on button "Continue" at bounding box center [994, 767] width 88 height 33
checkbox input "false"
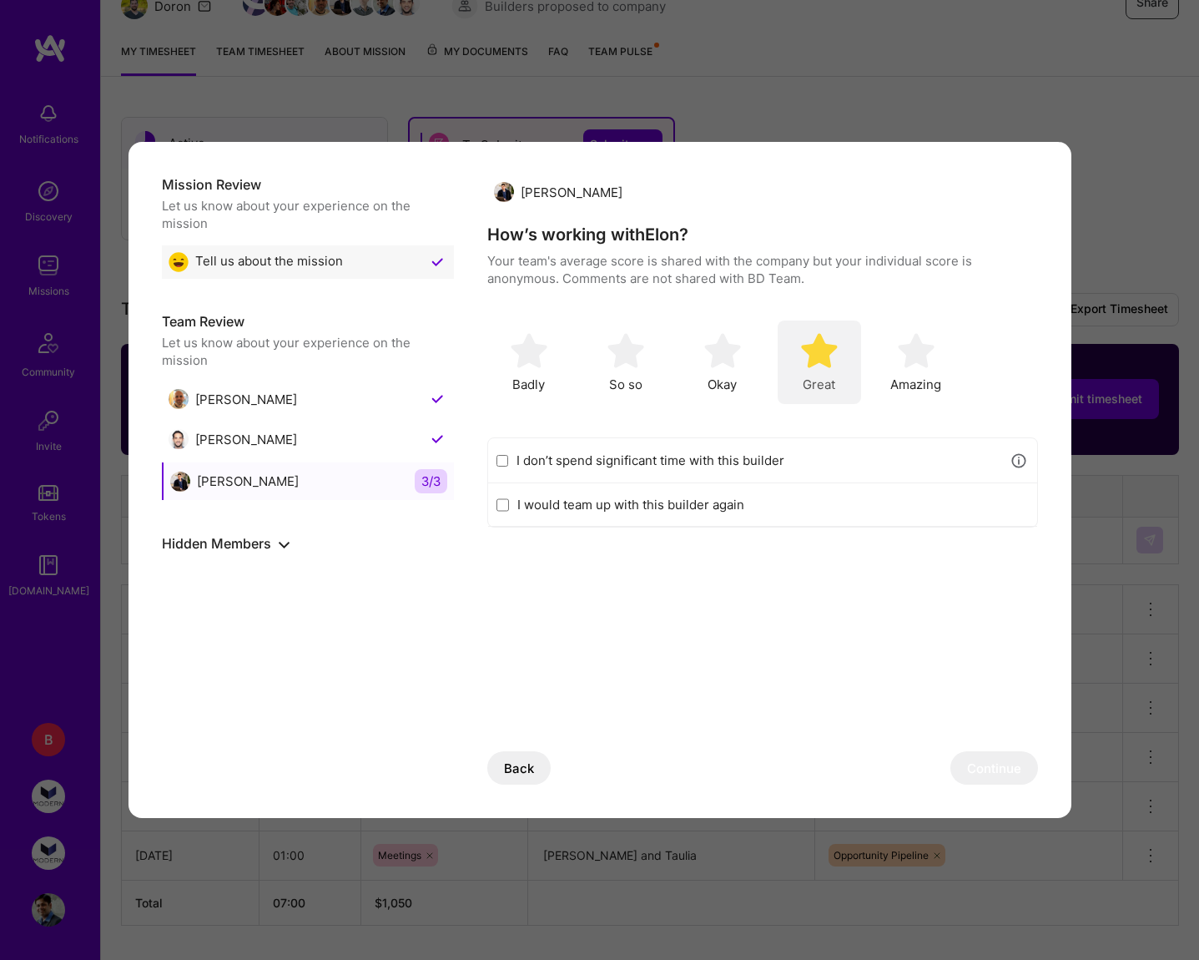
click at [828, 375] on span "Great" at bounding box center [819, 384] width 33 height 18
click at [743, 510] on label "I would team up with this builder again" at bounding box center [772, 505] width 511 height 18
click at [509, 510] on input "I would team up with this builder again" at bounding box center [502, 504] width 13 height 13
checkbox input "true"
click at [1006, 767] on button "Continue" at bounding box center [994, 767] width 88 height 33
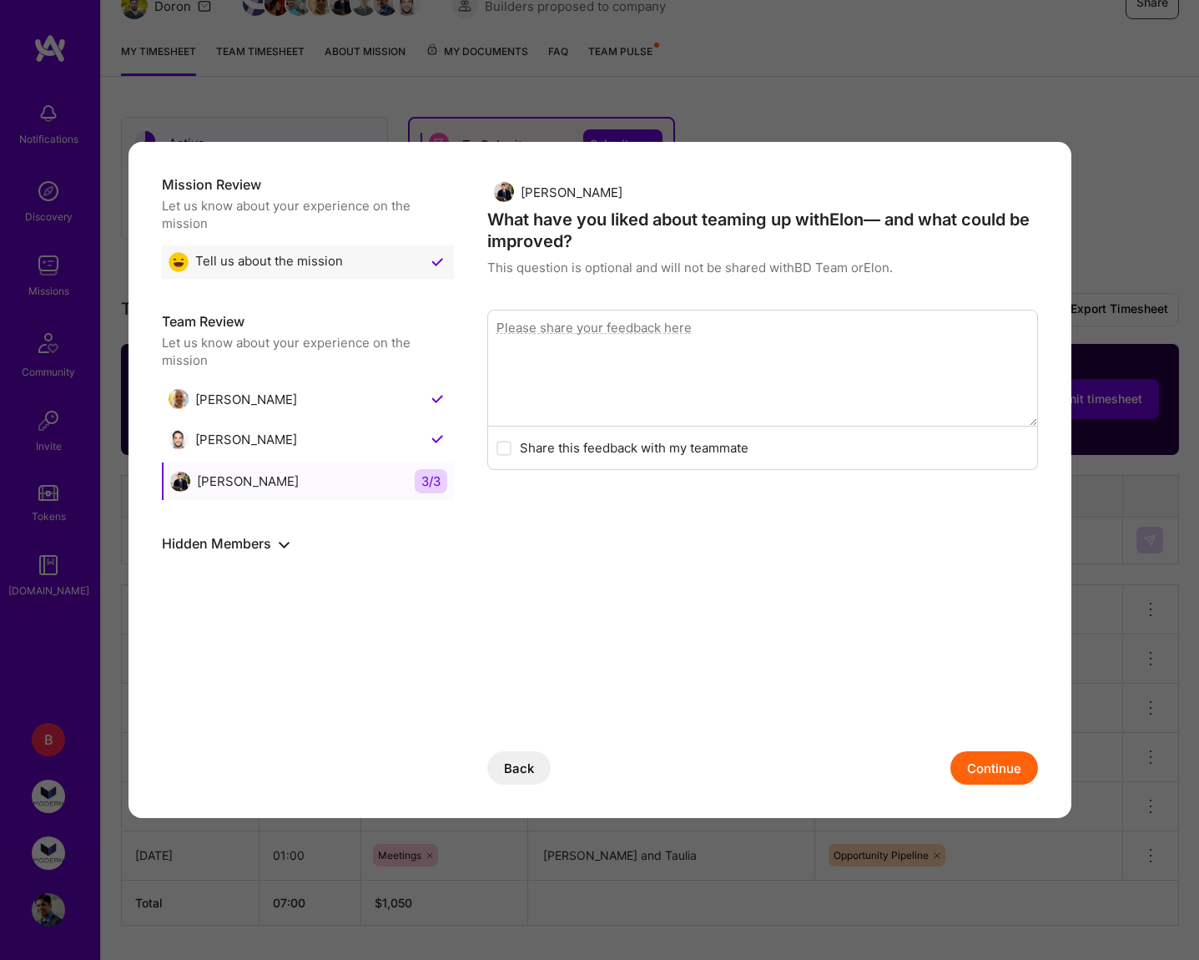
click at [1006, 767] on button "Continue" at bounding box center [994, 767] width 88 height 33
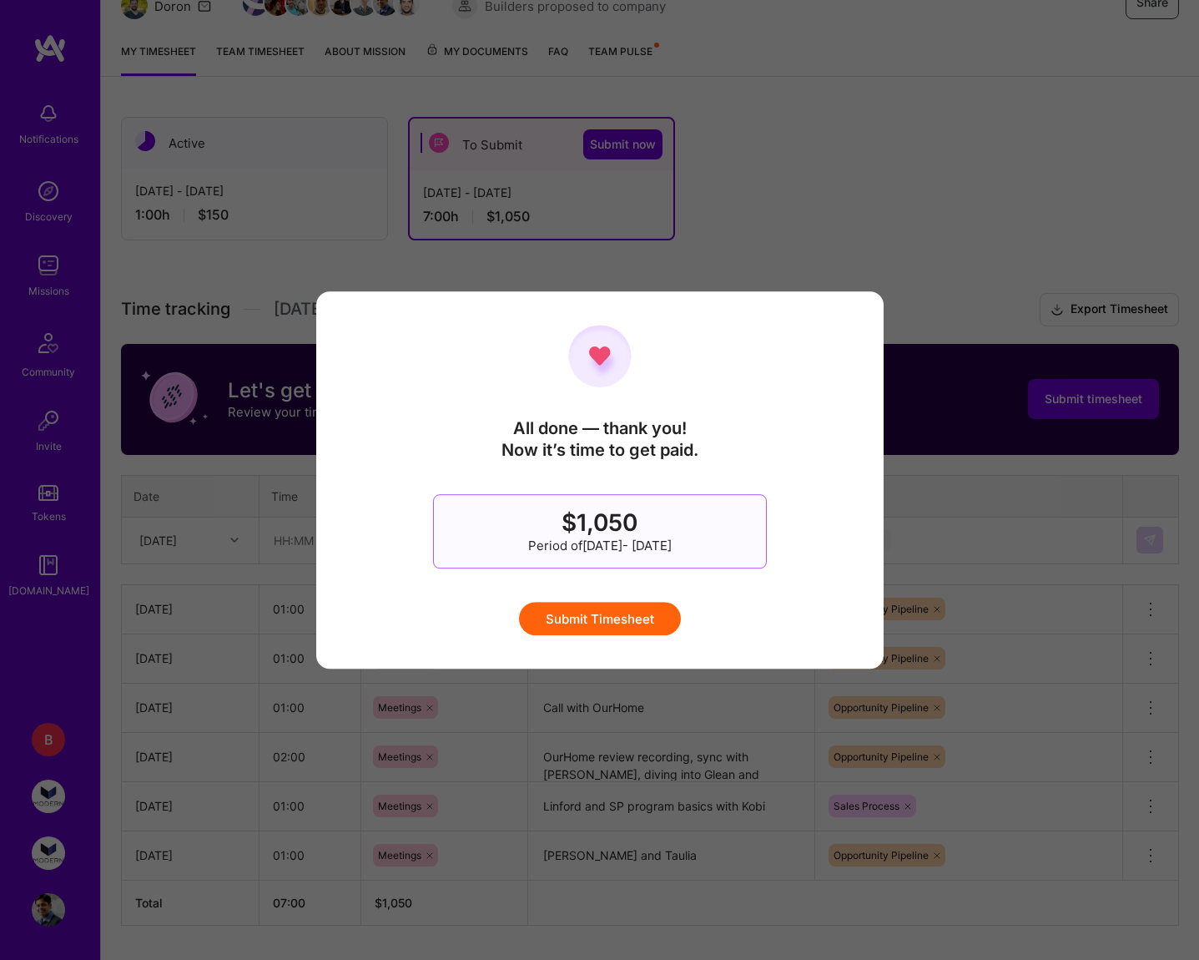
click at [622, 619] on button "Submit Timesheet" at bounding box center [600, 618] width 162 height 33
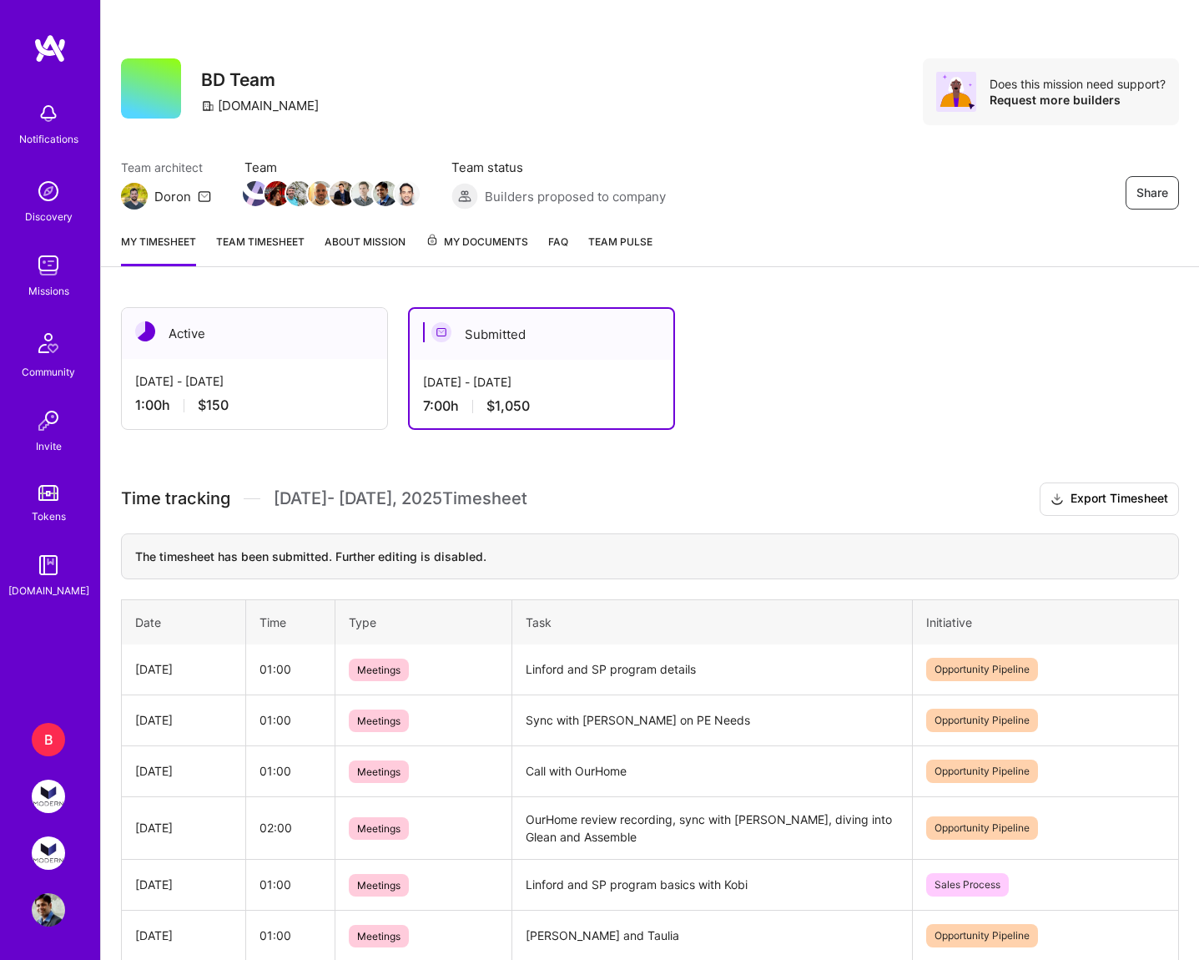
click at [310, 360] on div "[DATE] - [DATE] 1:00 h $150" at bounding box center [254, 393] width 265 height 68
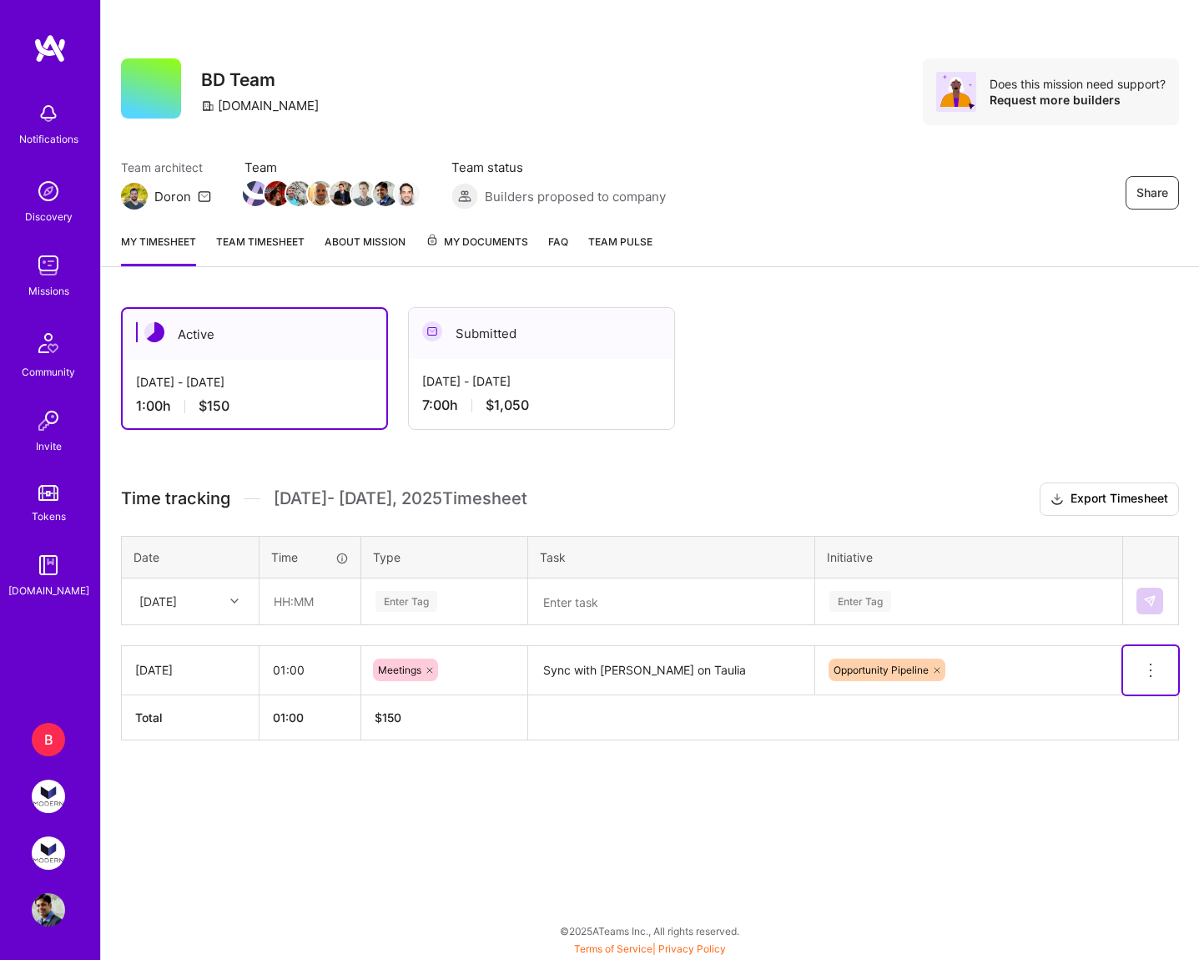
click at [1145, 672] on icon at bounding box center [1151, 670] width 20 height 20
click at [1117, 697] on button "Delete row" at bounding box center [1109, 698] width 87 height 41
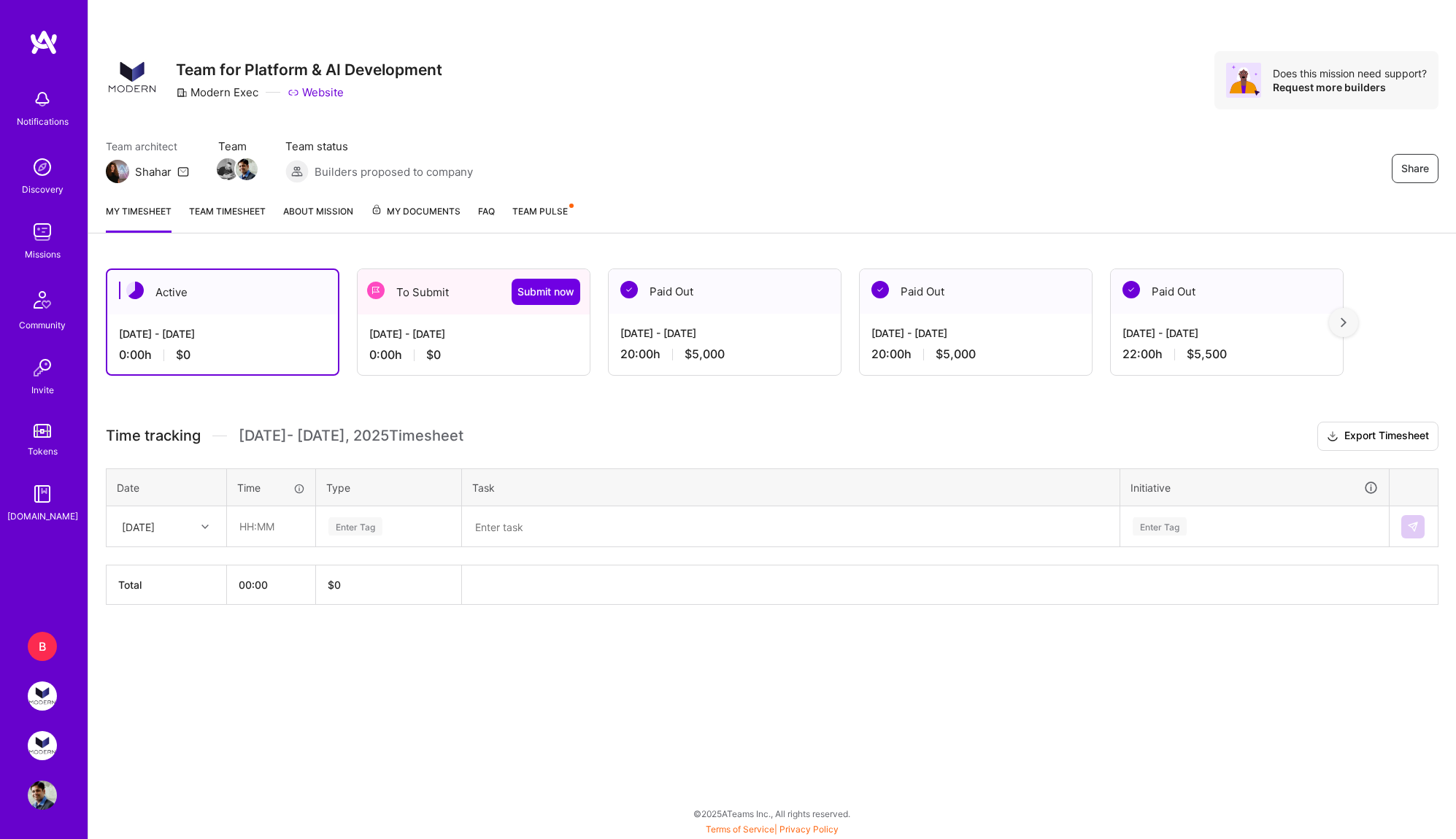
click at [50, 742] on img at bounding box center [42, 745] width 29 height 29
click at [548, 290] on span "Submit now" at bounding box center [546, 291] width 57 height 15
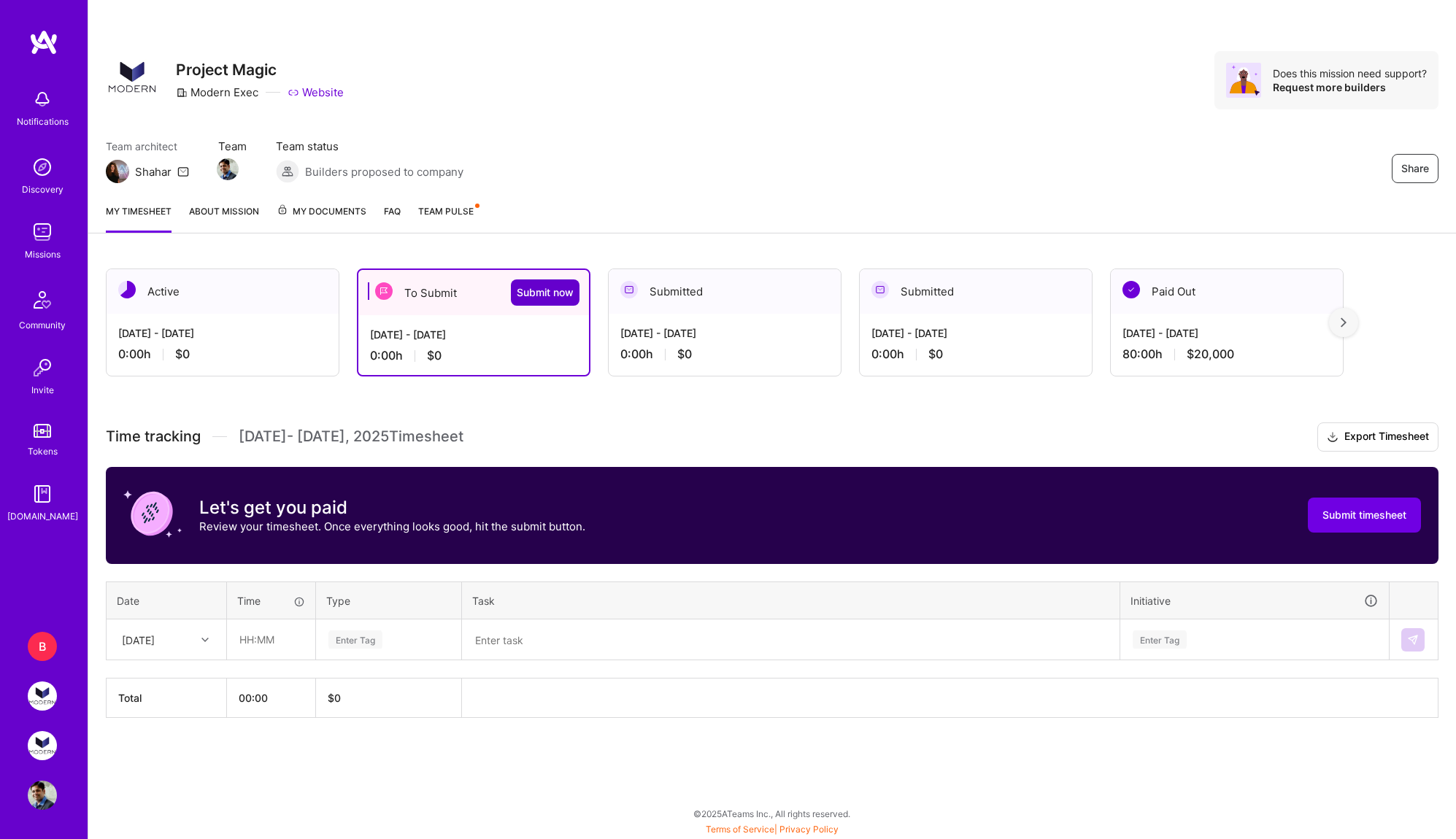
click at [547, 295] on span "Submit now" at bounding box center [545, 292] width 57 height 15
click at [550, 290] on span "Submit now" at bounding box center [545, 292] width 57 height 15
click at [1396, 504] on button "Submit timesheet" at bounding box center [1363, 515] width 113 height 35
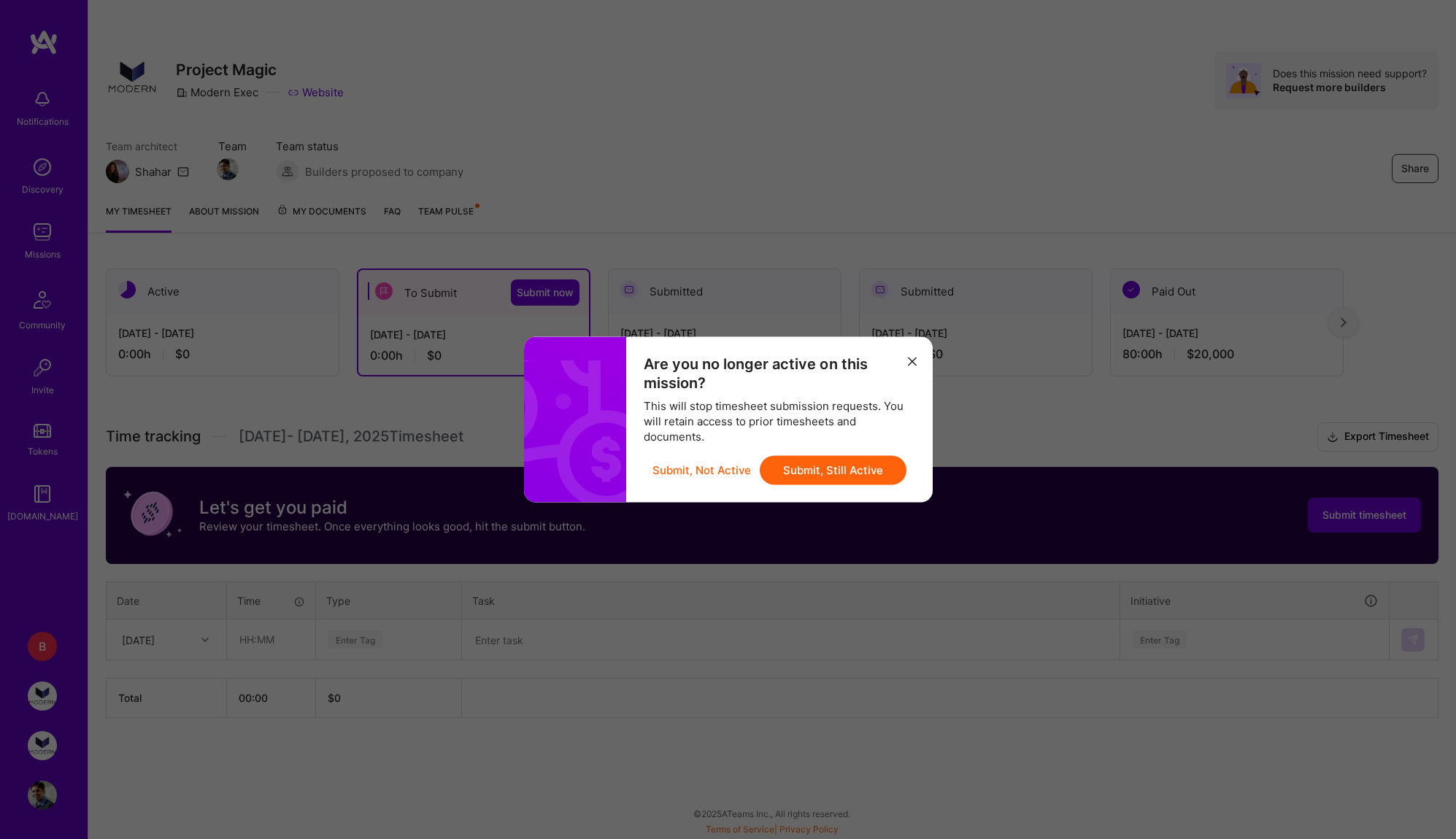
click at [684, 467] on button "Submit, Not Active" at bounding box center [701, 470] width 99 height 29
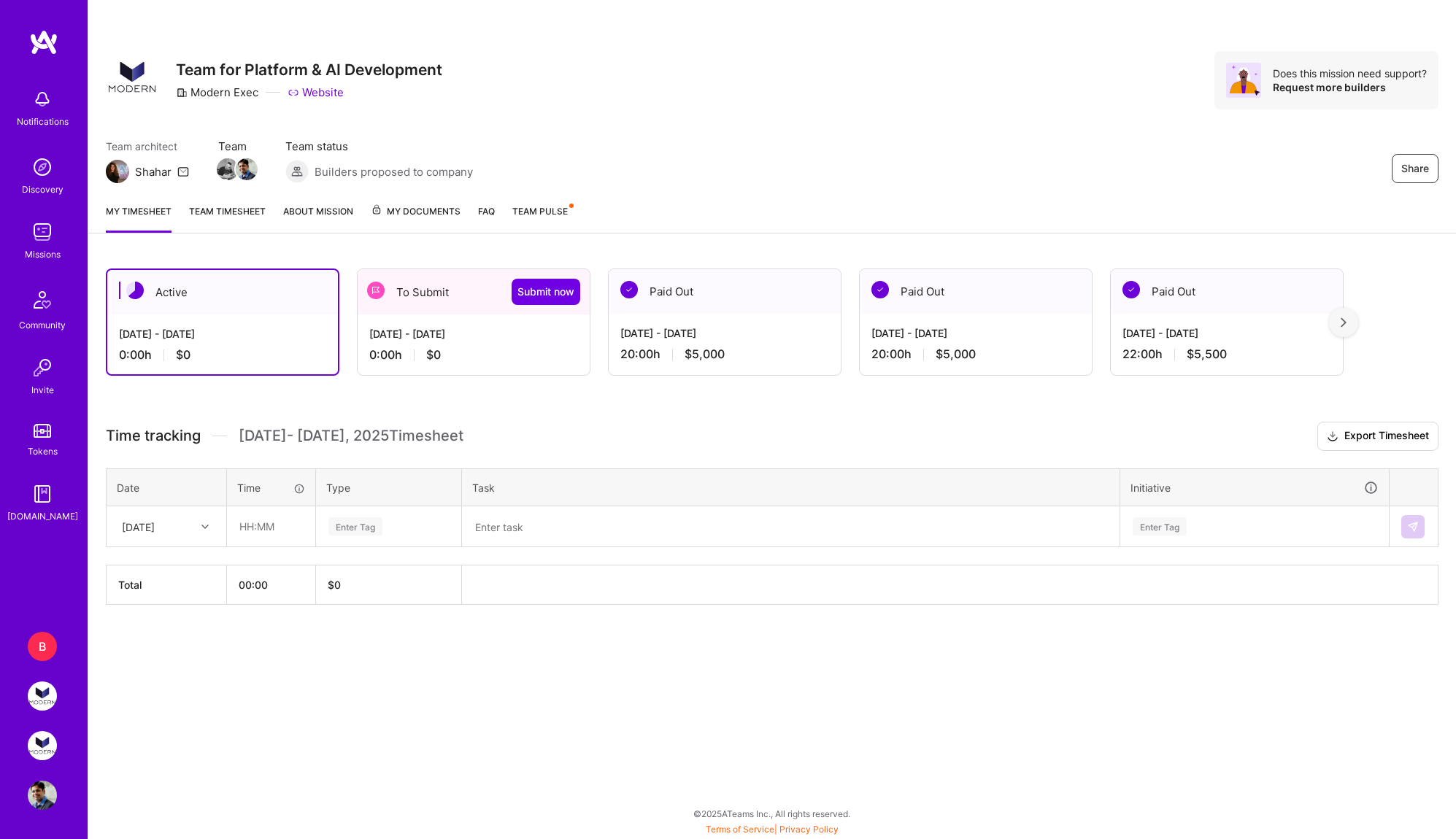
click at [690, 338] on div "[DATE] - [DATE]" at bounding box center [724, 333] width 209 height 16
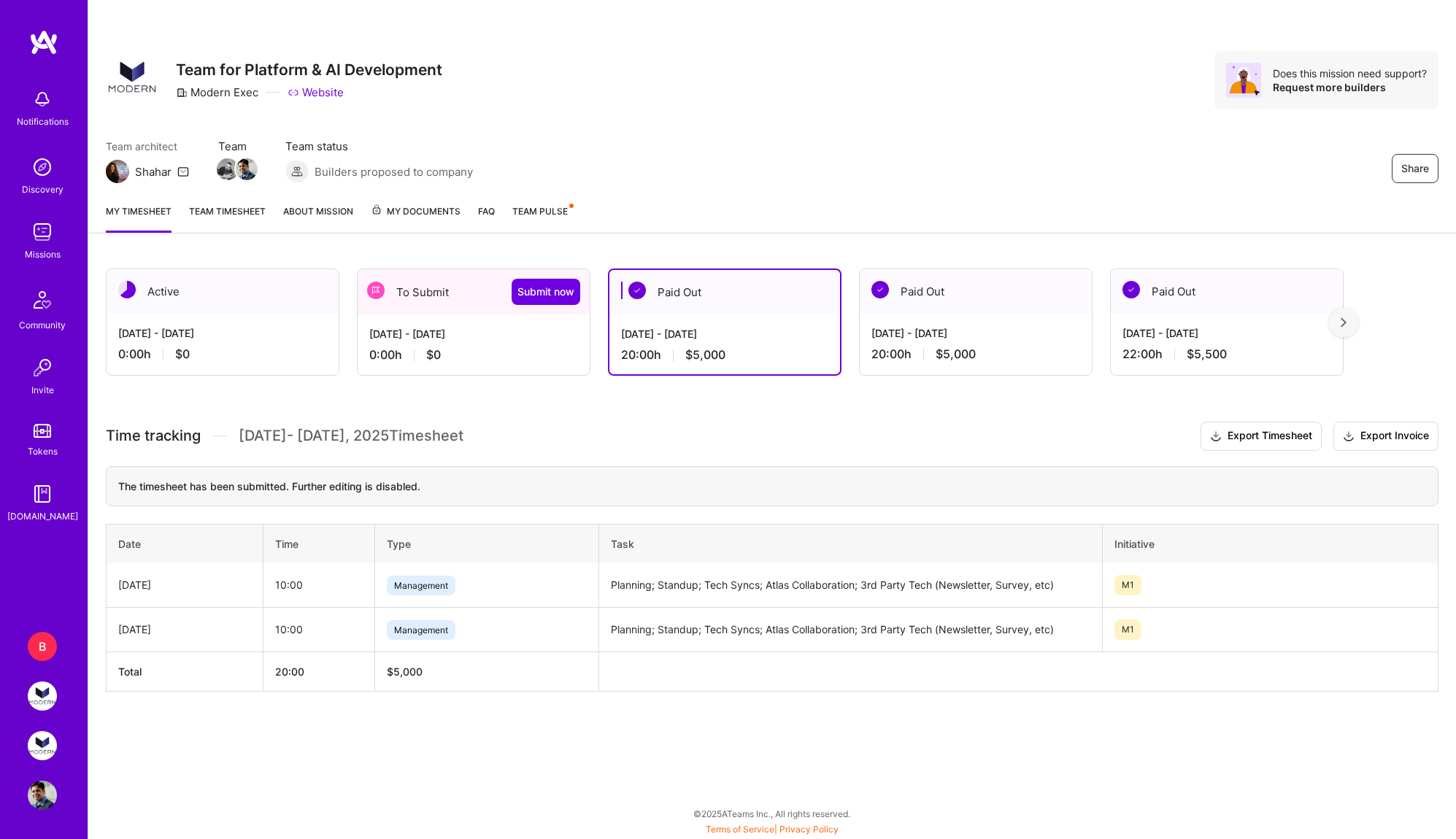
click at [617, 579] on td "Planning; Standup; Tech Syncs; Atlas Collaboration; 3rd Party Tech (Newsletter,…" at bounding box center [850, 585] width 504 height 45
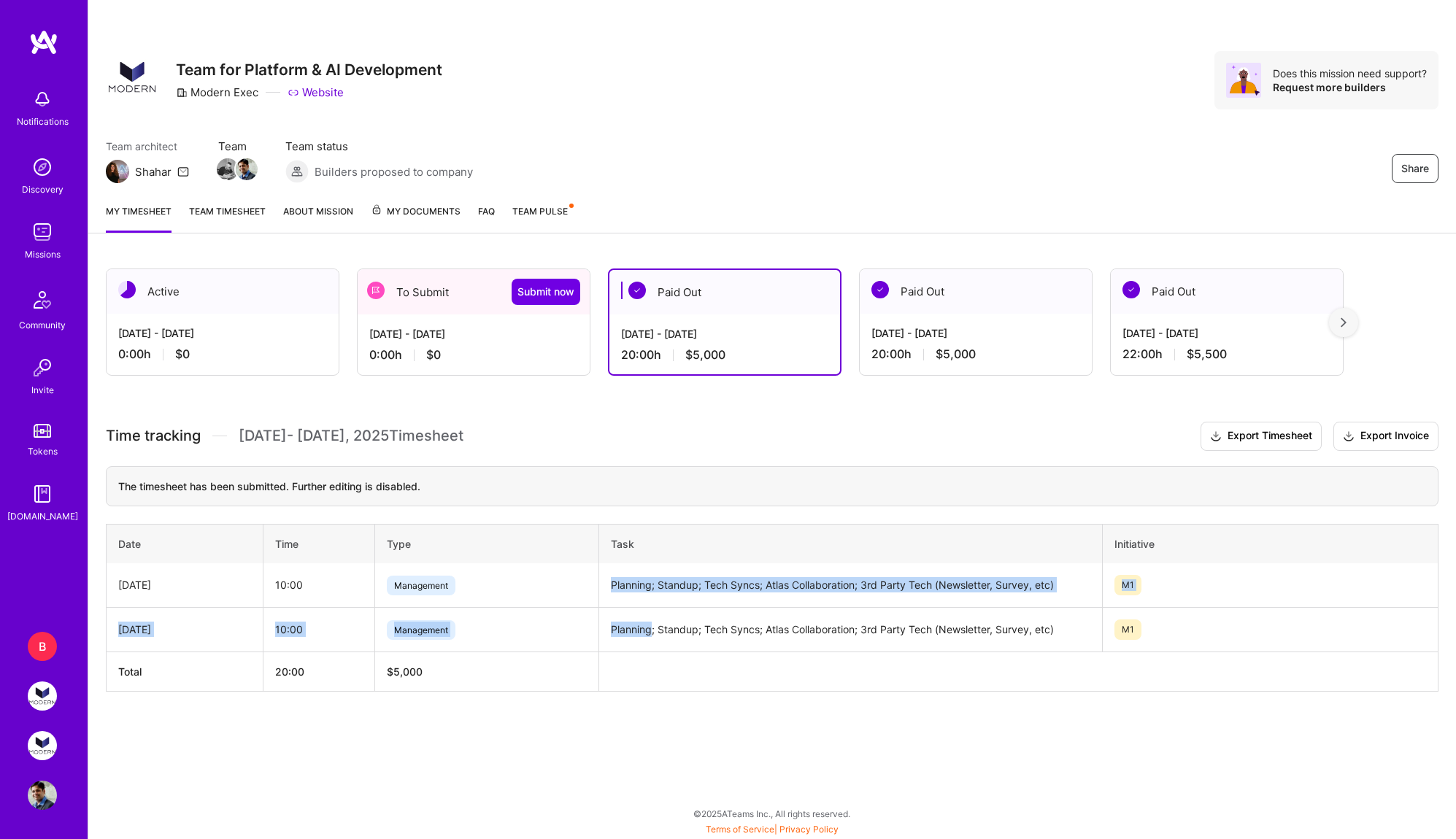
drag, startPoint x: 617, startPoint y: 579, endPoint x: 816, endPoint y: 610, distance: 201.4
click at [816, 610] on tbody "Fri, Sep 12 10:00 Management Planning; Standup; Tech Syncs; Atlas Collaboration…" at bounding box center [772, 607] width 1332 height 89
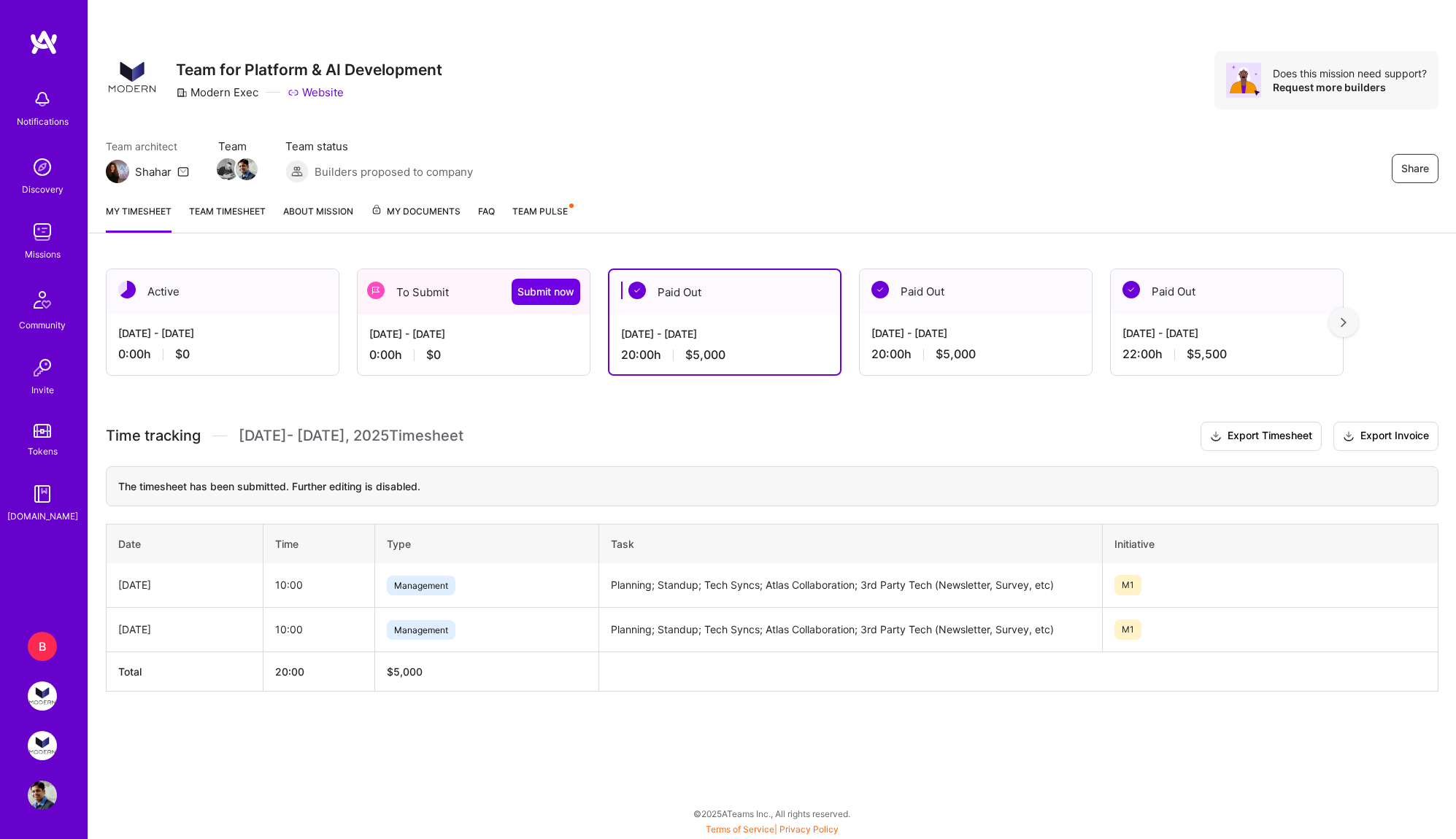
click at [674, 628] on td "Planning; Standup; Tech Syncs; Atlas Collaboration; 3rd Party Tech (Newsletter,…" at bounding box center [850, 628] width 504 height 45
drag, startPoint x: 674, startPoint y: 628, endPoint x: 846, endPoint y: 628, distance: 172.0
click at [846, 628] on td "Planning; Standup; Tech Syncs; Atlas Collaboration; 3rd Party Tech (Newsletter,…" at bounding box center [850, 628] width 504 height 45
copy td "Standup; Tech Syncs; Atlas Collaboration"
